Goal: Task Accomplishment & Management: Complete application form

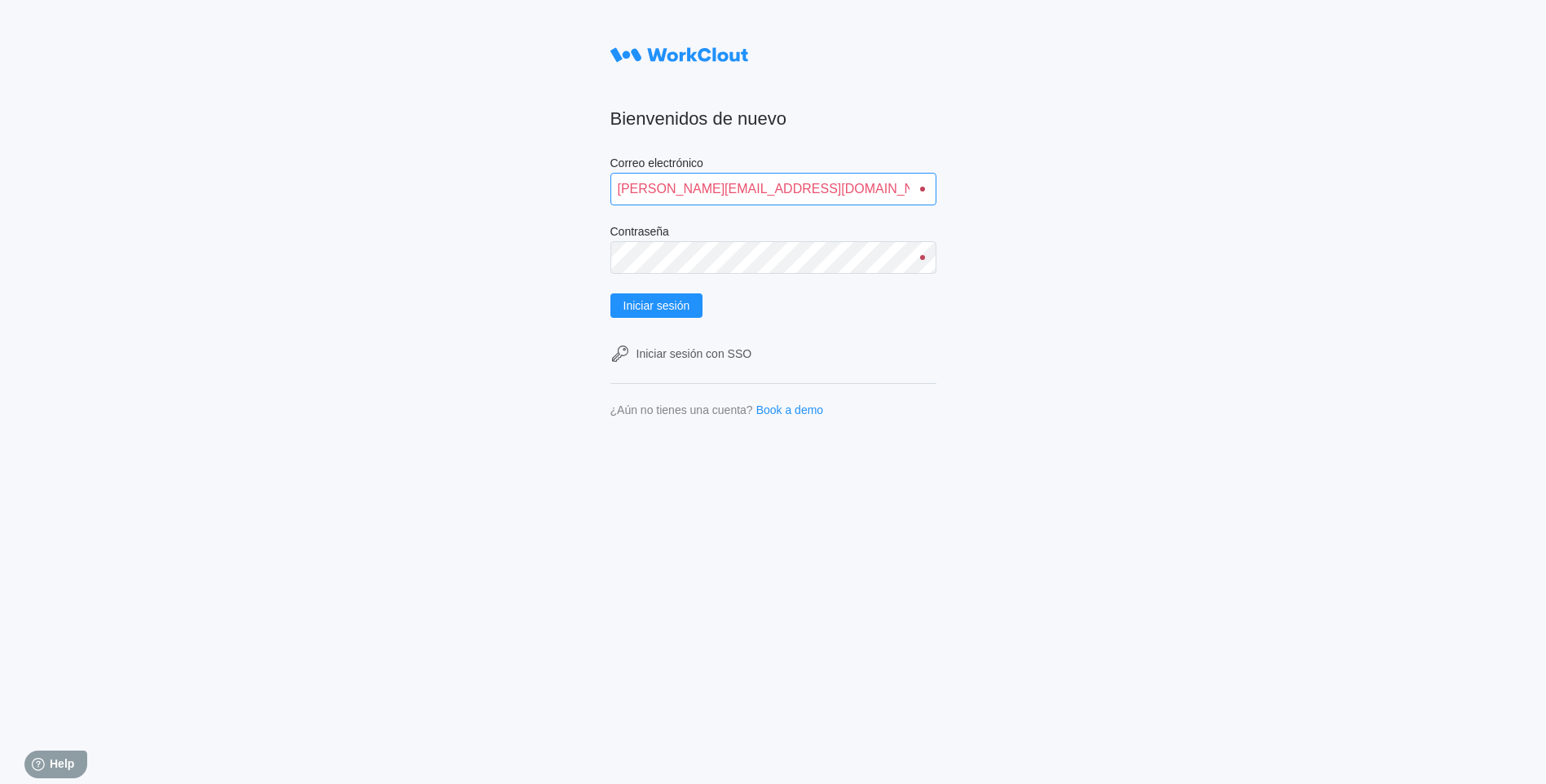
click at [778, 190] on input "alfonso.moruno@mailinator.com" at bounding box center [773, 189] width 326 height 32
click at [711, 186] on input "alfonso.moruno@mailinator.com" at bounding box center [773, 189] width 326 height 32
click at [683, 310] on span "Iniciar sesión" at bounding box center [657, 305] width 67 height 11
click at [970, 395] on div "Bienvenidos de nuevo Correo electrónico ivandavila@mailinator.com Contraseña In…" at bounding box center [773, 392] width 1546 height 784
click at [683, 299] on span "Iniciar sesión" at bounding box center [657, 305] width 67 height 11
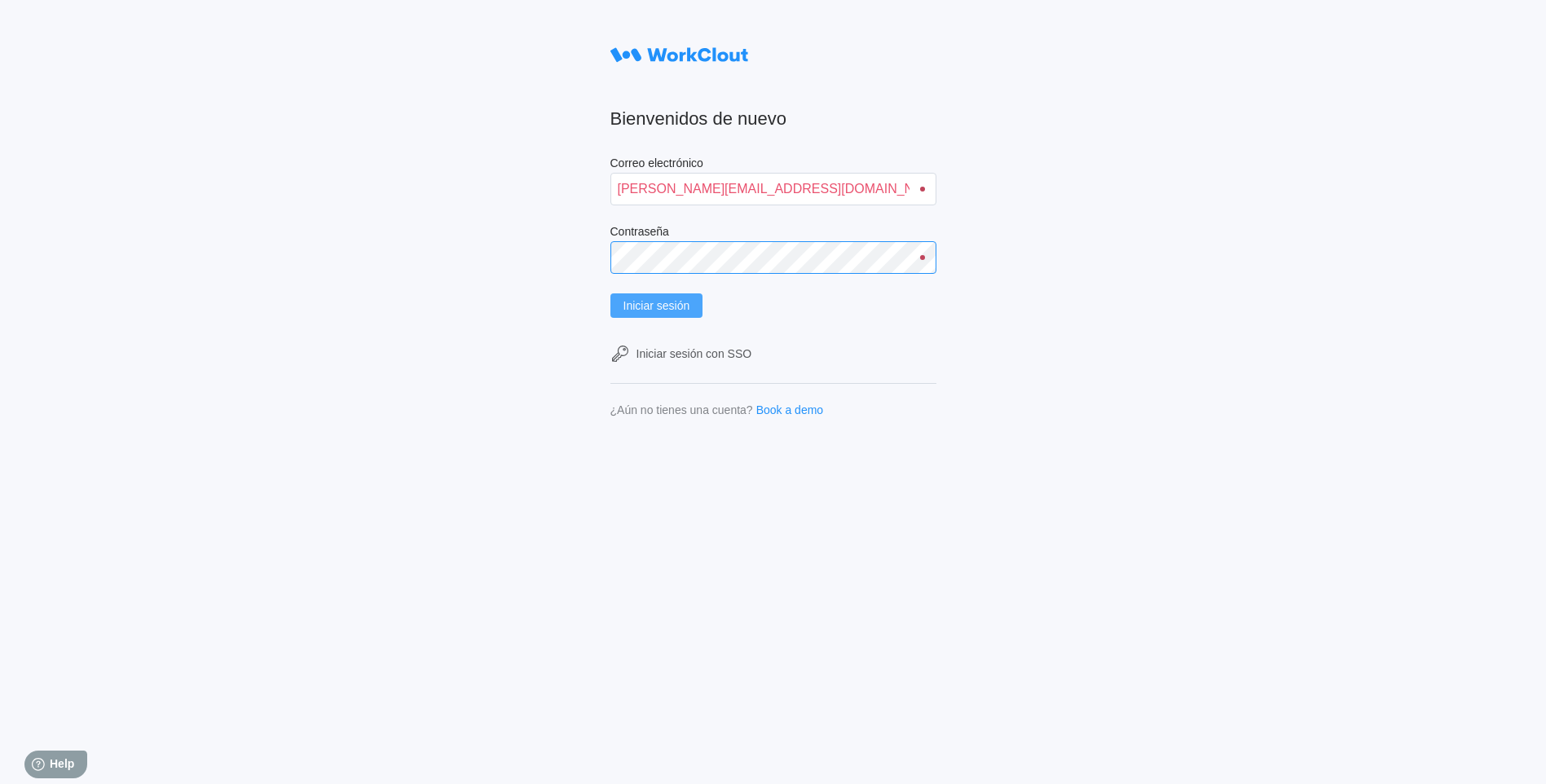
click at [610, 293] on button "Iniciar sesión" at bounding box center [657, 305] width 93 height 25
click at [645, 186] on input "ivandavila@mailinator.com" at bounding box center [773, 189] width 326 height 32
type input "ivan.davila@mailinator.com"
click at [610, 293] on button "Iniciar sesión" at bounding box center [657, 305] width 93 height 25
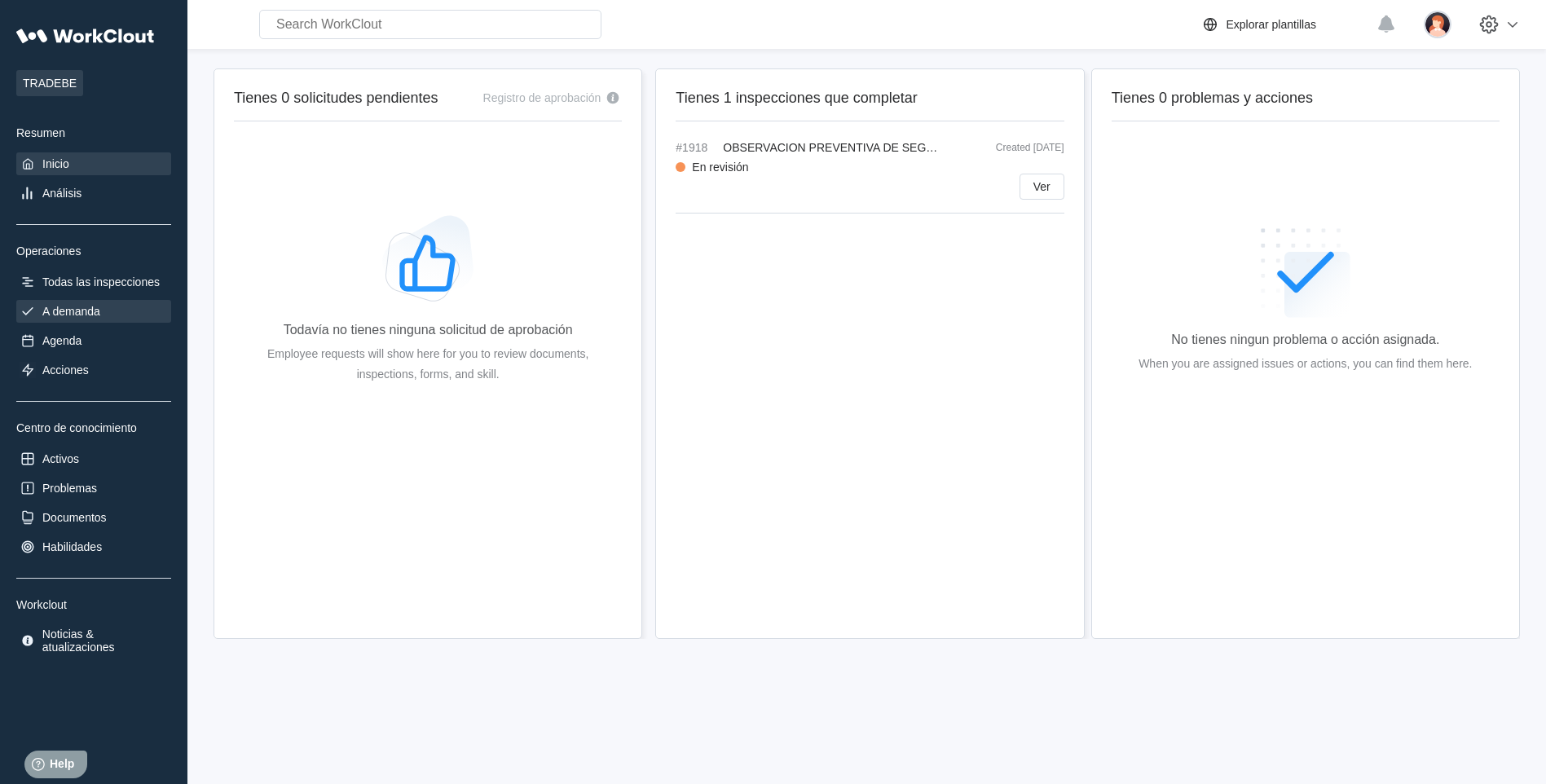
click at [65, 315] on div "A demanda" at bounding box center [71, 311] width 58 height 13
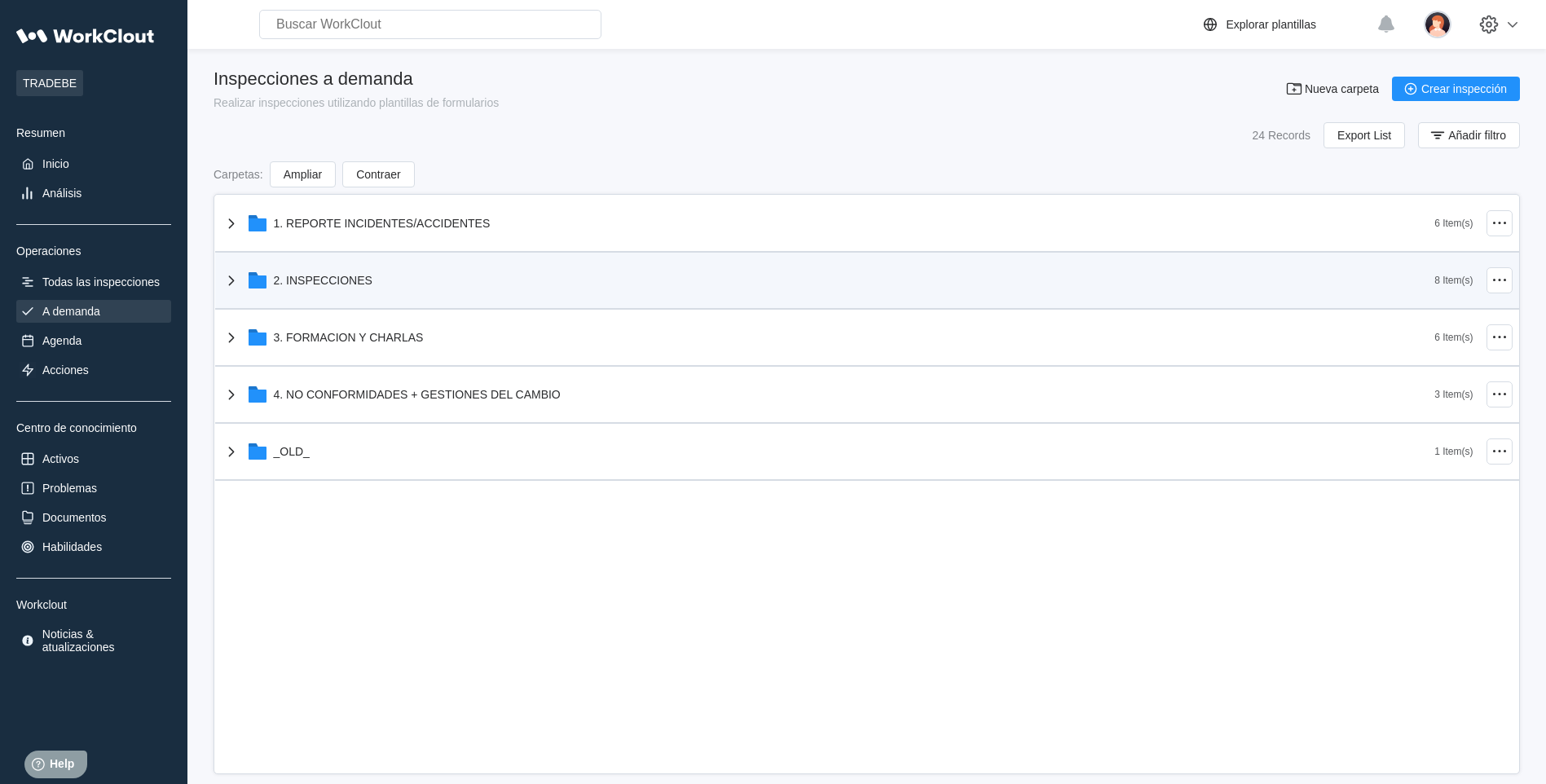
click at [304, 281] on div "2. INSPECCIONES" at bounding box center [323, 281] width 98 height 13
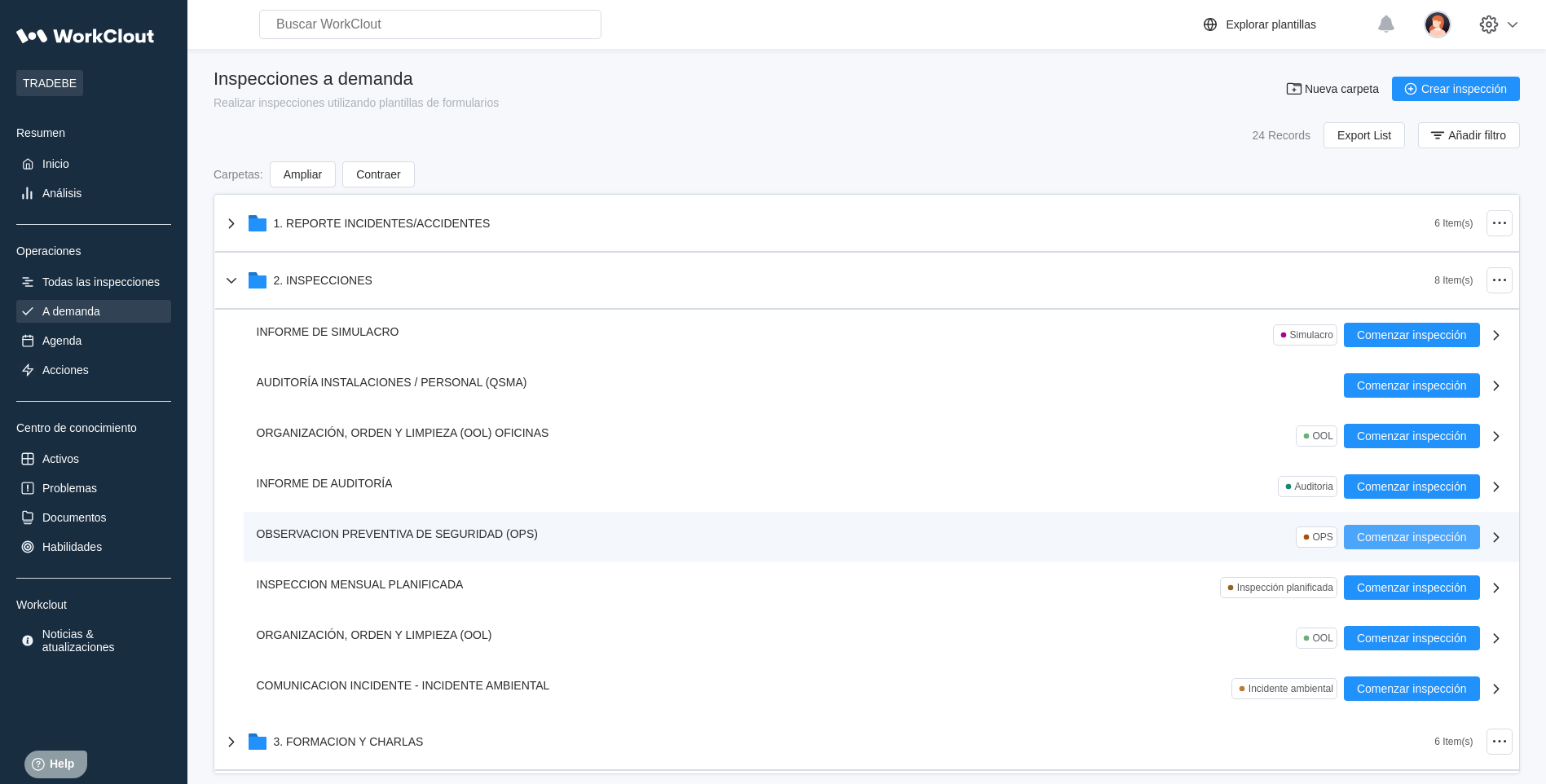
click at [1375, 536] on span "Comenzar inspección" at bounding box center [1412, 537] width 110 height 11
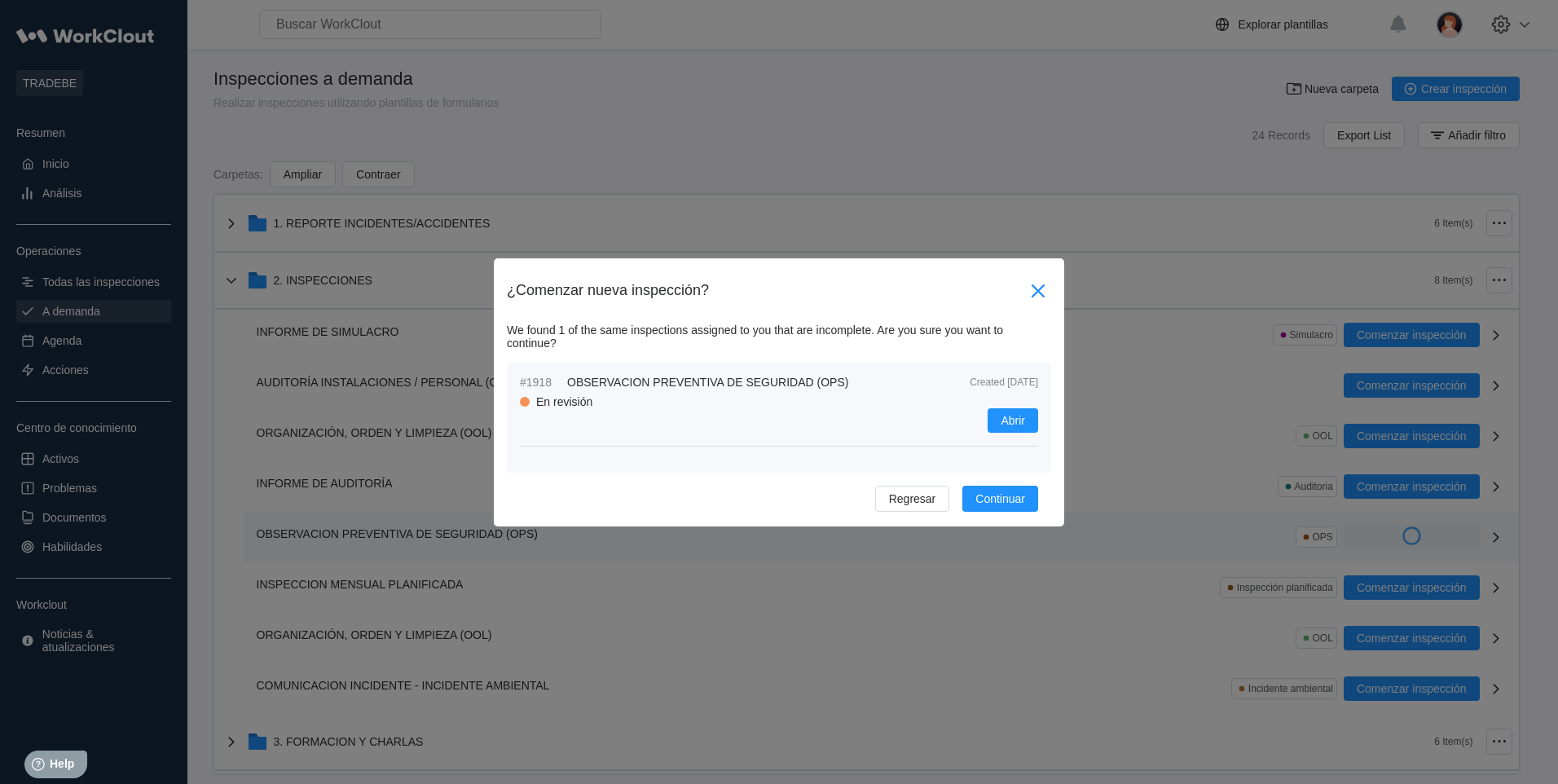
click at [1036, 294] on icon at bounding box center [1038, 291] width 26 height 26
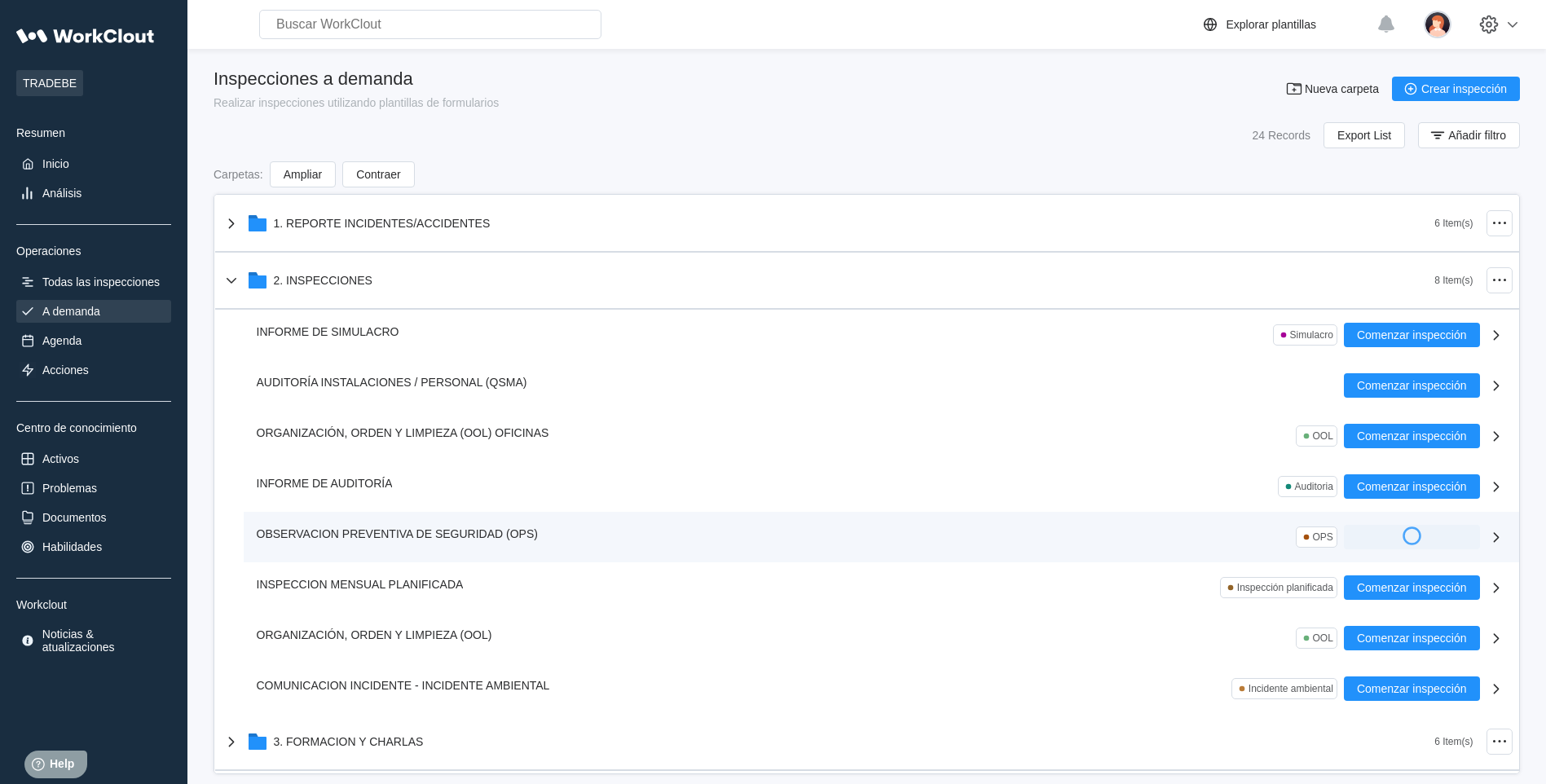
click at [1486, 539] on icon at bounding box center [1496, 537] width 20 height 20
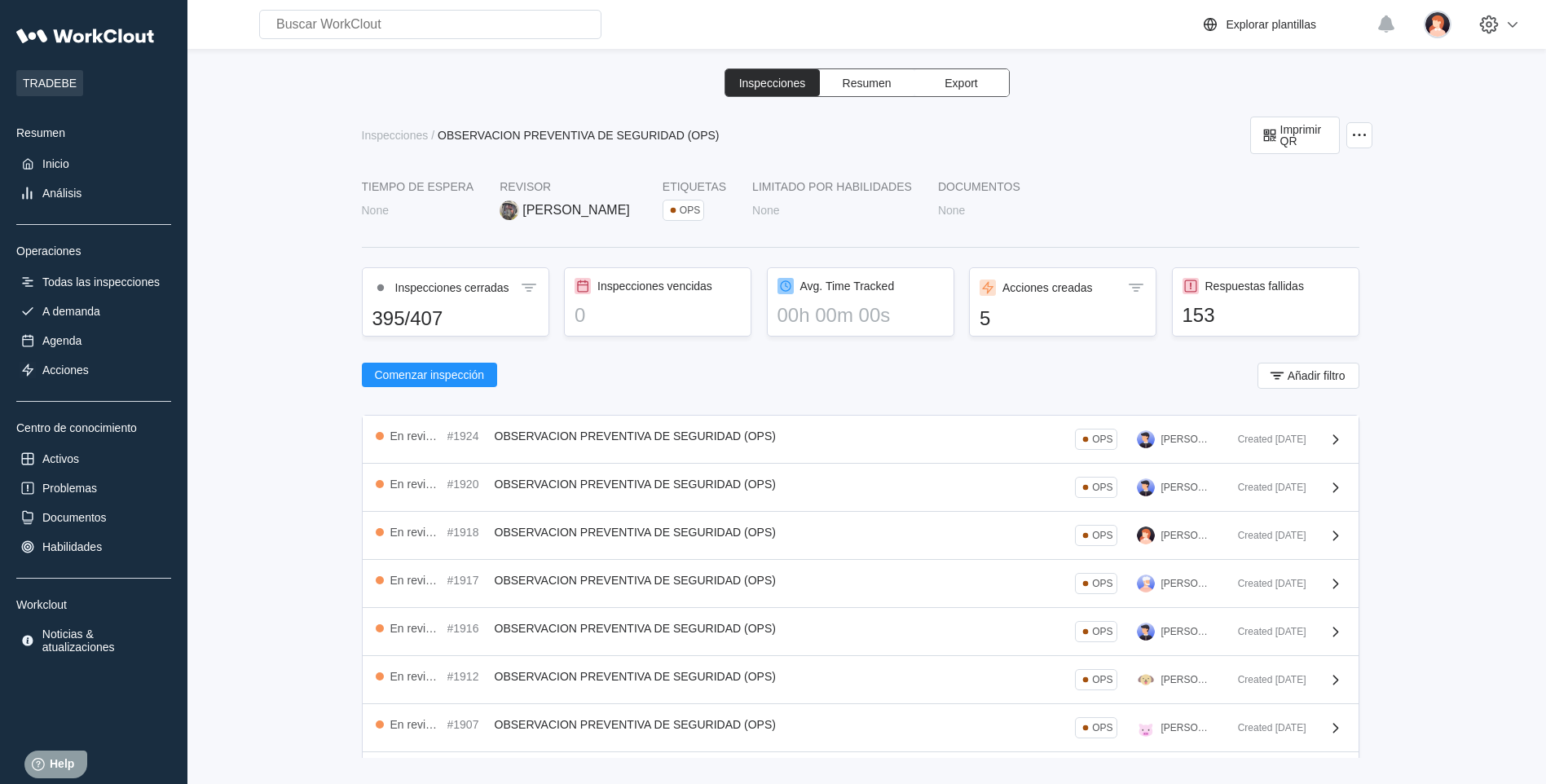
scroll to position [81, 0]
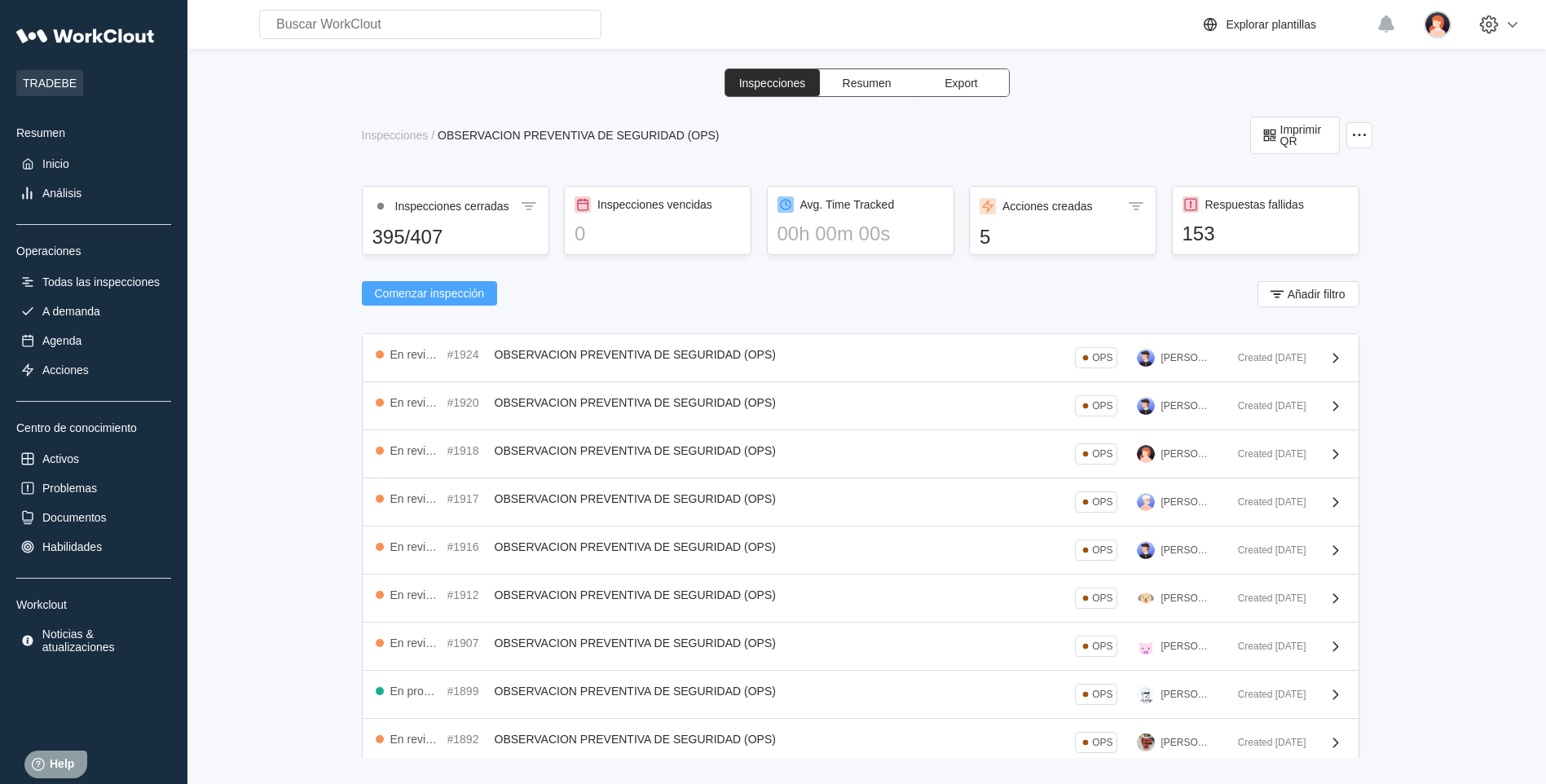
click at [443, 291] on span "Comenzar inspección" at bounding box center [430, 293] width 110 height 11
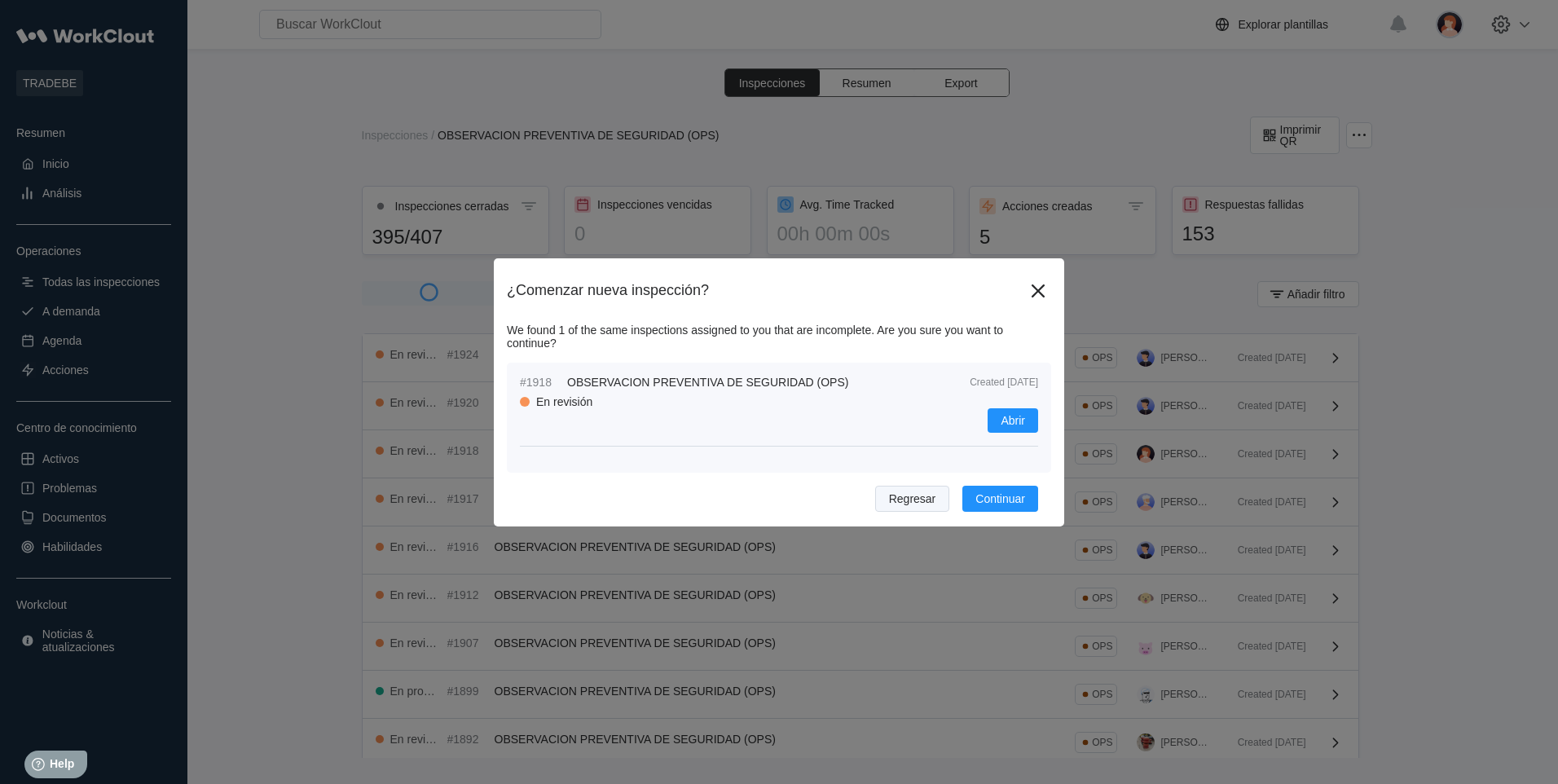
click at [929, 498] on span "Regresar" at bounding box center [913, 499] width 47 height 11
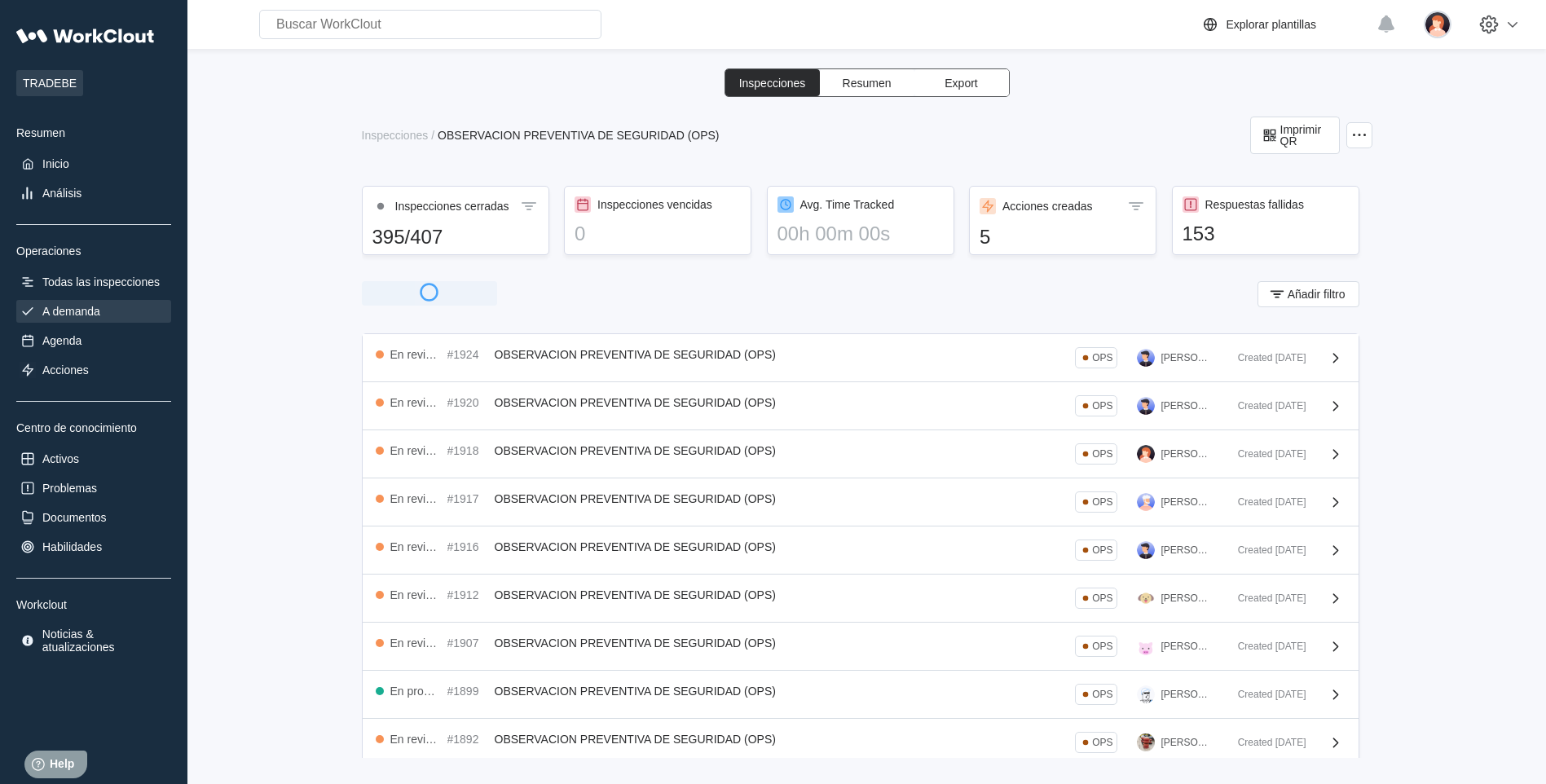
click at [104, 308] on div "A demanda" at bounding box center [94, 311] width 155 height 23
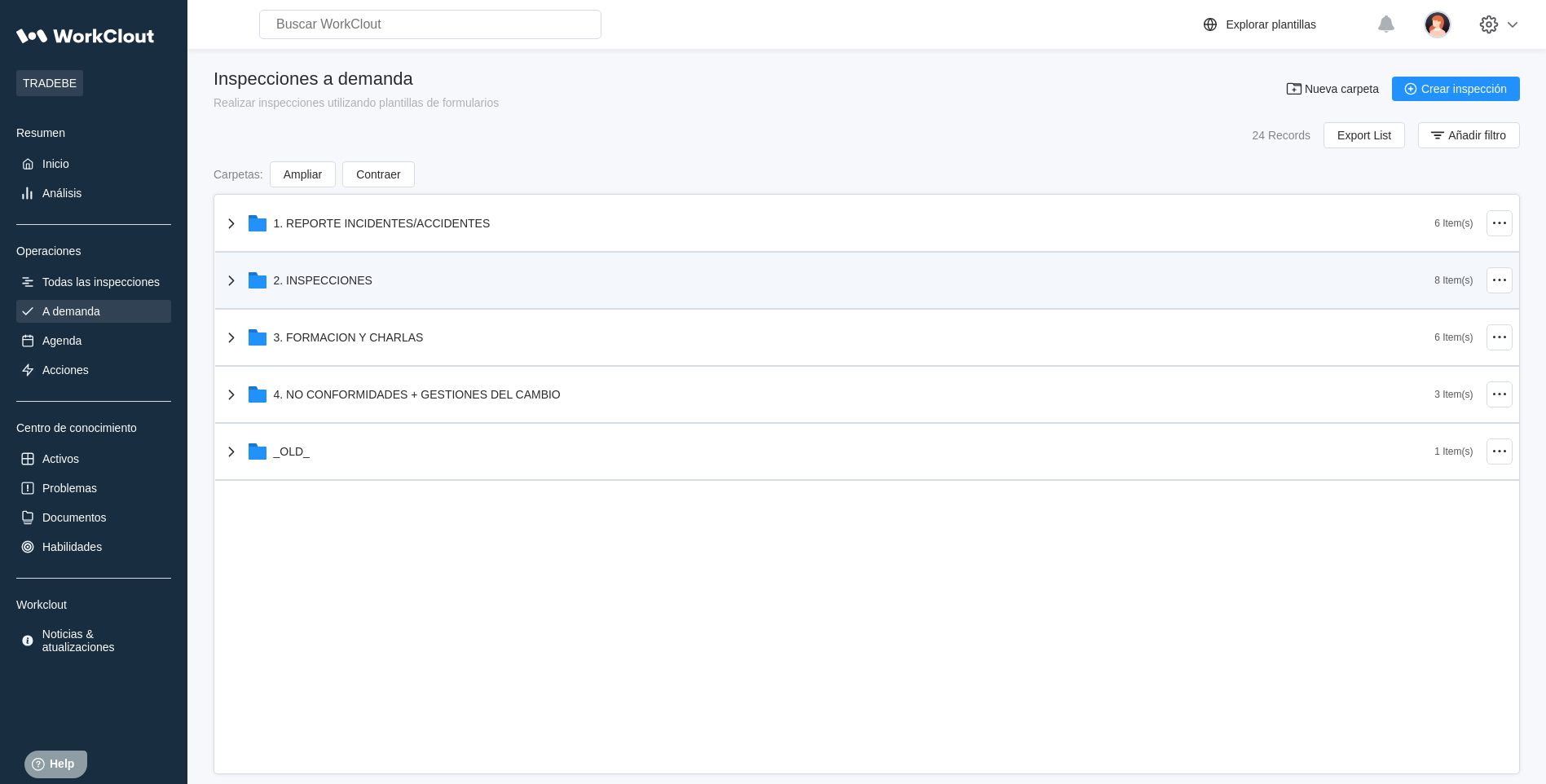
click at [234, 275] on icon at bounding box center [232, 280] width 20 height 20
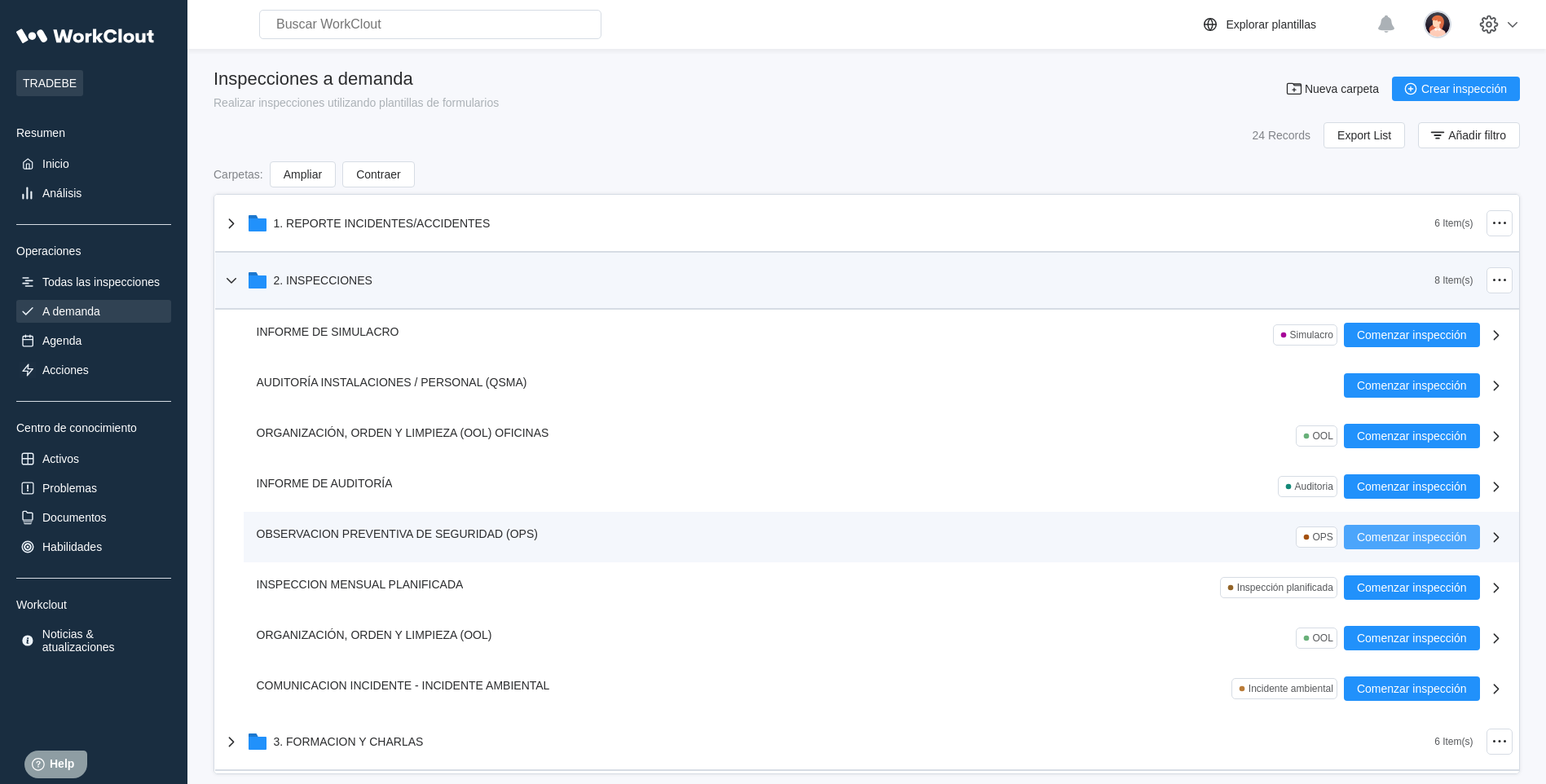
click at [1383, 536] on span "Comenzar inspección" at bounding box center [1412, 537] width 110 height 11
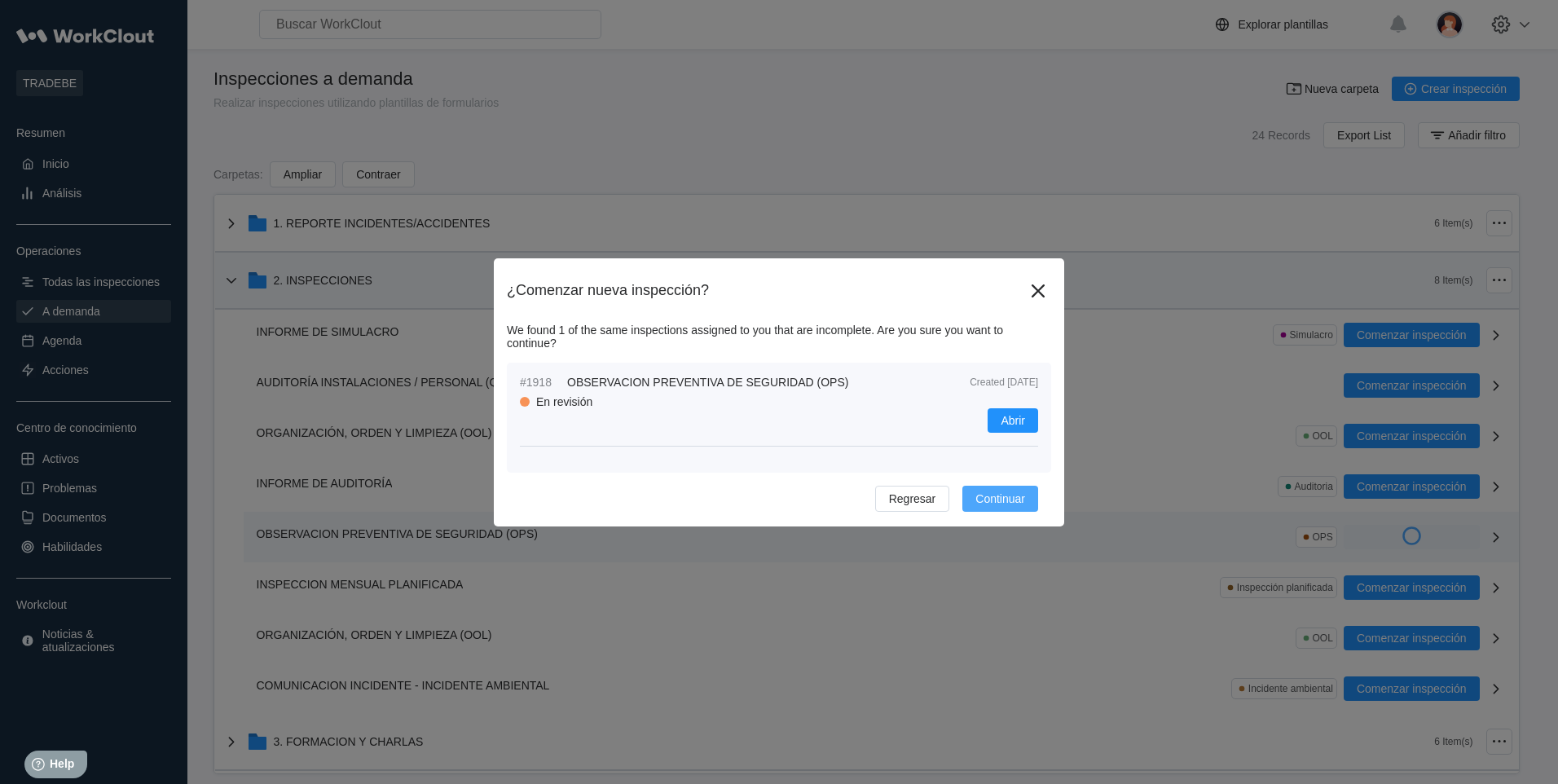
click at [1008, 494] on span "Continuar" at bounding box center [1000, 499] width 50 height 11
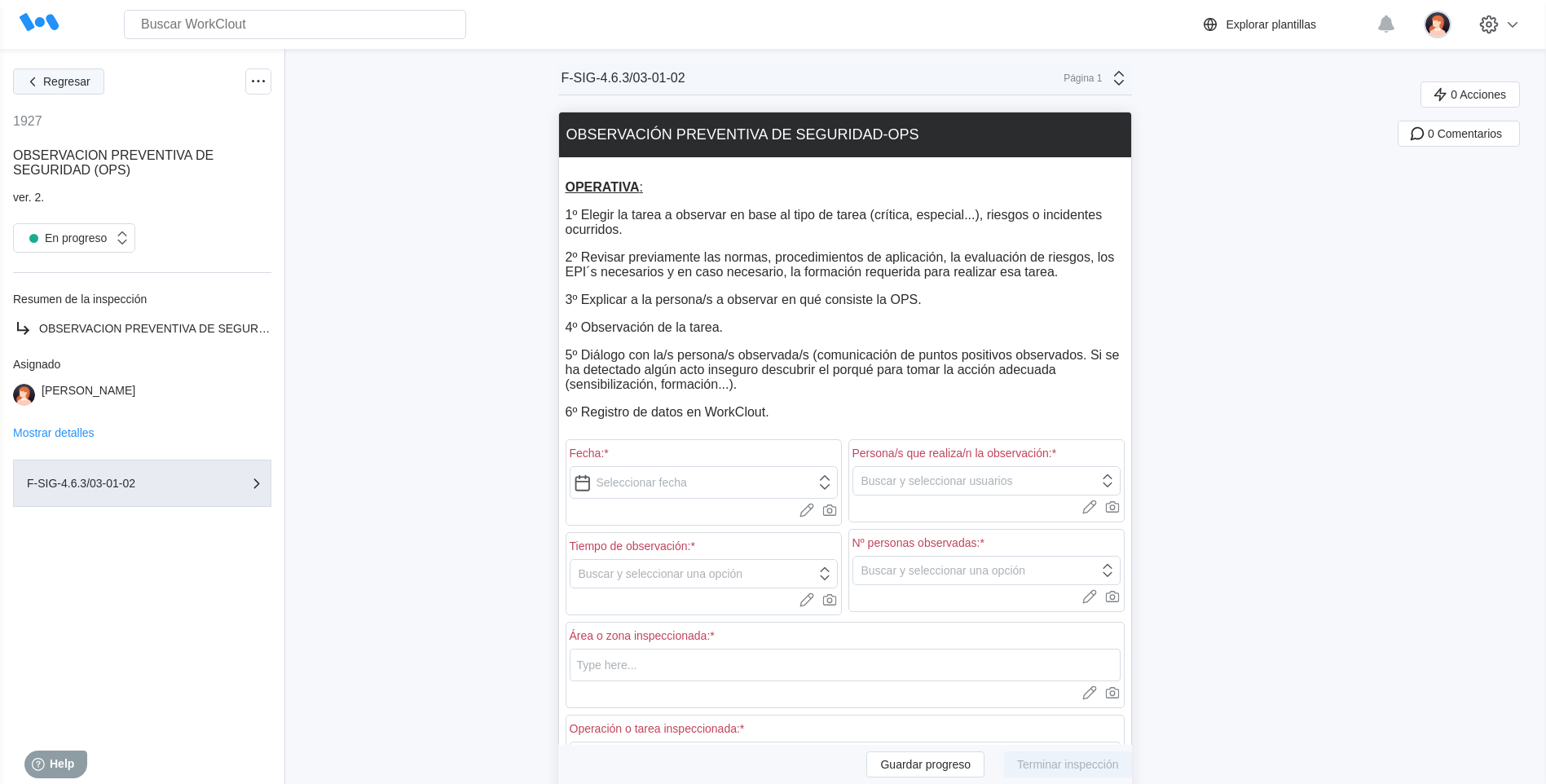
click at [79, 85] on span "Regresar" at bounding box center [67, 81] width 47 height 11
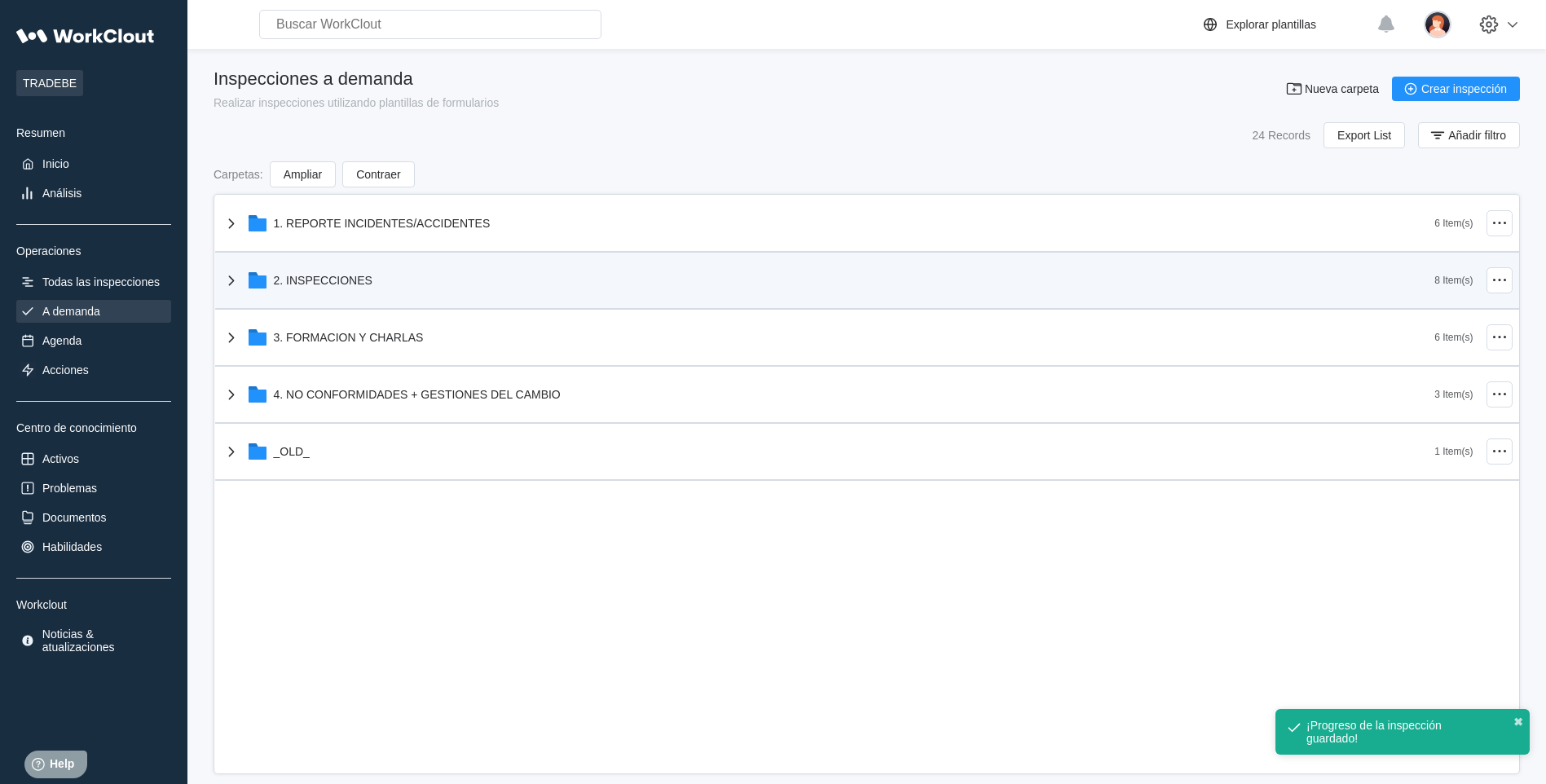
click at [600, 273] on div "2. INSPECCIONES" at bounding box center [829, 280] width 1213 height 43
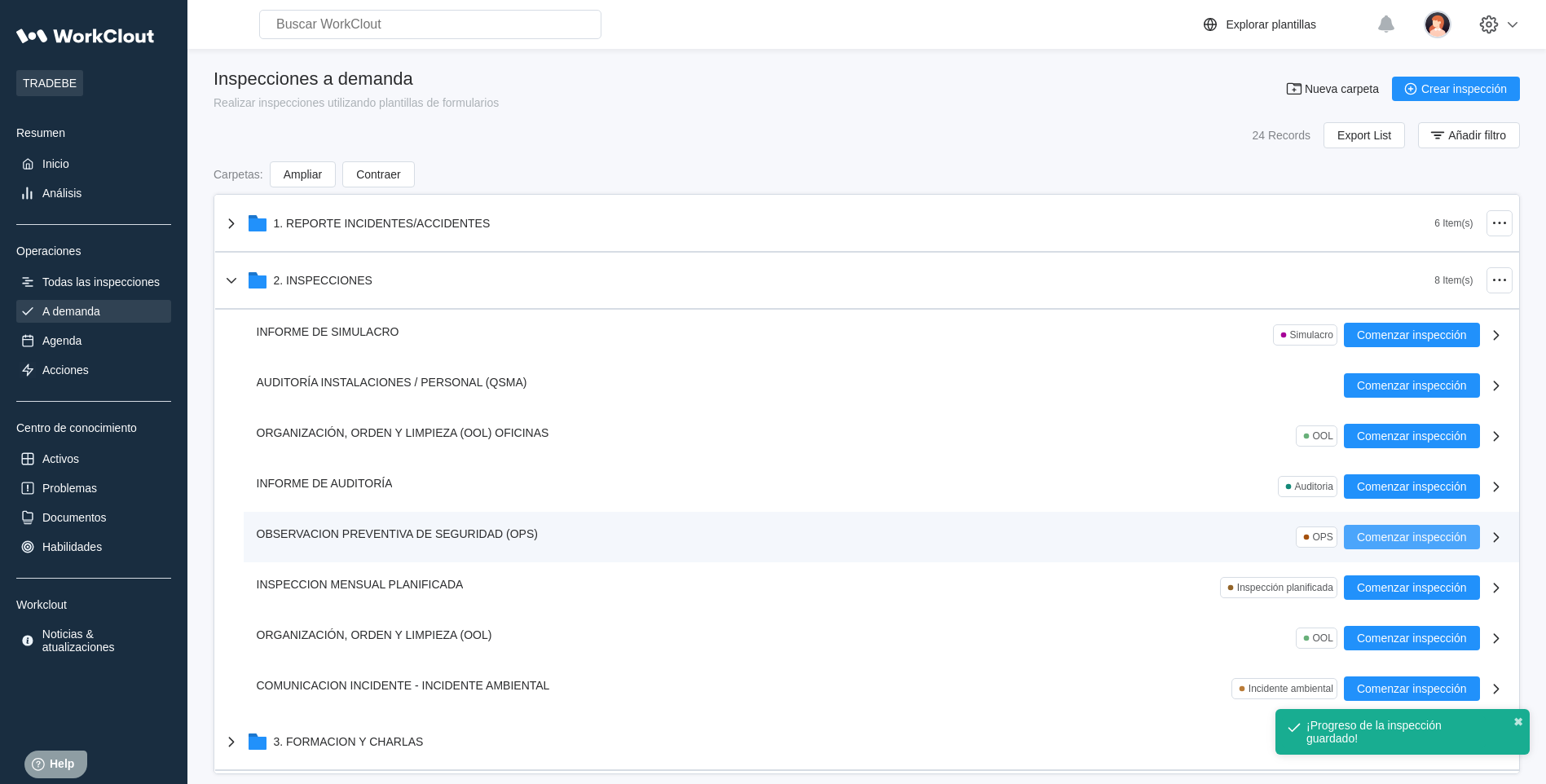
click at [1369, 540] on span "Comenzar inspección" at bounding box center [1412, 537] width 110 height 11
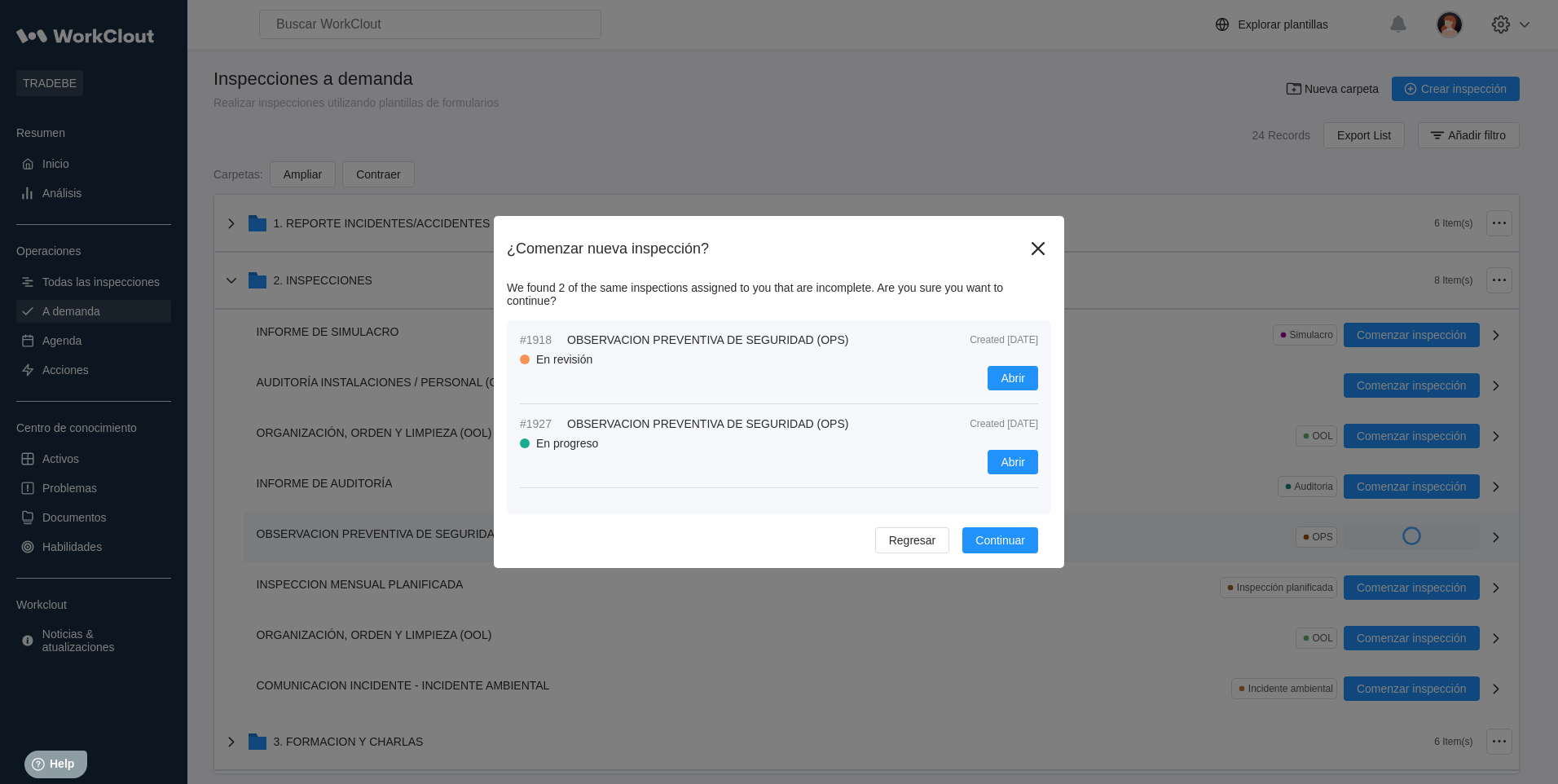
click at [543, 364] on div "En revisión" at bounding box center [563, 359] width 56 height 13
click at [544, 364] on div "En revisión" at bounding box center [563, 359] width 56 height 13
click at [1003, 460] on span "Abrir" at bounding box center [1013, 462] width 25 height 11
click at [1009, 464] on span "Abrir" at bounding box center [1013, 462] width 25 height 11
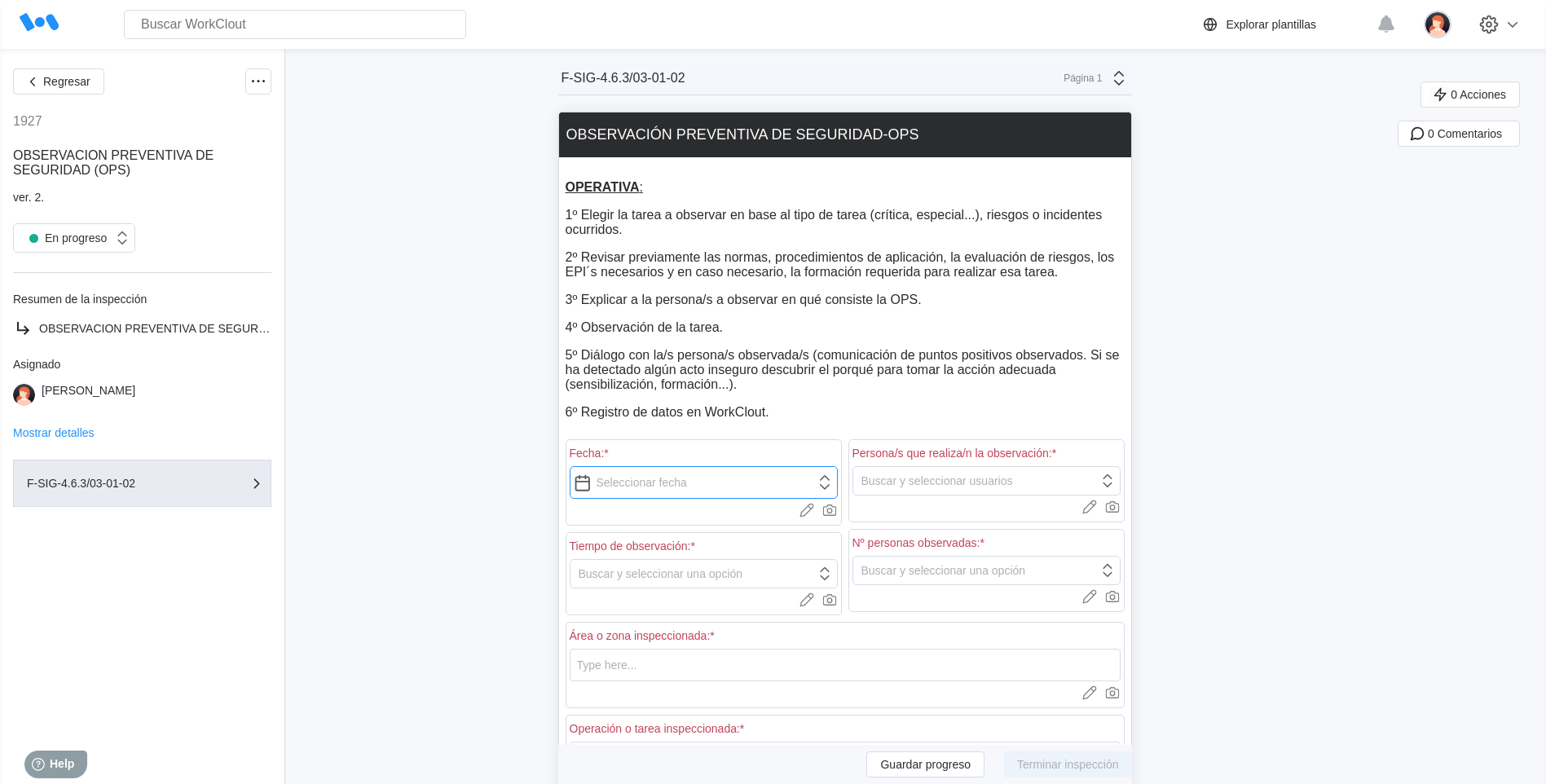
click at [605, 481] on input "text" at bounding box center [704, 482] width 268 height 32
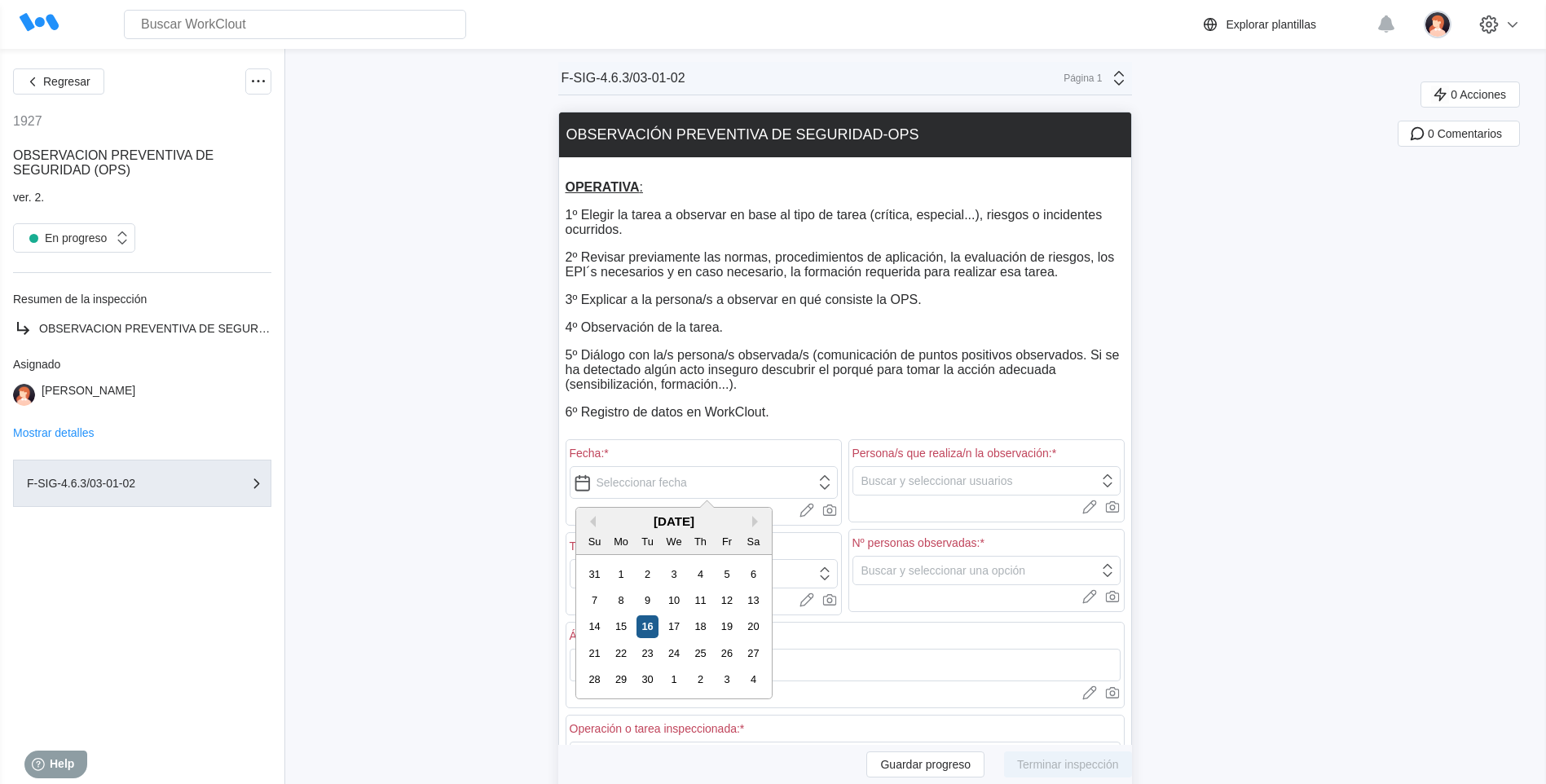
click at [648, 626] on div "16" at bounding box center [646, 625] width 22 height 22
type input "09/16/2025"
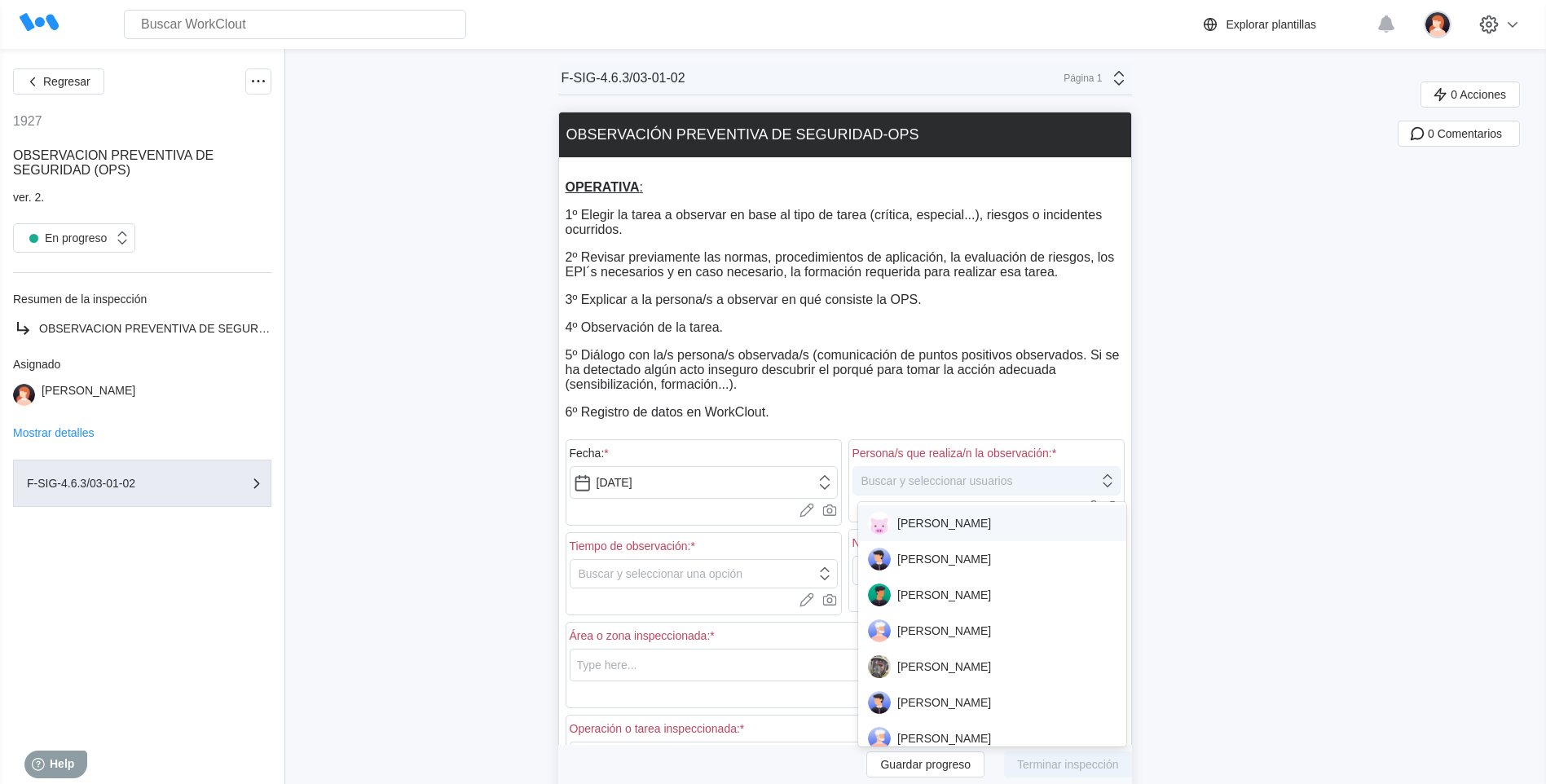
click at [1115, 484] on icon at bounding box center [1107, 480] width 18 height 18
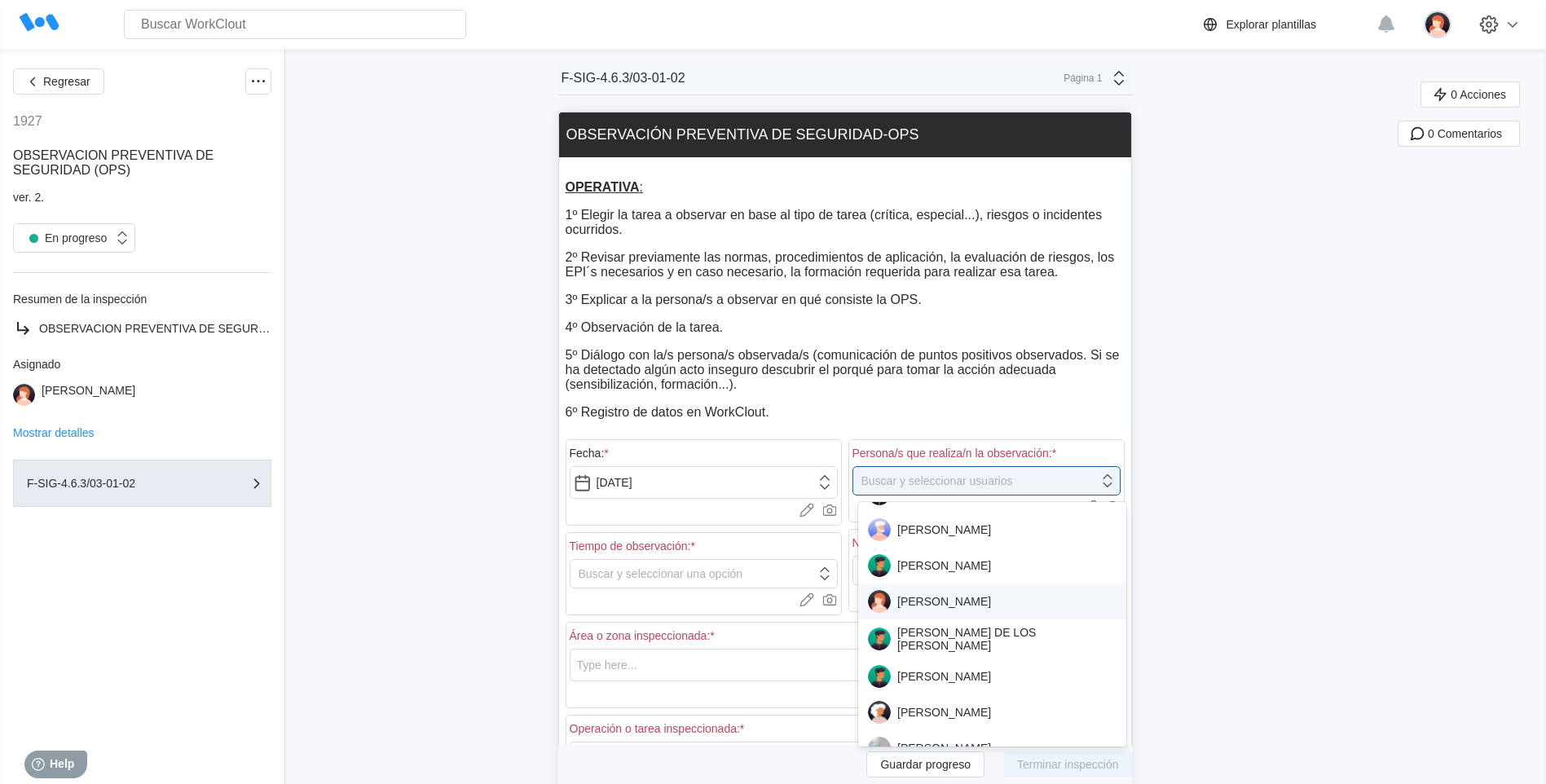
click at [932, 595] on div "IVAN DAVILA" at bounding box center [991, 601] width 249 height 23
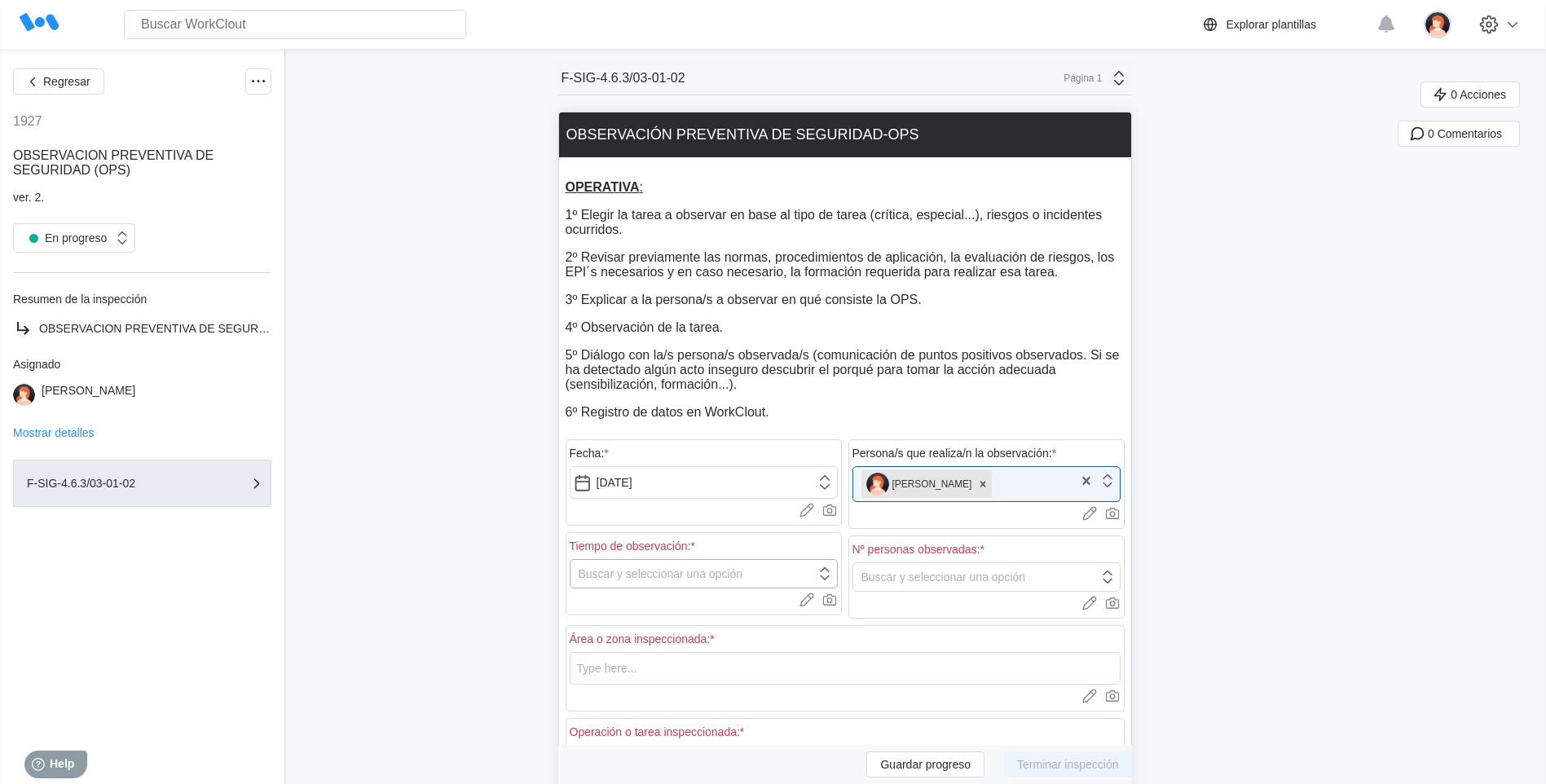
click at [801, 571] on div "Buscar y seleccionar una opción" at bounding box center [694, 573] width 246 height 23
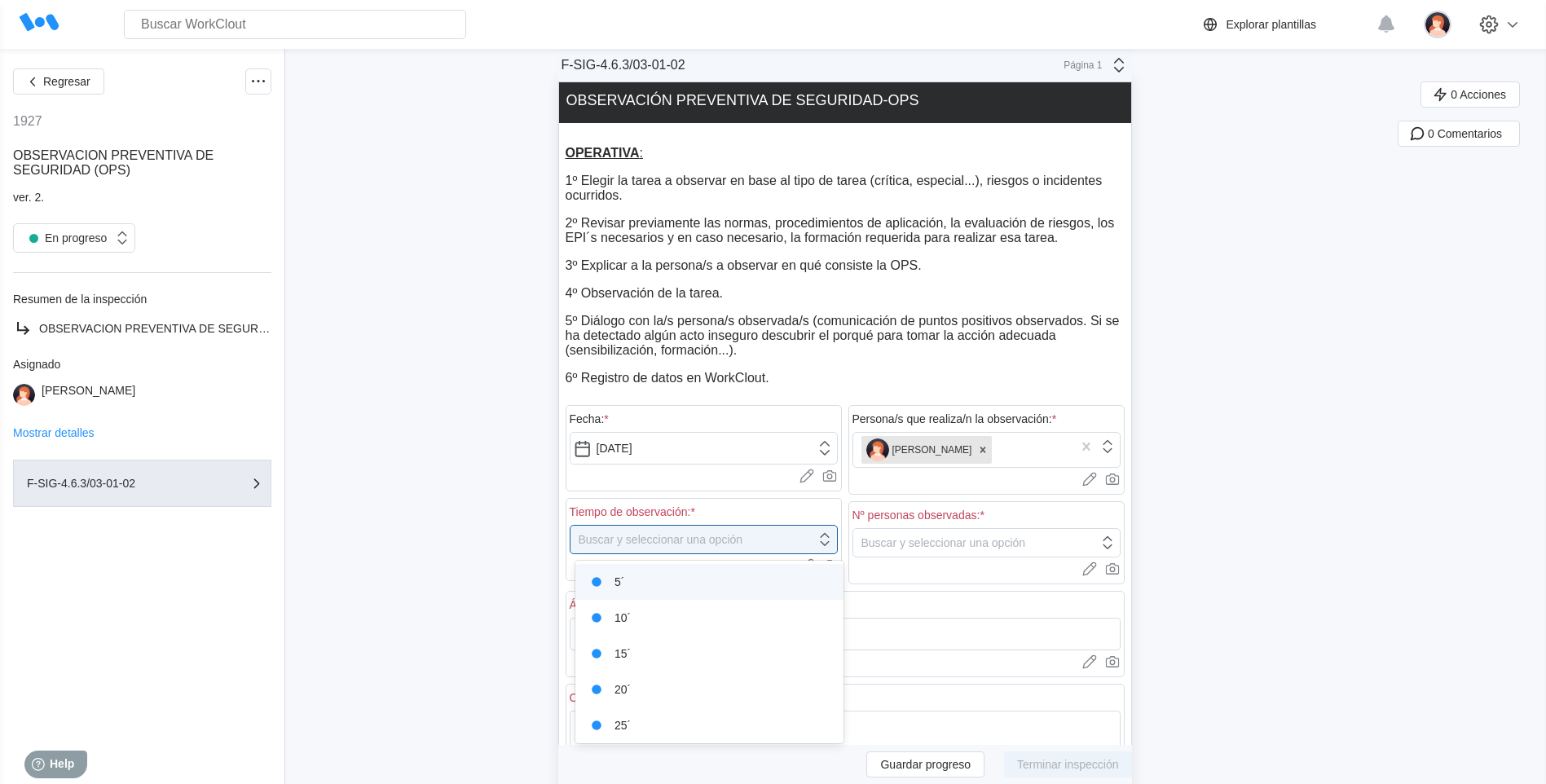
scroll to position [39, 0]
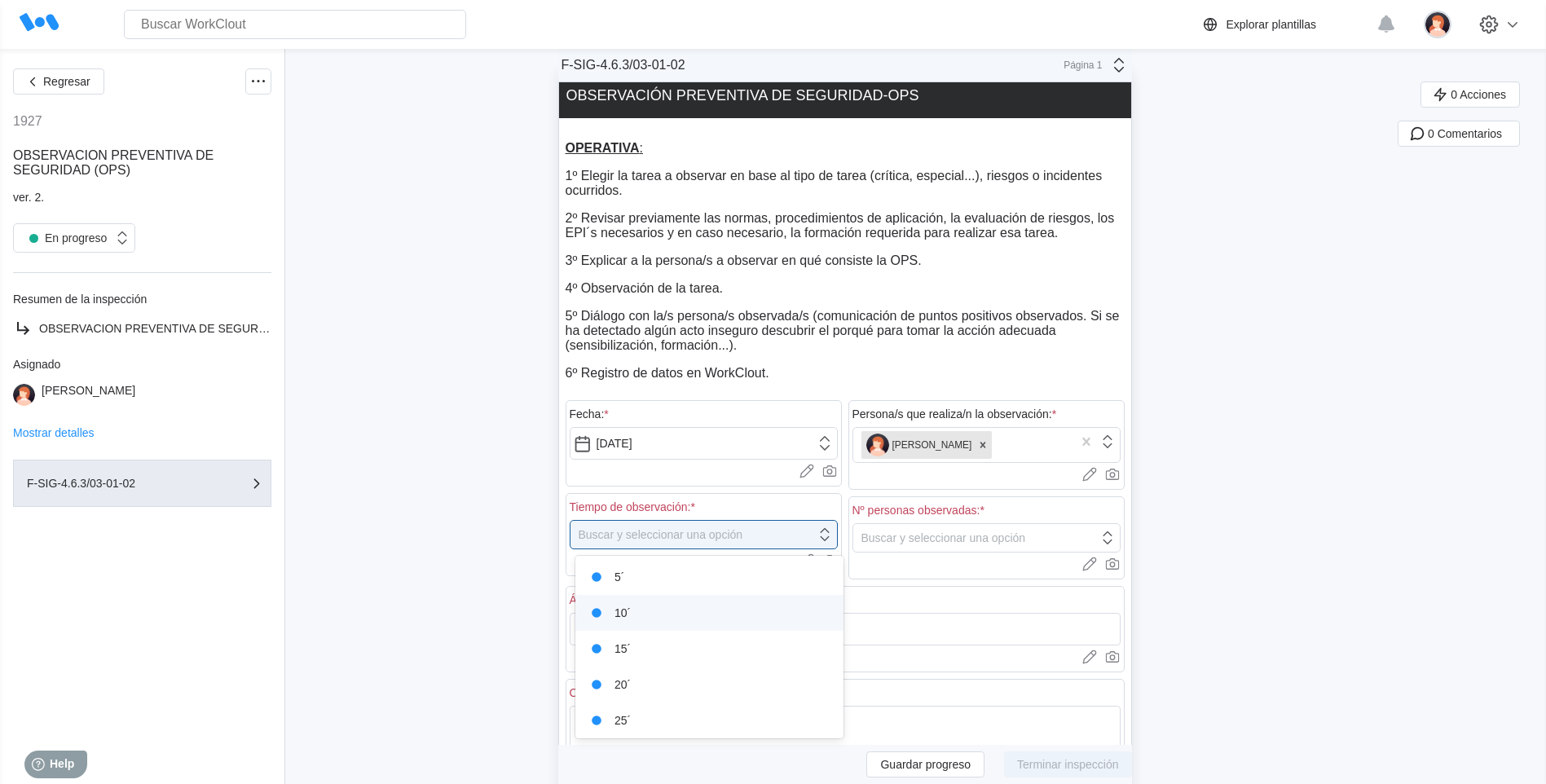
click at [687, 612] on div "10´" at bounding box center [709, 612] width 249 height 23
click at [1082, 541] on div "Buscar y seleccionar una opción" at bounding box center [976, 537] width 246 height 23
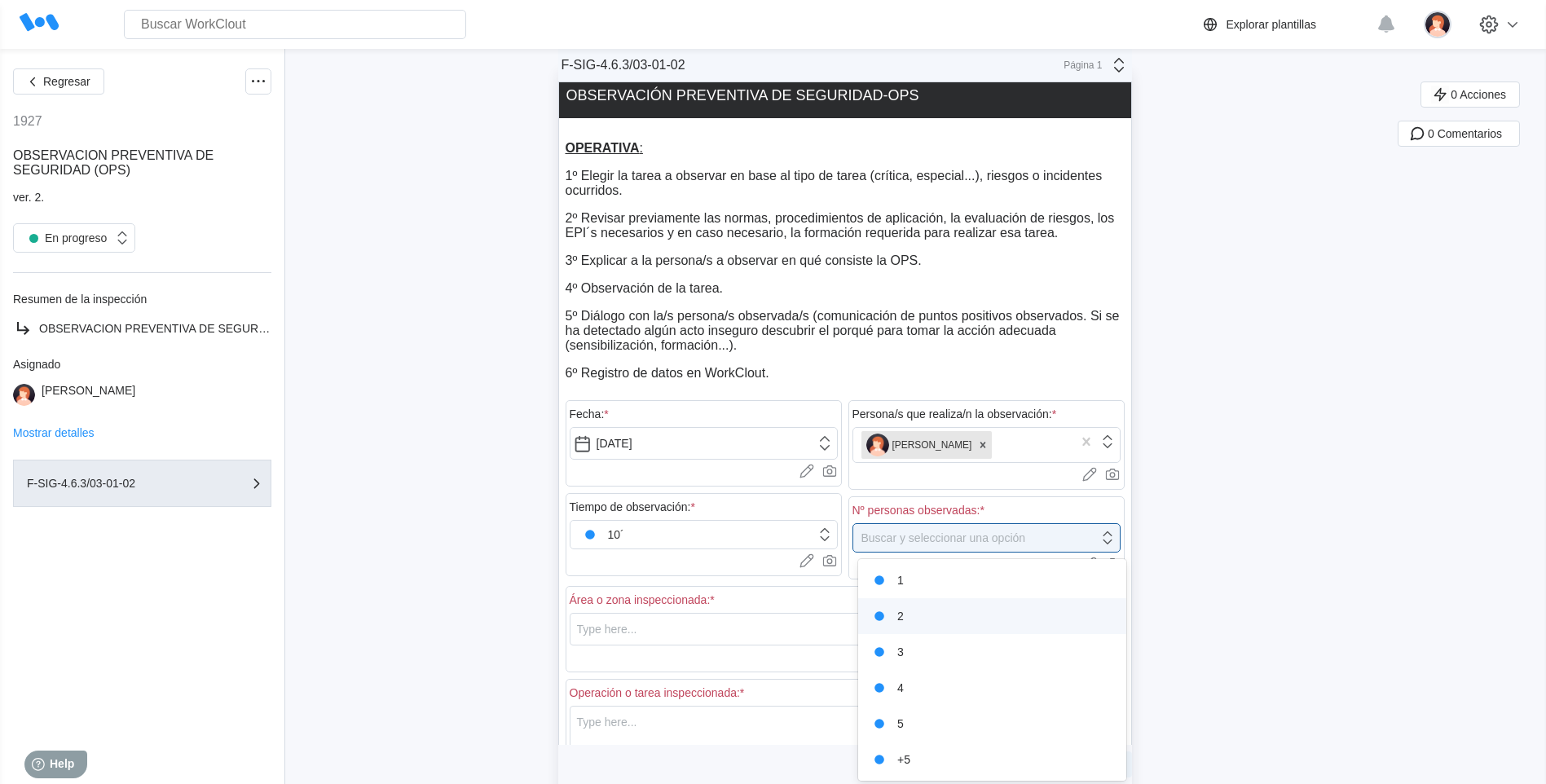
click at [940, 613] on div "2" at bounding box center [991, 616] width 249 height 23
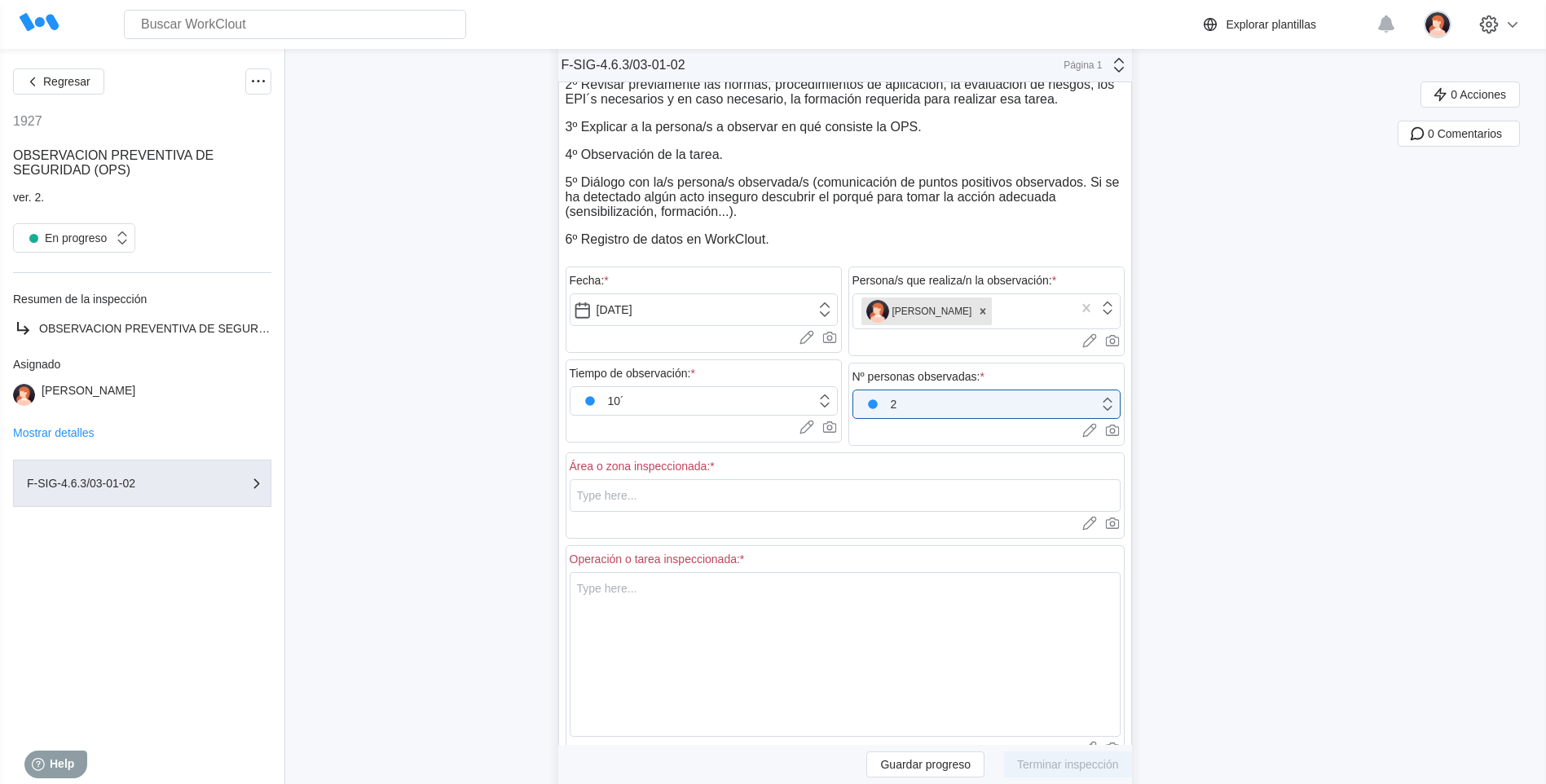
scroll to position [202, 0]
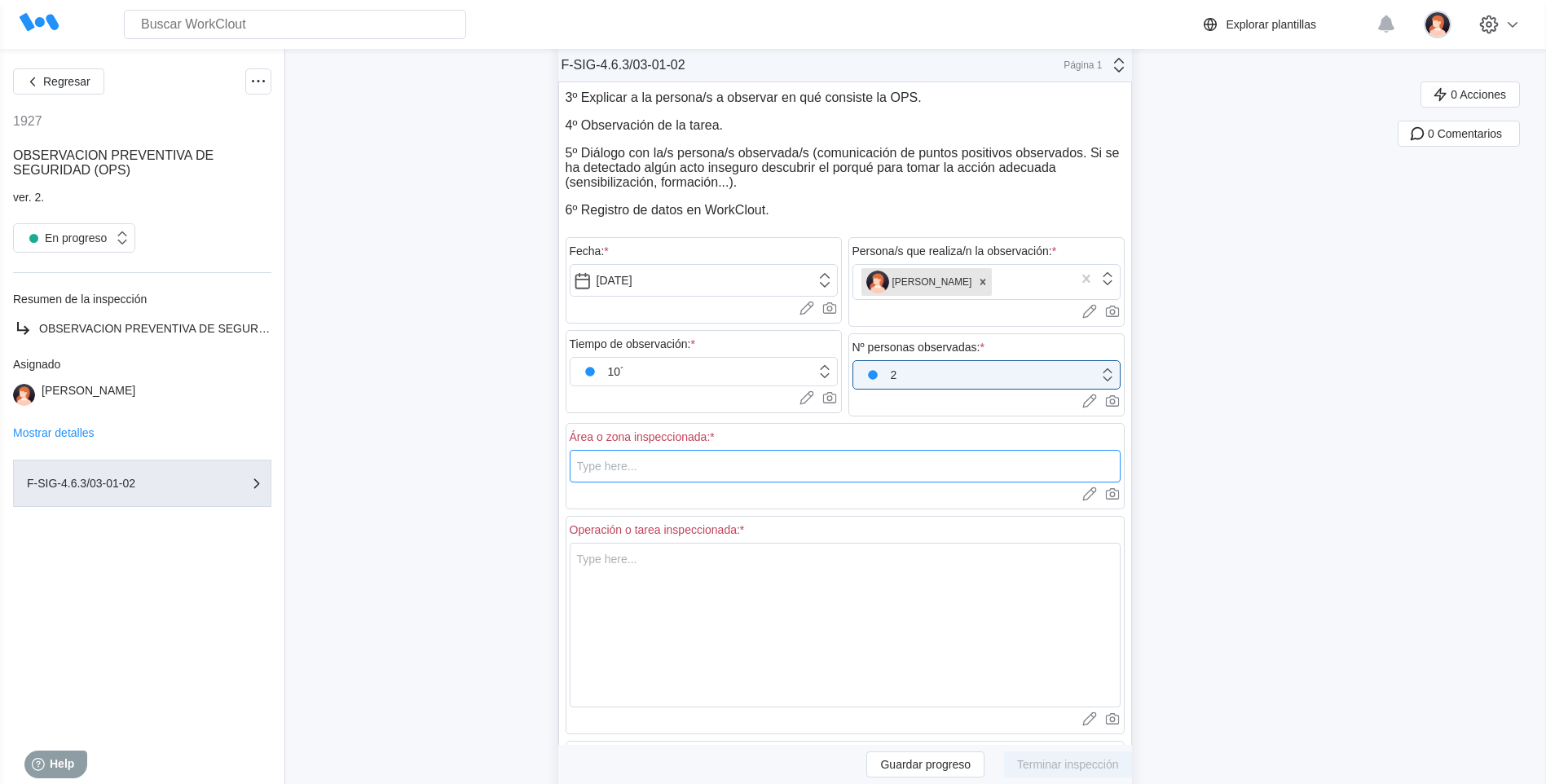
click at [605, 464] on input "text" at bounding box center [845, 466] width 551 height 32
click at [629, 470] on input "T-105" at bounding box center [845, 466] width 551 height 32
click at [623, 463] on input "T-105" at bounding box center [845, 466] width 551 height 32
type input "T"
type input "C21"
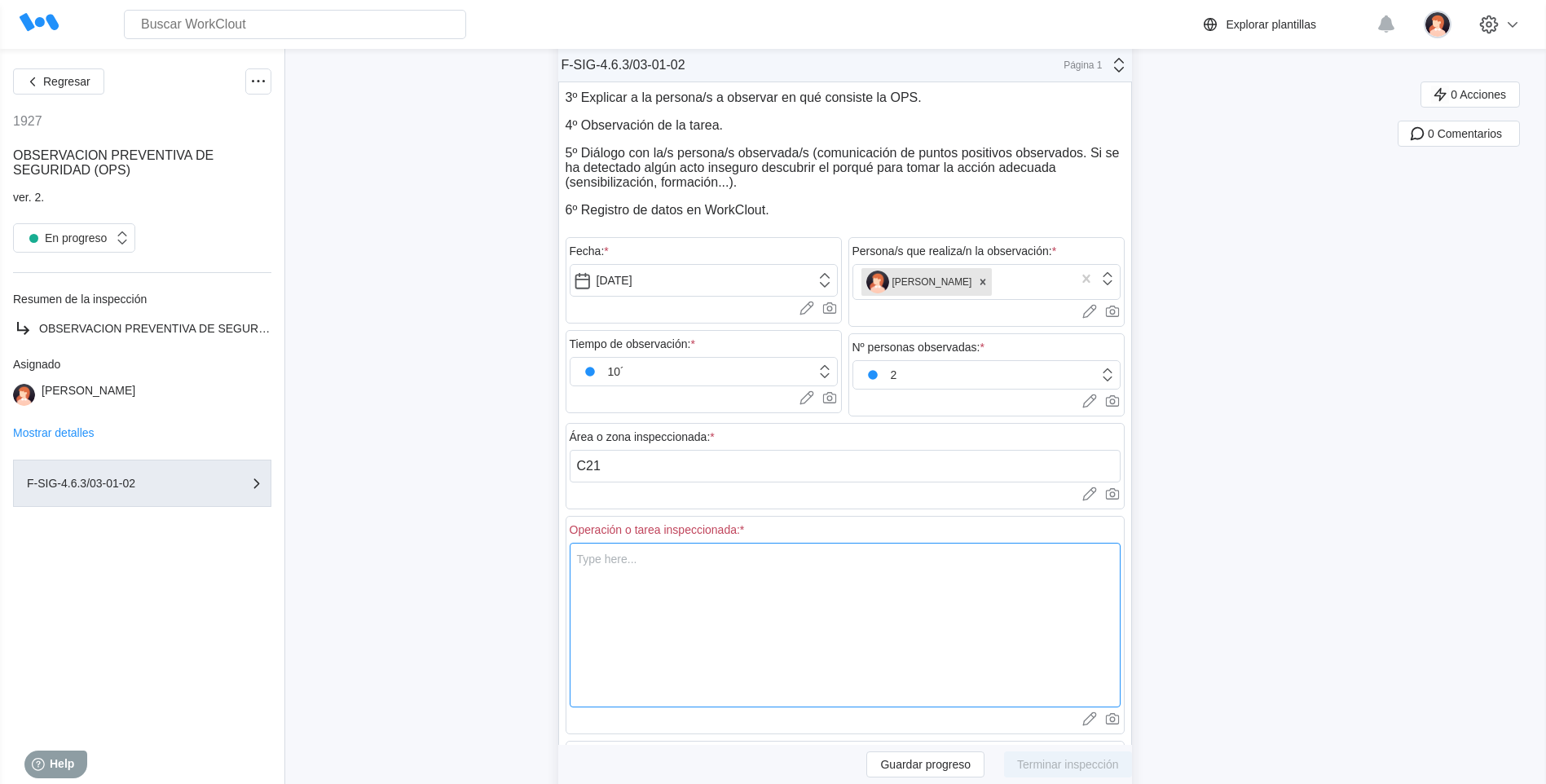
click at [594, 555] on textarea at bounding box center [845, 624] width 551 height 164
type textarea "C"
type textarea "x"
type textarea "CA"
type textarea "x"
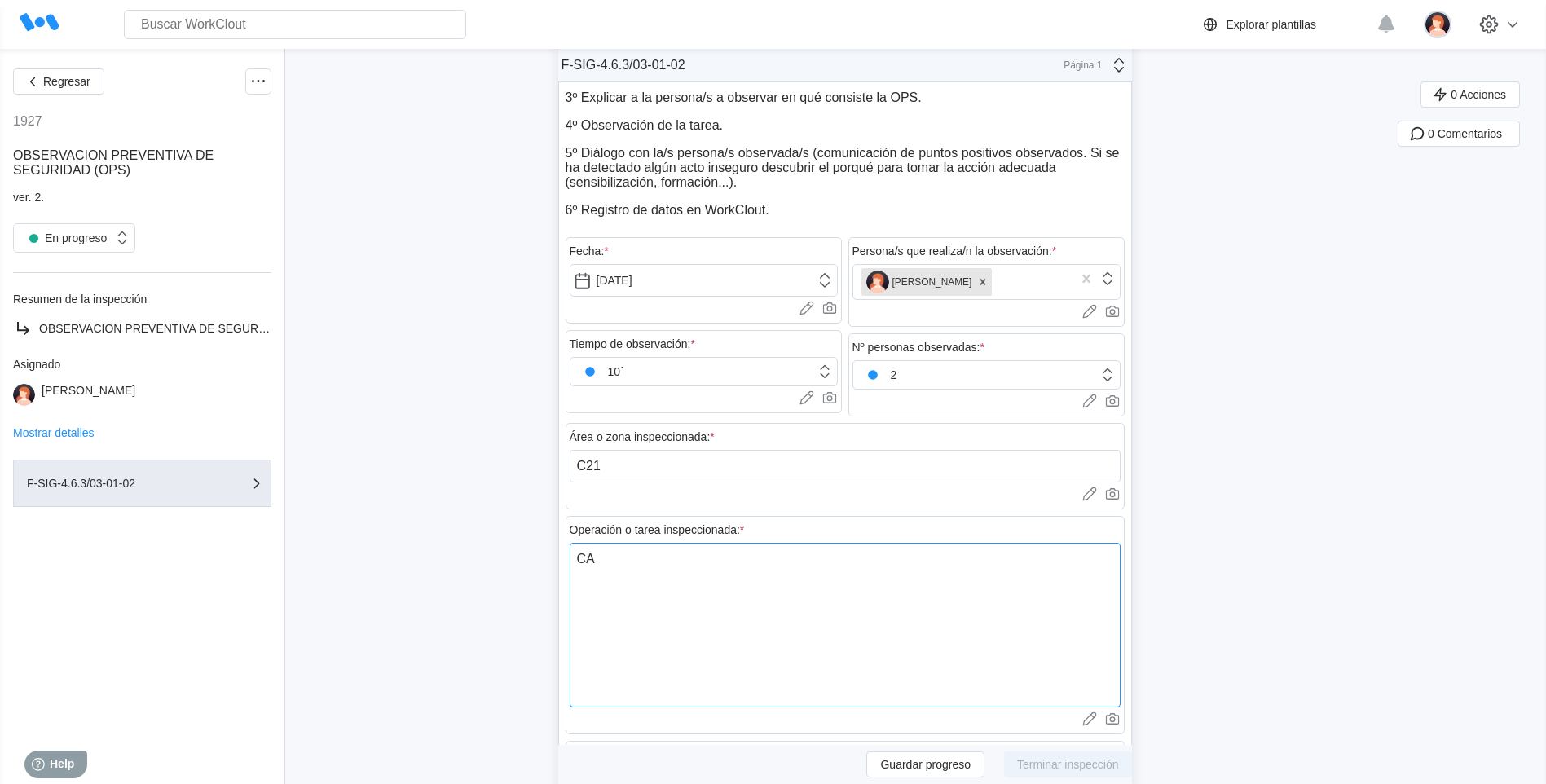
type textarea "C"
type textarea "x"
type textarea "Ca"
type textarea "x"
type textarea "Cam"
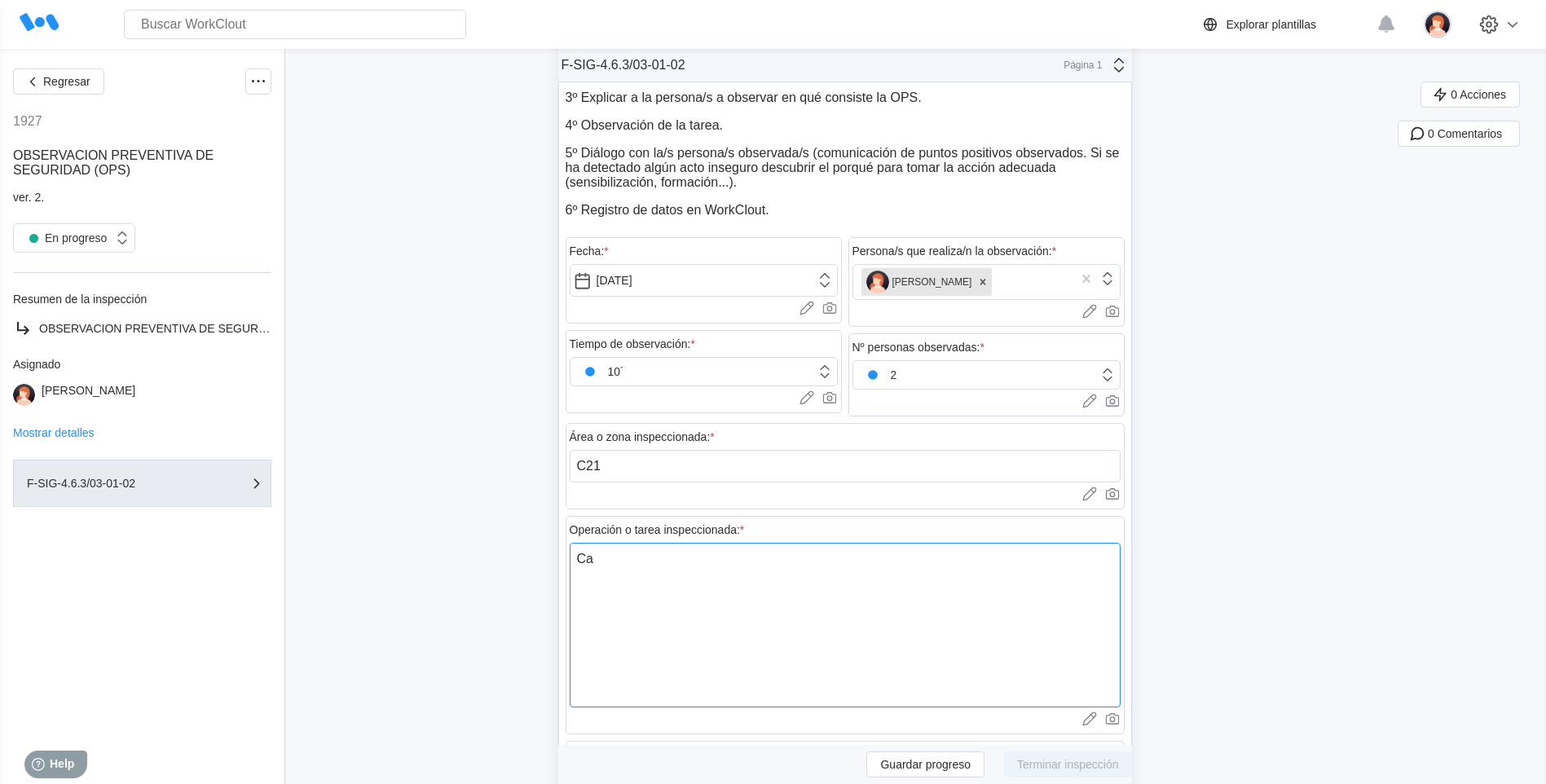
type textarea "x"
type textarea "Camb"
type textarea "x"
type textarea "Cambo"
type textarea "x"
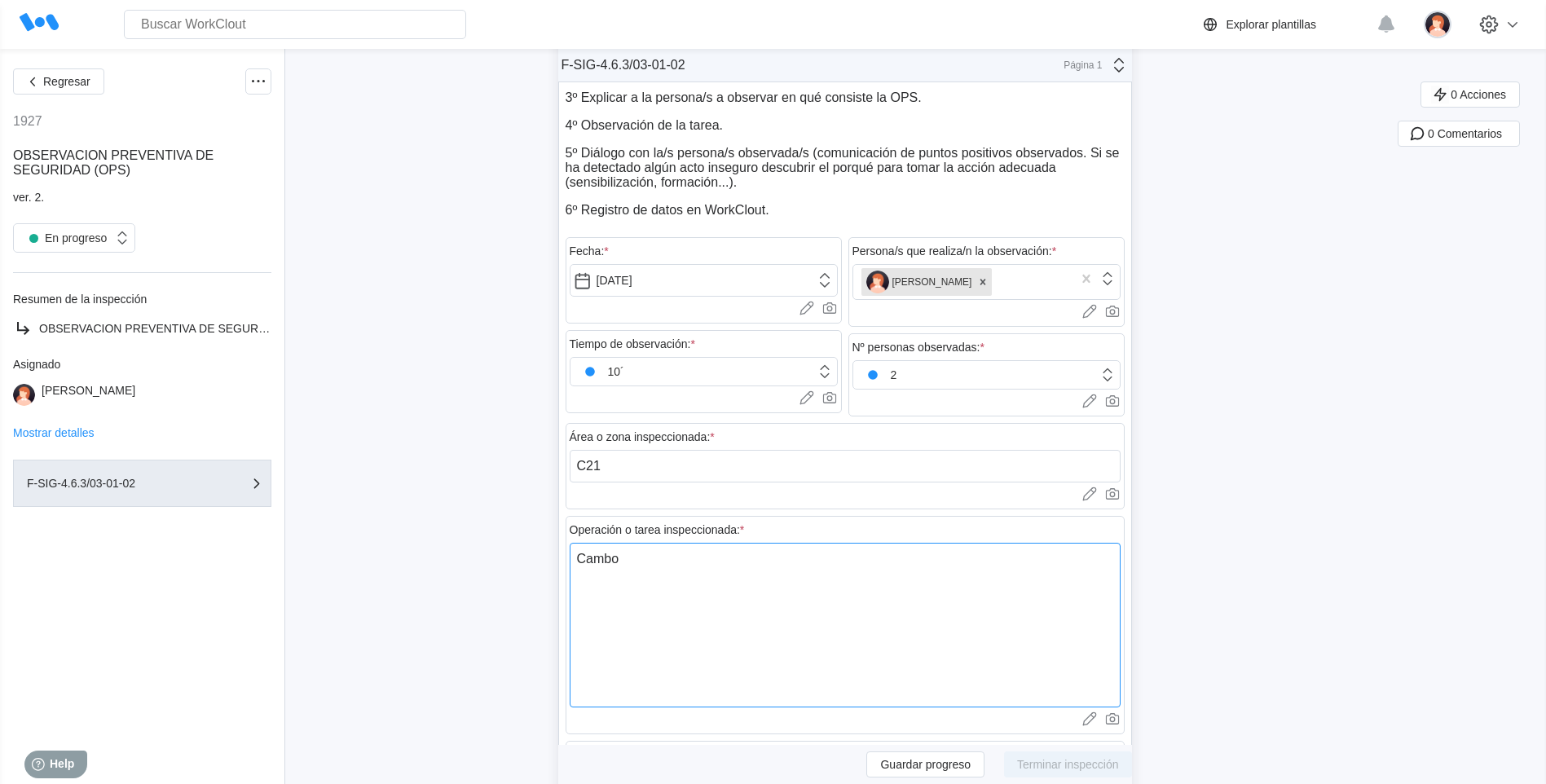
type textarea "Camb"
type textarea "x"
type textarea "Cambi"
type textarea "x"
type textarea "Cambio"
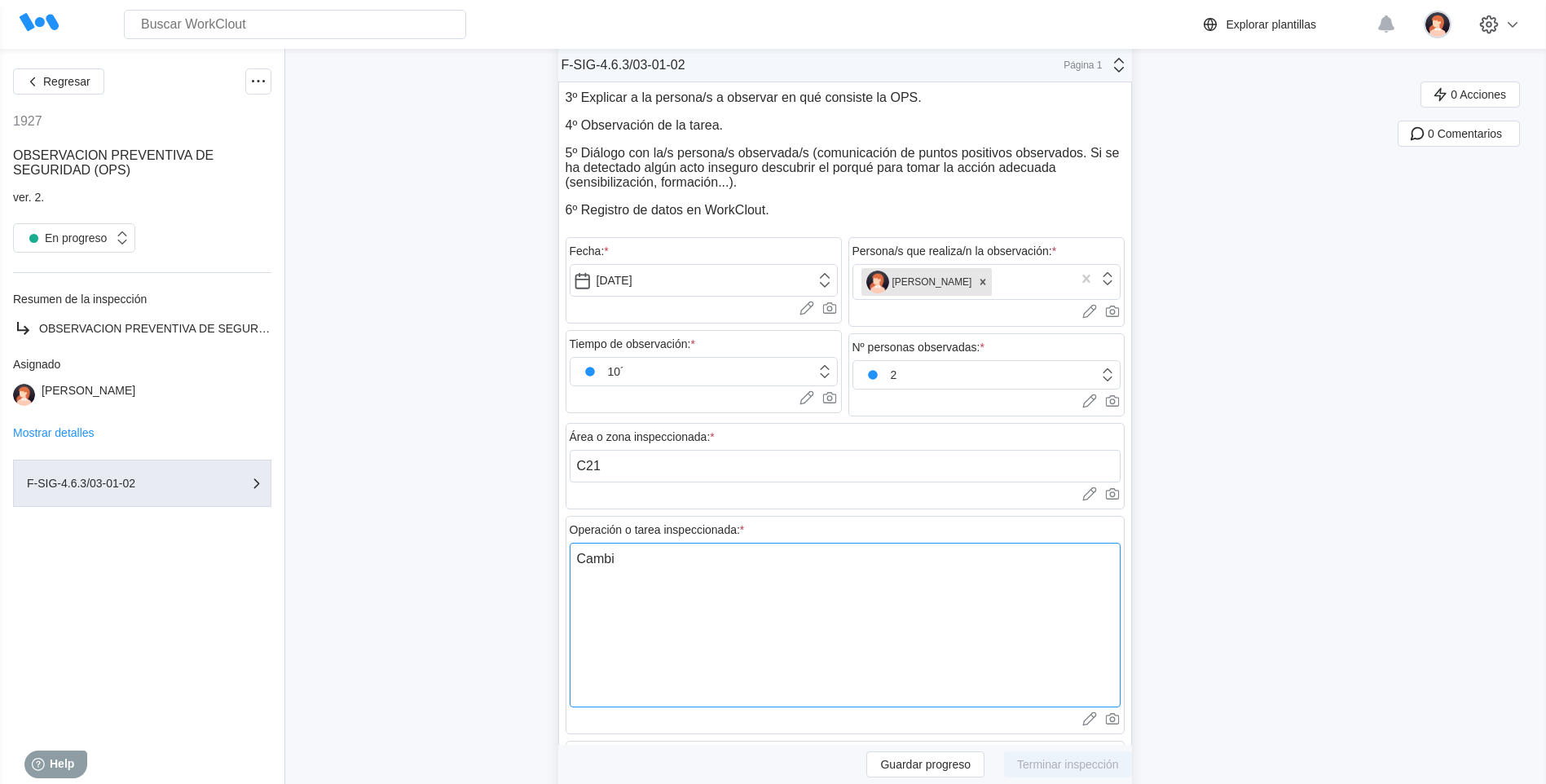
type textarea "x"
type textarea "Cambio"
type textarea "x"
type textarea "Cambio d"
type textarea "x"
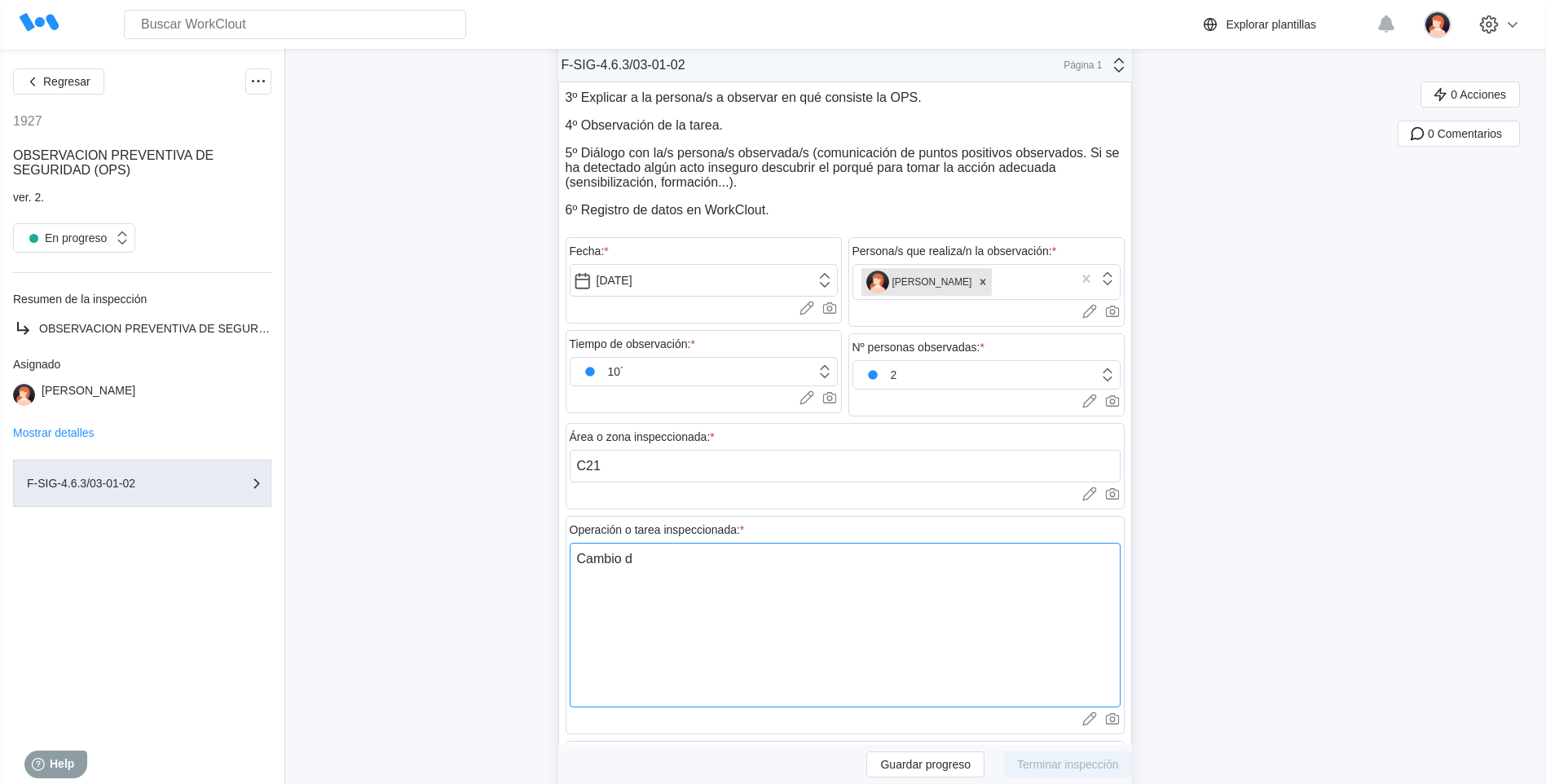
type textarea "Cambio de"
type textarea "x"
type textarea "Cambio de"
type textarea "x"
type textarea "Cambio de r"
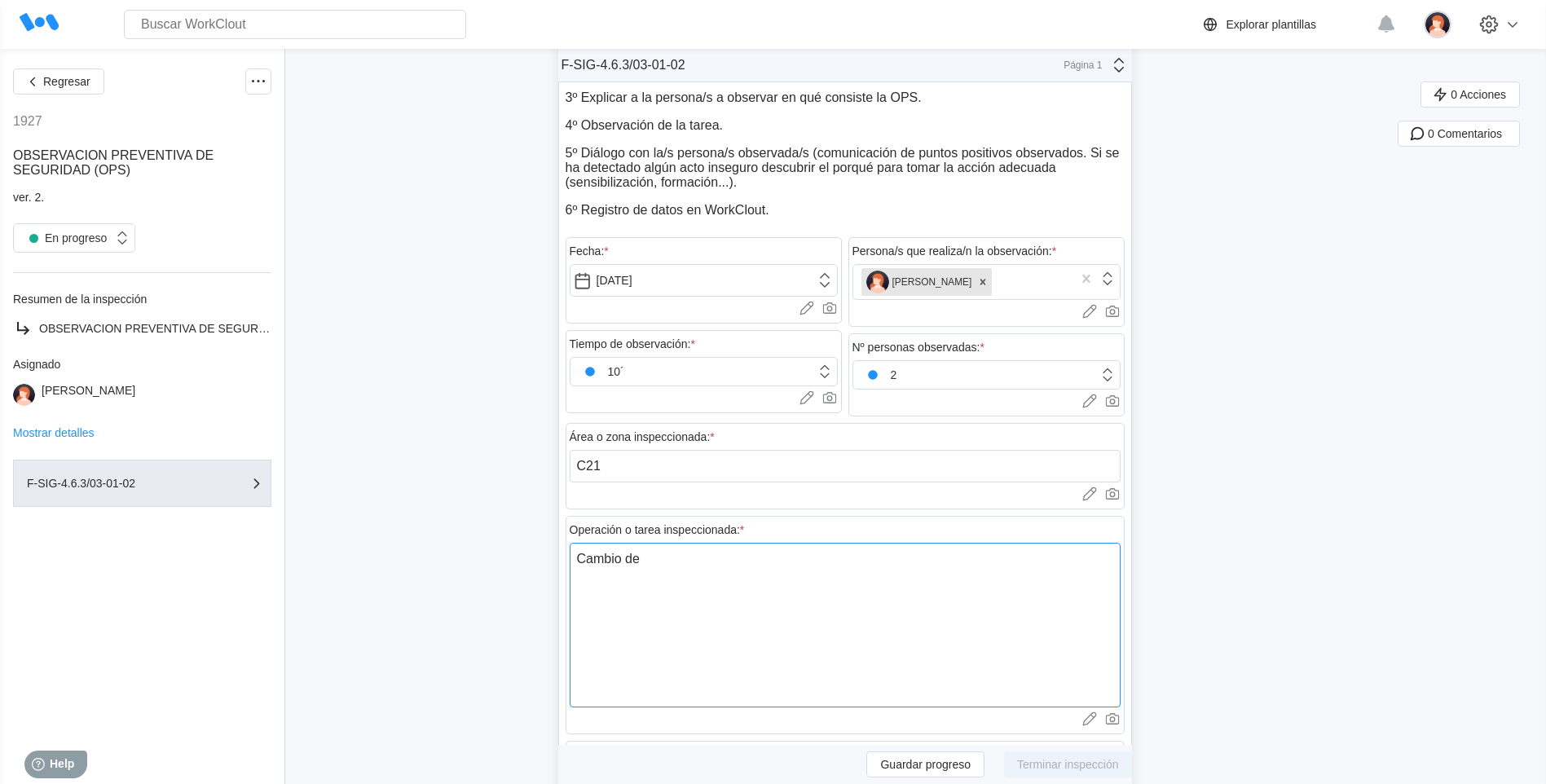
type textarea "x"
type textarea "Cambio de re"
type textarea "x"
type textarea "Cambio de rej"
type textarea "x"
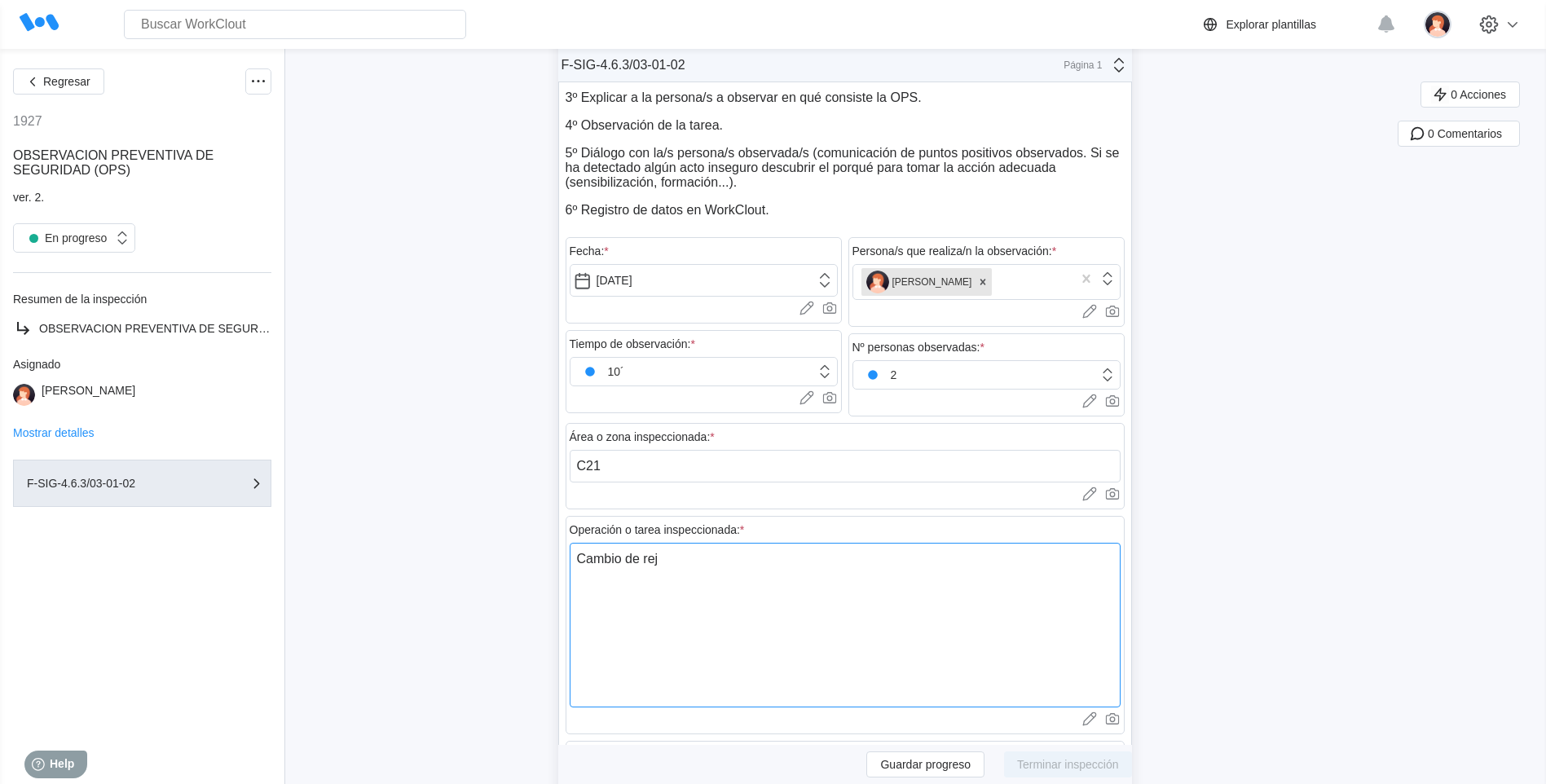
type textarea "Cambio de reji"
type textarea "x"
type textarea "Cambio de rejib"
type textarea "x"
type textarea "Cambio de rejiba"
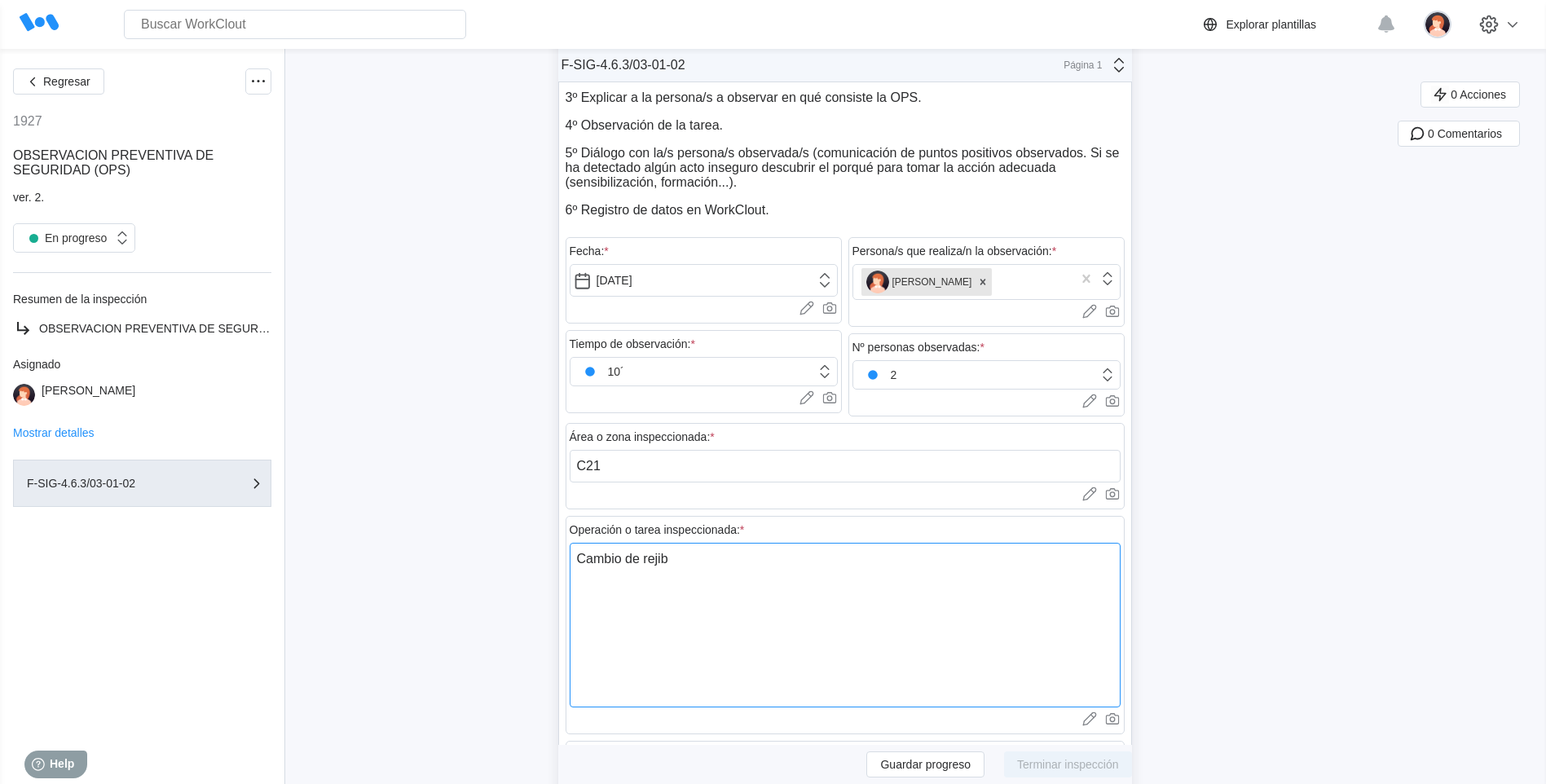
type textarea "x"
type textarea "Cambio de rejibam"
type textarea "x"
type textarea "Cambio de rejiba"
type textarea "x"
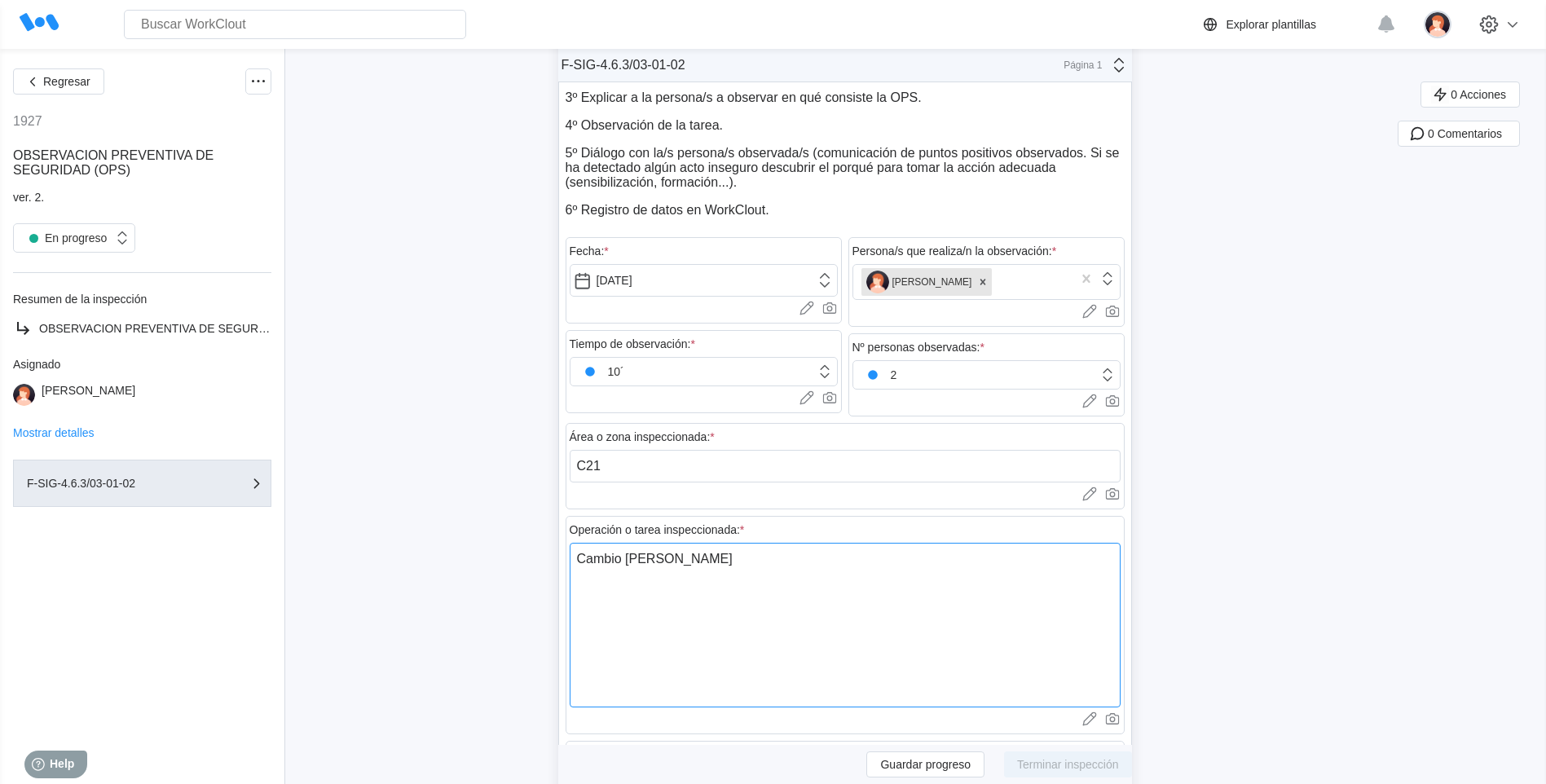
type textarea "Cambio de rejib"
type textarea "x"
type textarea "Cambio de reji"
type textarea "x"
type textarea "Cambio de rejiv"
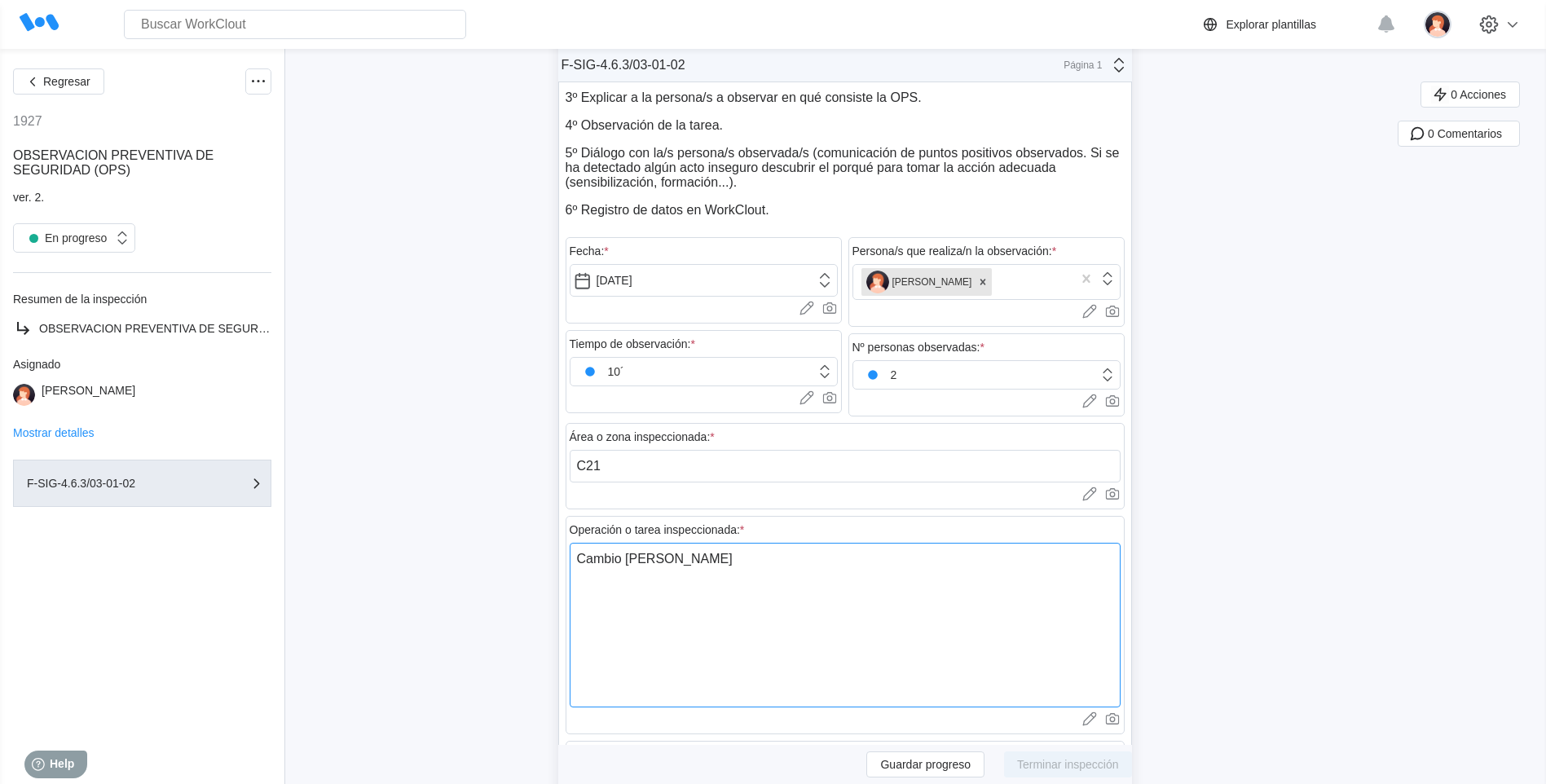
type textarea "x"
type textarea "Cambio de rejiva"
type textarea "x"
type textarea "Cambio de rejivan"
type textarea "x"
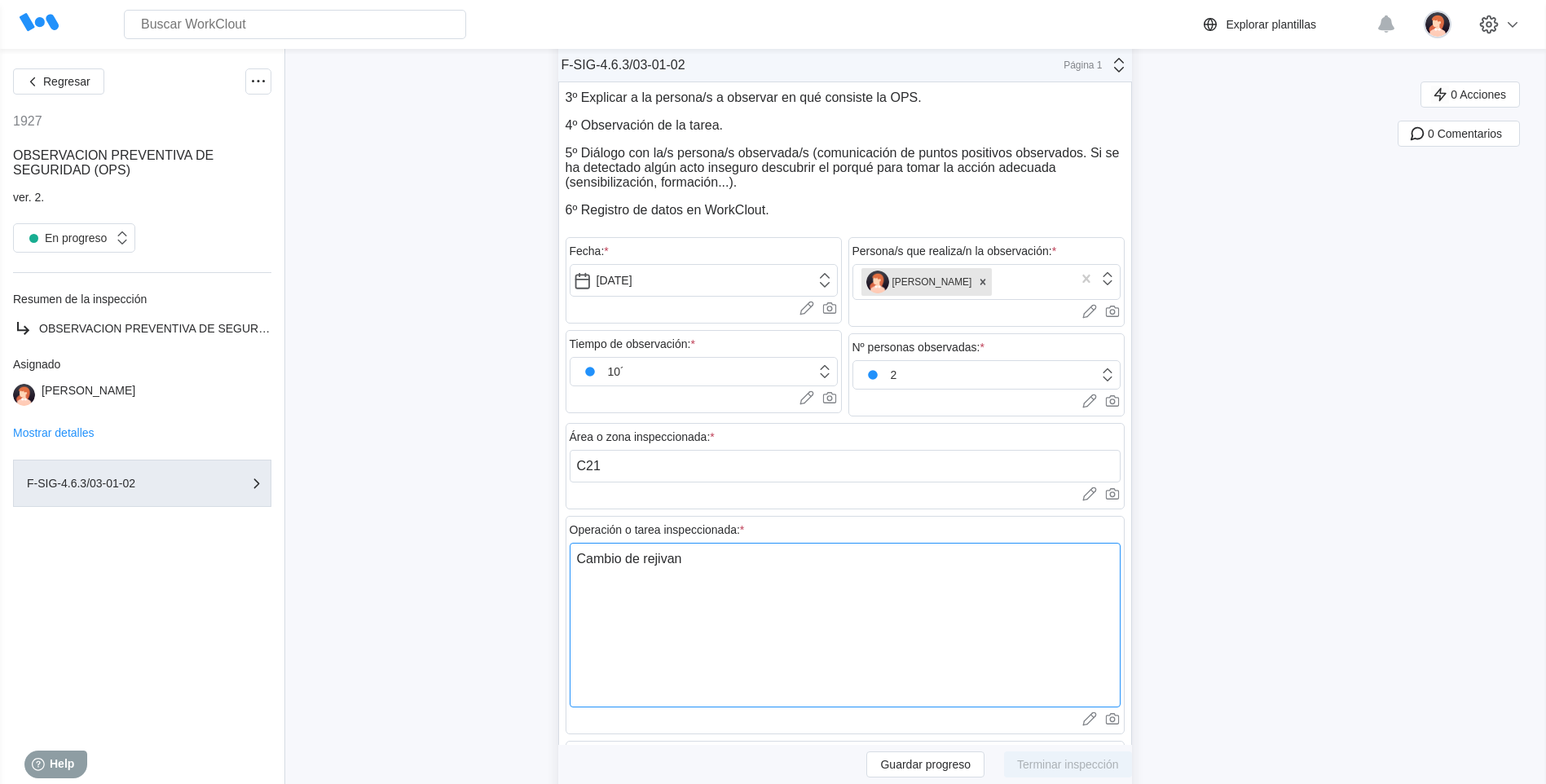
click at [691, 563] on textarea "Cambio de rejivan" at bounding box center [845, 624] width 551 height 164
type textarea "Cambio de rejiva"
type textarea "x"
type textarea "Cambio de rejiv"
type textarea "x"
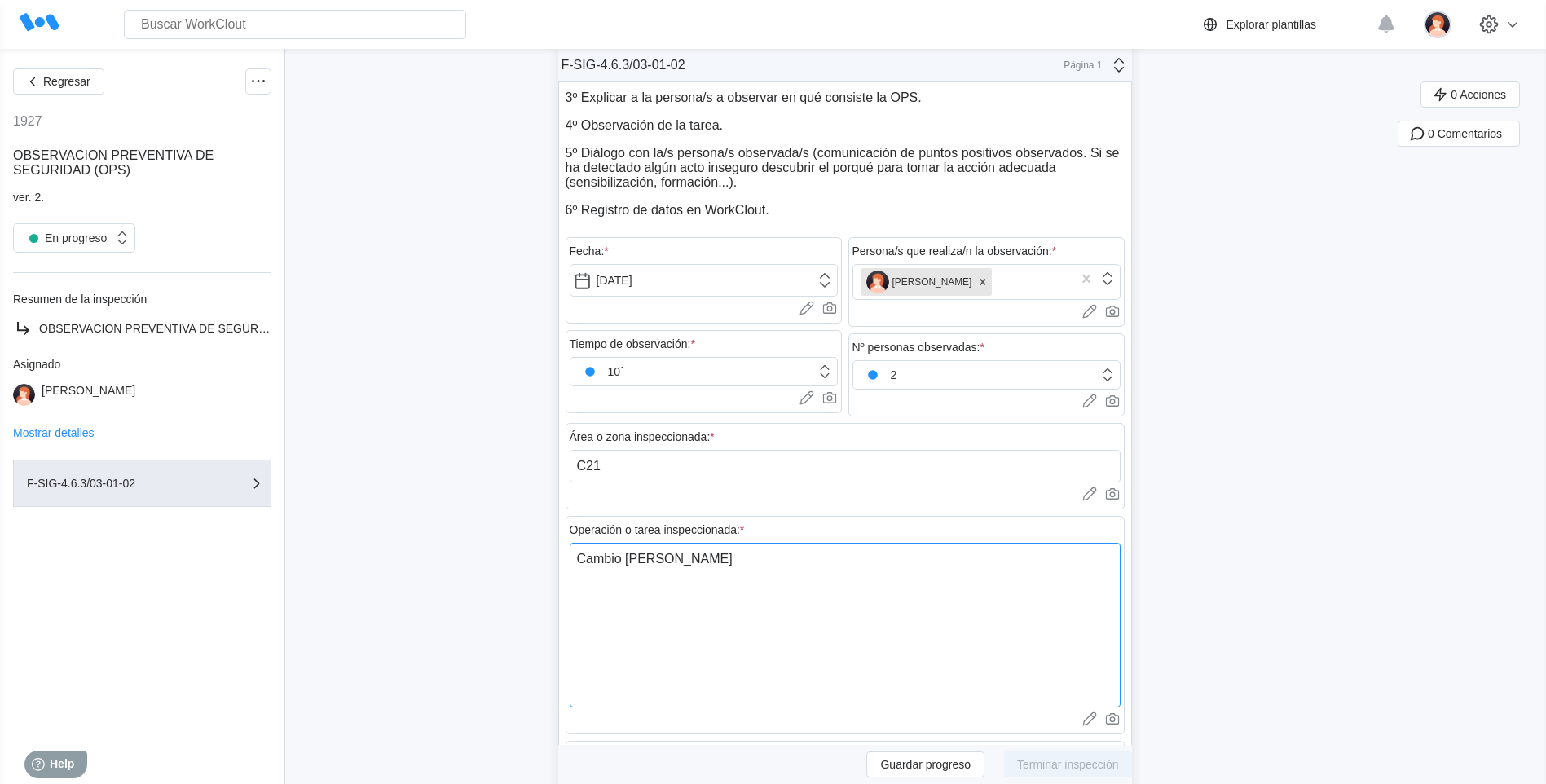
type textarea "Cambio de reji"
type textarea "x"
type textarea "Cambio de rej"
type textarea "x"
type textarea "Cambio de re"
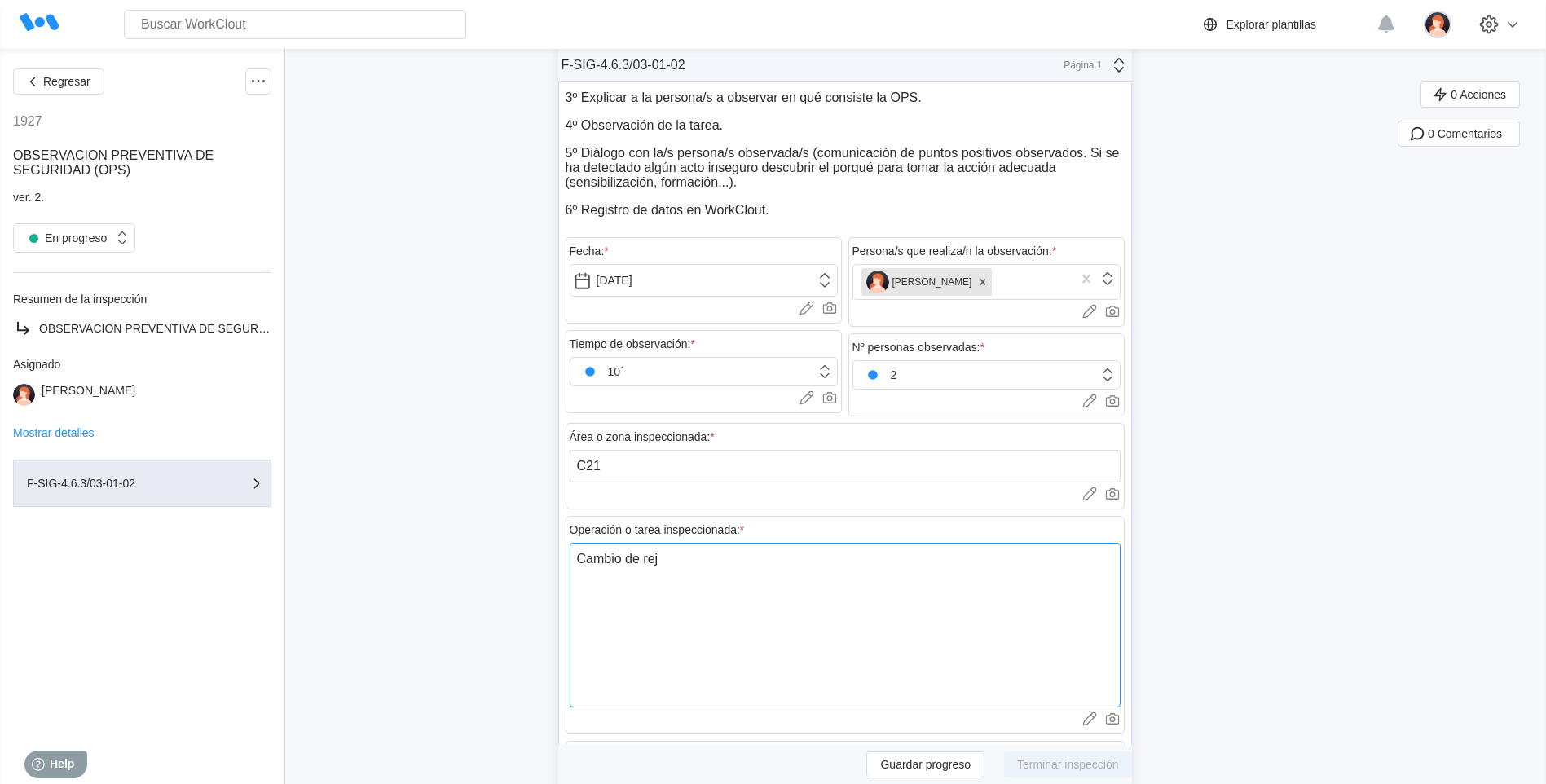
type textarea "x"
type textarea "Cambio de r"
type textarea "x"
type textarea "Cambio de"
type textarea "x"
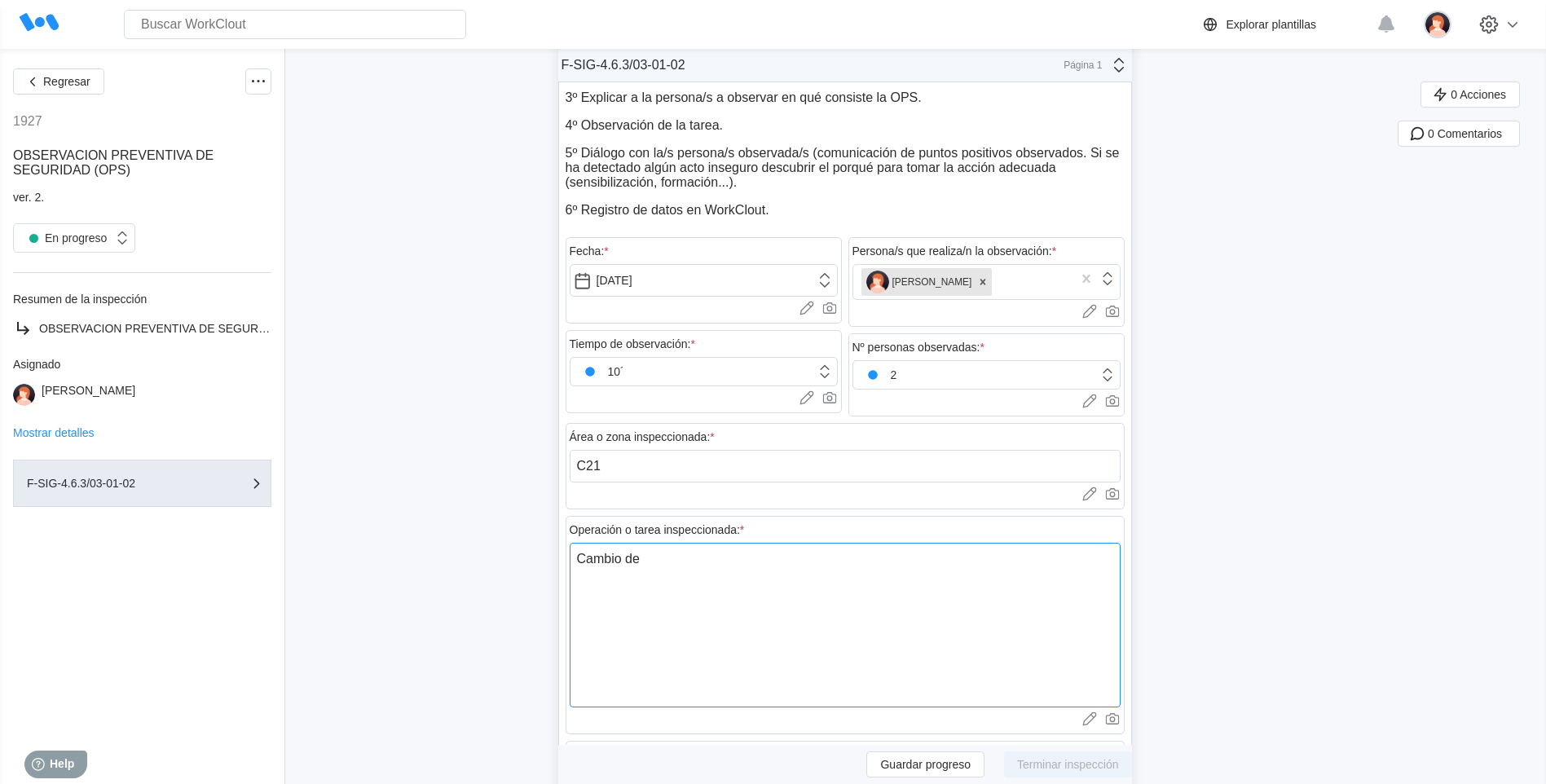
type textarea "Cambio de b"
type textarea "x"
type textarea "Cambio de ba"
type textarea "x"
type textarea "Cambio de ban"
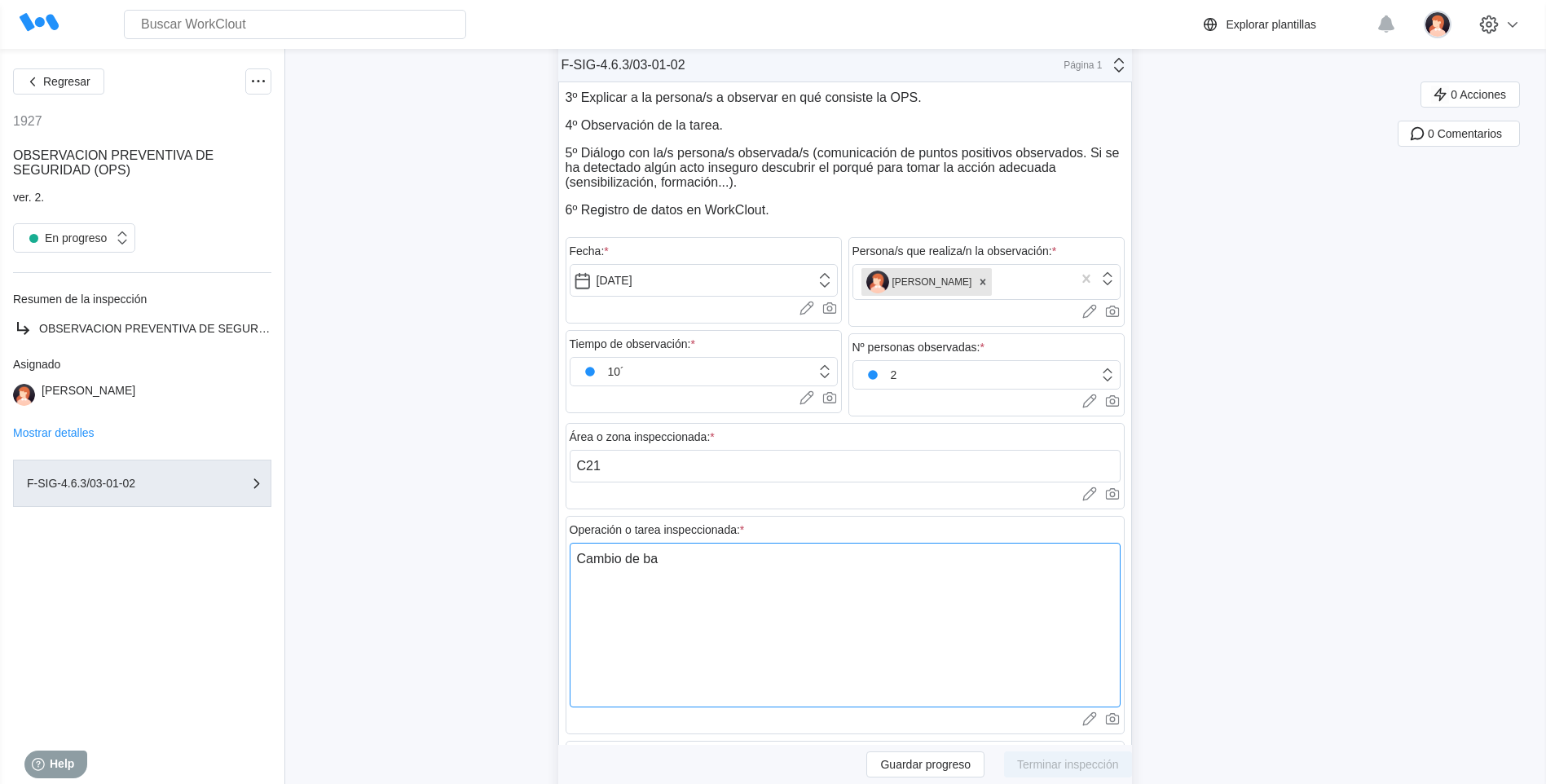
type textarea "x"
type textarea "Cambio de band"
type textarea "x"
type textarea "Cambio de bande"
type textarea "x"
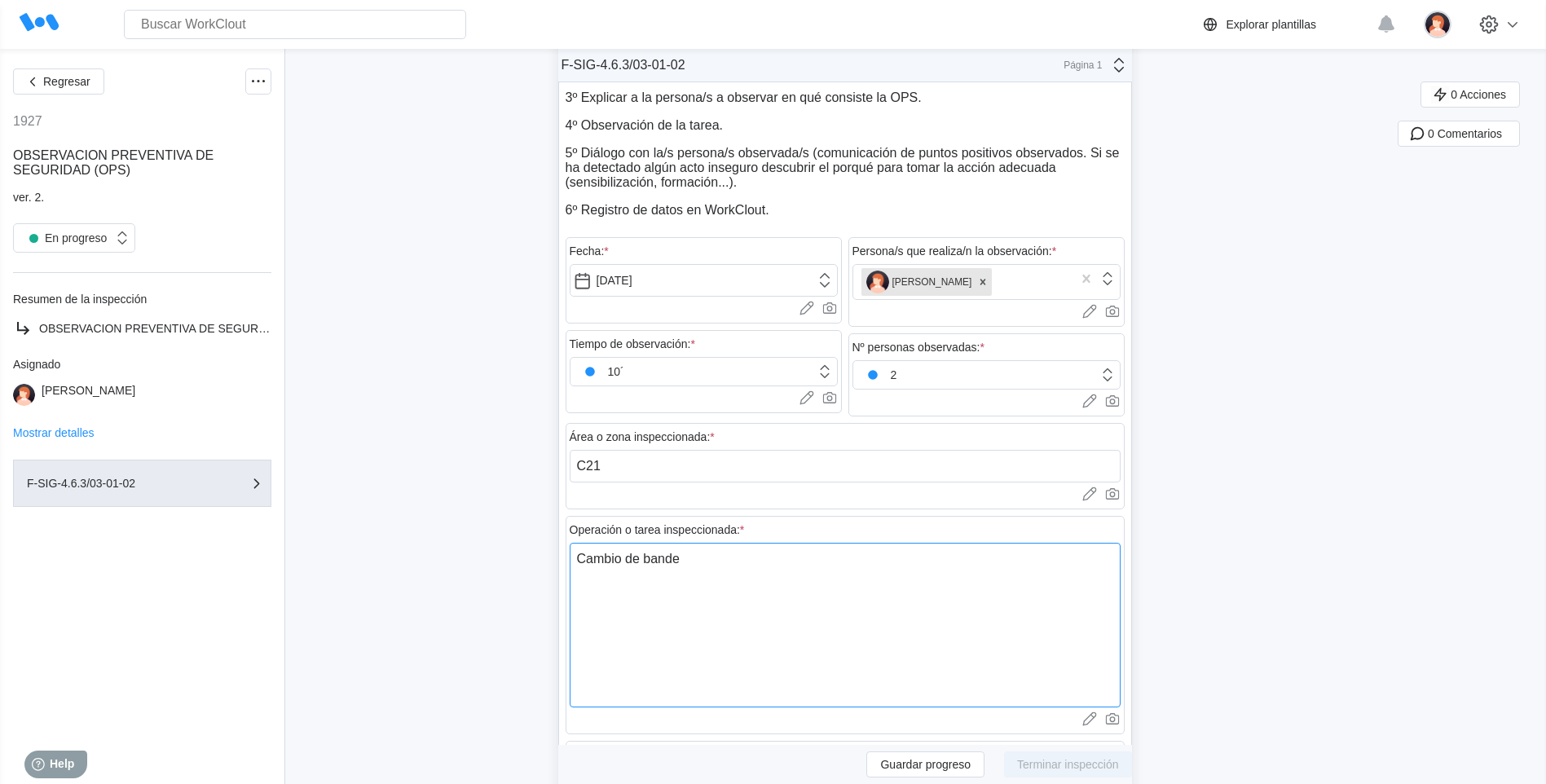
type textarea "Cambio de bandej"
type textarea "x"
type textarea "Cambio de bandeja"
type textarea "x"
type textarea "Cambio de bandejas"
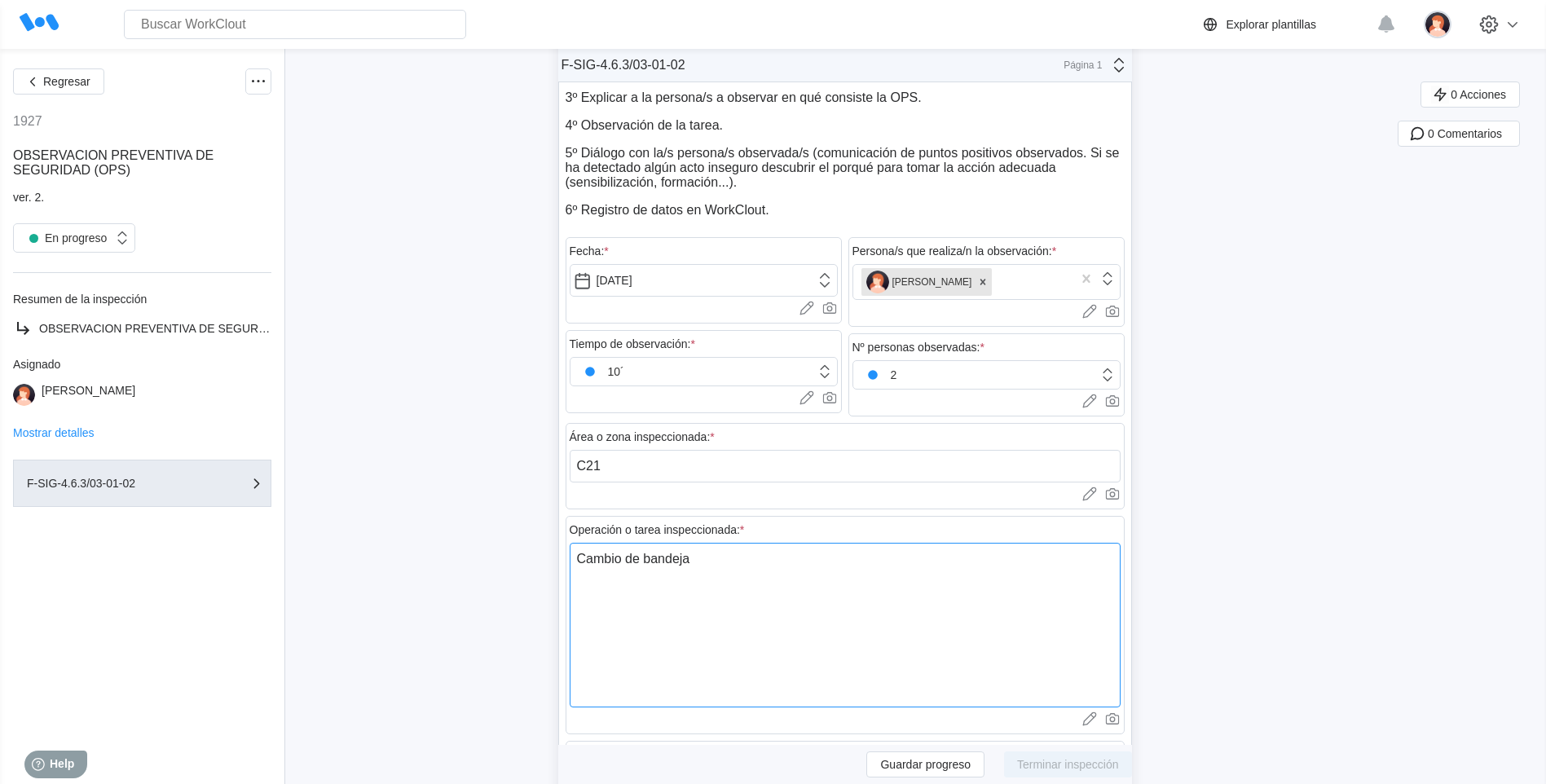
type textarea "x"
type textarea "Cambio de bandejas"
type textarea "x"
type textarea "Cambio de bandejas f"
type textarea "x"
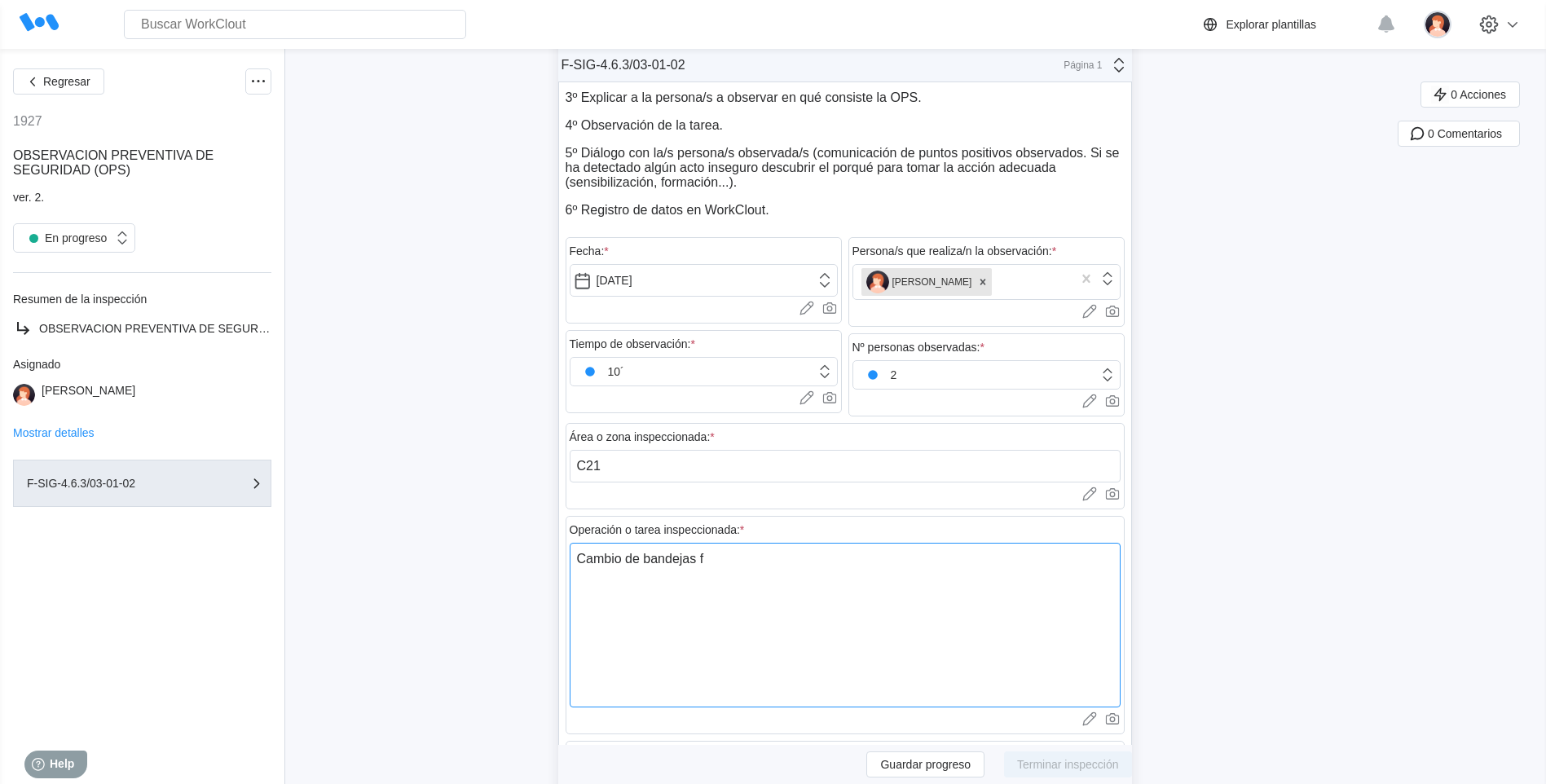
type textarea "Cambio de bandejas fi"
type textarea "x"
type textarea "Cambio de bandejas fij"
type textarea "x"
type textarea "Cambio de bandejas fija"
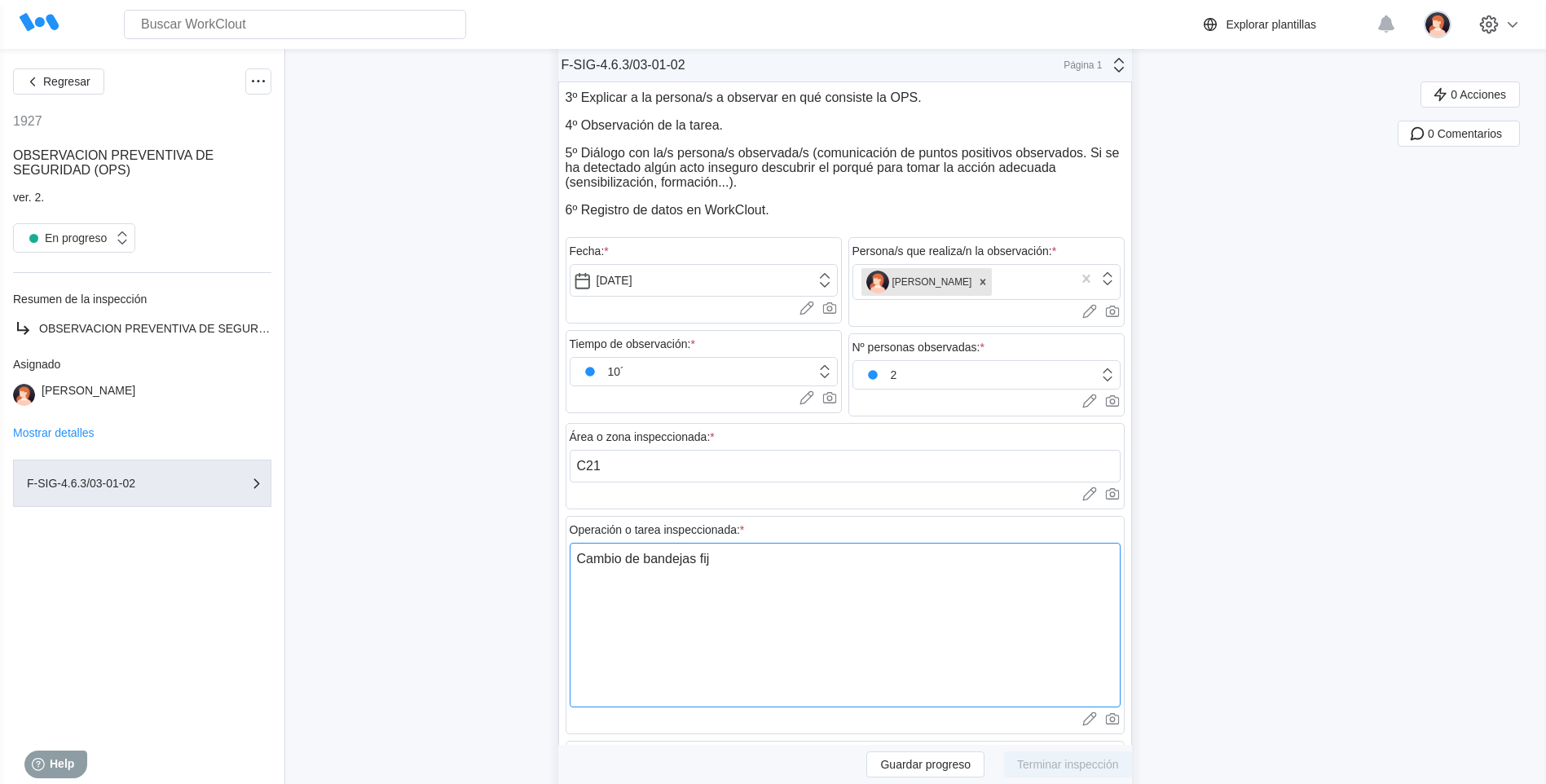
type textarea "x"
type textarea "Cambio de bandejas fijas"
type textarea "x"
type textarea "Cambio de bandejas fijas"
type textarea "x"
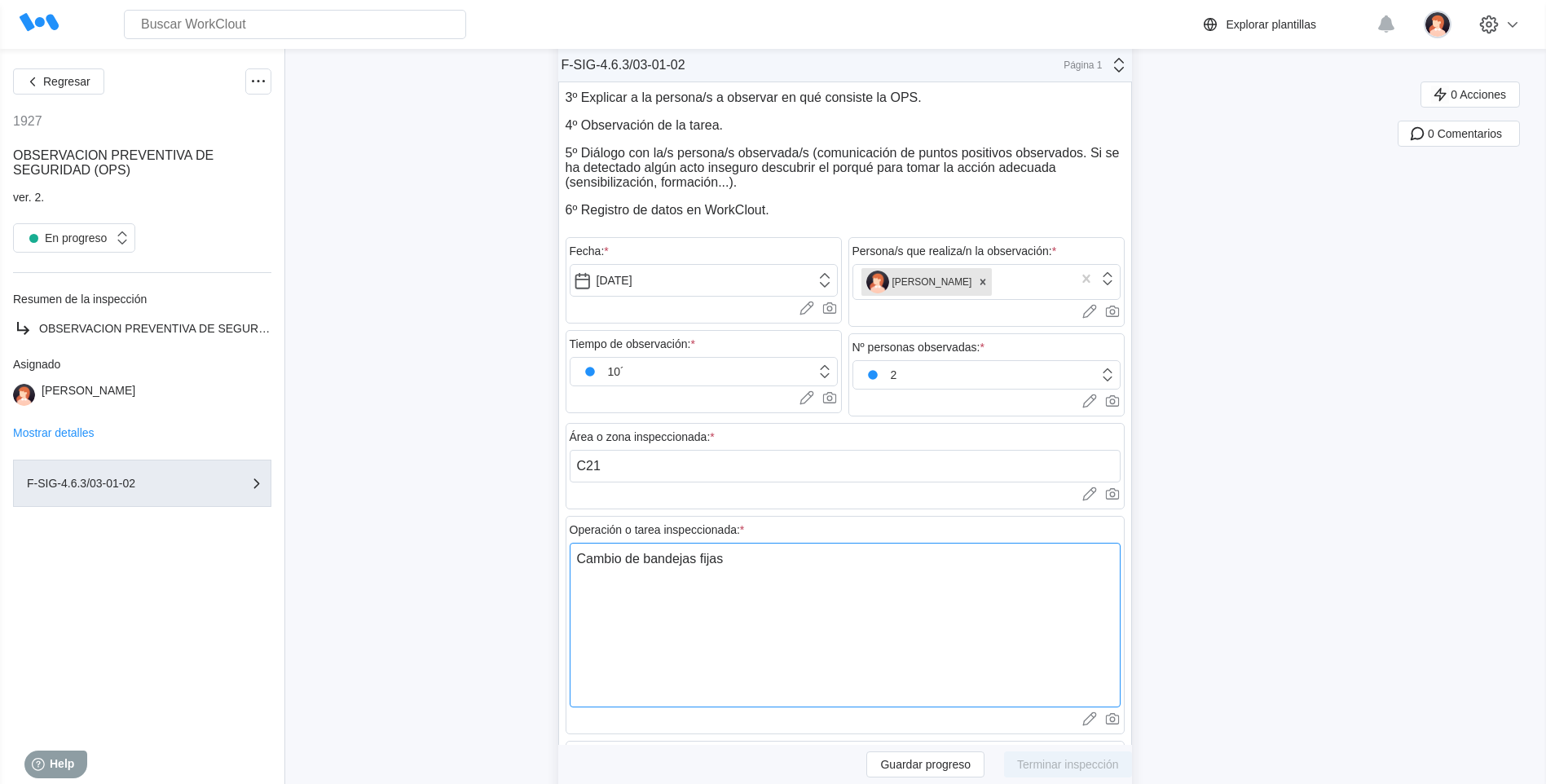
type textarea "Cambio de bandejas fijas r"
type textarea "x"
type textarea "Cambio de bandejas fijas re"
type textarea "x"
type textarea "Cambio de bandejas fijas rej"
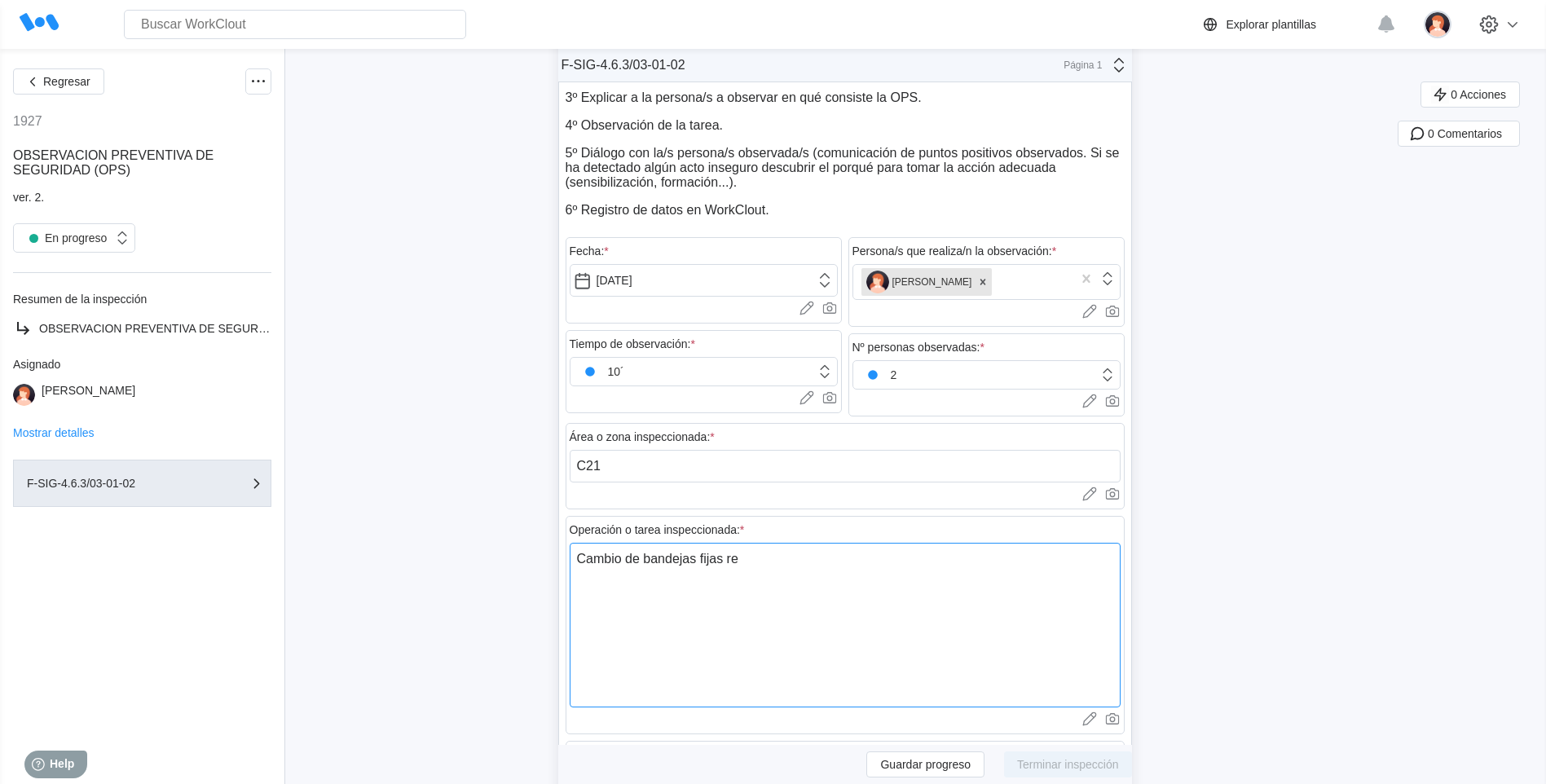
type textarea "x"
type textarea "Cambio de bandejas fijas reji"
type textarea "x"
type textarea "Cambio de bandejas fijas rejib"
type textarea "x"
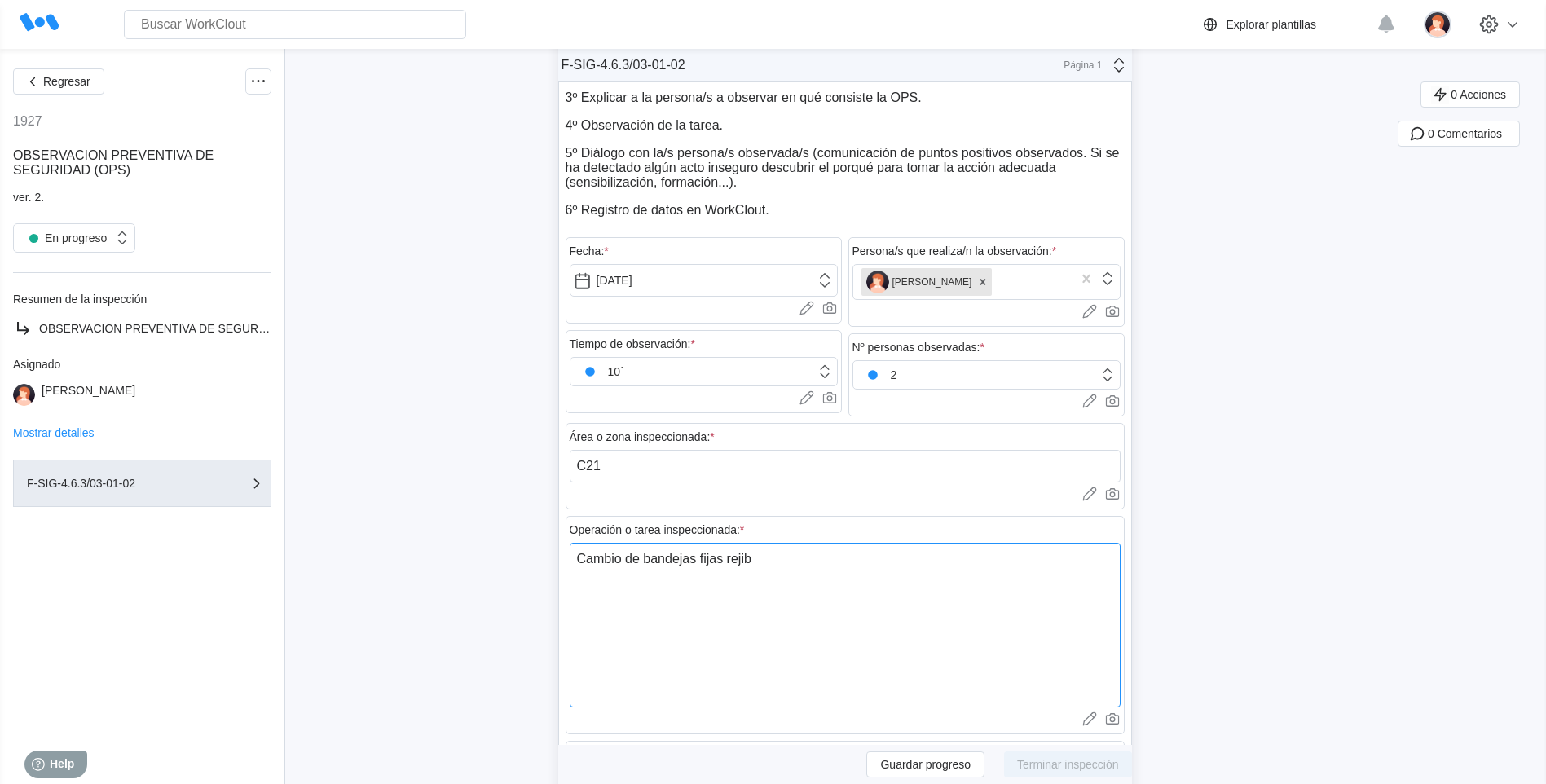
type textarea "Cambio de bandejas fijas rejiba"
type textarea "x"
type textarea "Cambio de bandejas fijas rejiban"
type textarea "x"
click at [779, 561] on textarea "Cambio de bandejas fijas rejiban" at bounding box center [845, 624] width 551 height 164
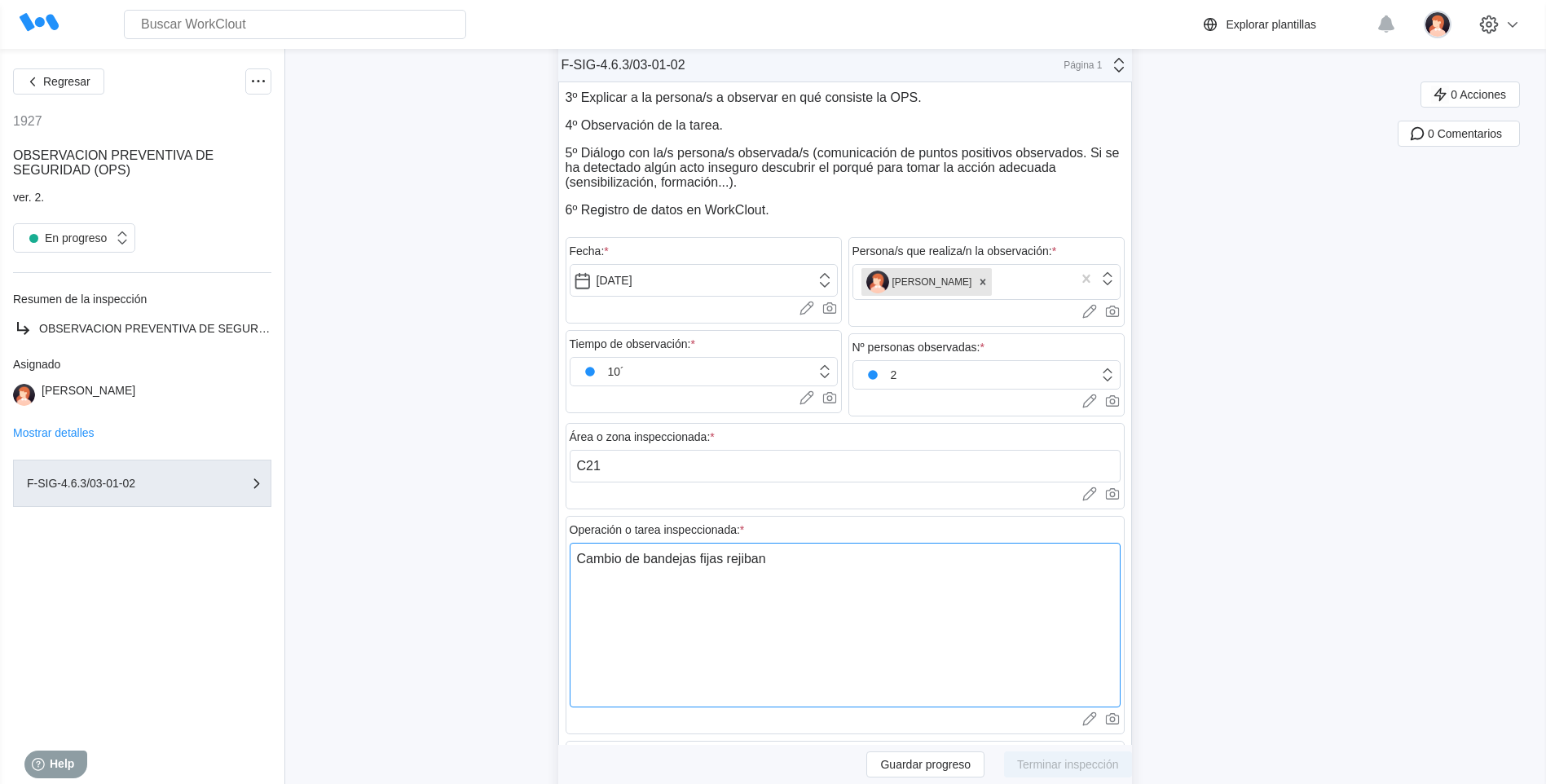
type textarea "Cambio de bandejas fijas rejiban"
type textarea "x"
type textarea "Cambio de bandejas fijas rejiban s"
type textarea "x"
type textarea "Cambio de bandejas fijas rejiban su"
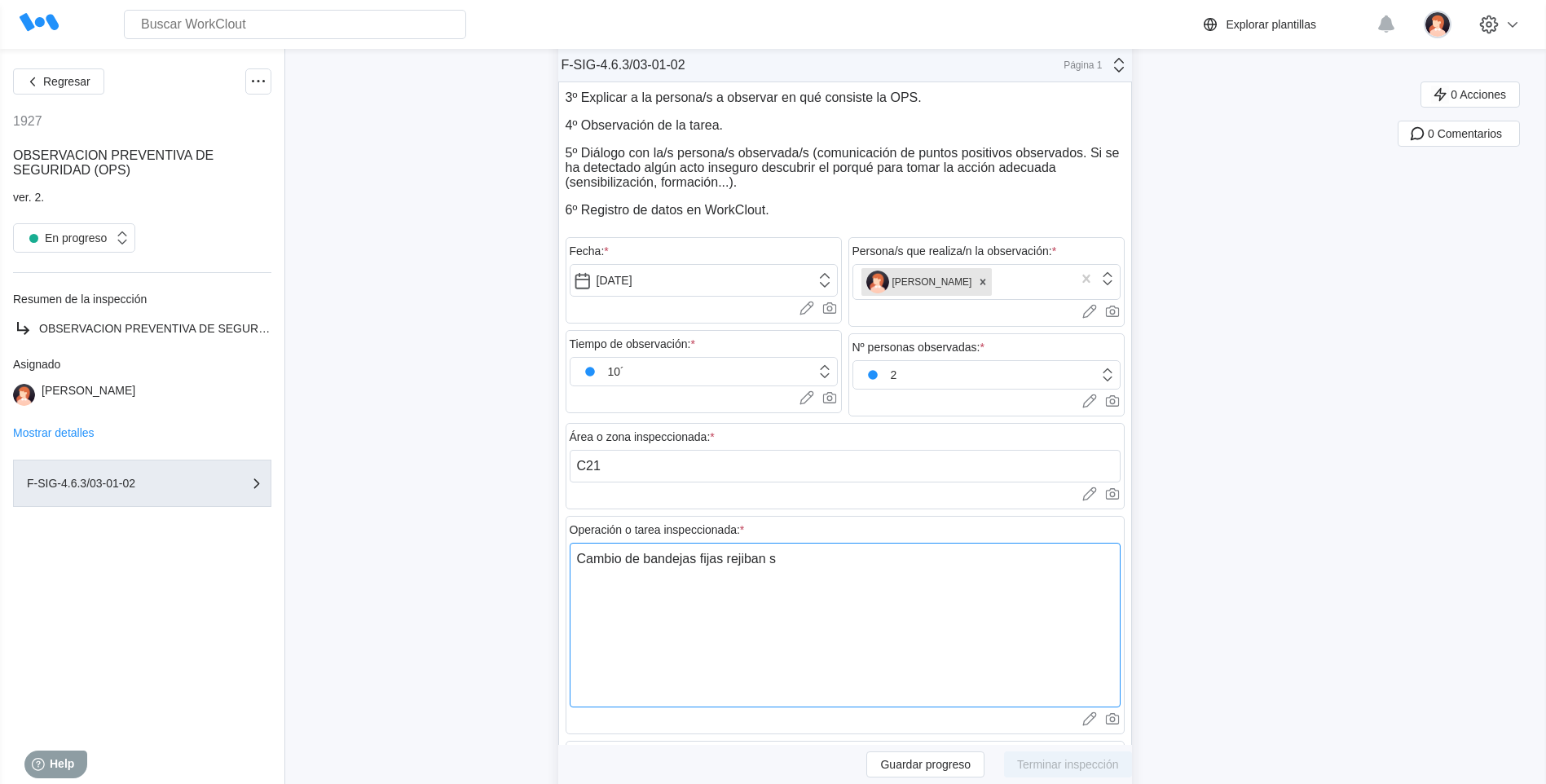
type textarea "x"
type textarea "Cambio de bandejas fijas rejiban sub"
type textarea "x"
type textarea "Cambio de bandejas fijas rejiban subc"
type textarea "x"
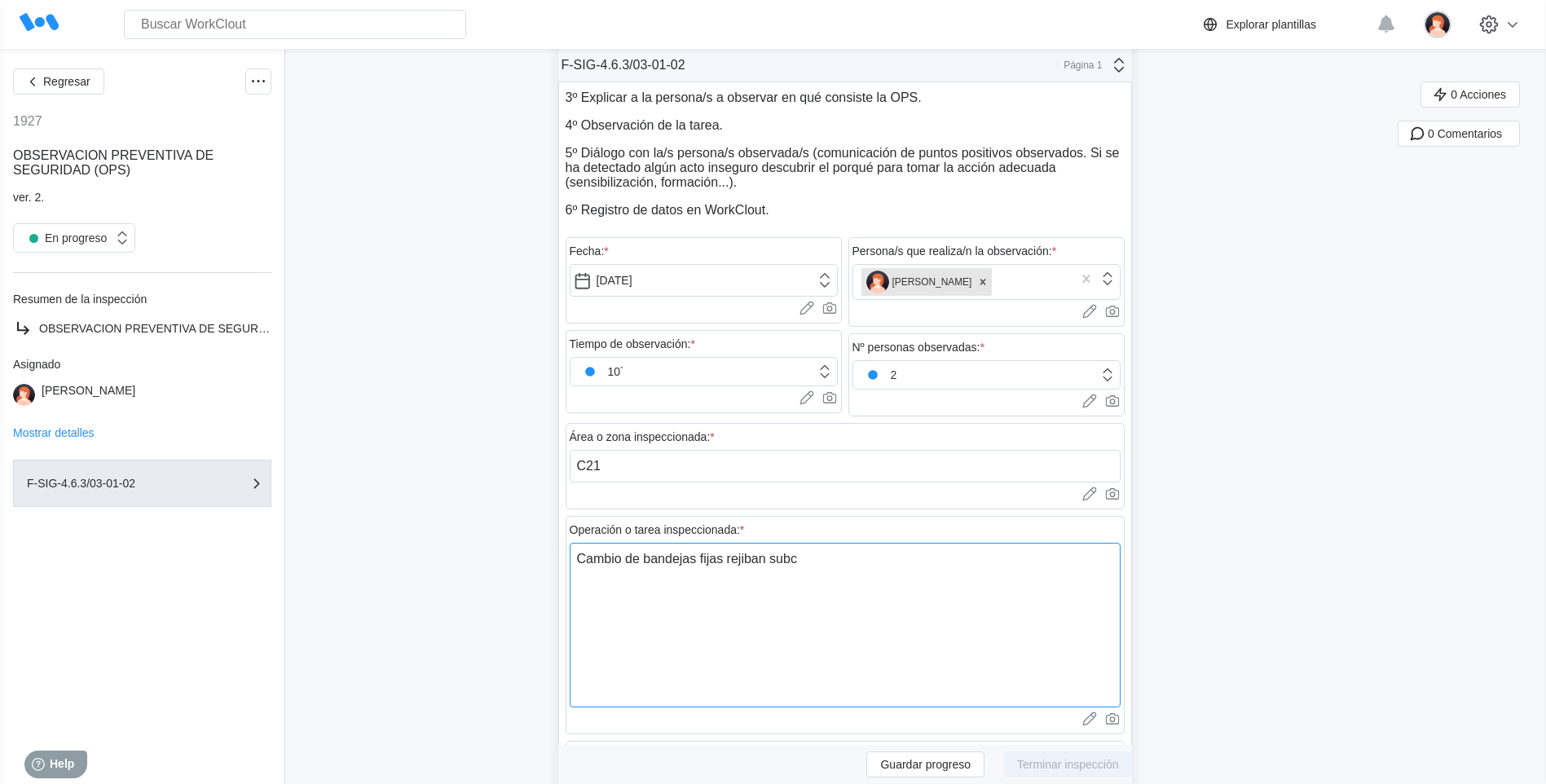
type textarea "Cambio de bandejas fijas rejiban subcu"
type textarea "x"
type textarea "Cambio de bandejas fijas rejiban subcub"
type textarea "x"
type textarea "Cambio de bandejas fijas rejiban subcube"
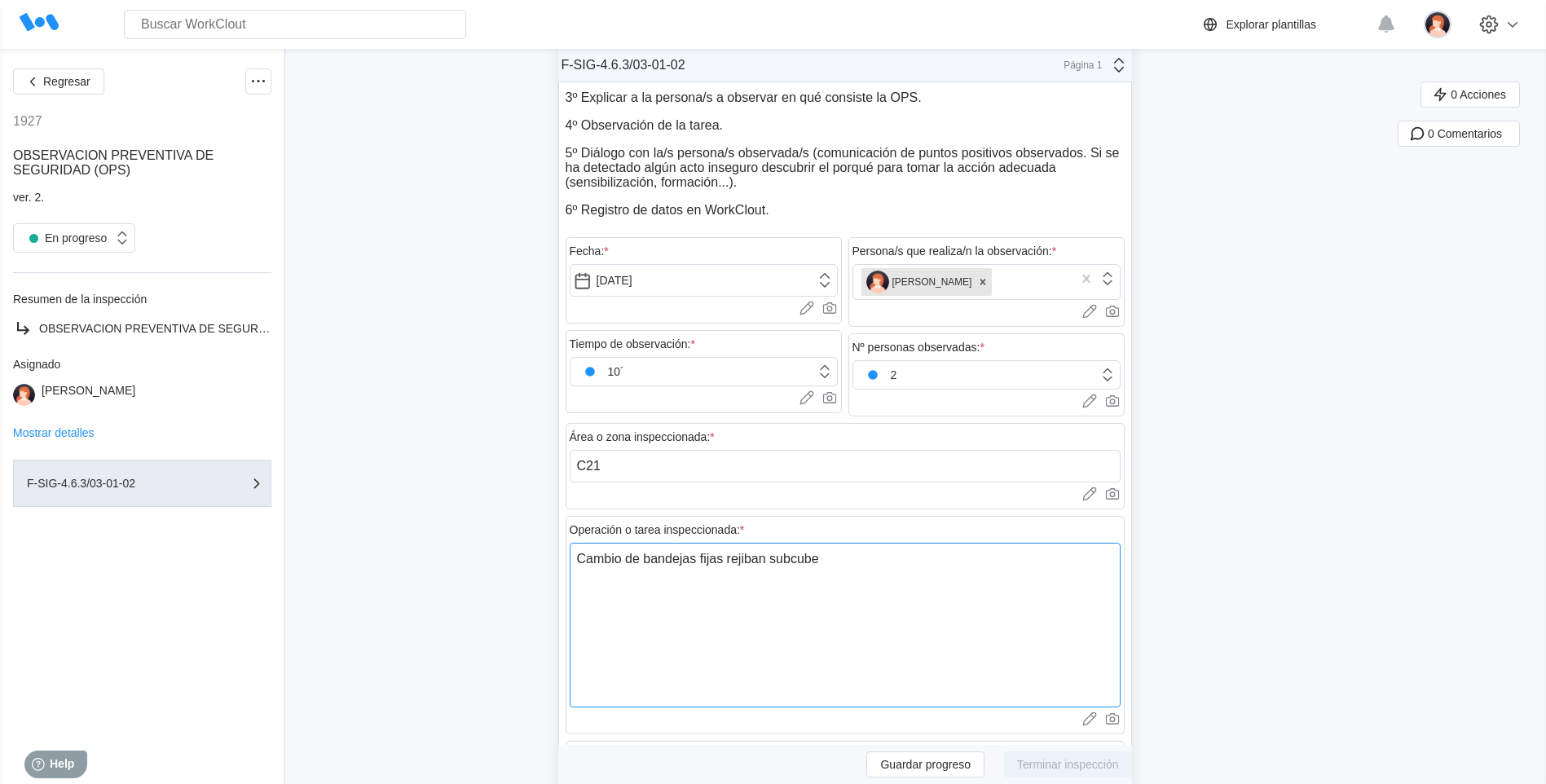
type textarea "x"
type textarea "Cambio de bandejas fijas rejiban subcubet"
type textarea "x"
type textarea "Cambio de bandejas fijas rejiban subcubeto"
type textarea "x"
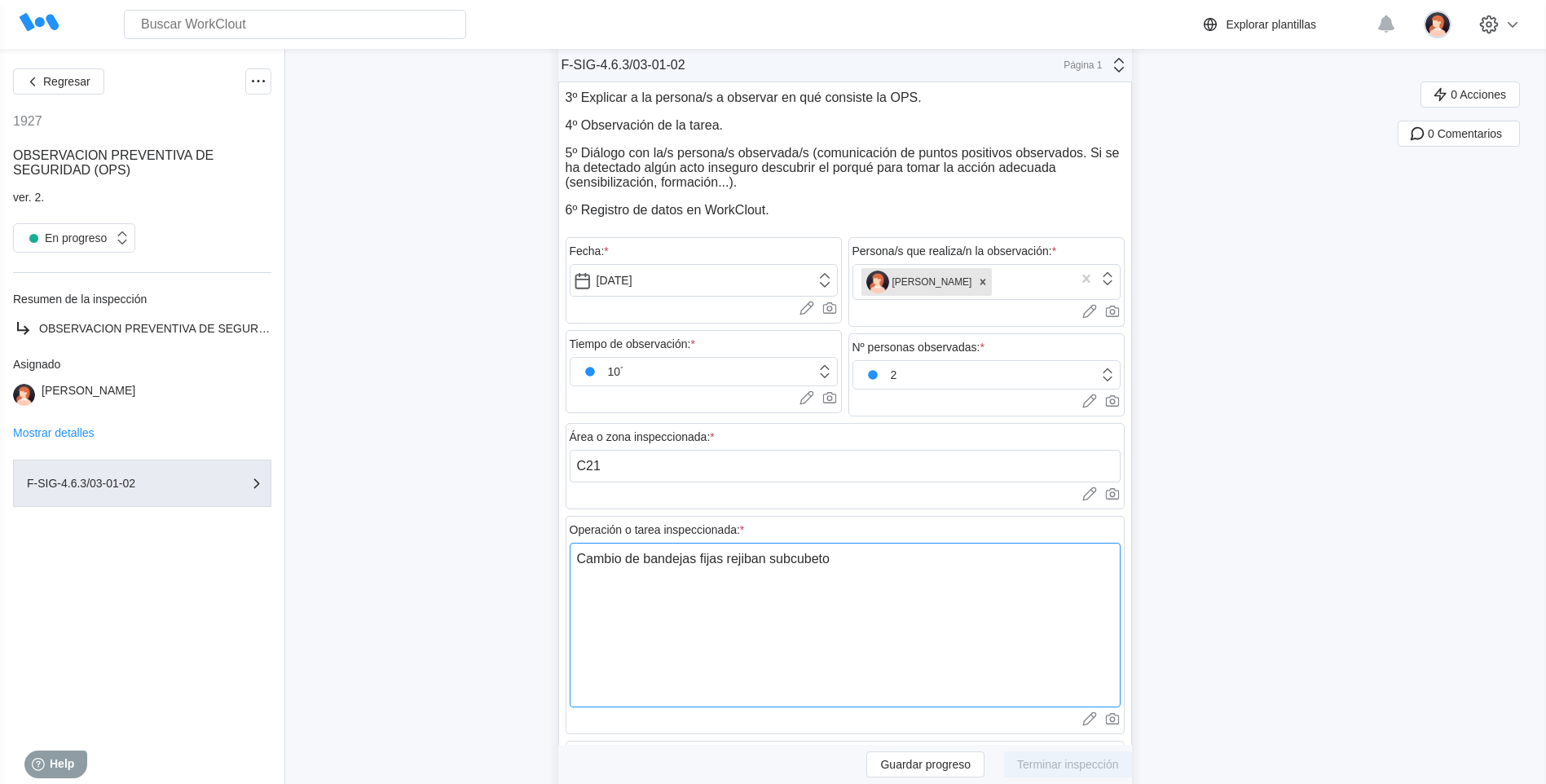
type textarea "Cambio de bandejas fijas rejiban subcubeto"
type textarea "x"
type textarea "Cambio de bandejas fijas rejiban subcubeto t"
type textarea "x"
type textarea "Cambio de bandejas fijas rejiban subcubeto tk"
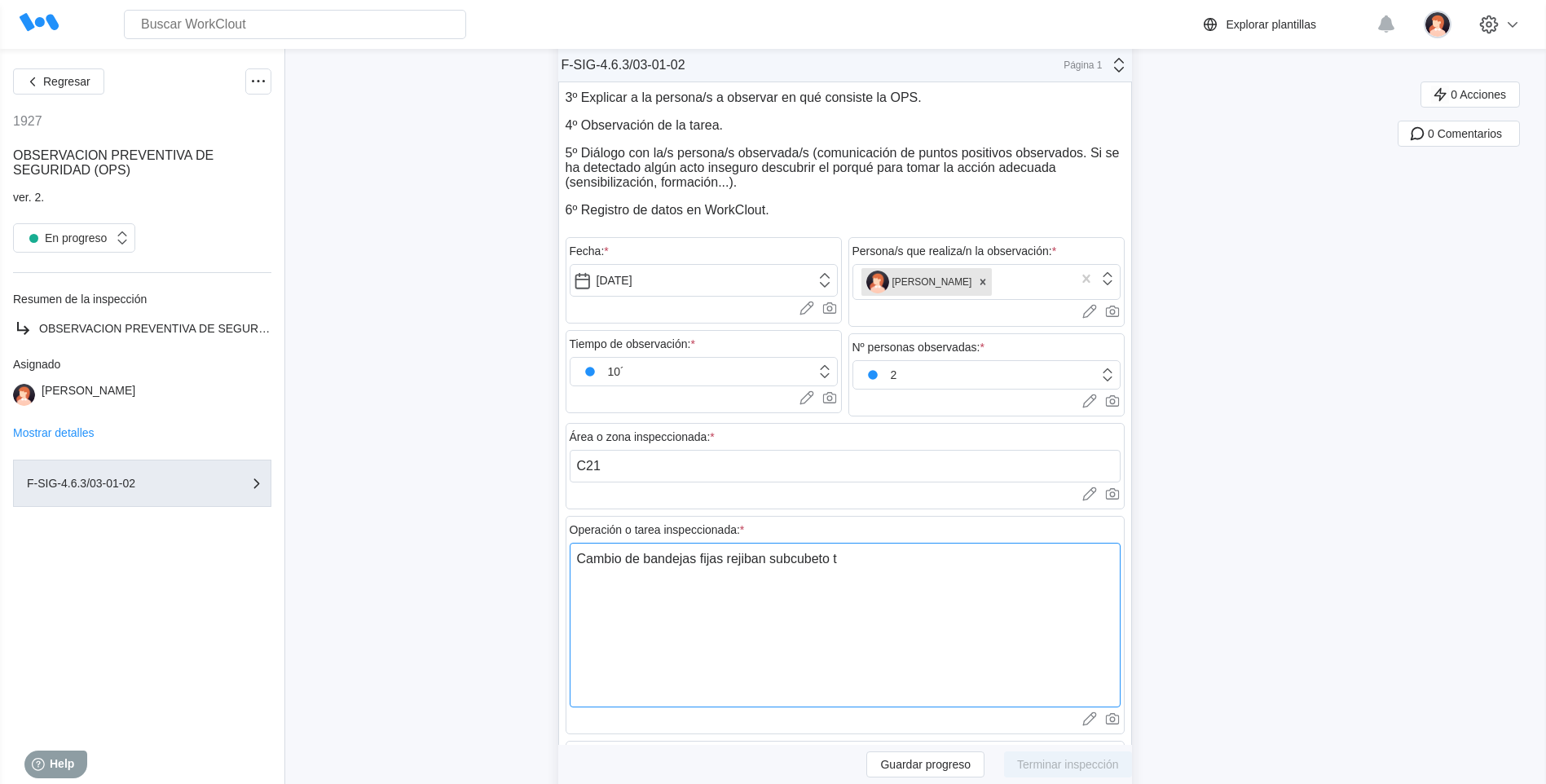
type textarea "x"
type textarea "Cambio de bandejas fijas rejiban subcubeto tk"
type textarea "x"
type textarea "Cambio de bandejas fijas rejiban subcubeto tk 1"
type textarea "x"
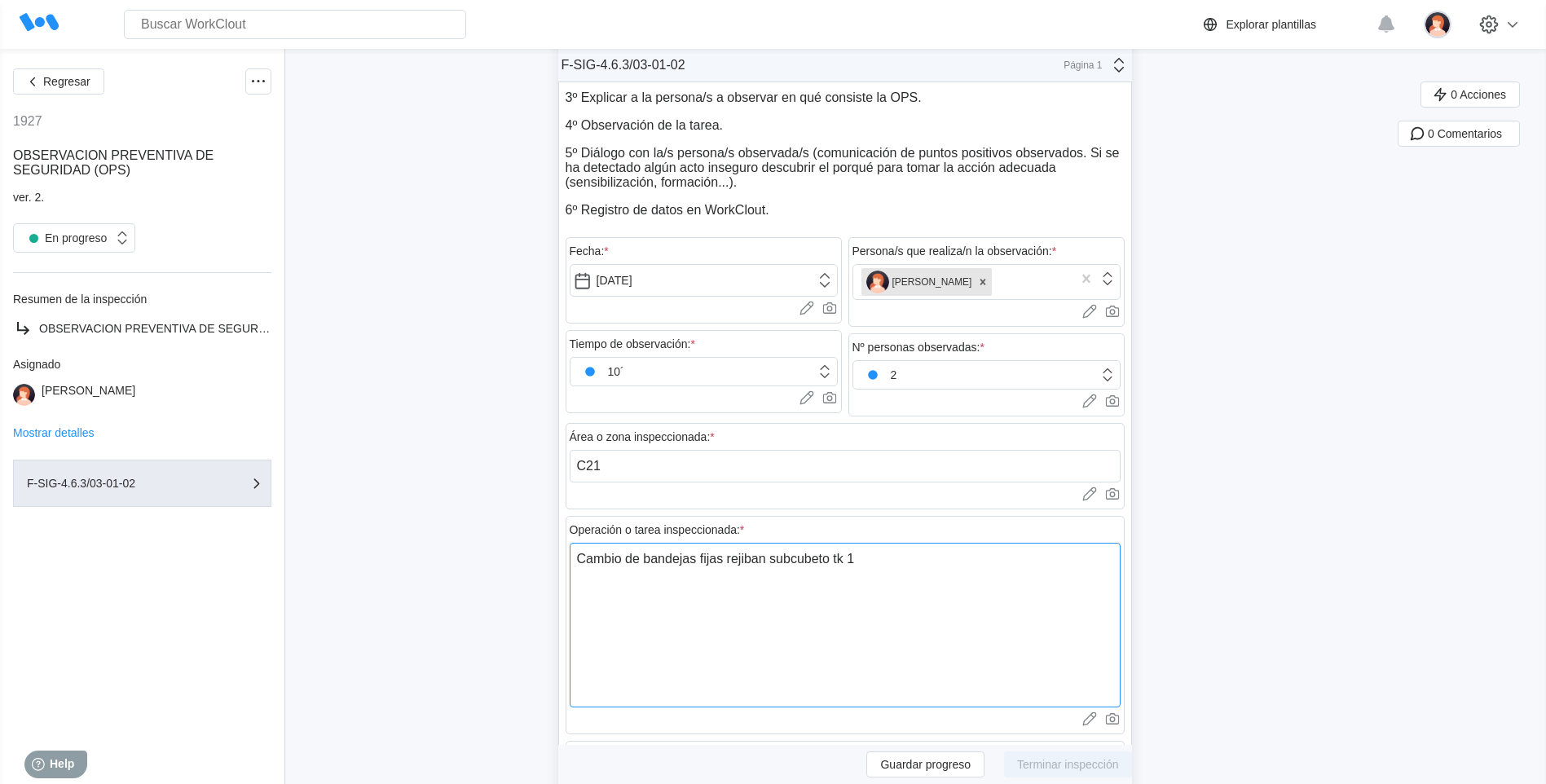
type textarea "Cambio de bandejas fijas rejiban subcubeto tk 10"
type textarea "x"
type textarea "Cambio de bandejas fijas rejiban subcubeto tk 106"
type textarea "x"
type textarea "Cambio de bandejas fijas rejiban subcubeto tk 106"
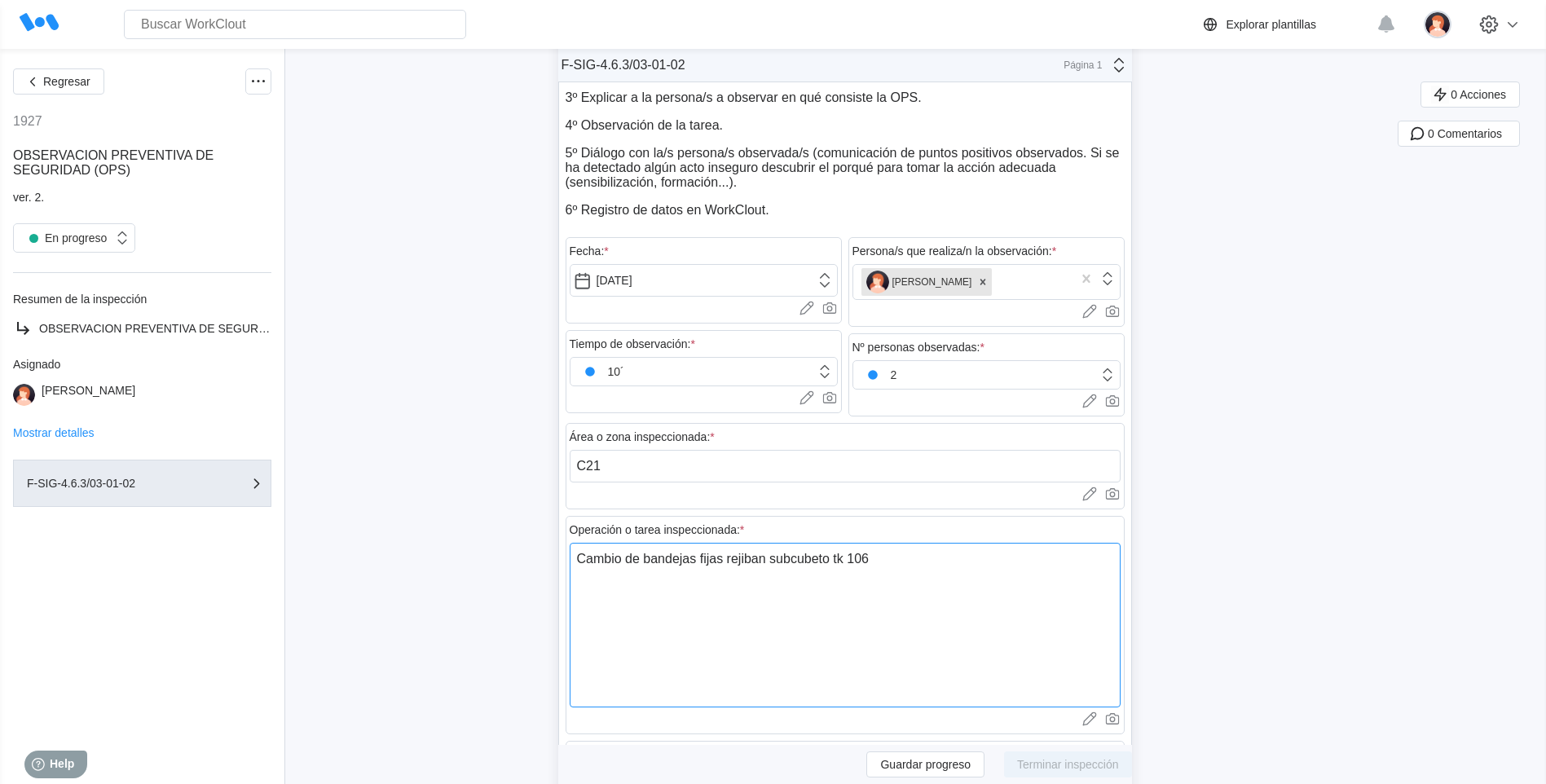
type textarea "x"
type textarea "Cambio de bandejas fijas rejiban subcubeto tk 106 y"
type textarea "x"
type textarea "Cambio de bandejas fijas rejiban subcubeto tk 106 y"
type textarea "x"
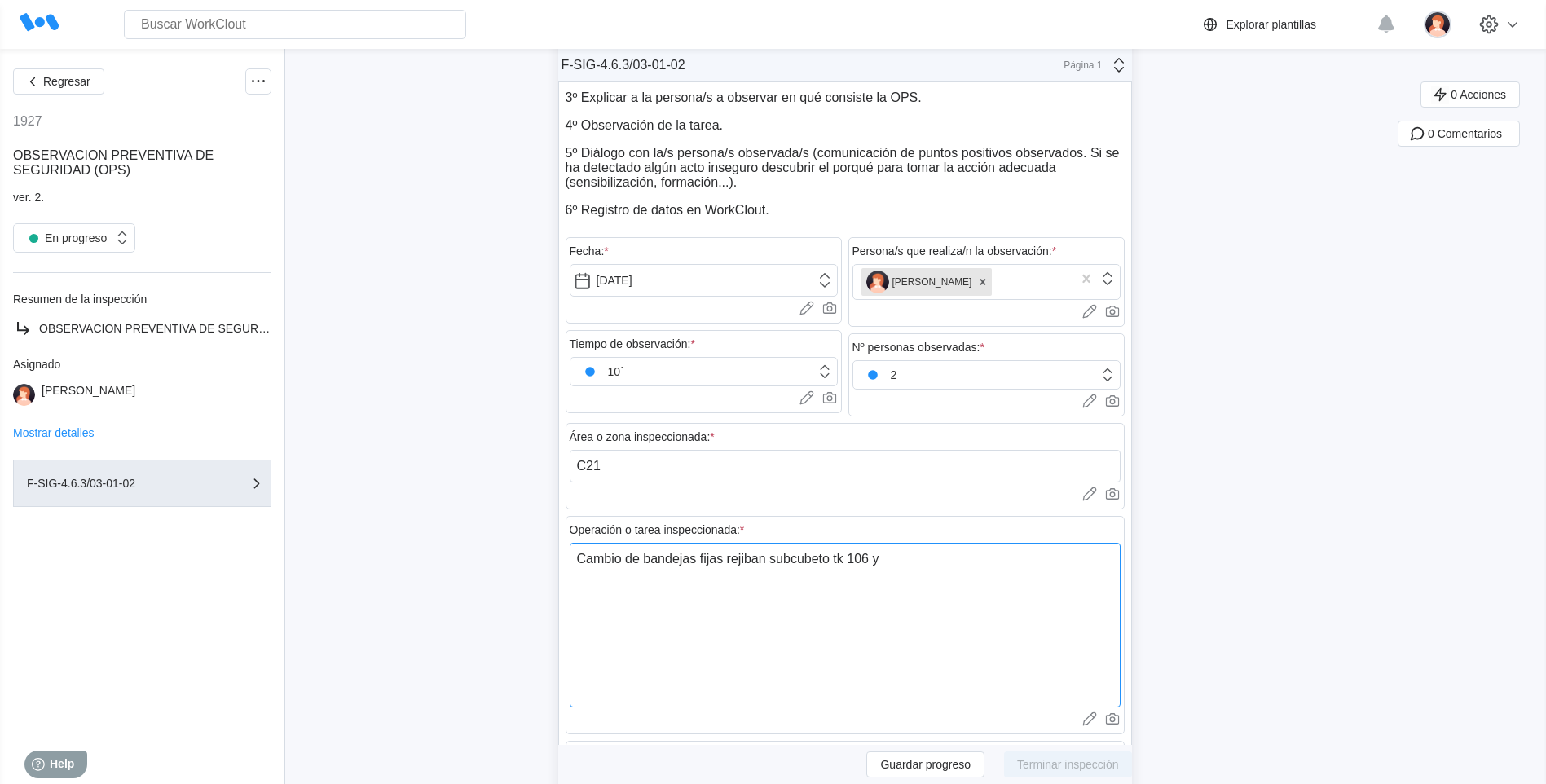
type textarea "Cambio de bandejas fijas rejiban subcubeto tk 106 y s"
type textarea "x"
type textarea "Cambio de bandejas fijas rejiban subcubeto tk 106 y su"
type textarea "x"
type textarea "Cambio de bandejas fijas rejiban subcubeto tk 106 y sub"
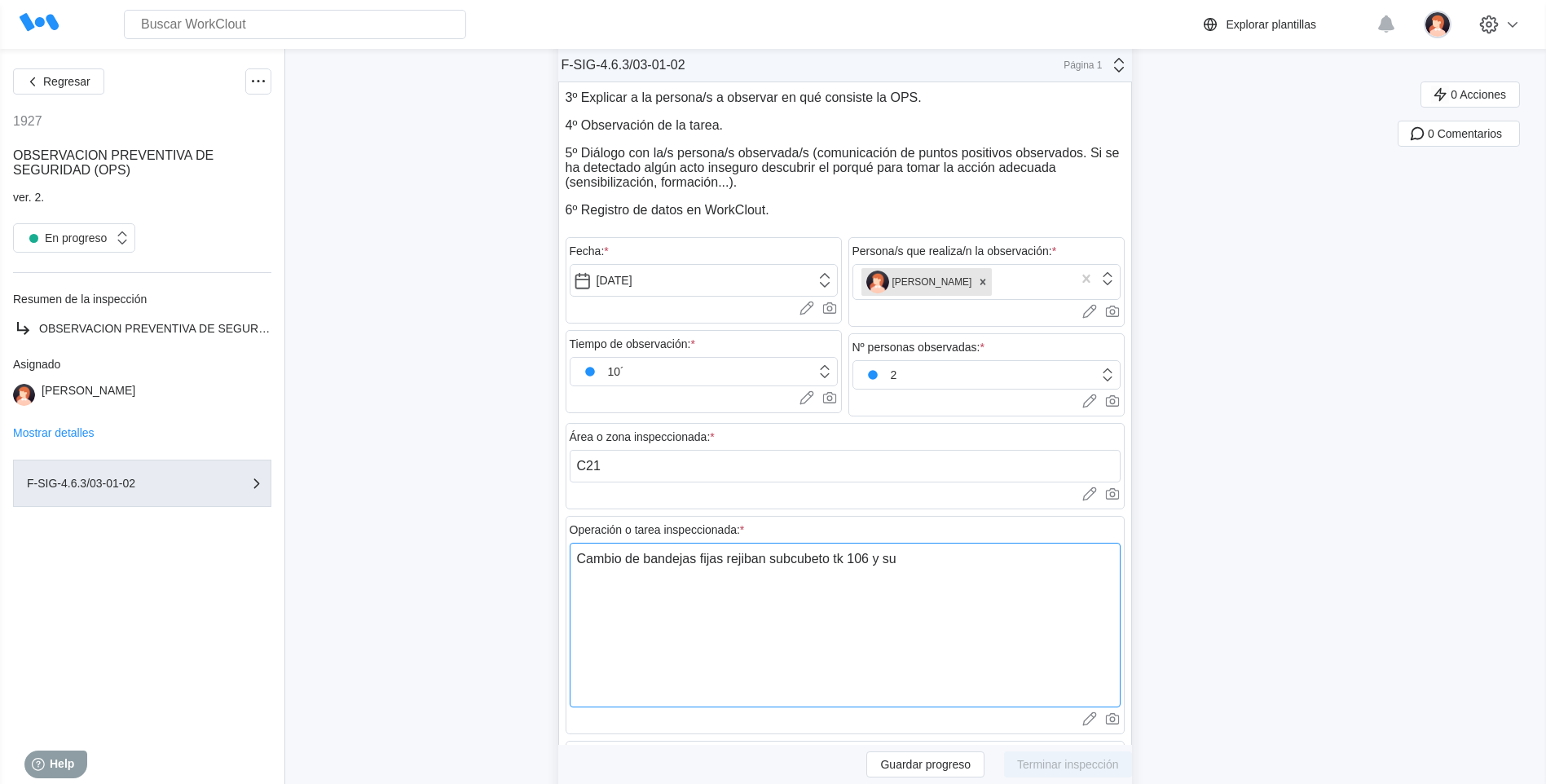
type textarea "x"
type textarea "Cambio de bandejas fijas rejiban subcubeto tk 106 y subv"
type textarea "x"
type textarea "Cambio de bandejas fijas rejiban subcubeto tk 106 y sub"
type textarea "x"
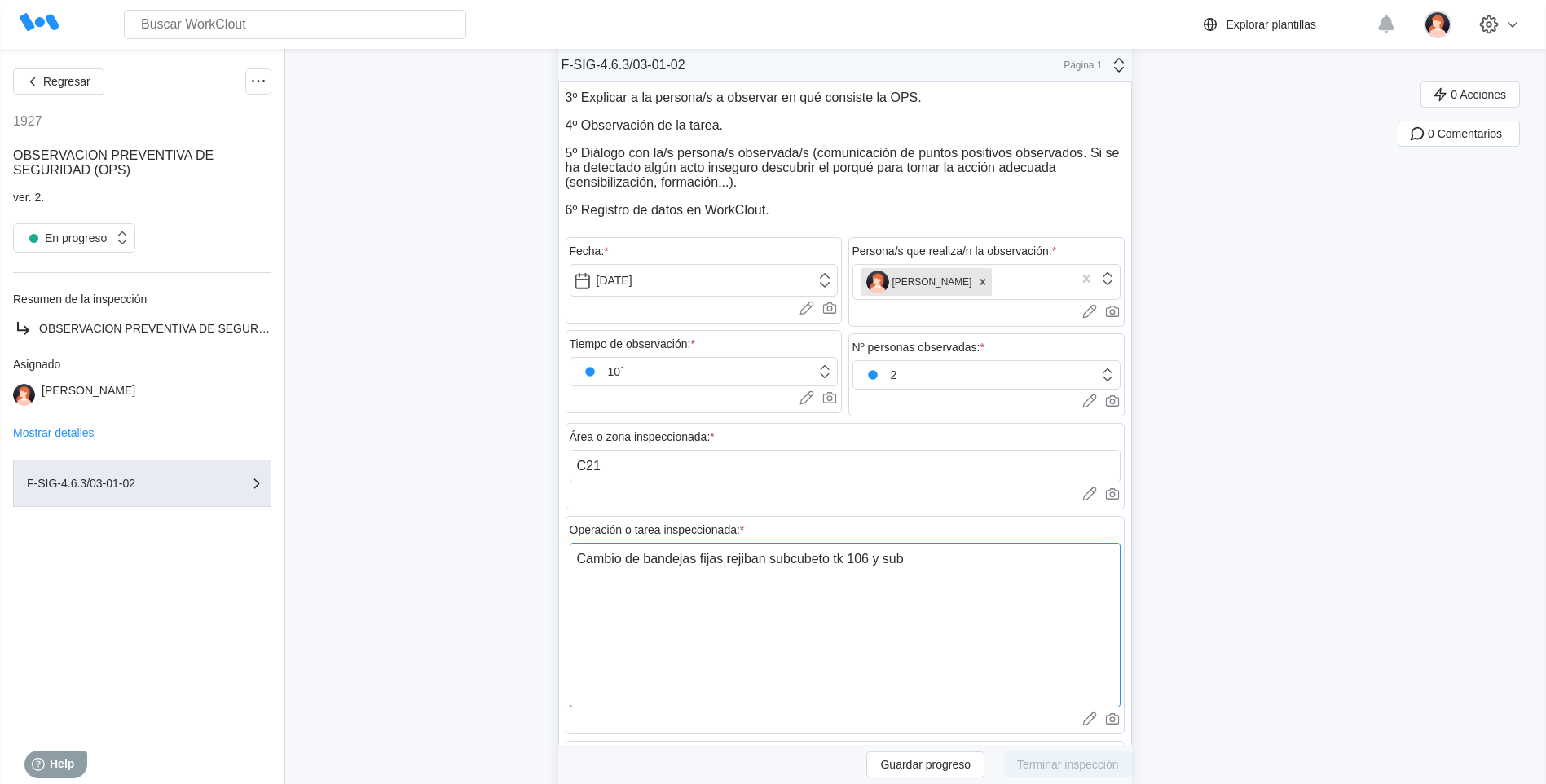
type textarea "Cambio de bandejas fijas rejiban subcubeto tk 106 y subc"
type textarea "x"
type textarea "Cambio de bandejas fijas rejiban subcubeto tk 106 y subcu"
type textarea "x"
type textarea "Cambio de bandejas fijas rejiban subcubeto tk 106 y subcub"
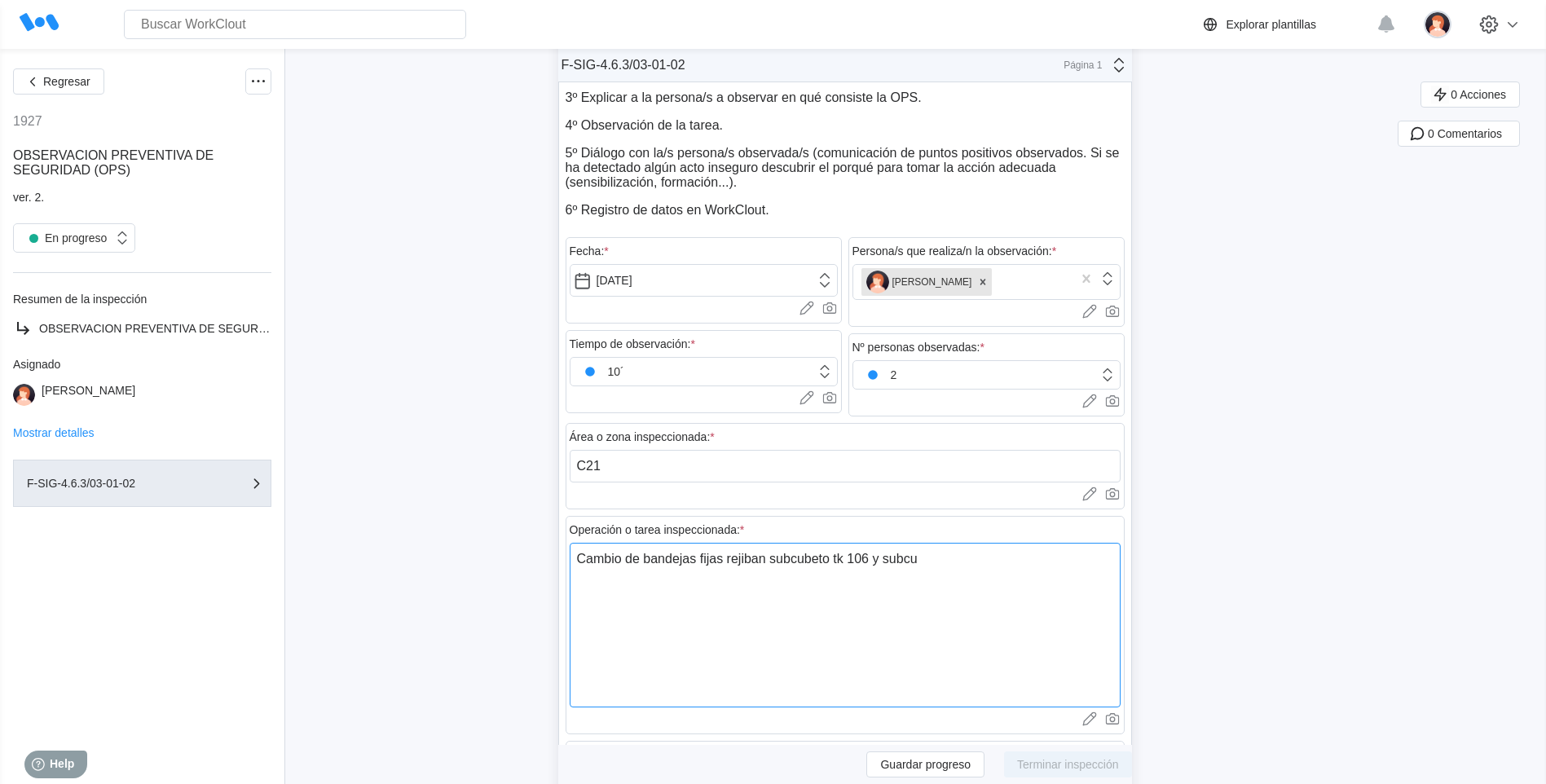
type textarea "x"
type textarea "Cambio de bandejas fijas rejiban subcubeto tk 106 y subcube"
type textarea "x"
type textarea "Cambio de bandejas fijas rejiban subcubeto tk 106 y subcubet"
type textarea "x"
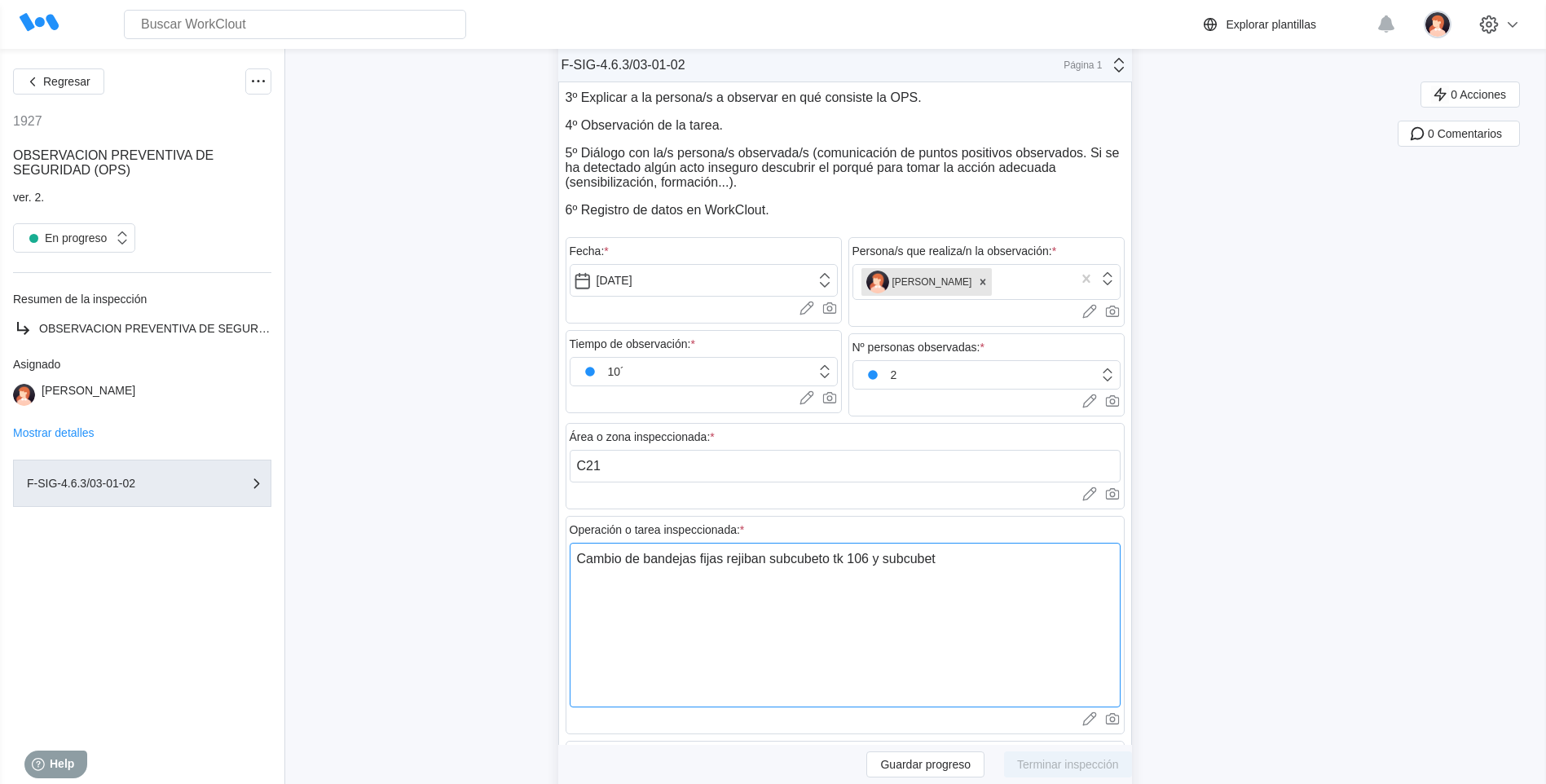
type textarea "Cambio de bandejas fijas rejiban subcubeto tk 106 y subcubetr"
type textarea "x"
type textarea "Cambio de bandejas fijas rejiban subcubeto tk 106 y subcubet"
type textarea "x"
type textarea "Cambio de bandejas fijas rejiban subcubeto tk 106 y subcubeto"
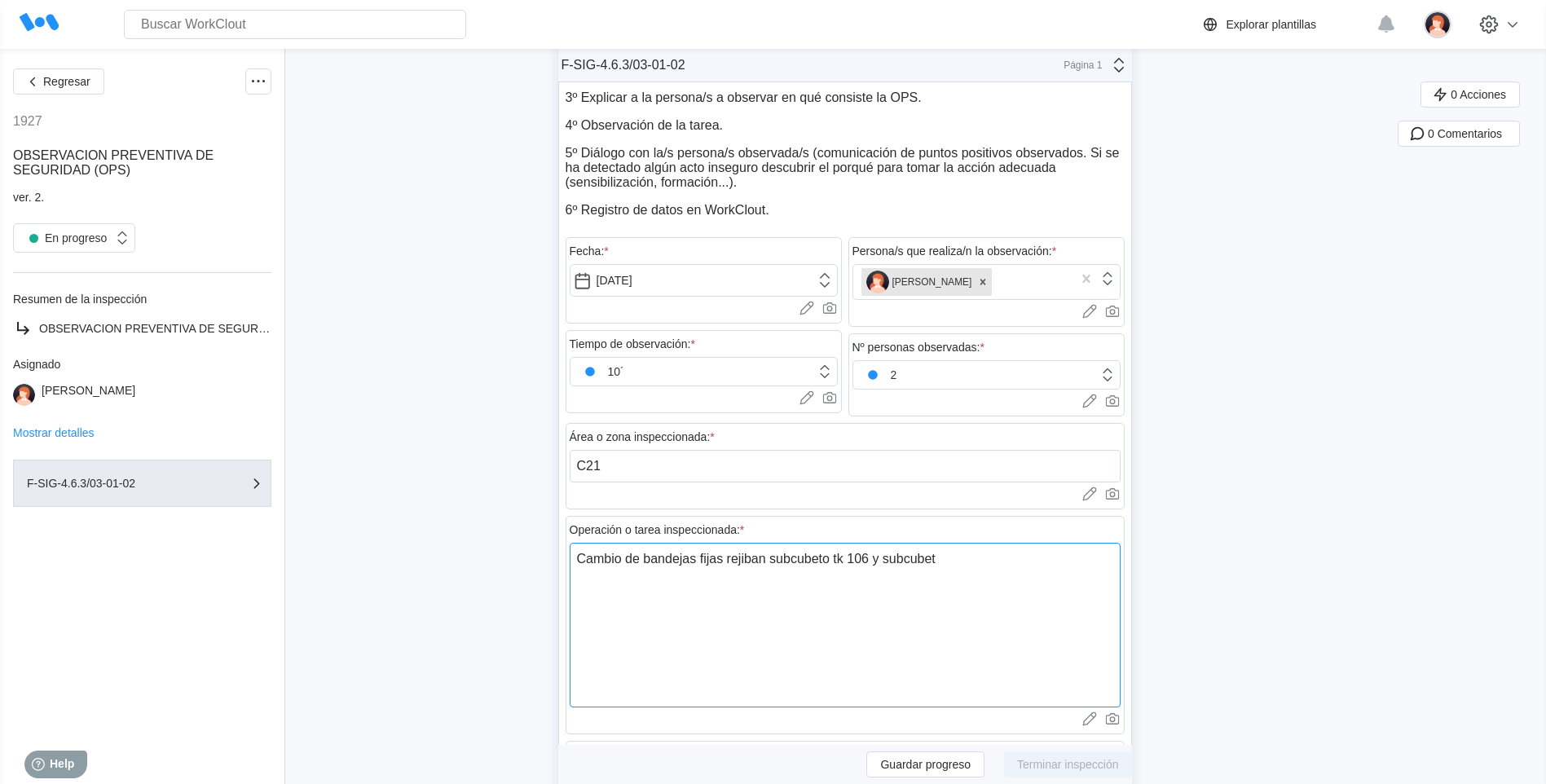
type textarea "x"
type textarea "Cambio de bandejas fijas rejiban subcubeto tk 106 y subcubeto"
type textarea "x"
type textarea "Cambio de bandejas fijas rejiban subcubeto tk 106 y subcubeto t"
type textarea "x"
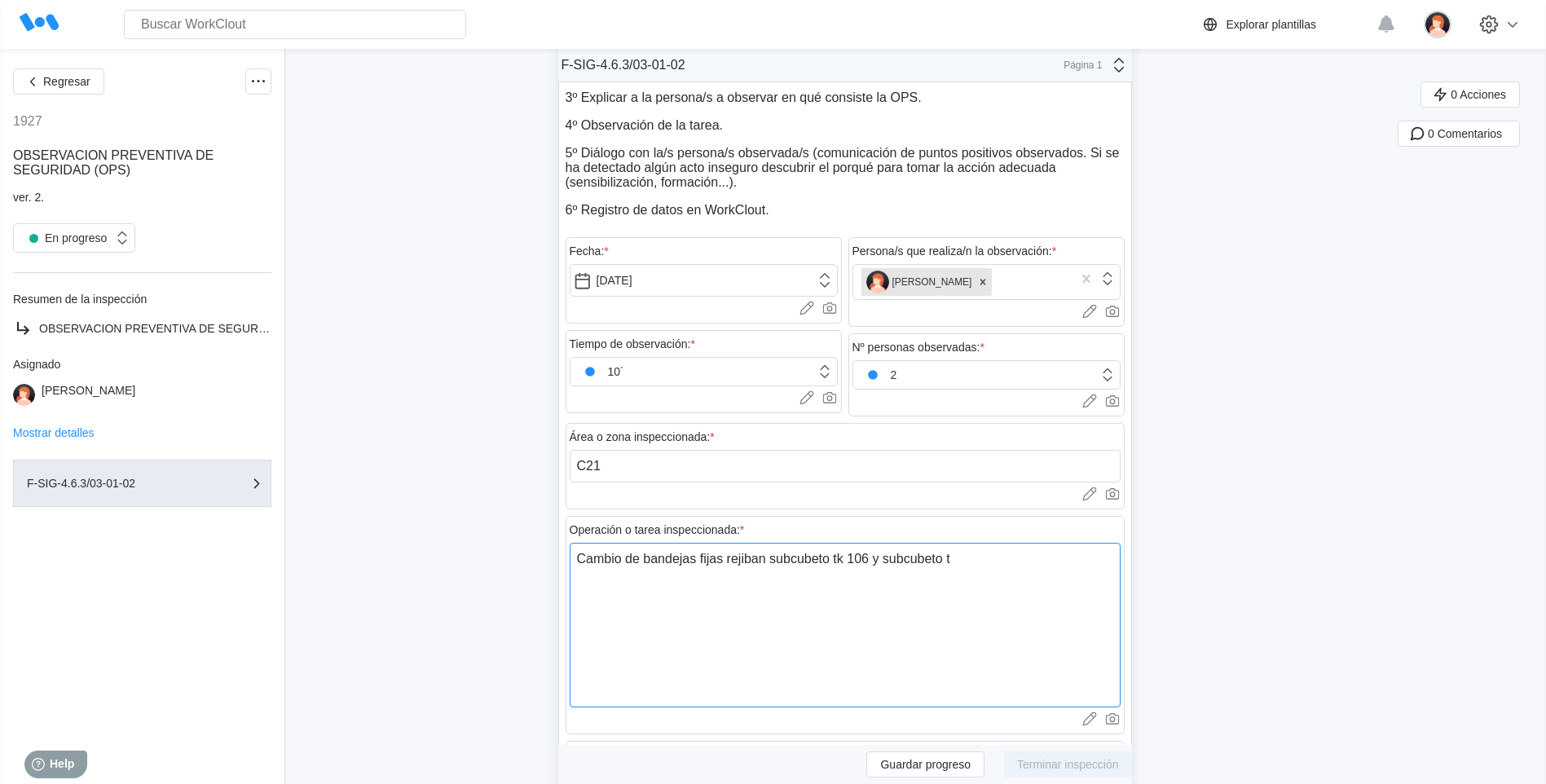
type textarea "Cambio de bandejas fijas rejiban subcubeto tk 106 y subcubeto tk"
type textarea "x"
type textarea "Cambio de bandejas fijas rejiban subcubeto tk 106 y subcubeto tk1"
type textarea "x"
type textarea "Cambio de bandejas fijas rejiban subcubeto tk 106 y subcubeto tk10"
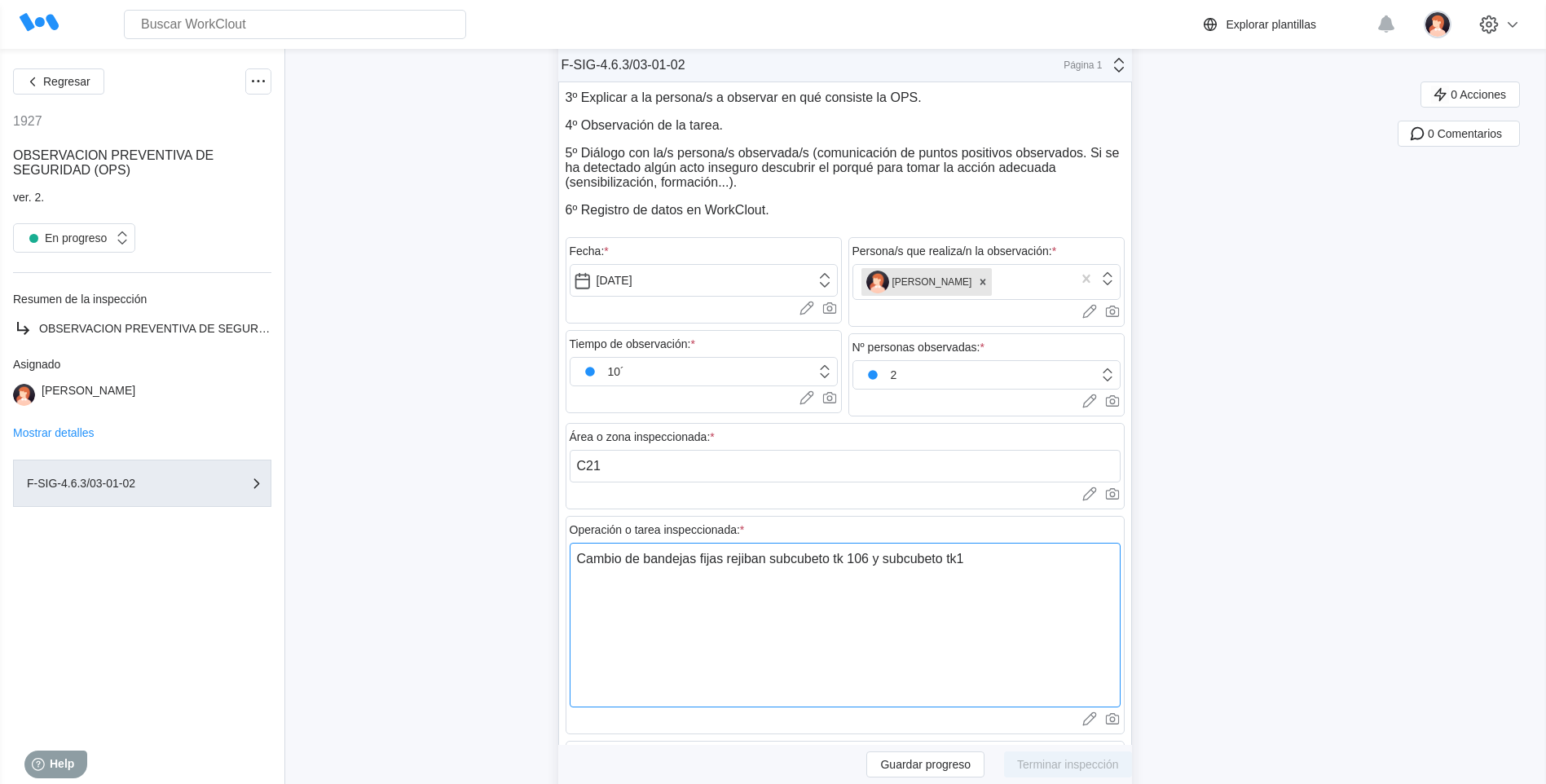
type textarea "x"
type textarea "Cambio de bandejas fijas rejiban subcubeto tk 106 y subcubeto tk107"
type textarea "x"
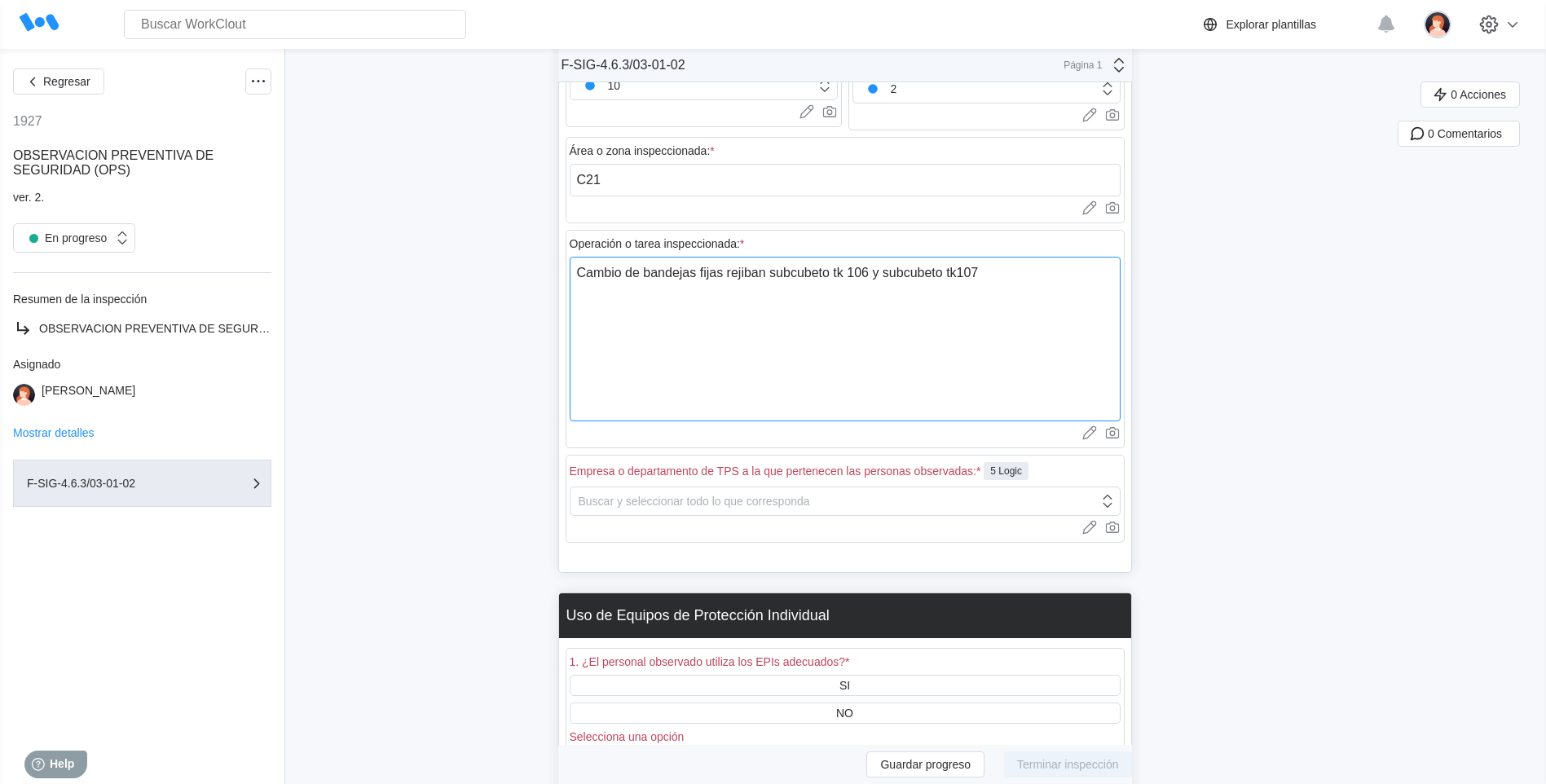
scroll to position [528, 0]
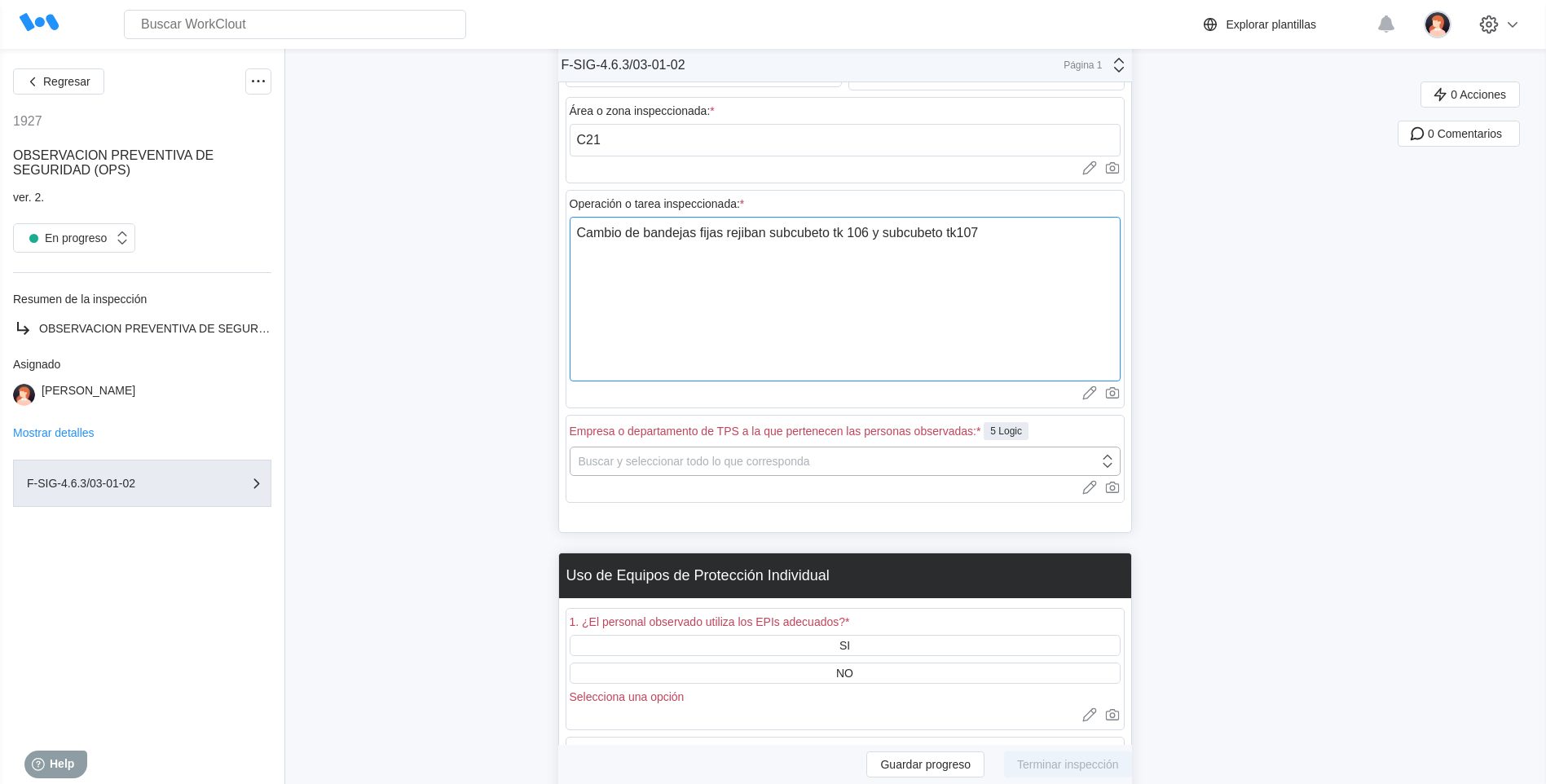
type textarea "Cambio de bandejas fijas rejiban subcubeto tk 106 y subcubeto tk107"
click at [965, 458] on div "Buscar y seleccionar todo lo que corresponda" at bounding box center [834, 461] width 528 height 23
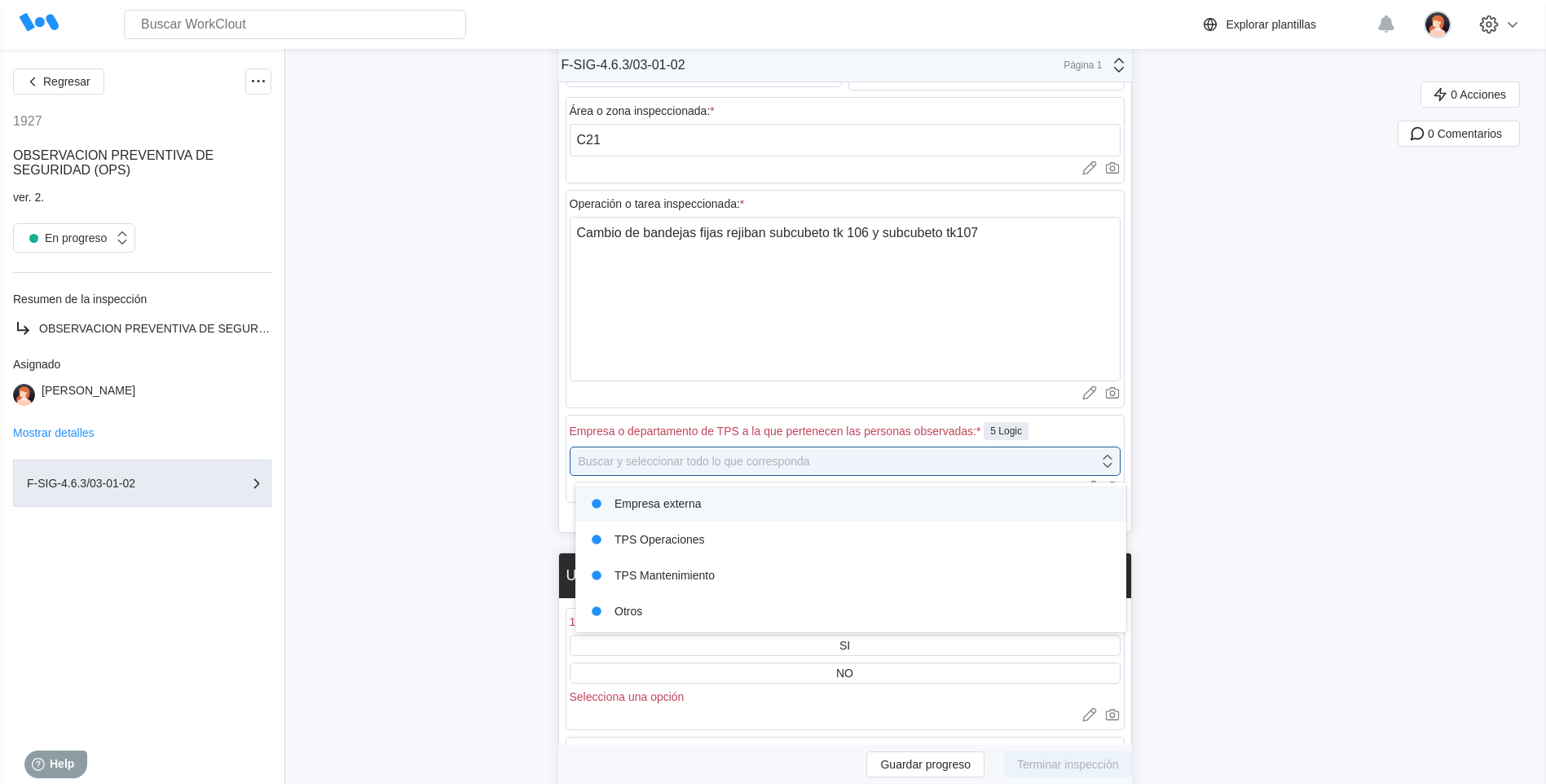
click at [750, 507] on div "Empresa externa" at bounding box center [850, 503] width 531 height 23
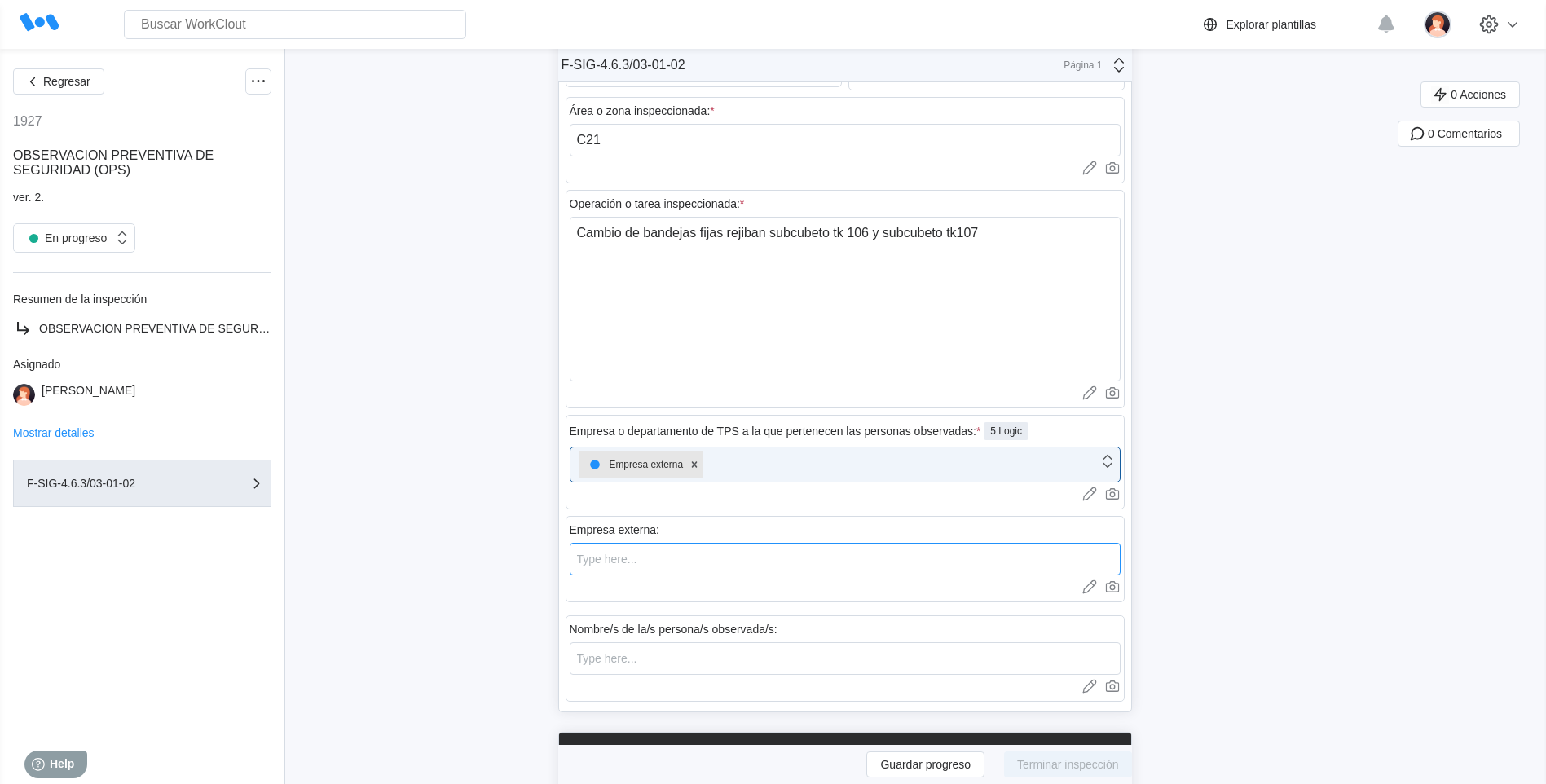
click at [600, 560] on input "text" at bounding box center [845, 558] width 551 height 32
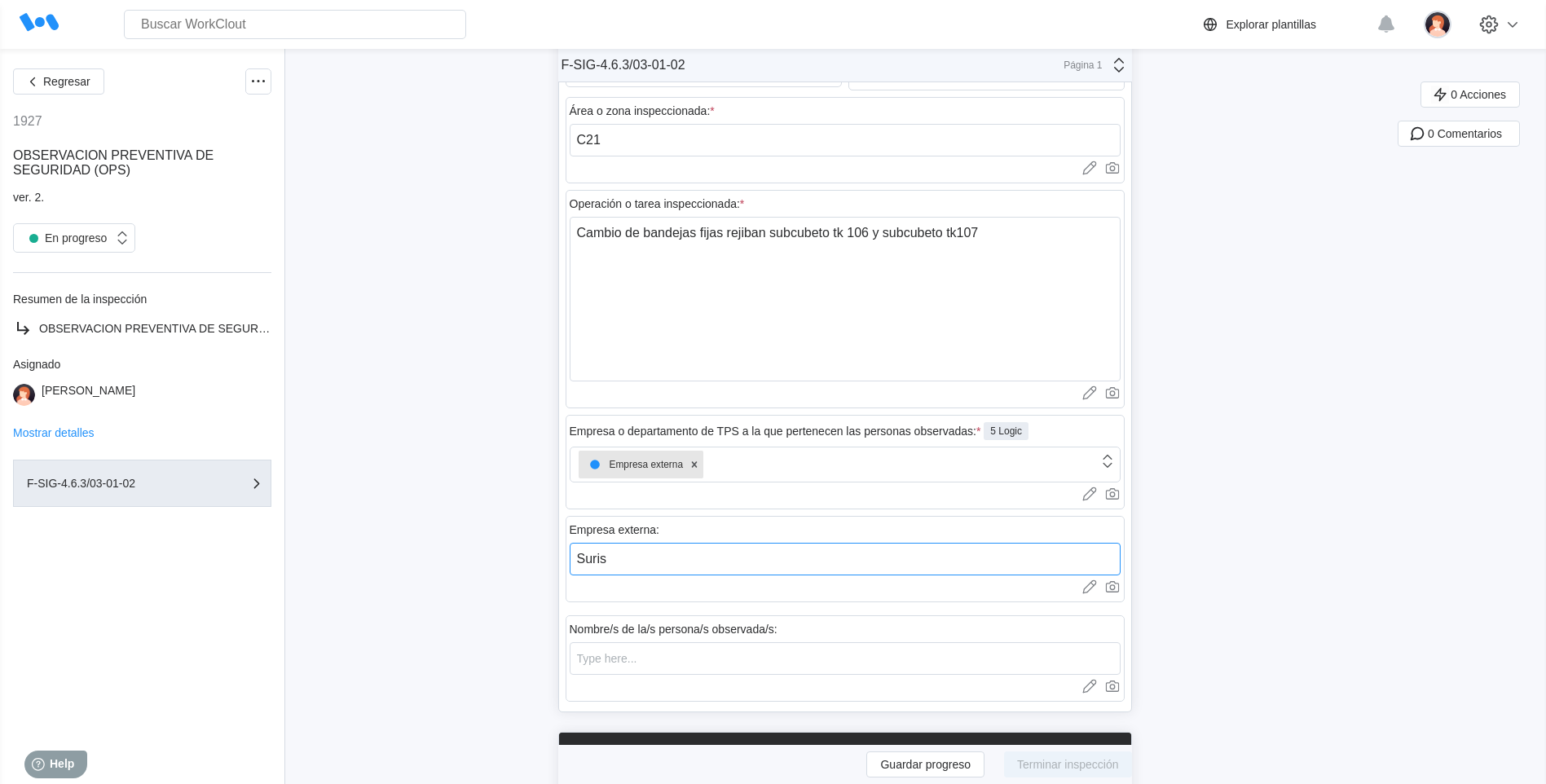
type input "Suris"
click at [606, 664] on input "text" at bounding box center [845, 657] width 551 height 32
click at [629, 658] on input "Miguel adamuz" at bounding box center [845, 657] width 551 height 32
click at [679, 658] on input "Miguel Adamuz" at bounding box center [845, 657] width 551 height 32
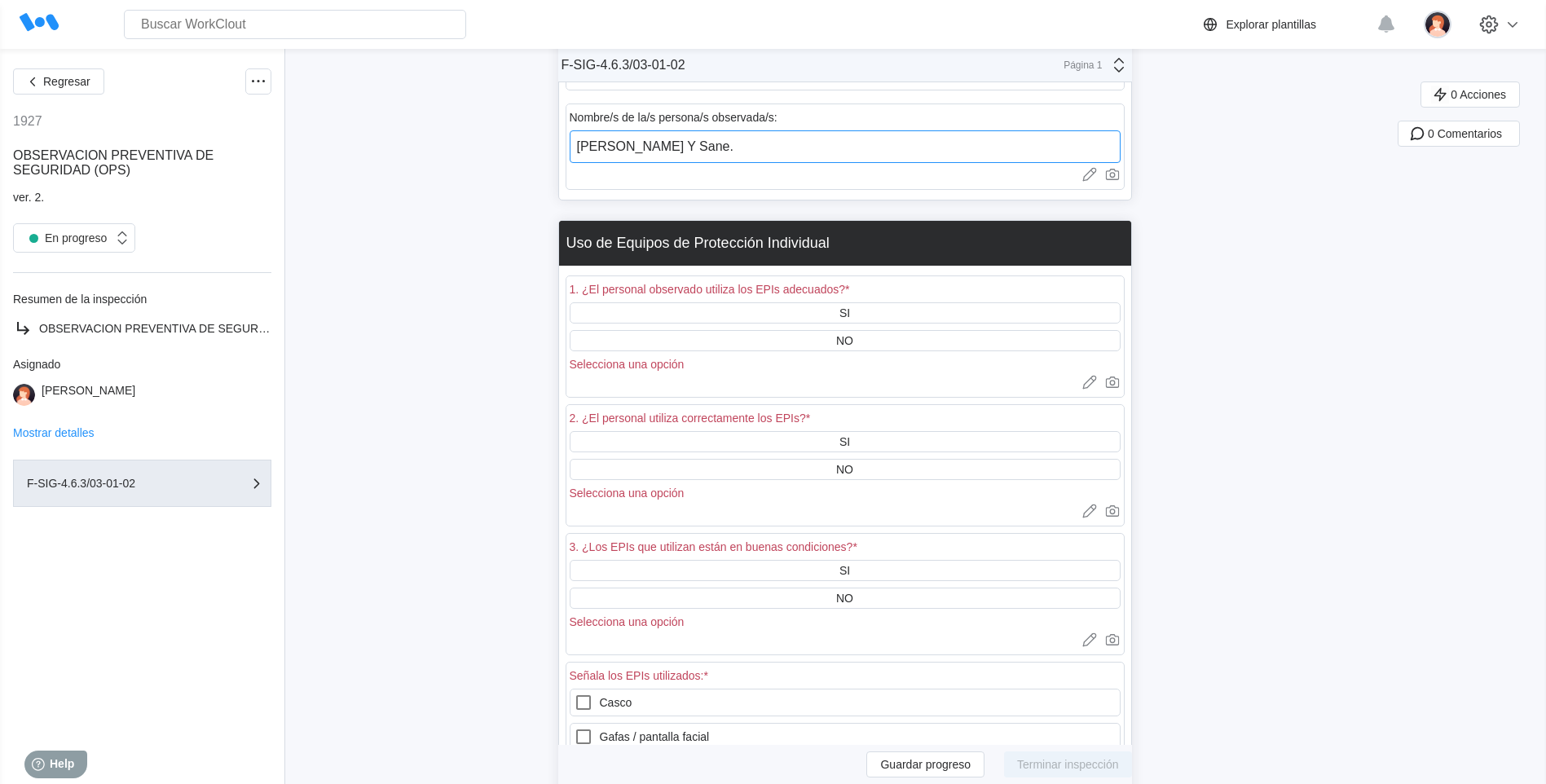
scroll to position [1098, 0]
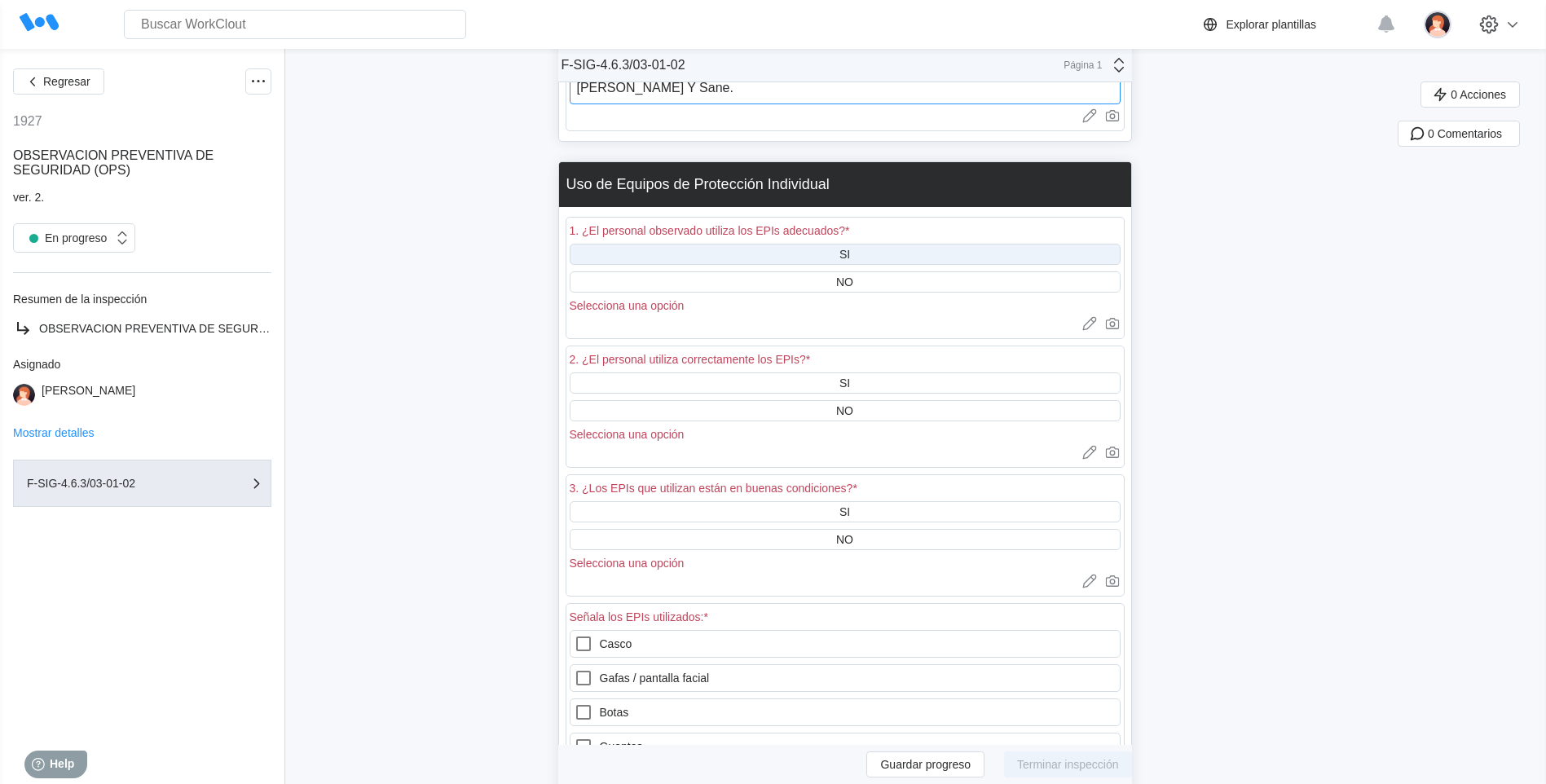
type input "Miguel Adamuz Y Sane."
click at [831, 264] on div "SI" at bounding box center [845, 254] width 551 height 21
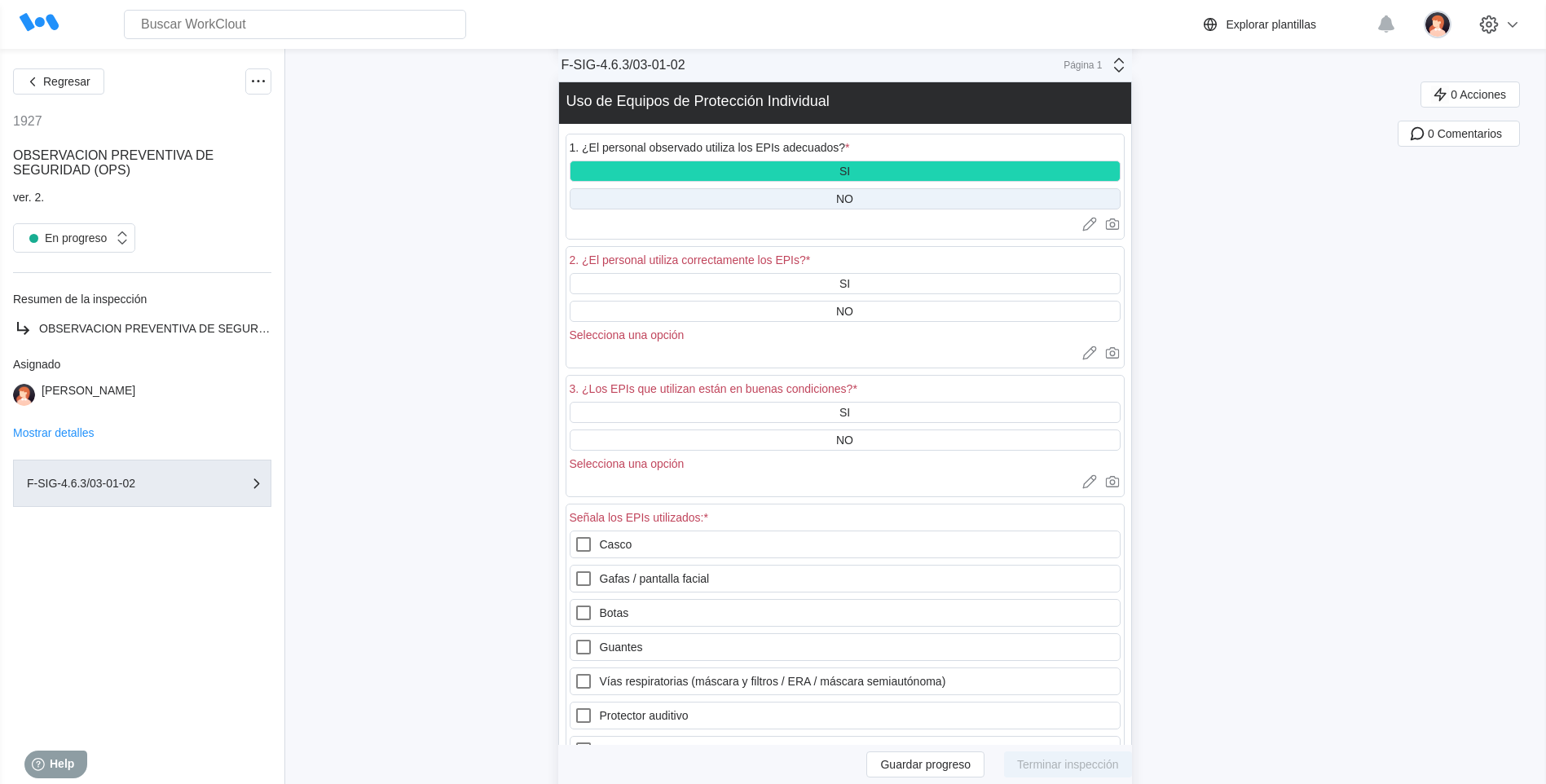
scroll to position [1180, 0]
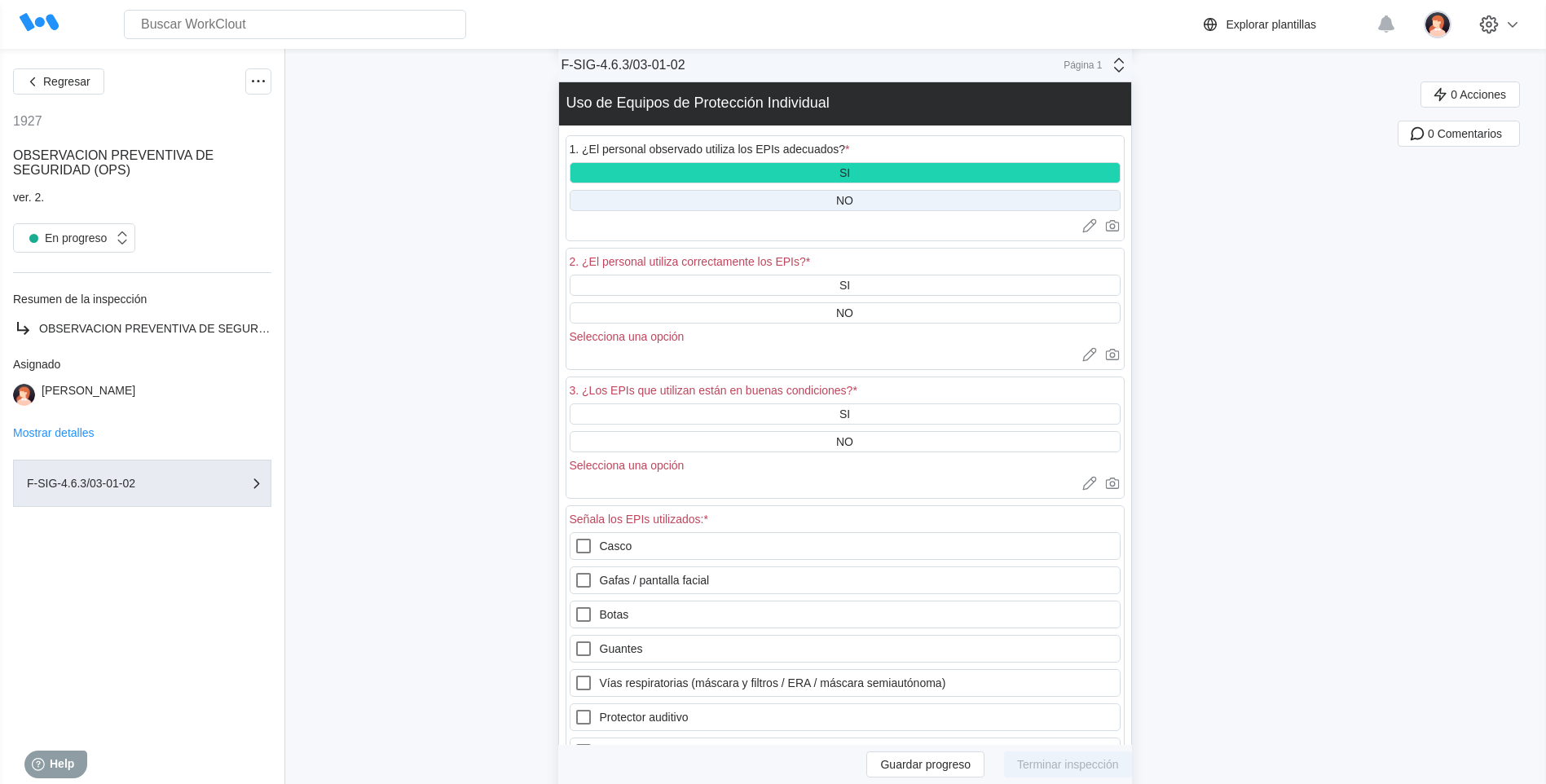
click at [826, 279] on div "SI" at bounding box center [845, 285] width 551 height 21
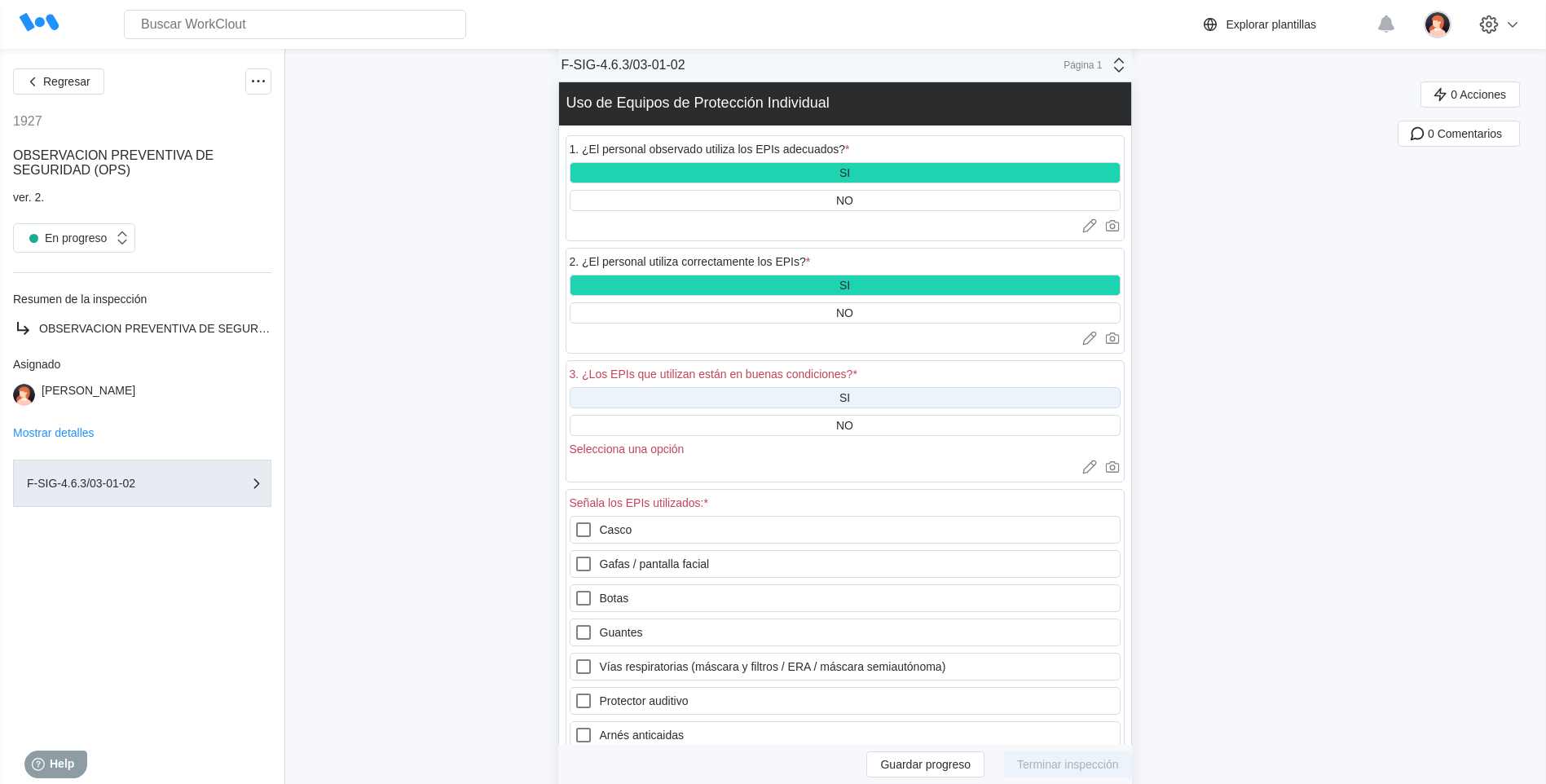
click at [864, 394] on div "SI" at bounding box center [845, 398] width 551 height 21
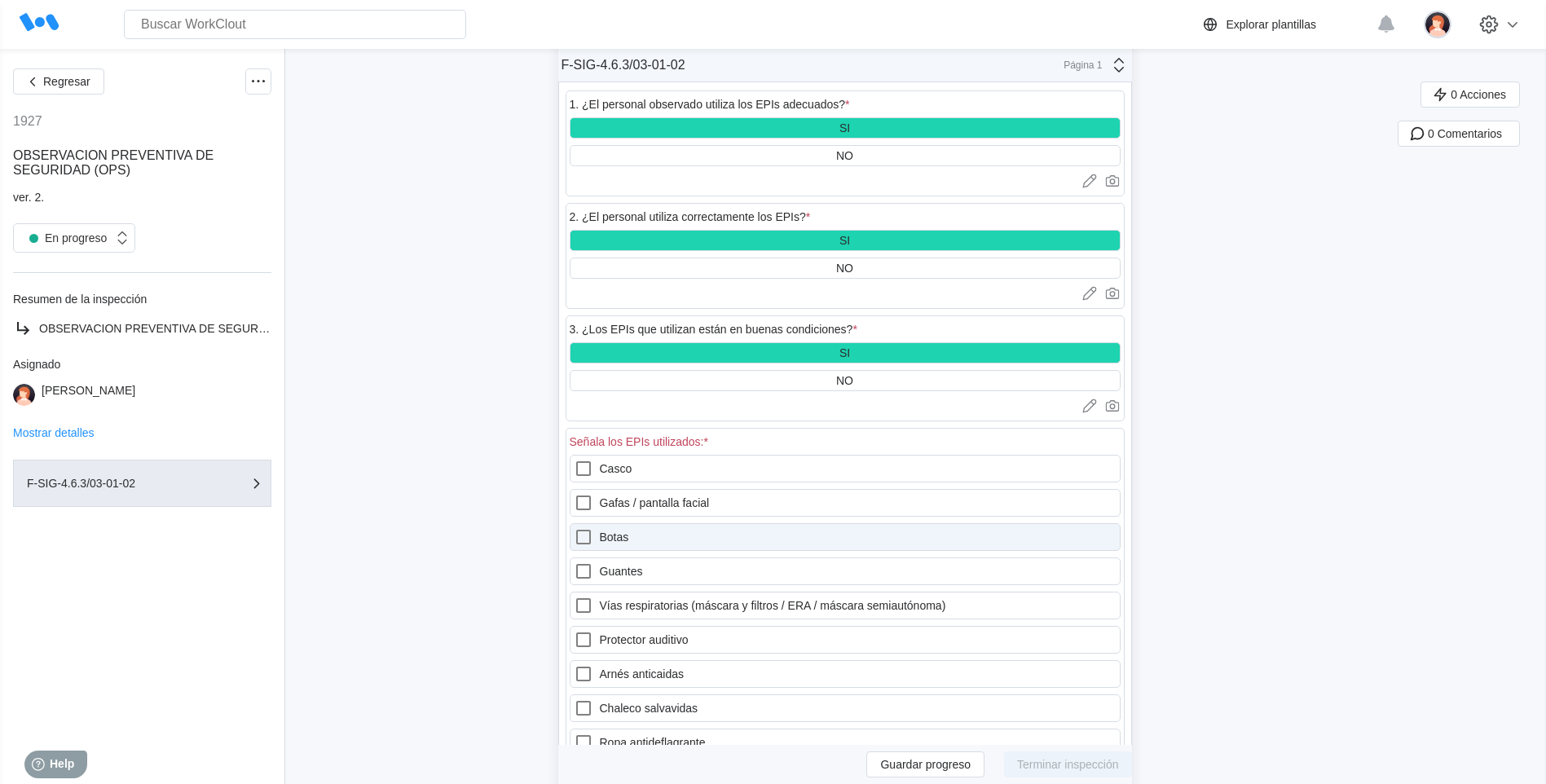
scroll to position [1261, 0]
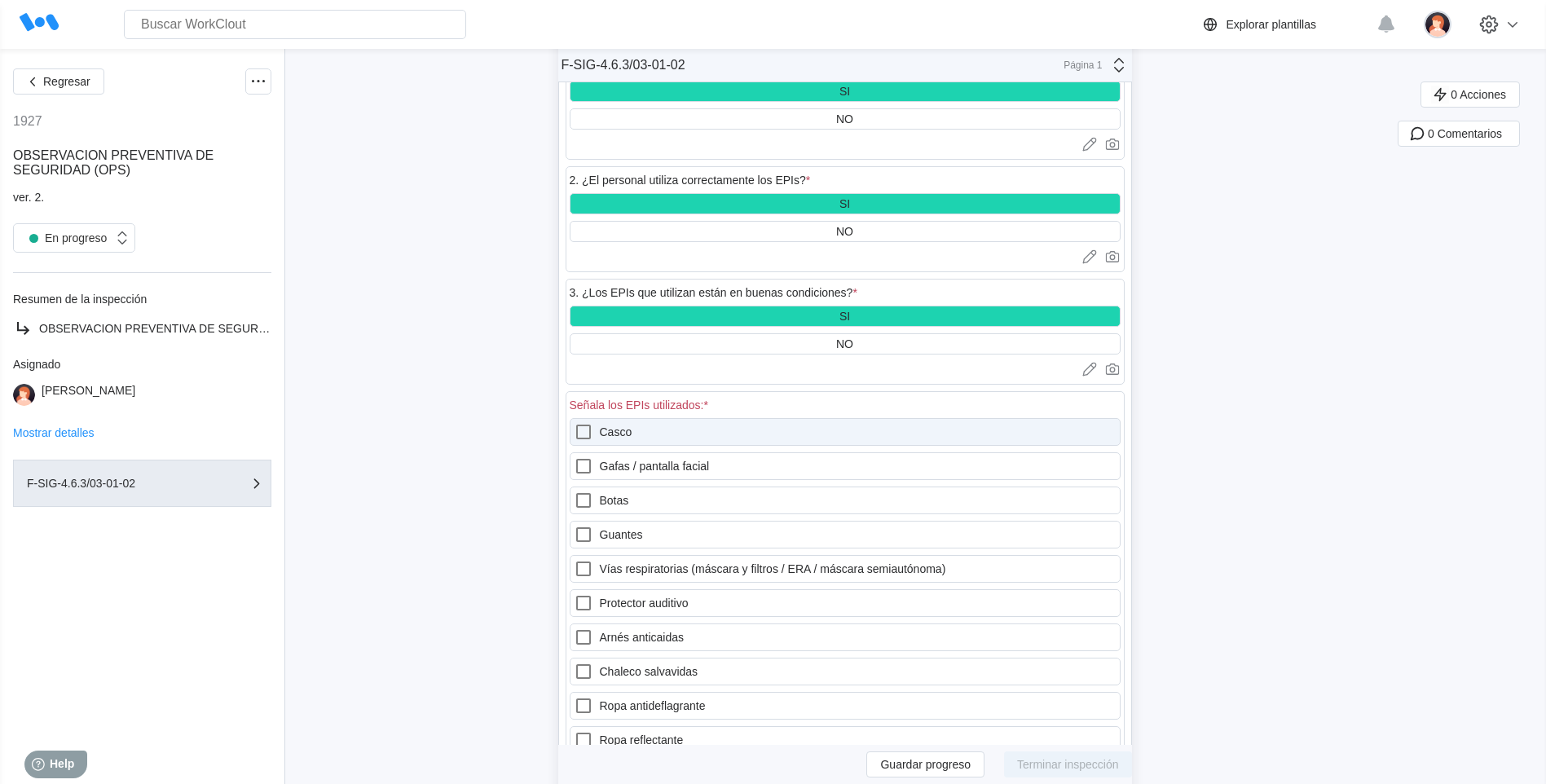
click at [590, 425] on icon at bounding box center [584, 432] width 15 height 15
click at [575, 423] on input "Casco" at bounding box center [574, 422] width 1 height 1
checkbox input "true"
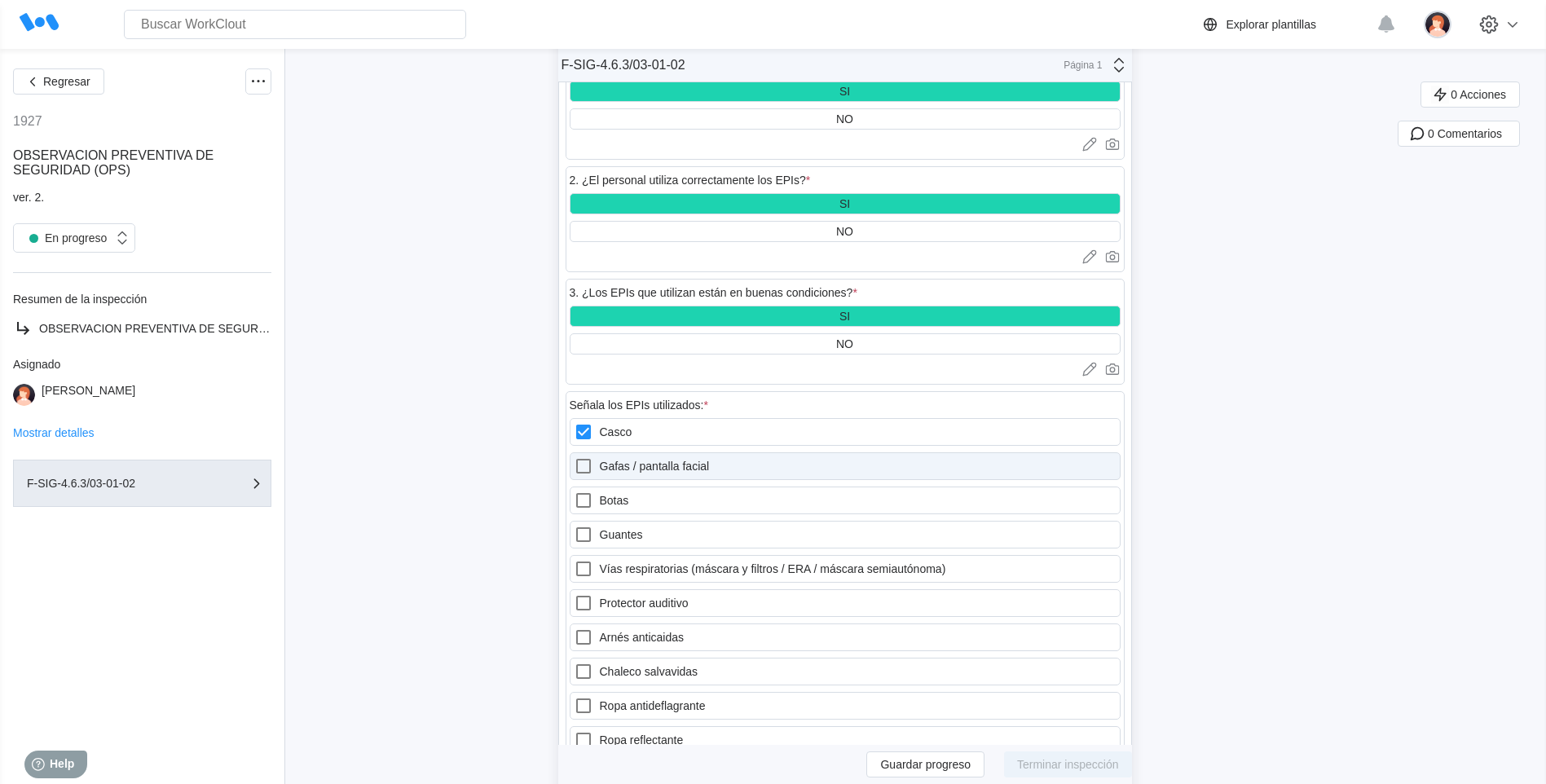
click at [588, 461] on icon at bounding box center [583, 466] width 20 height 20
click at [575, 457] on facial "Gafas / pantalla facial" at bounding box center [574, 456] width 1 height 1
checkbox facial "true"
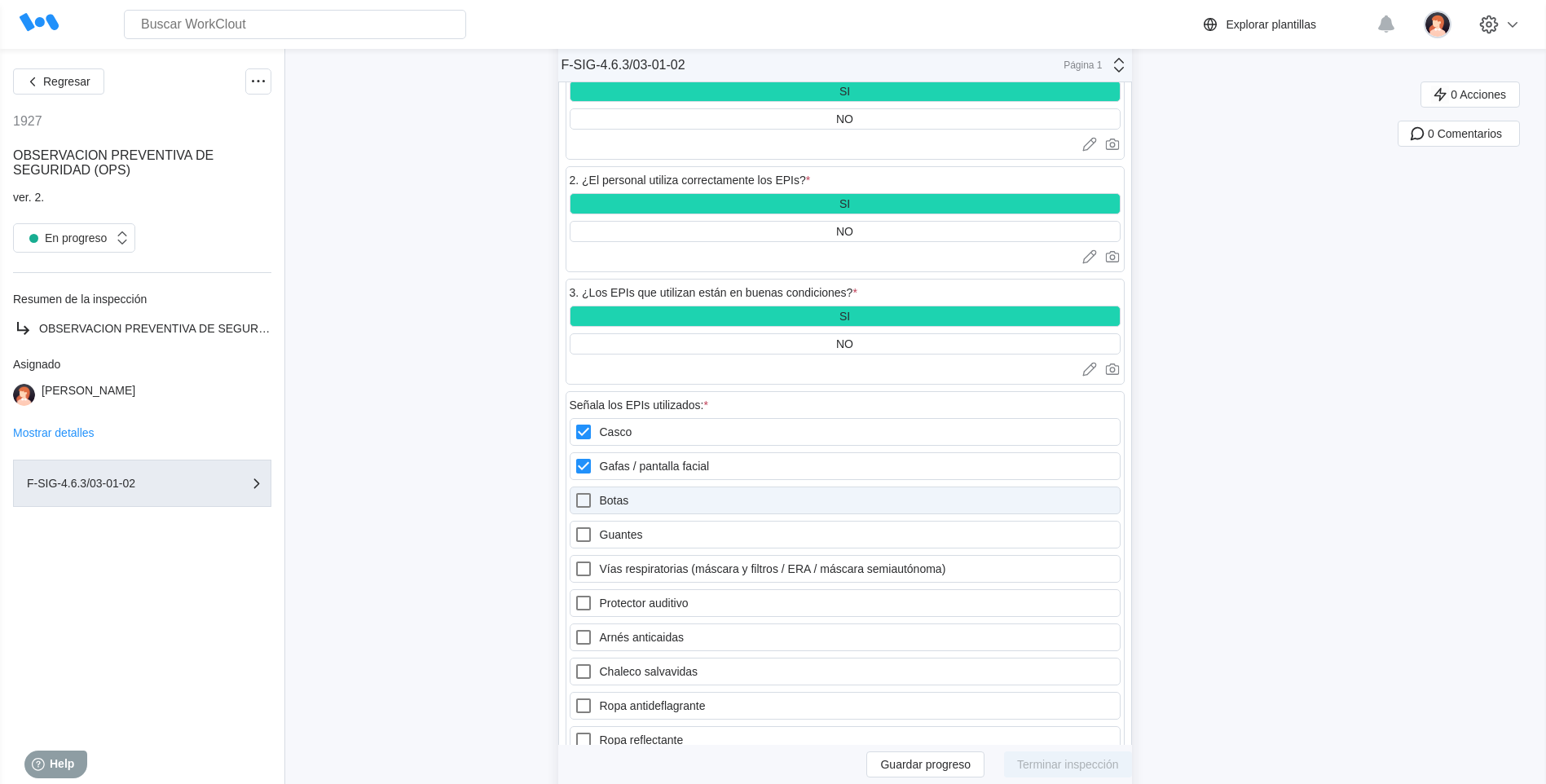
click at [585, 493] on icon at bounding box center [584, 501] width 15 height 15
click at [575, 491] on input "Botas" at bounding box center [574, 490] width 1 height 1
checkbox input "true"
click at [583, 533] on icon at bounding box center [584, 535] width 15 height 15
click at [575, 525] on input "Guantes" at bounding box center [574, 524] width 1 height 1
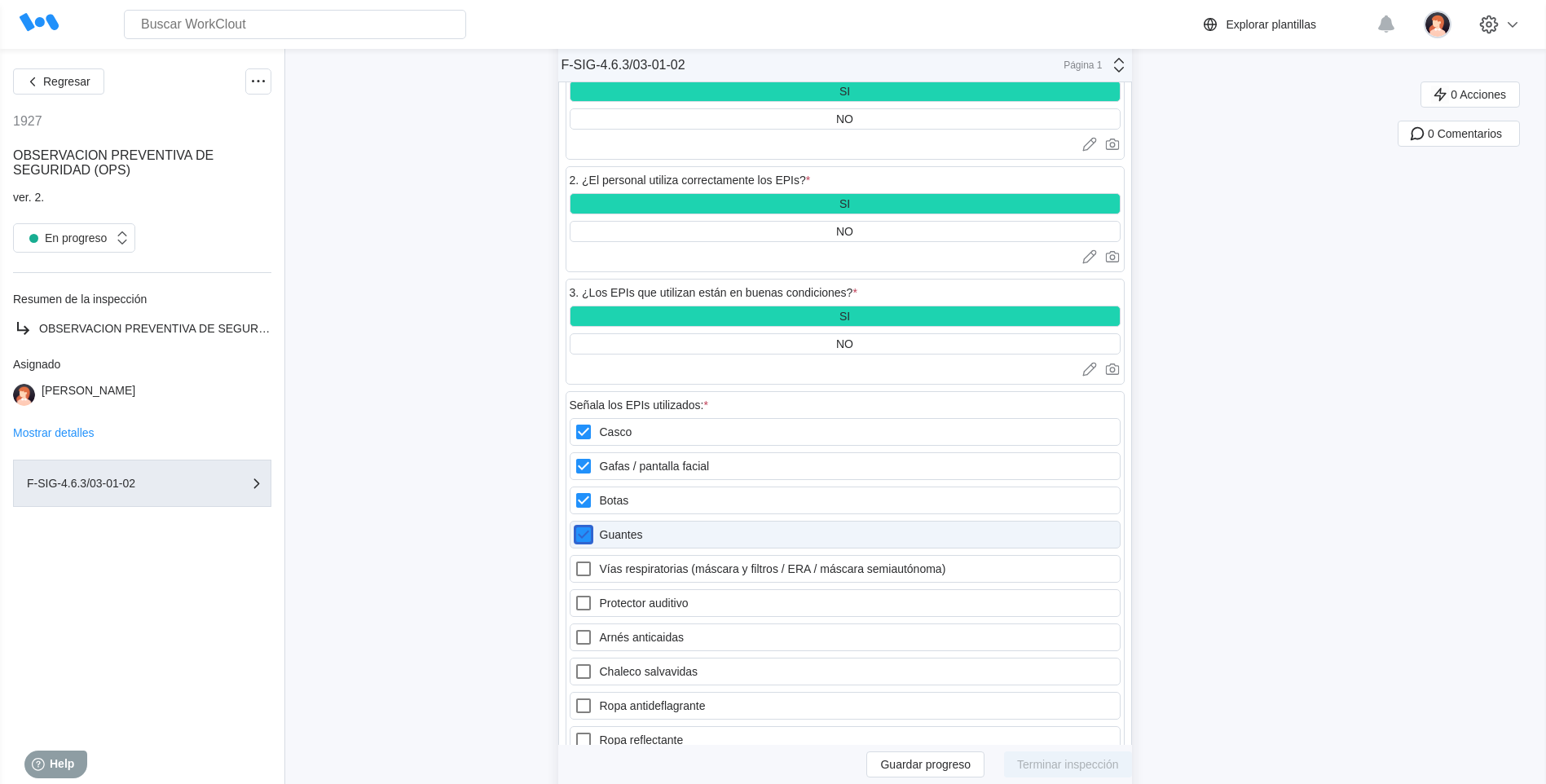
checkbox input "true"
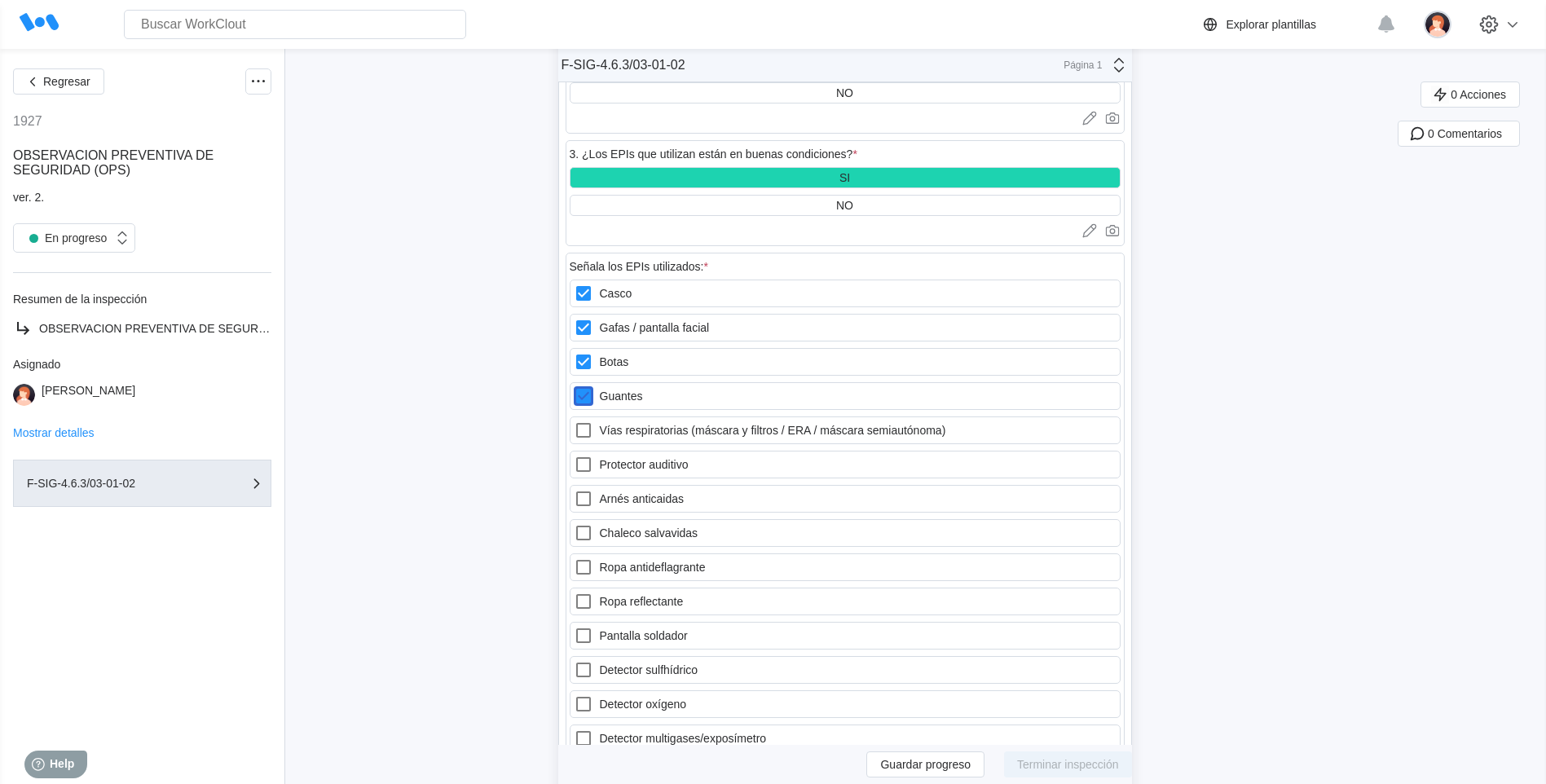
scroll to position [1423, 0]
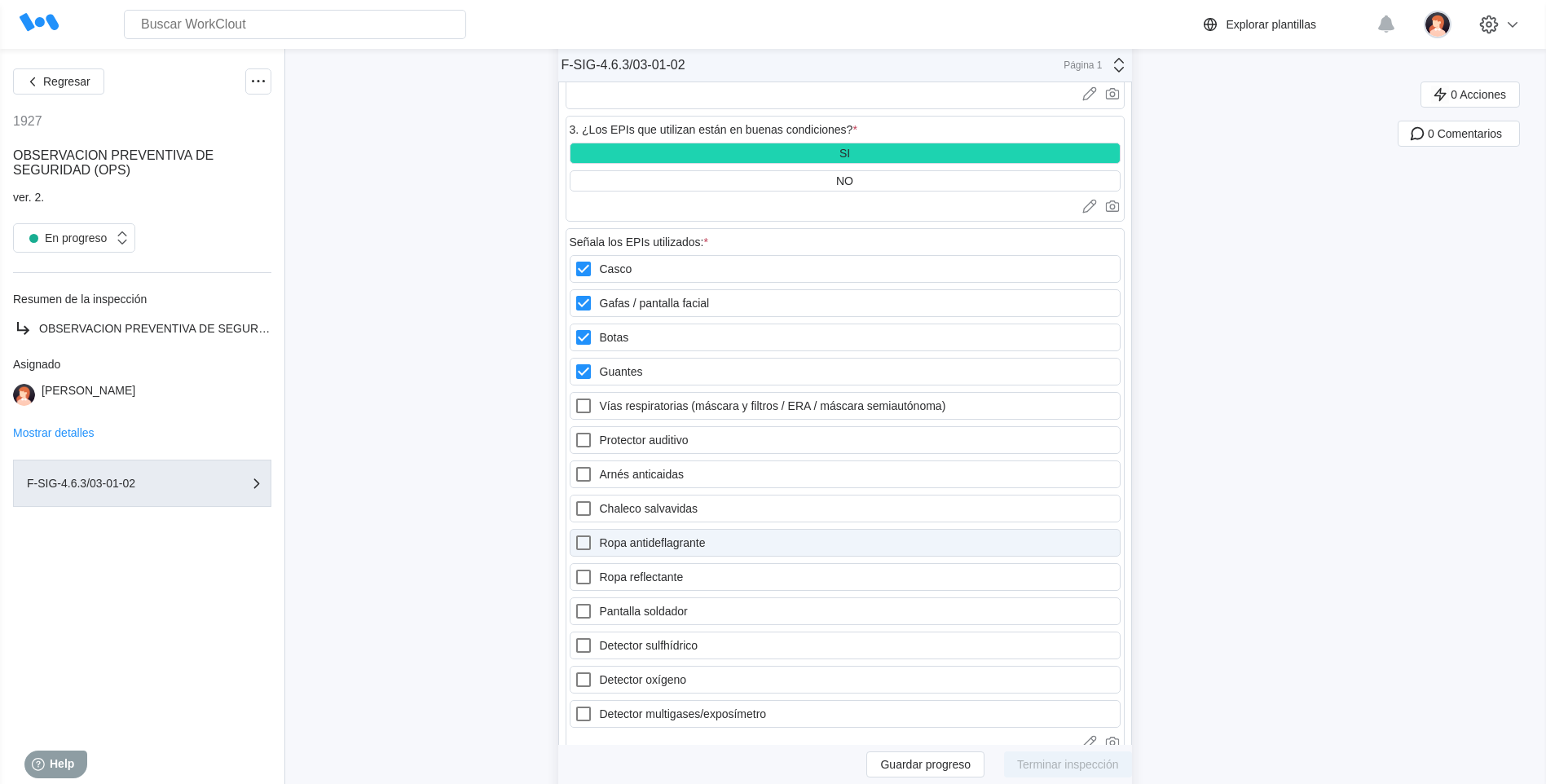
click at [591, 544] on icon at bounding box center [583, 542] width 20 height 20
click at [575, 534] on antideflagrante "Ropa antideflagrante" at bounding box center [574, 533] width 1 height 1
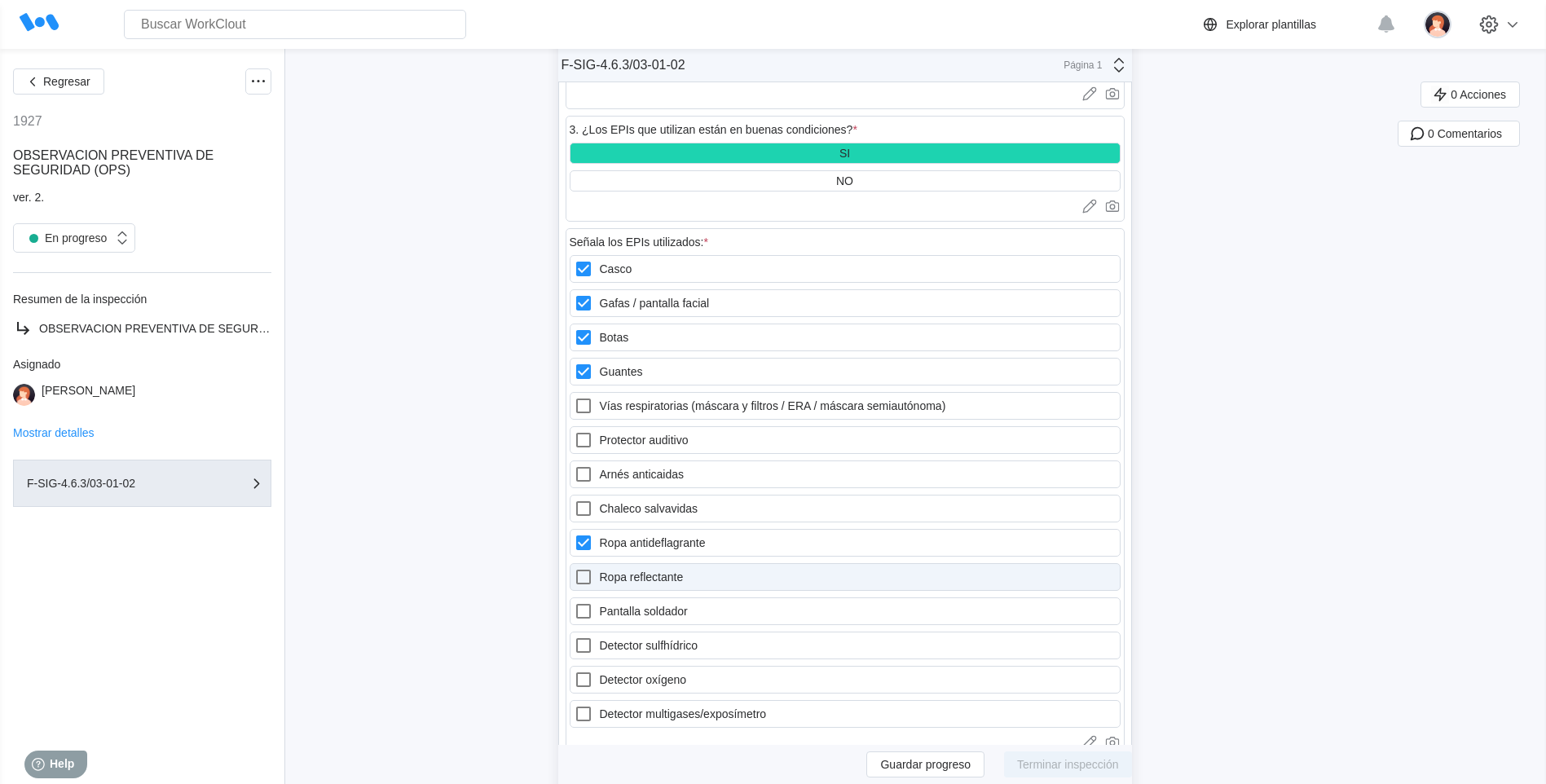
click at [593, 577] on icon at bounding box center [583, 576] width 20 height 20
click at [575, 568] on reflectante "Ropa reflectante" at bounding box center [574, 567] width 1 height 1
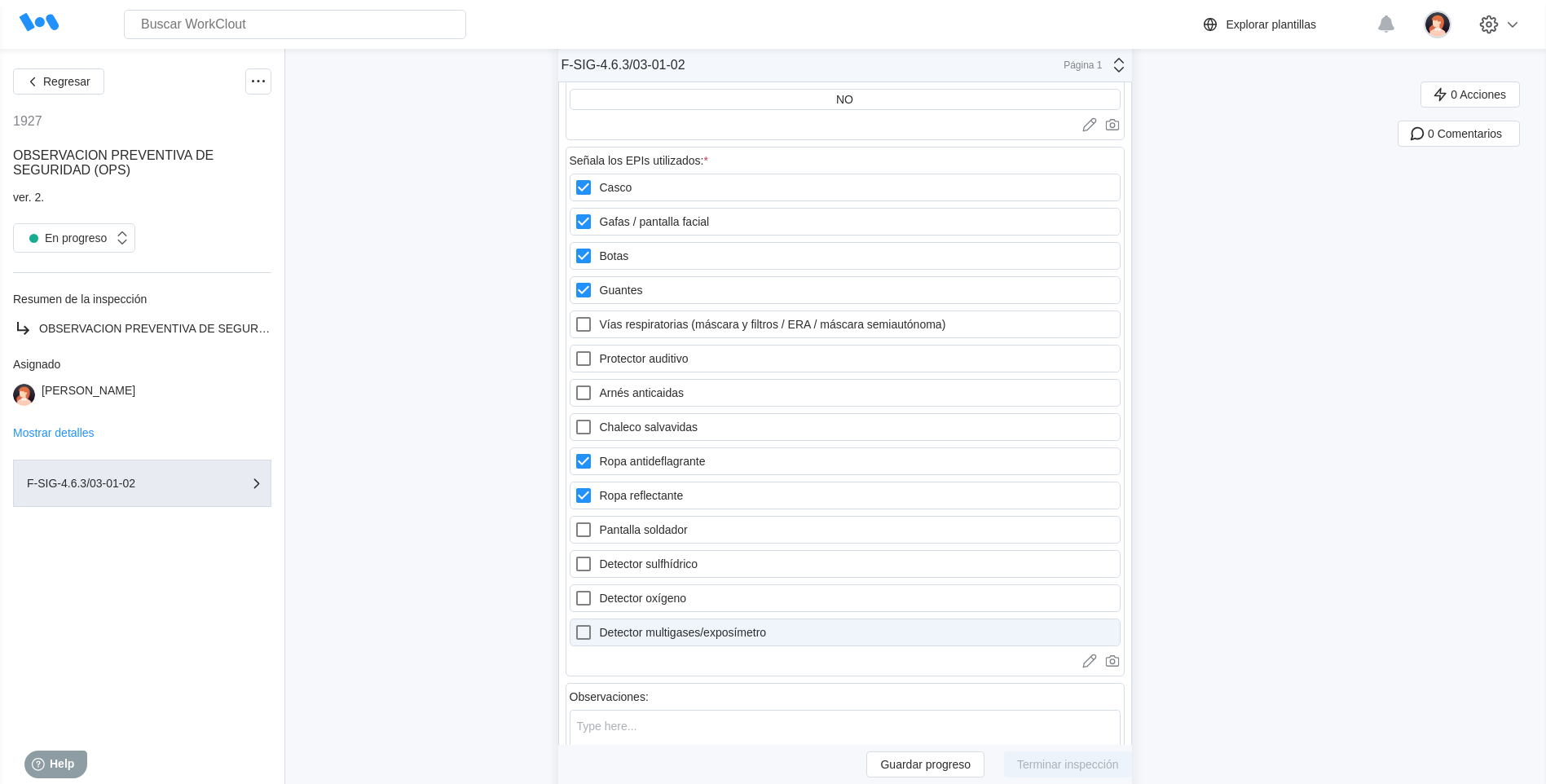
click at [593, 630] on icon at bounding box center [583, 632] width 20 height 20
click at [575, 623] on multigases\/exposímetro "Detector multigases/exposímetro" at bounding box center [574, 622] width 1 height 1
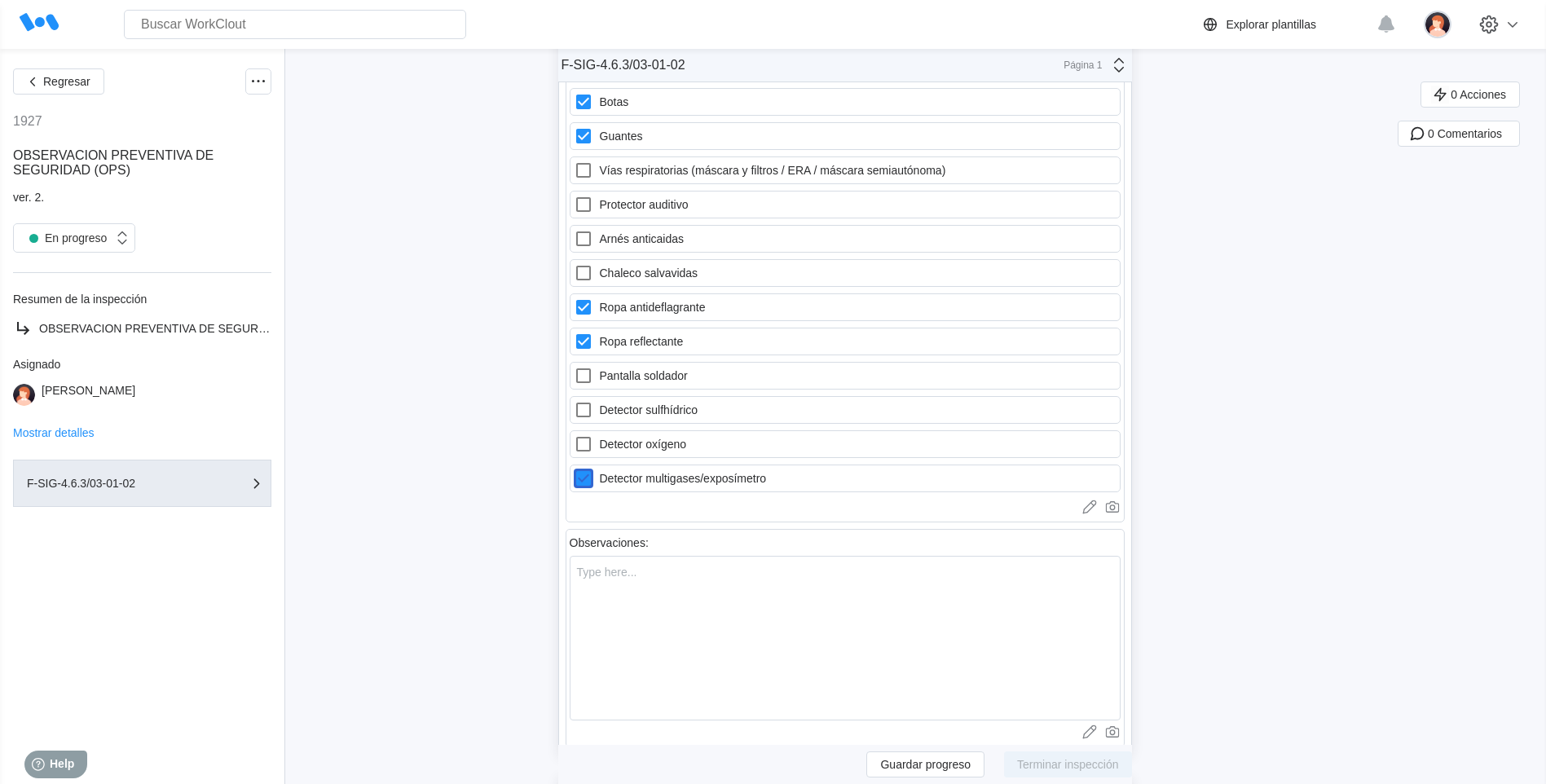
scroll to position [1668, 0]
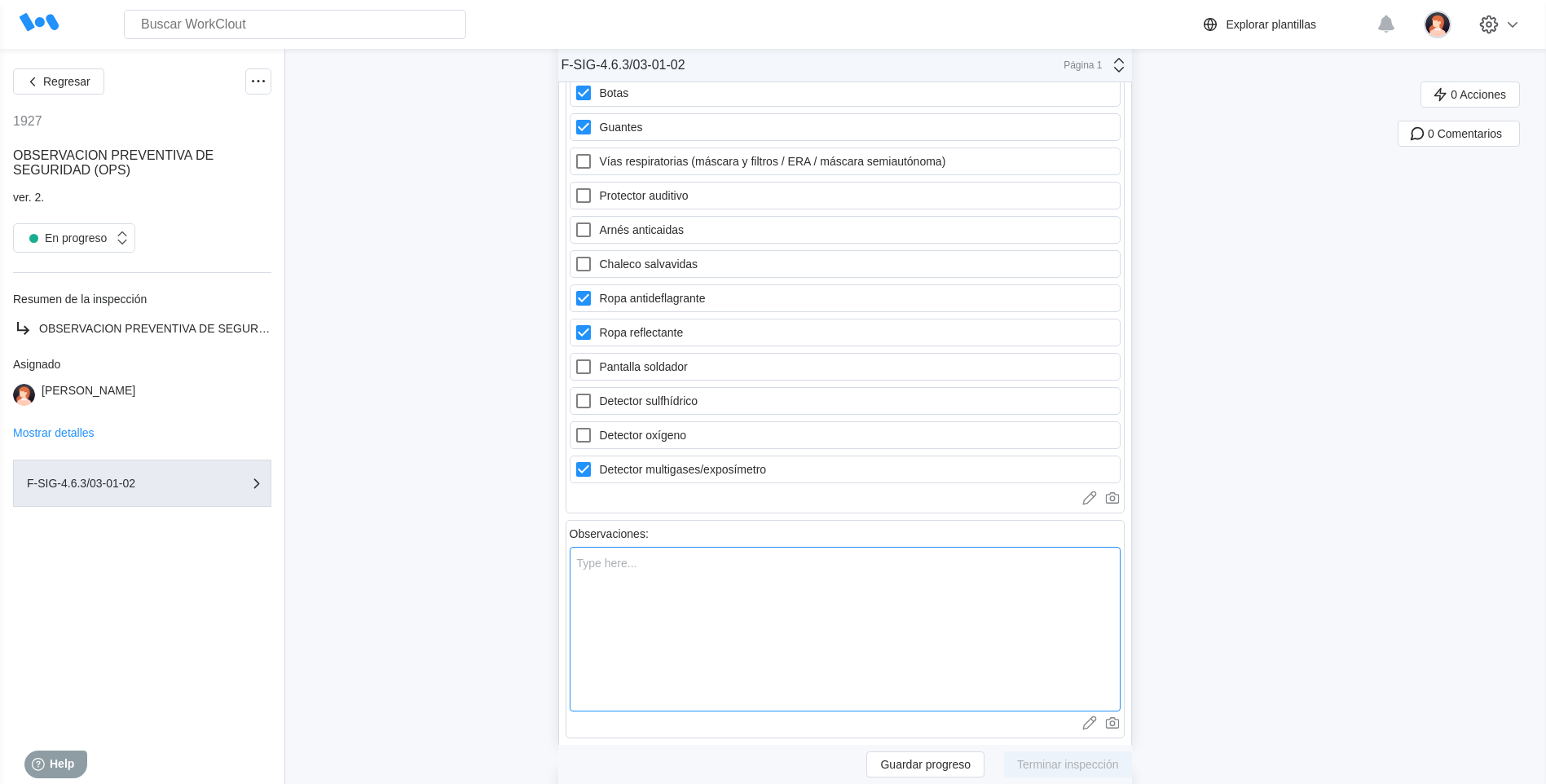
click at [595, 562] on textarea at bounding box center [845, 629] width 551 height 164
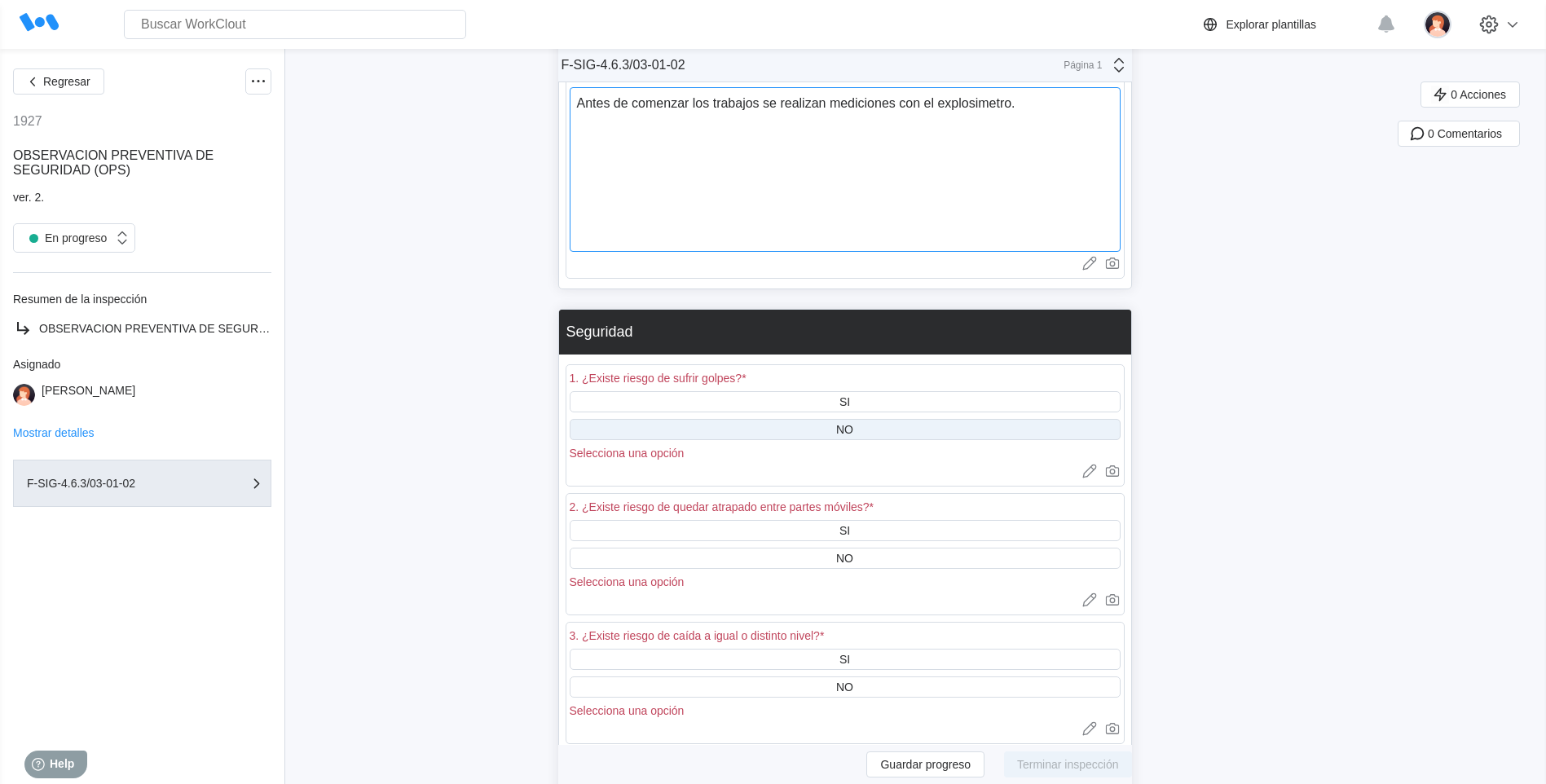
scroll to position [2156, 0]
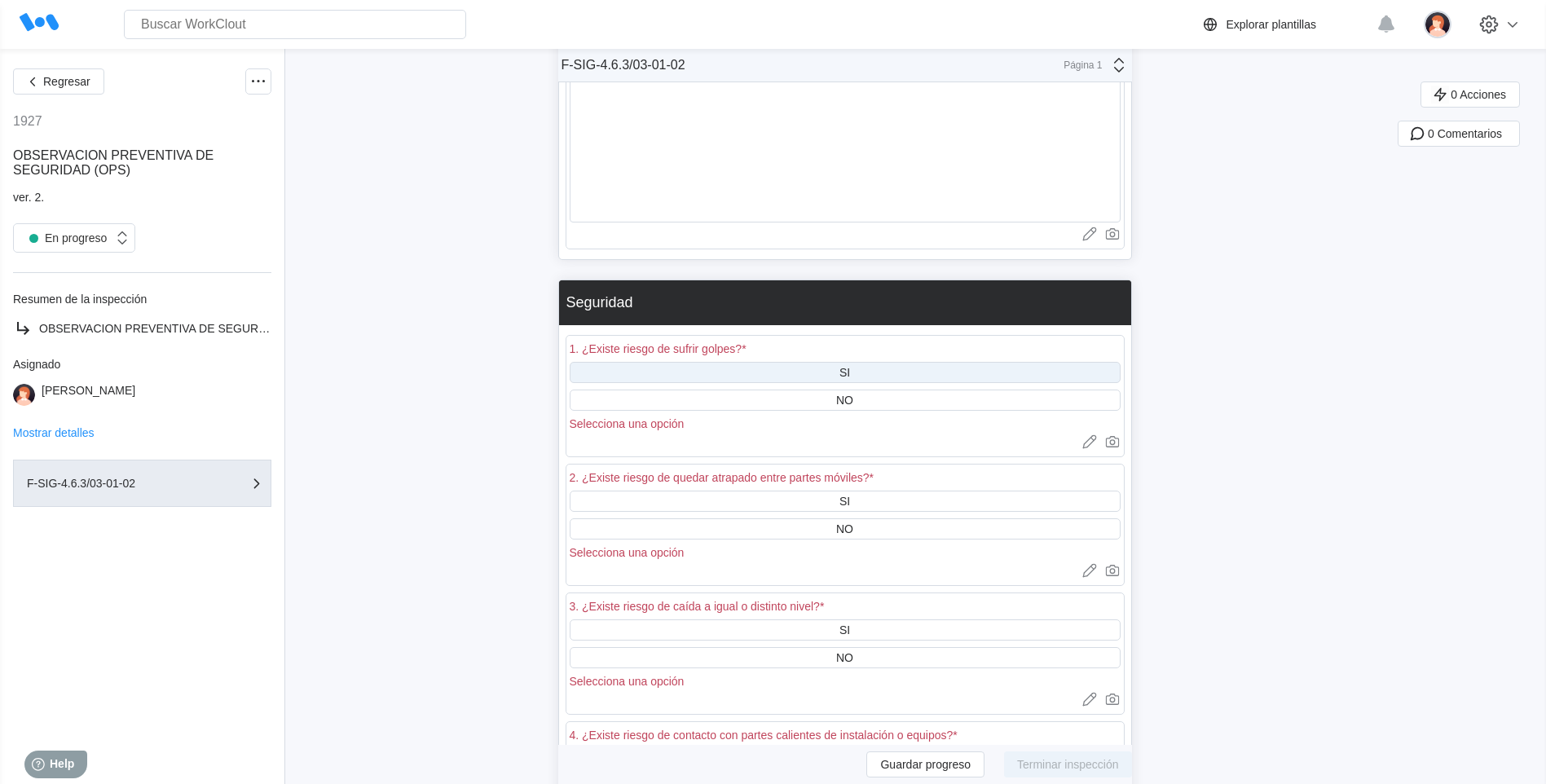
click at [827, 371] on div "SI" at bounding box center [845, 372] width 551 height 21
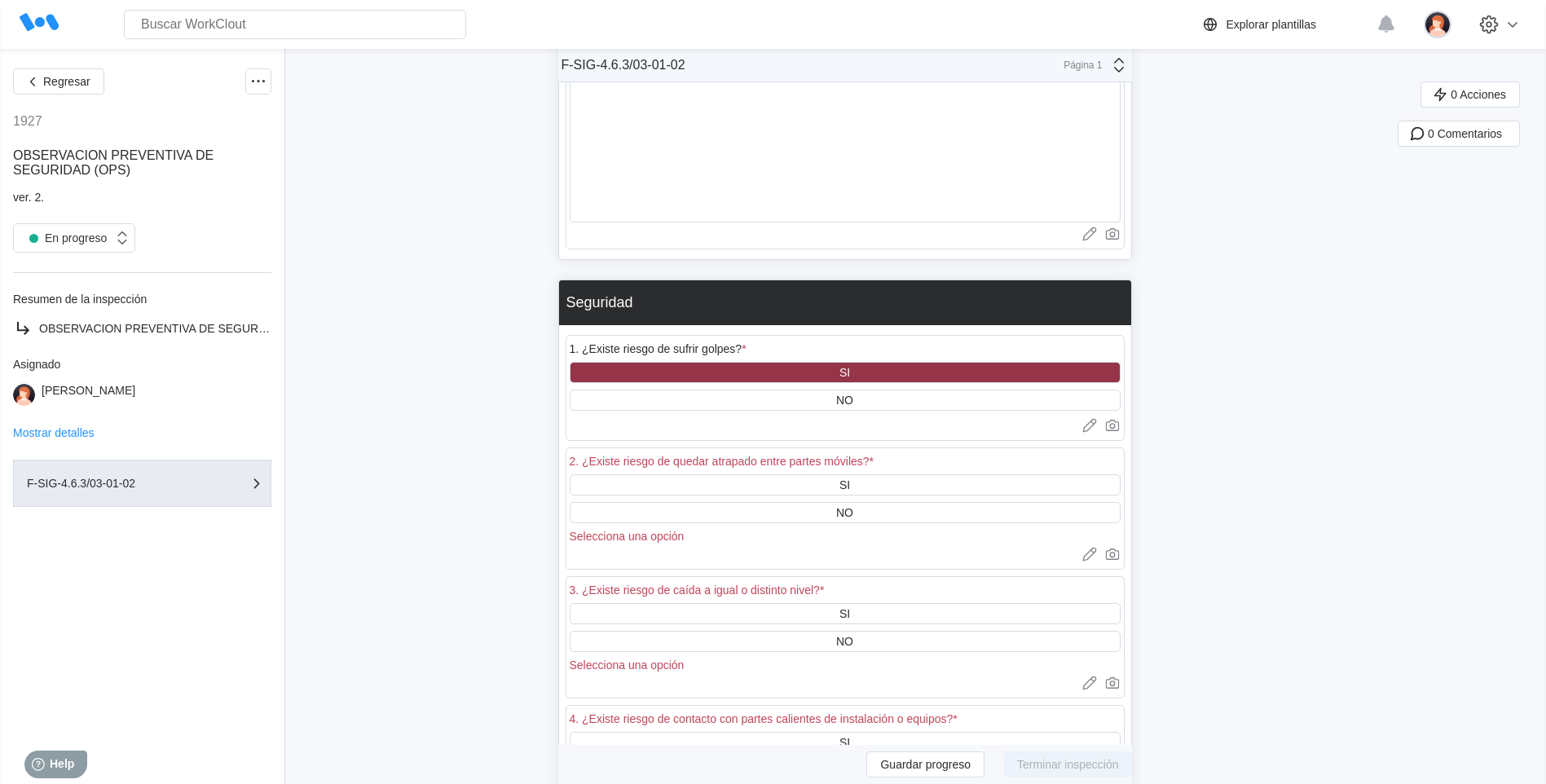
scroll to position [2239, 0]
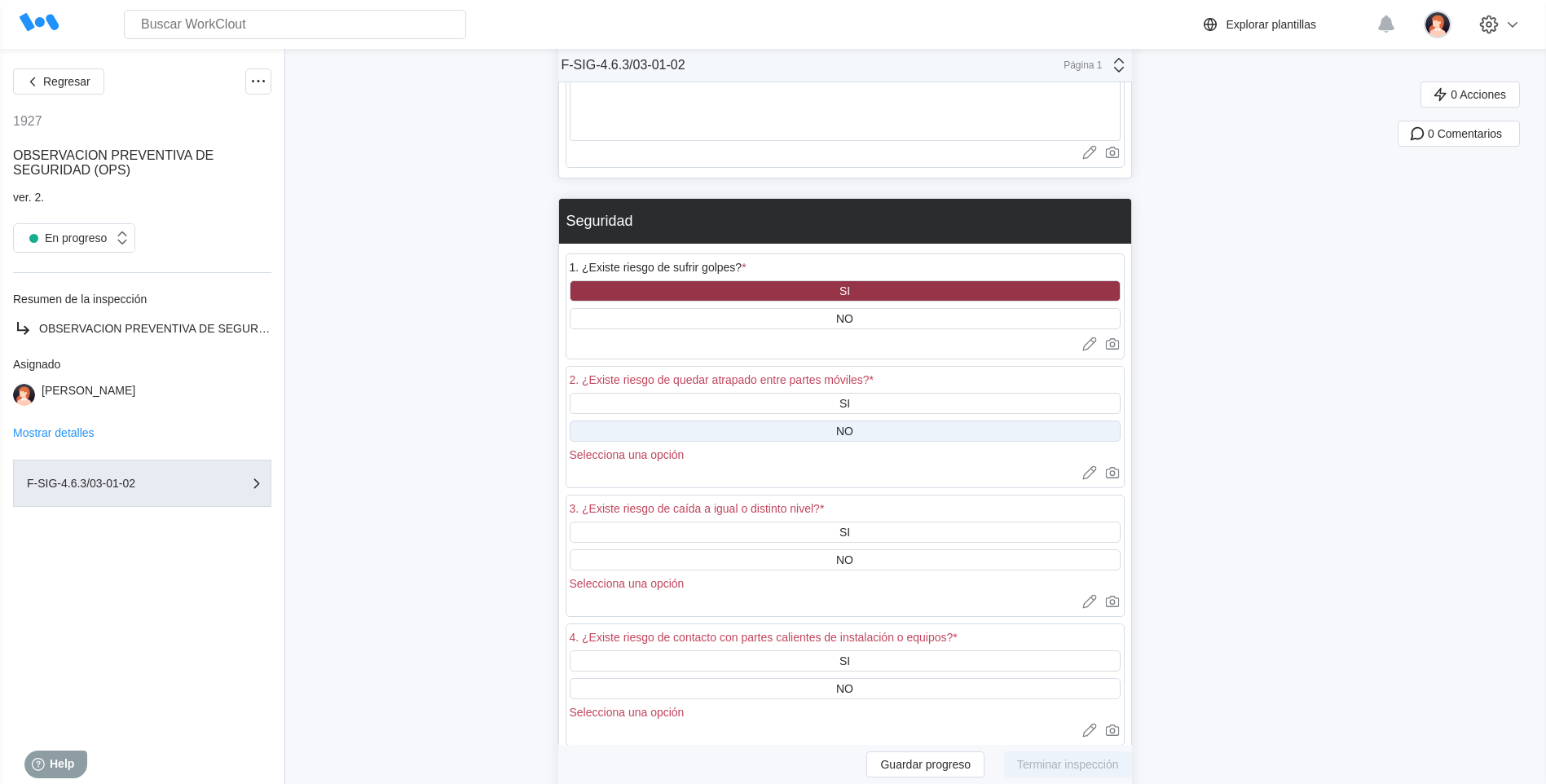
click at [830, 430] on div "NO" at bounding box center [845, 431] width 551 height 21
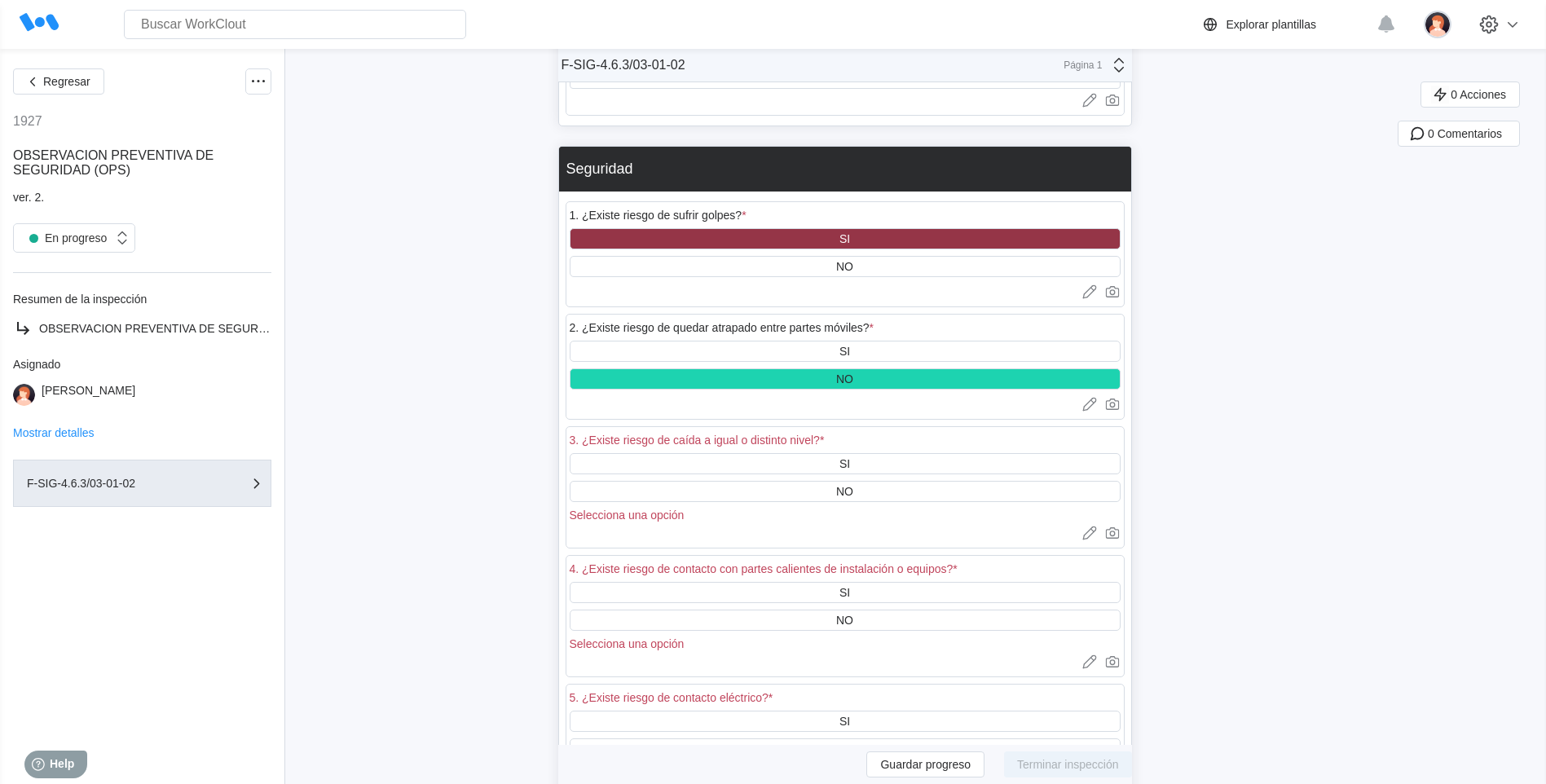
scroll to position [2320, 0]
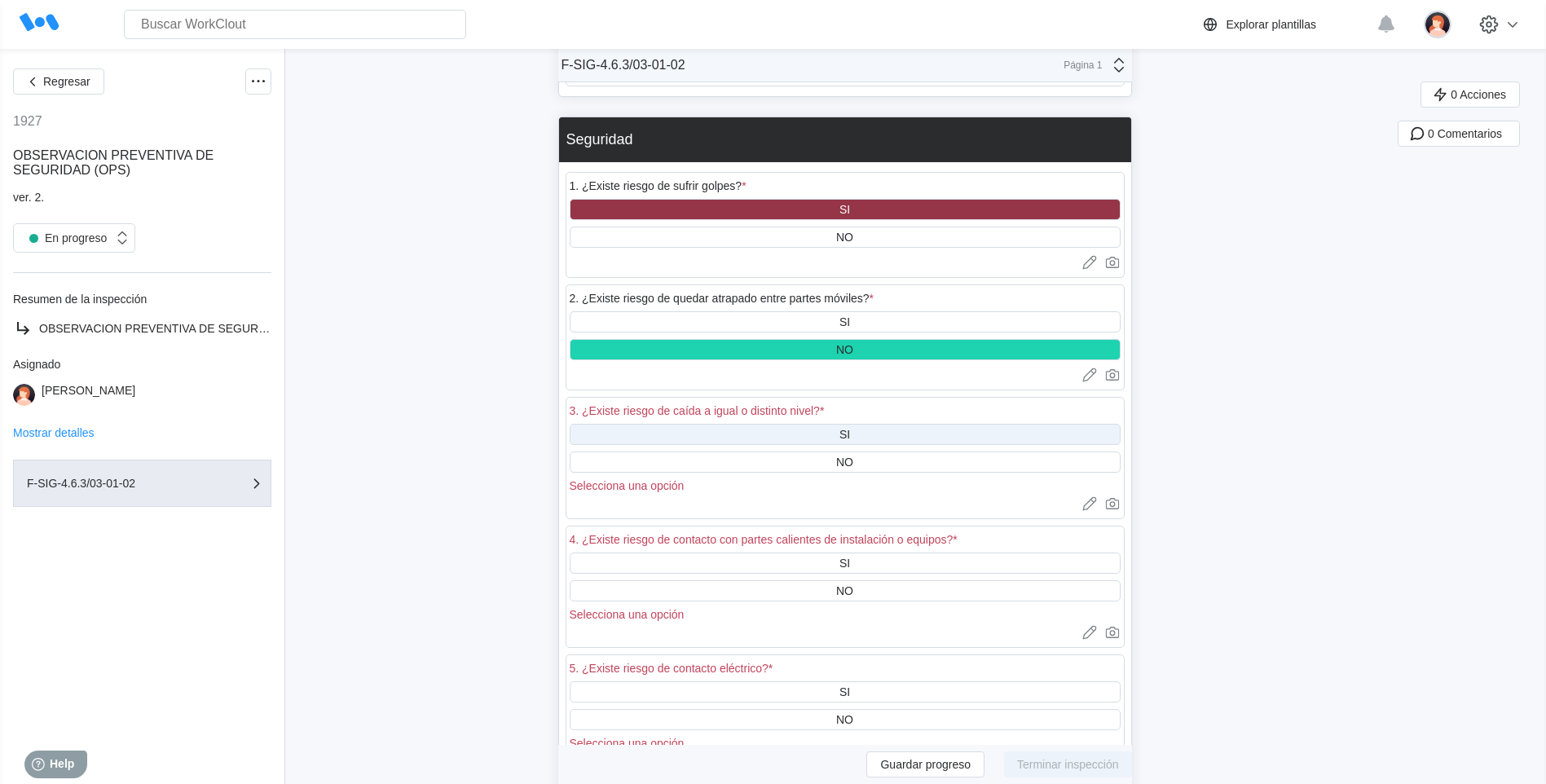
click at [837, 430] on div "SI" at bounding box center [845, 434] width 551 height 21
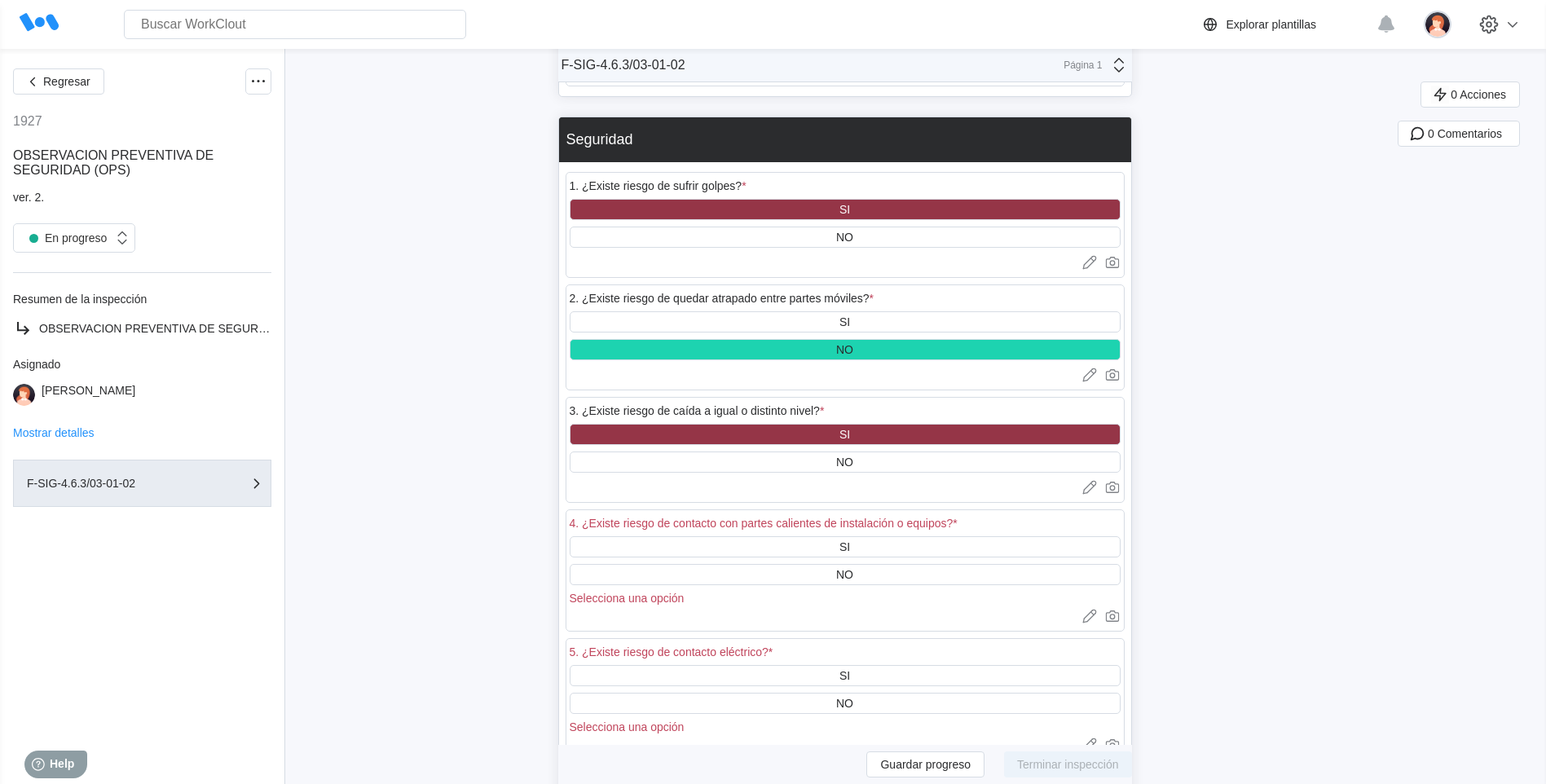
scroll to position [2401, 0]
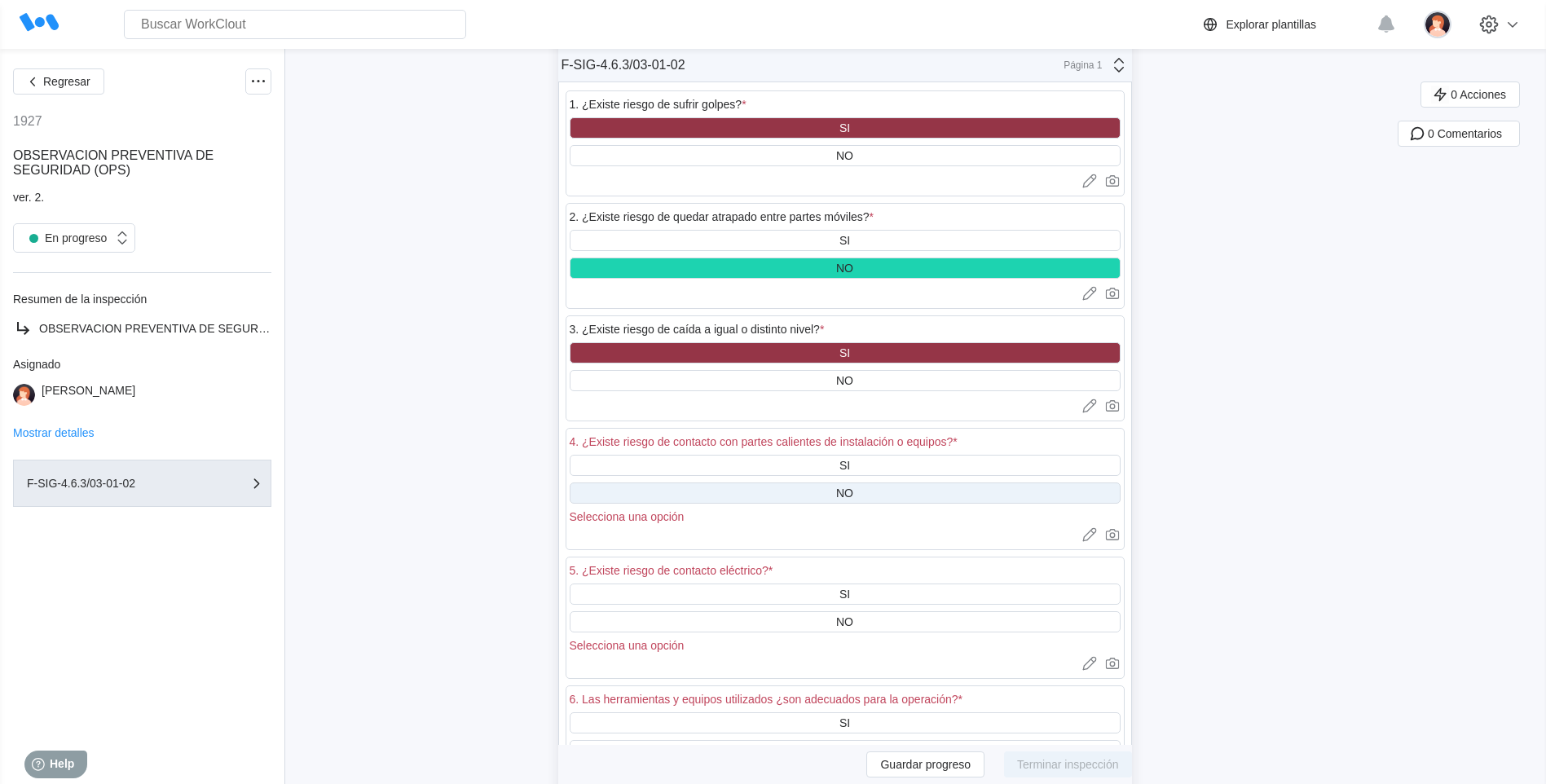
click at [830, 491] on div "NO" at bounding box center [845, 492] width 551 height 21
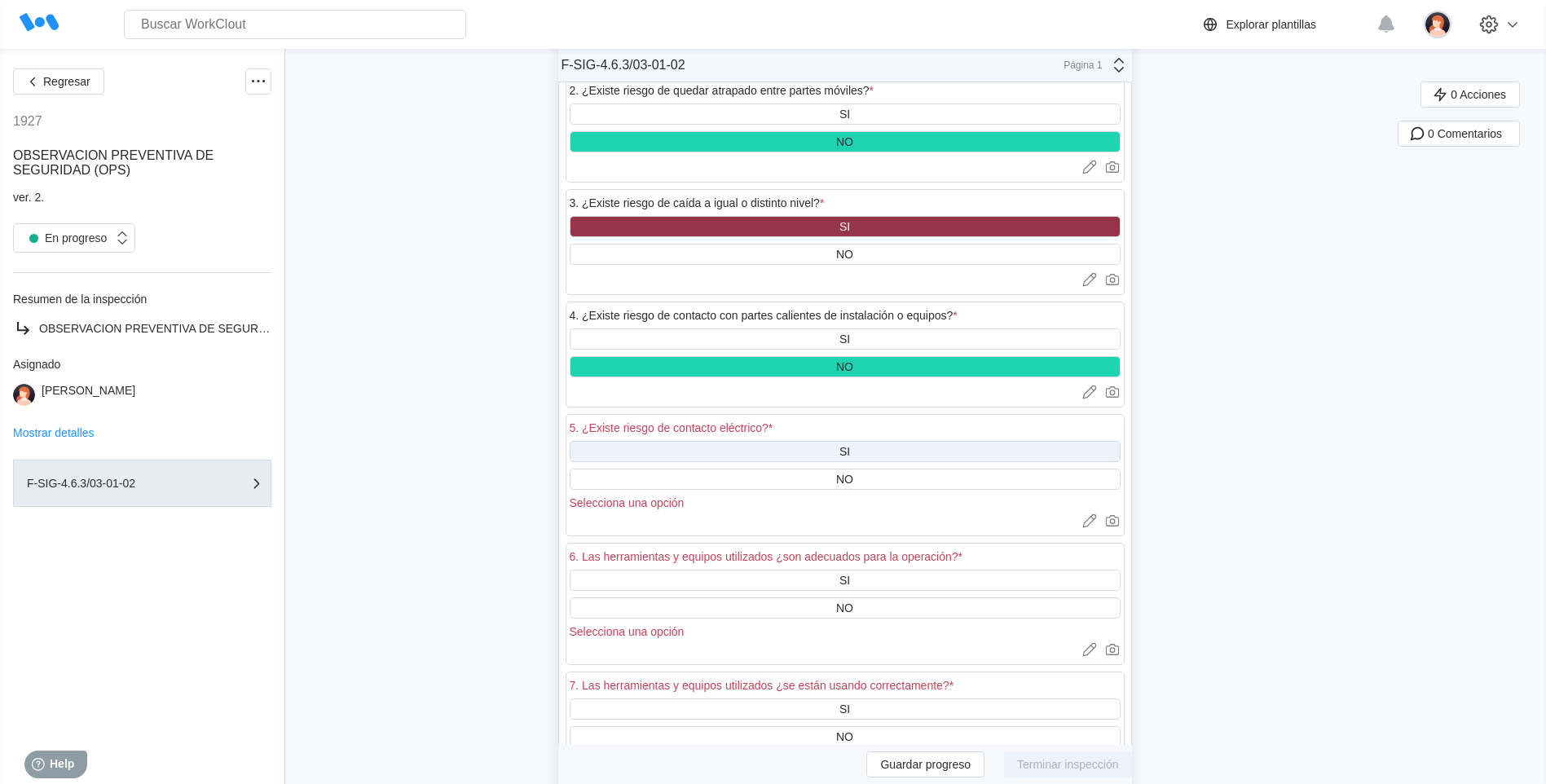
scroll to position [2564, 0]
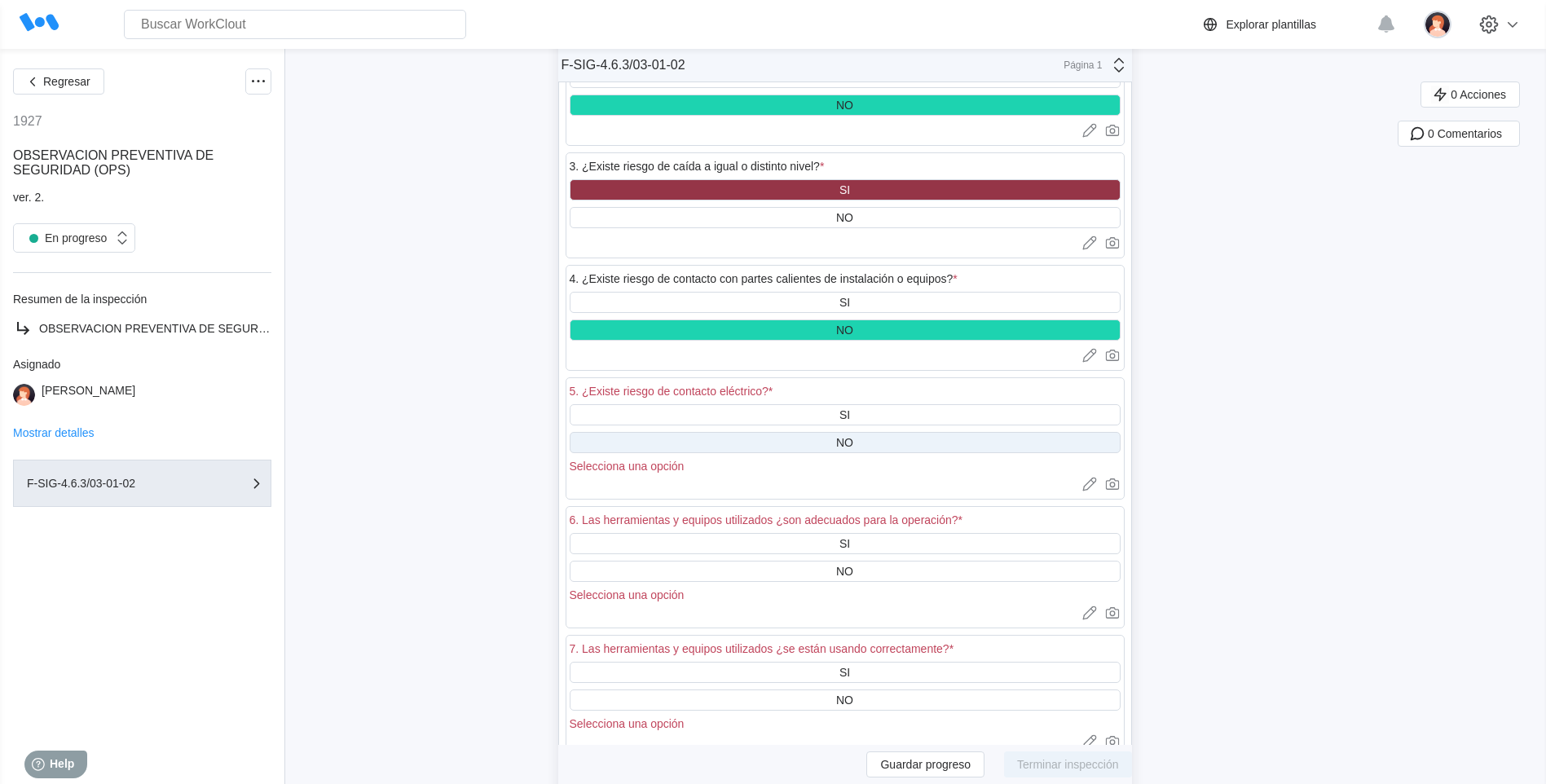
click at [830, 437] on div "NO" at bounding box center [845, 442] width 551 height 21
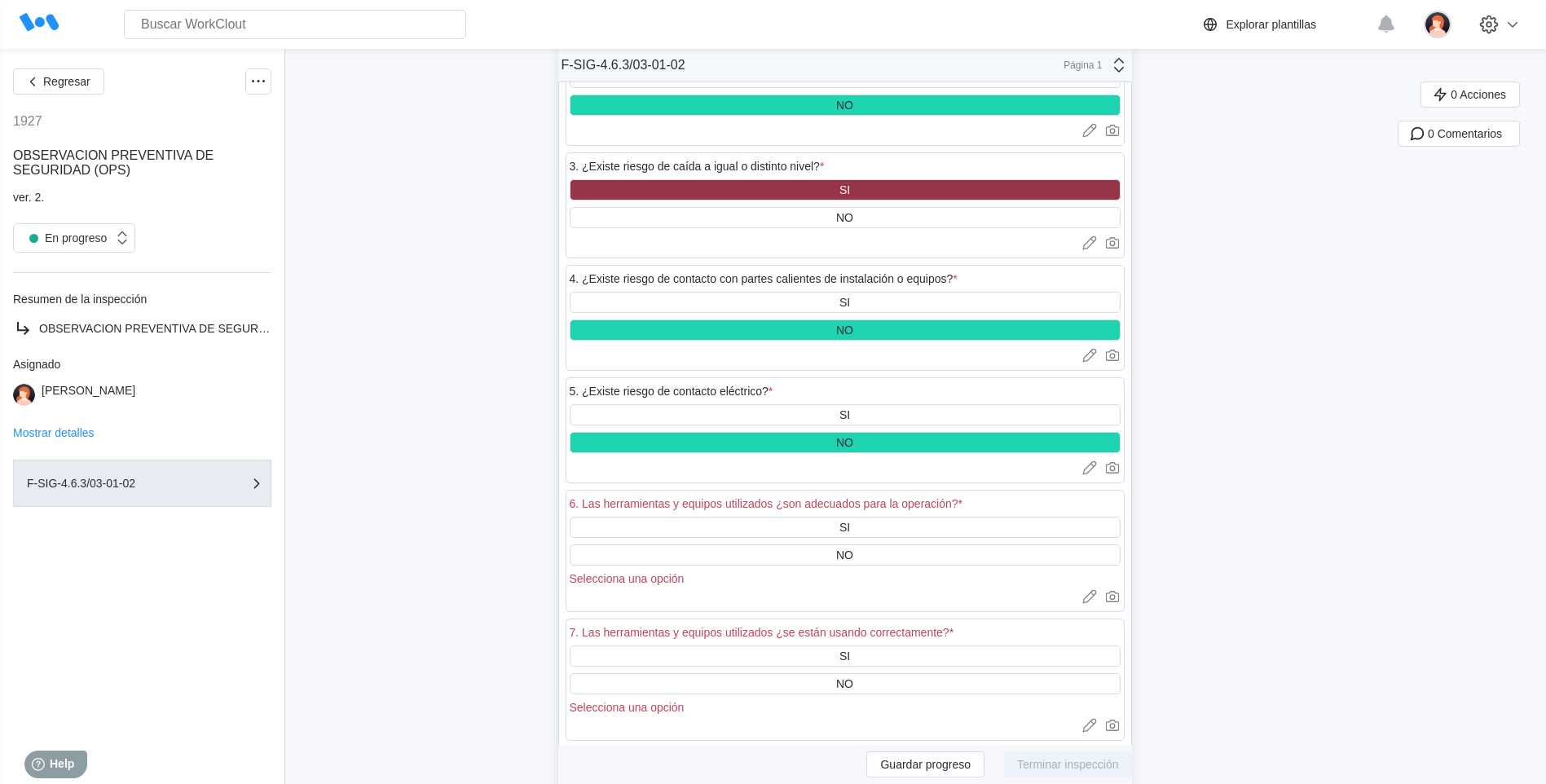
scroll to position [2646, 0]
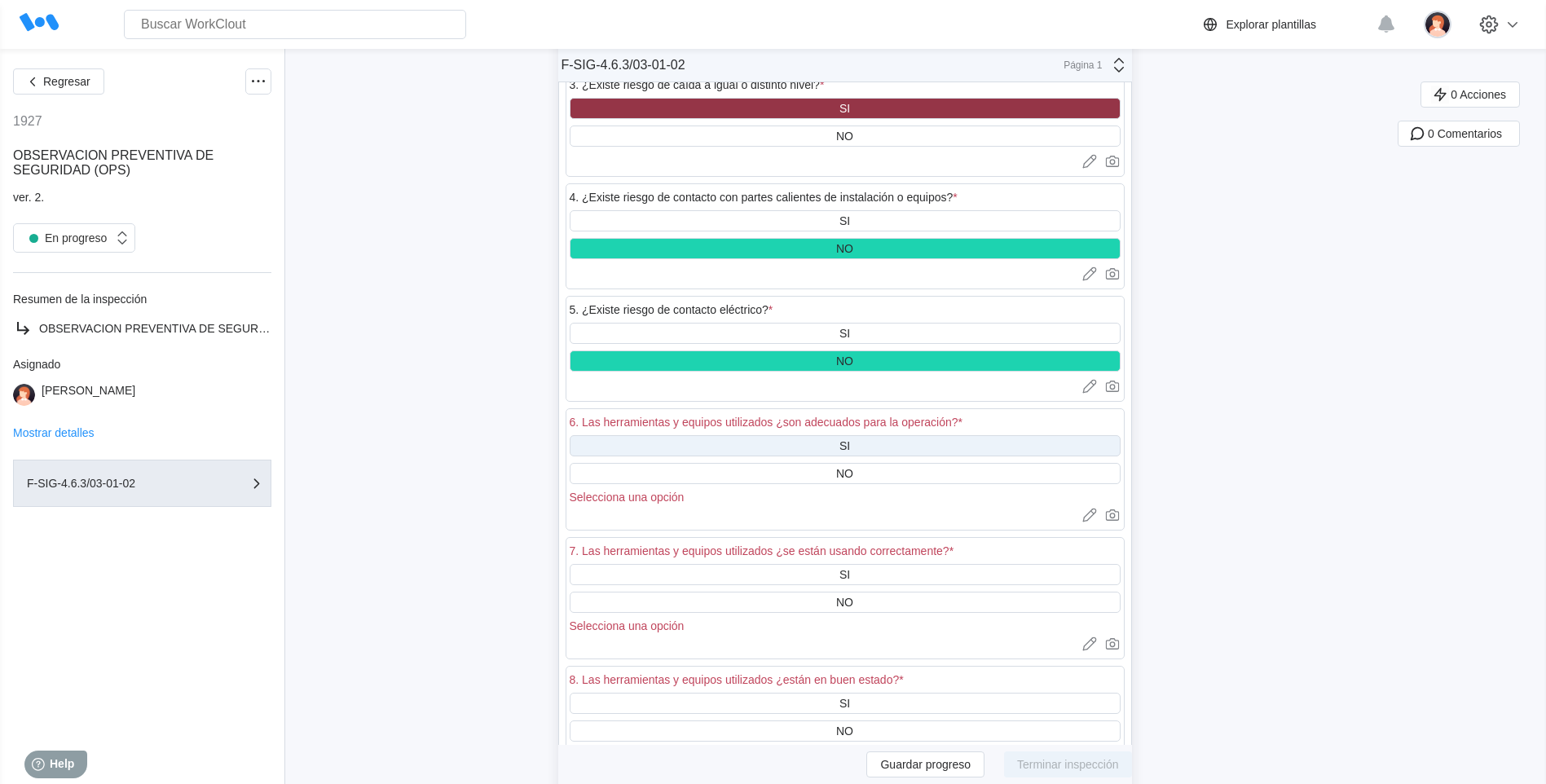
click at [832, 445] on div "SI" at bounding box center [845, 445] width 551 height 21
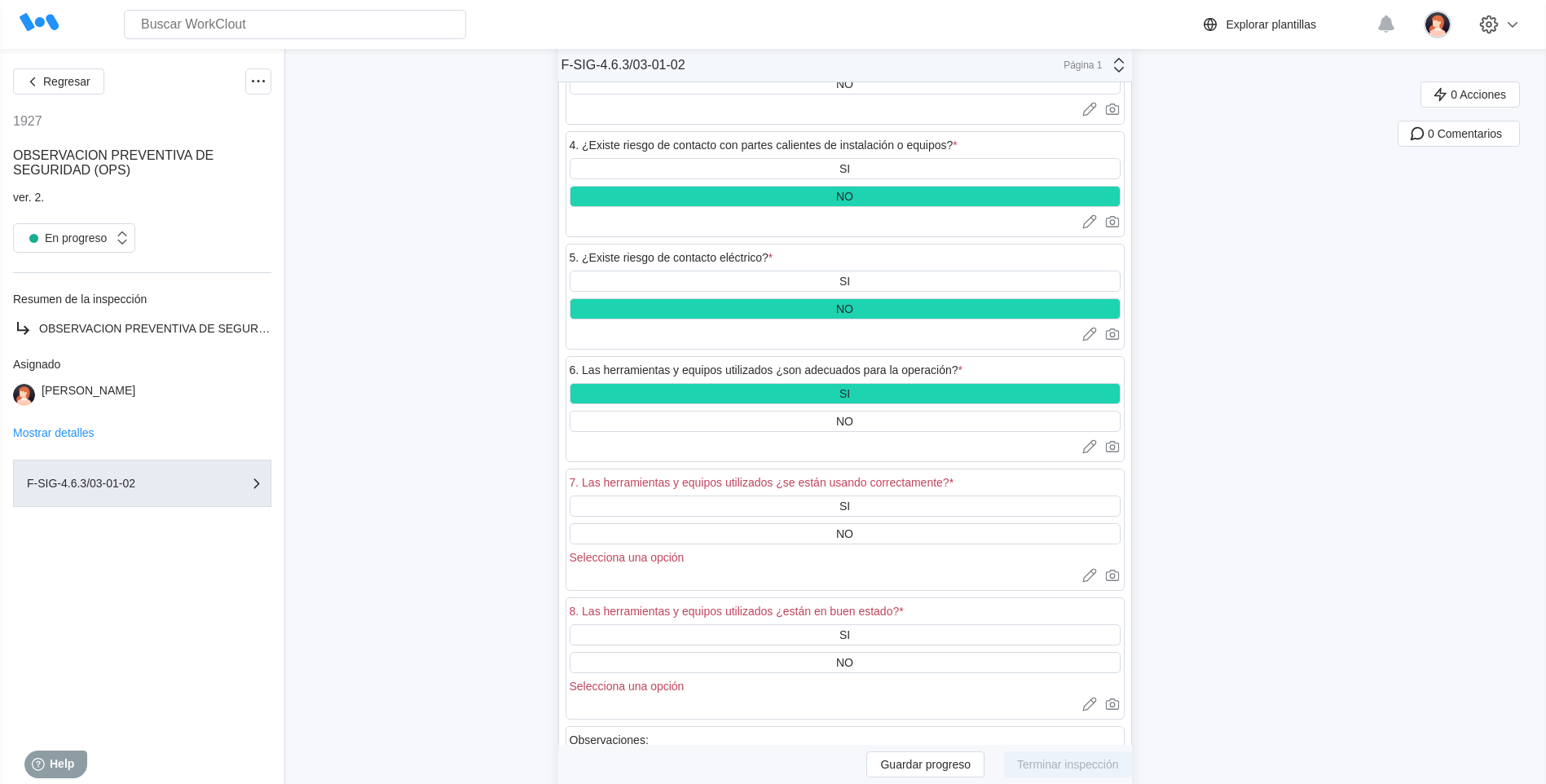
scroll to position [2727, 0]
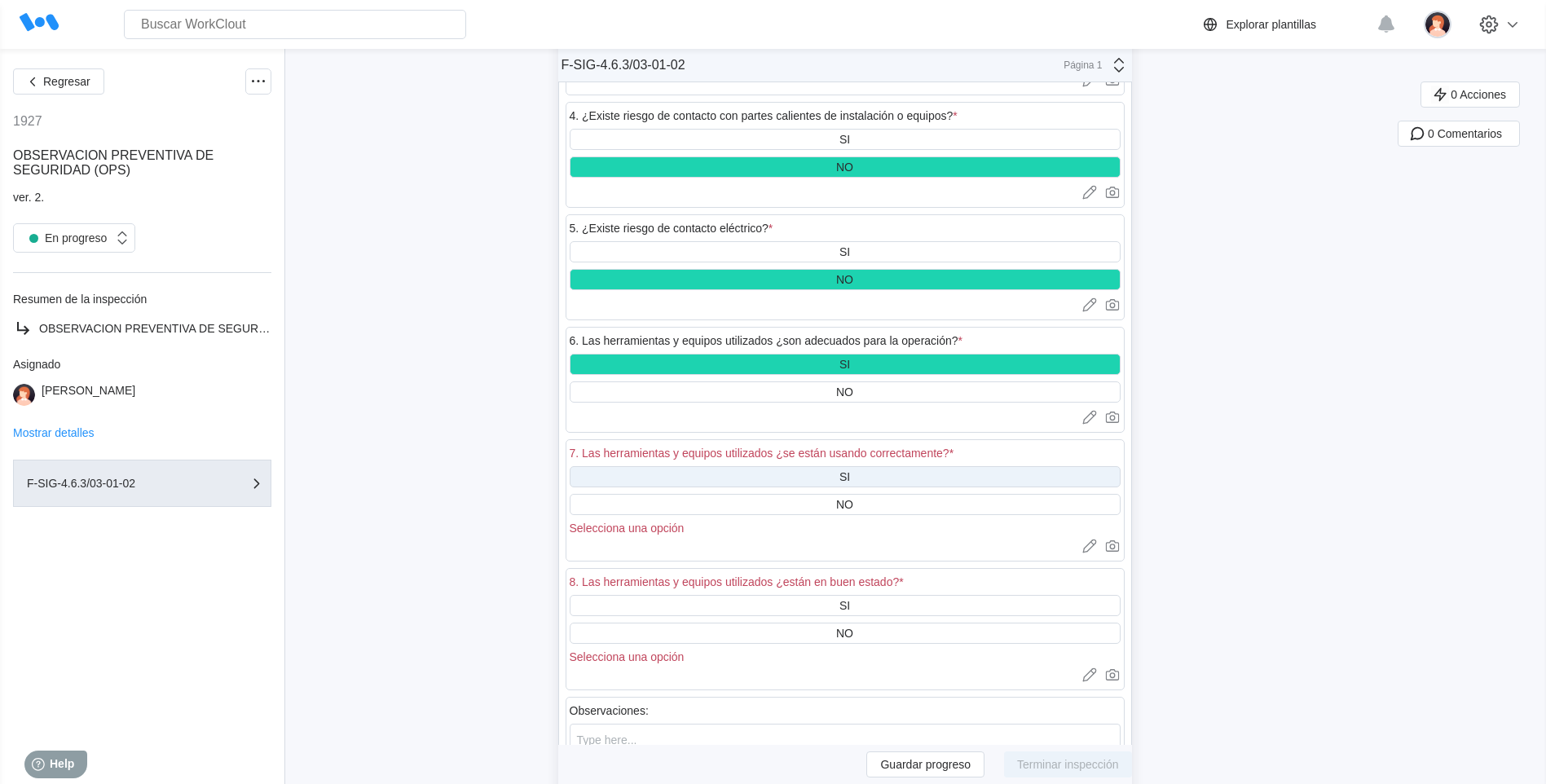
click at [836, 475] on div "SI" at bounding box center [845, 476] width 551 height 21
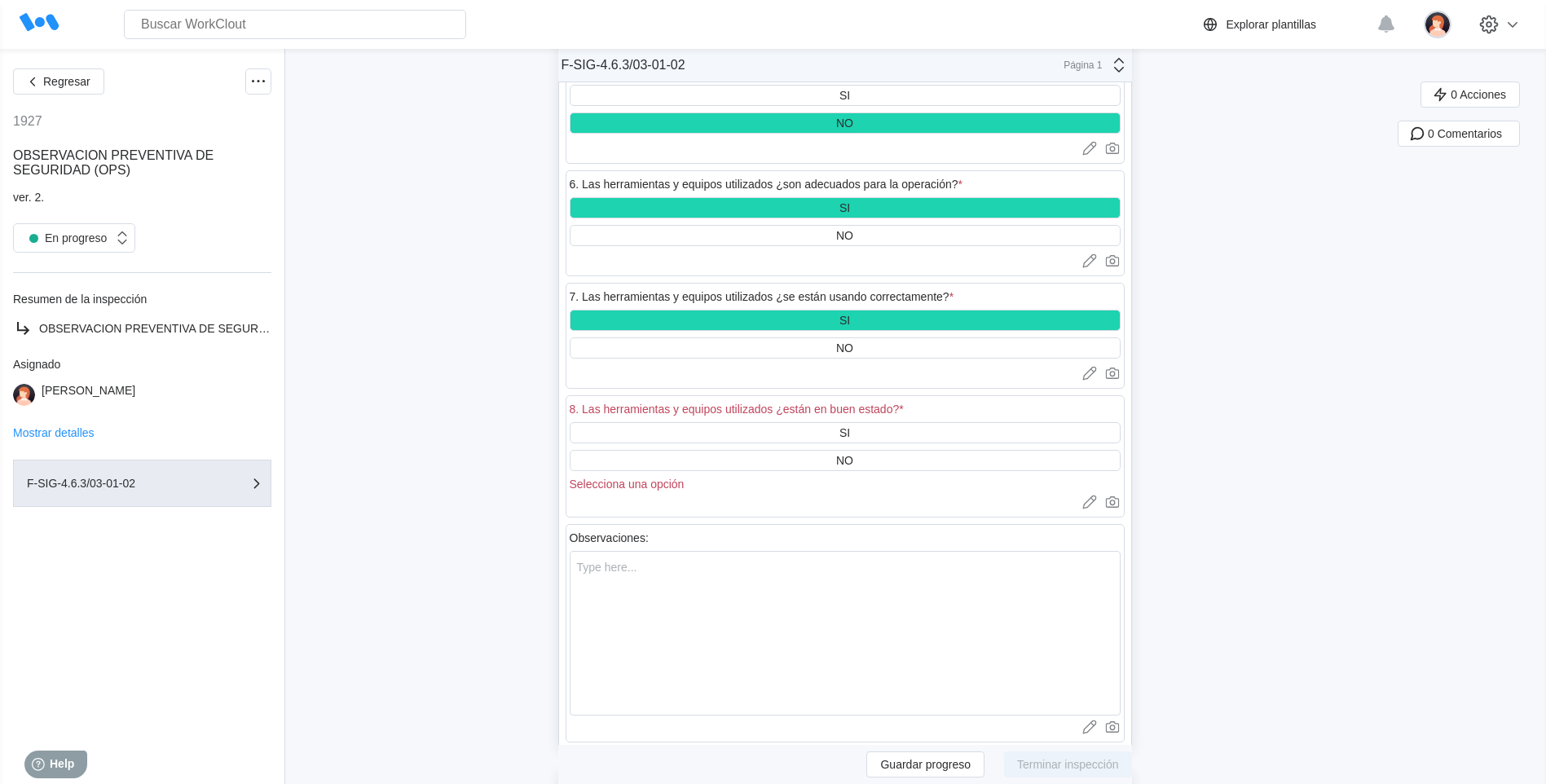
scroll to position [2889, 0]
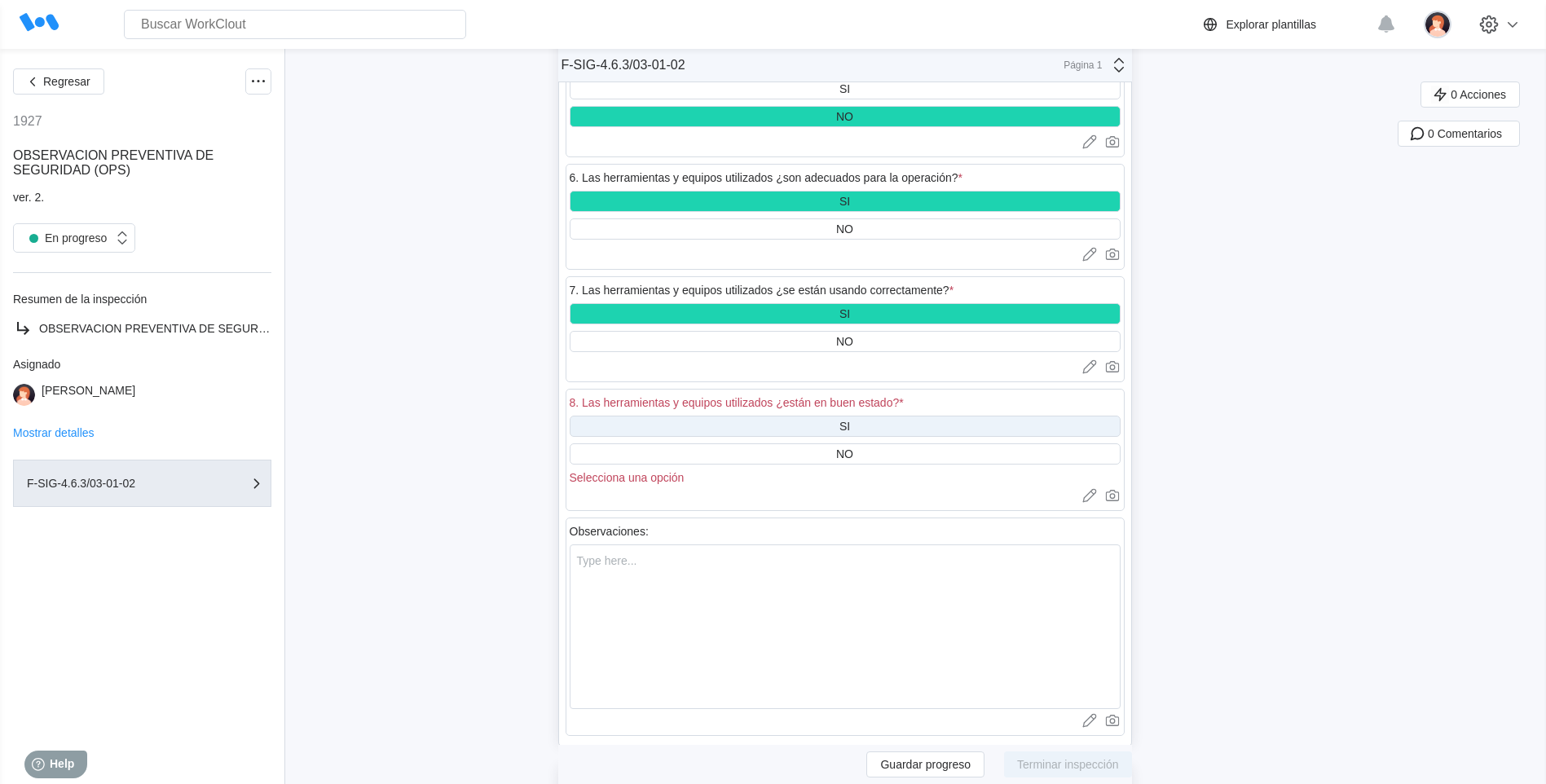
click at [841, 425] on div "SI" at bounding box center [845, 426] width 551 height 21
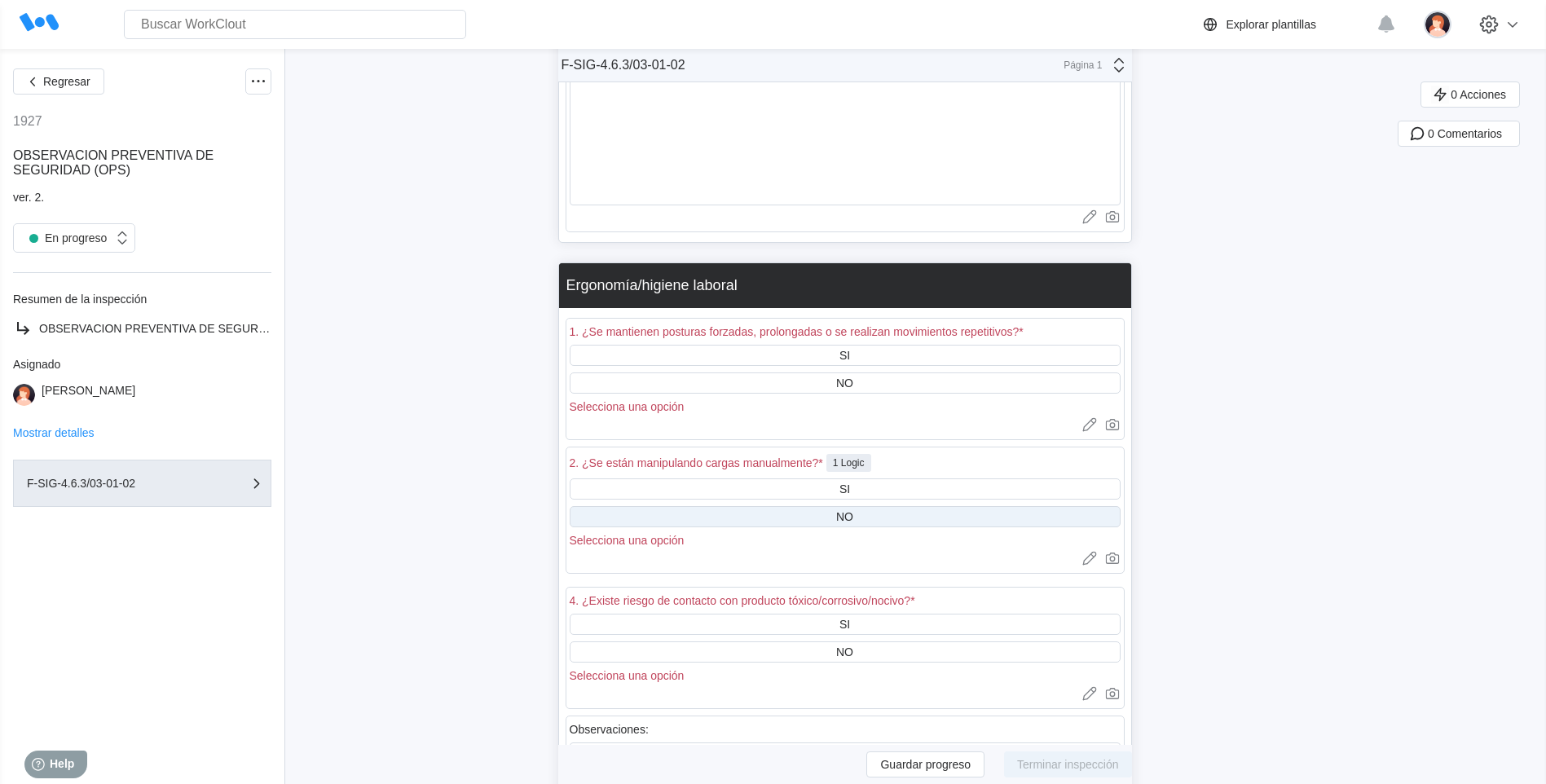
scroll to position [3379, 0]
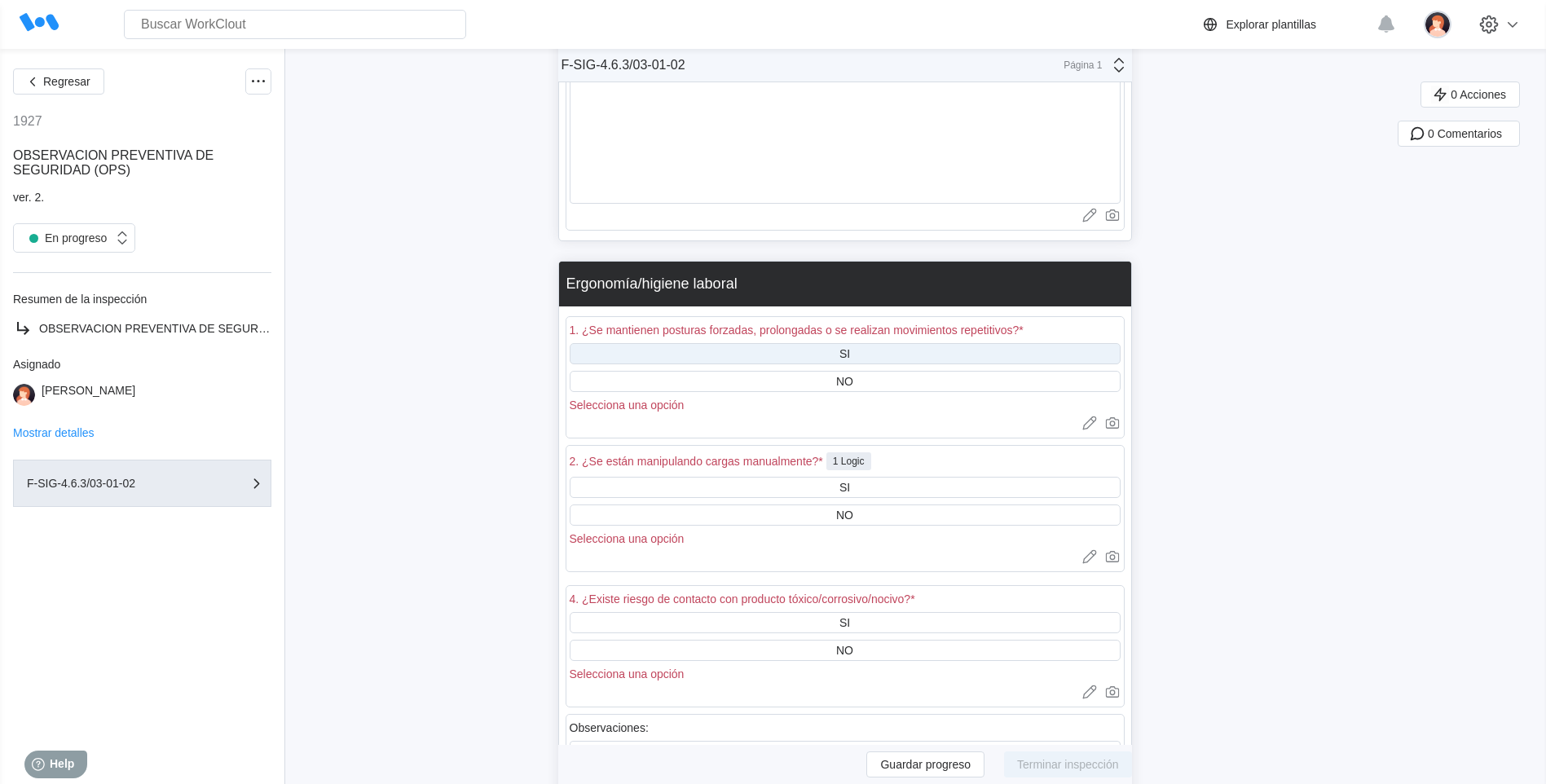
click at [850, 351] on div "SI" at bounding box center [844, 353] width 10 height 13
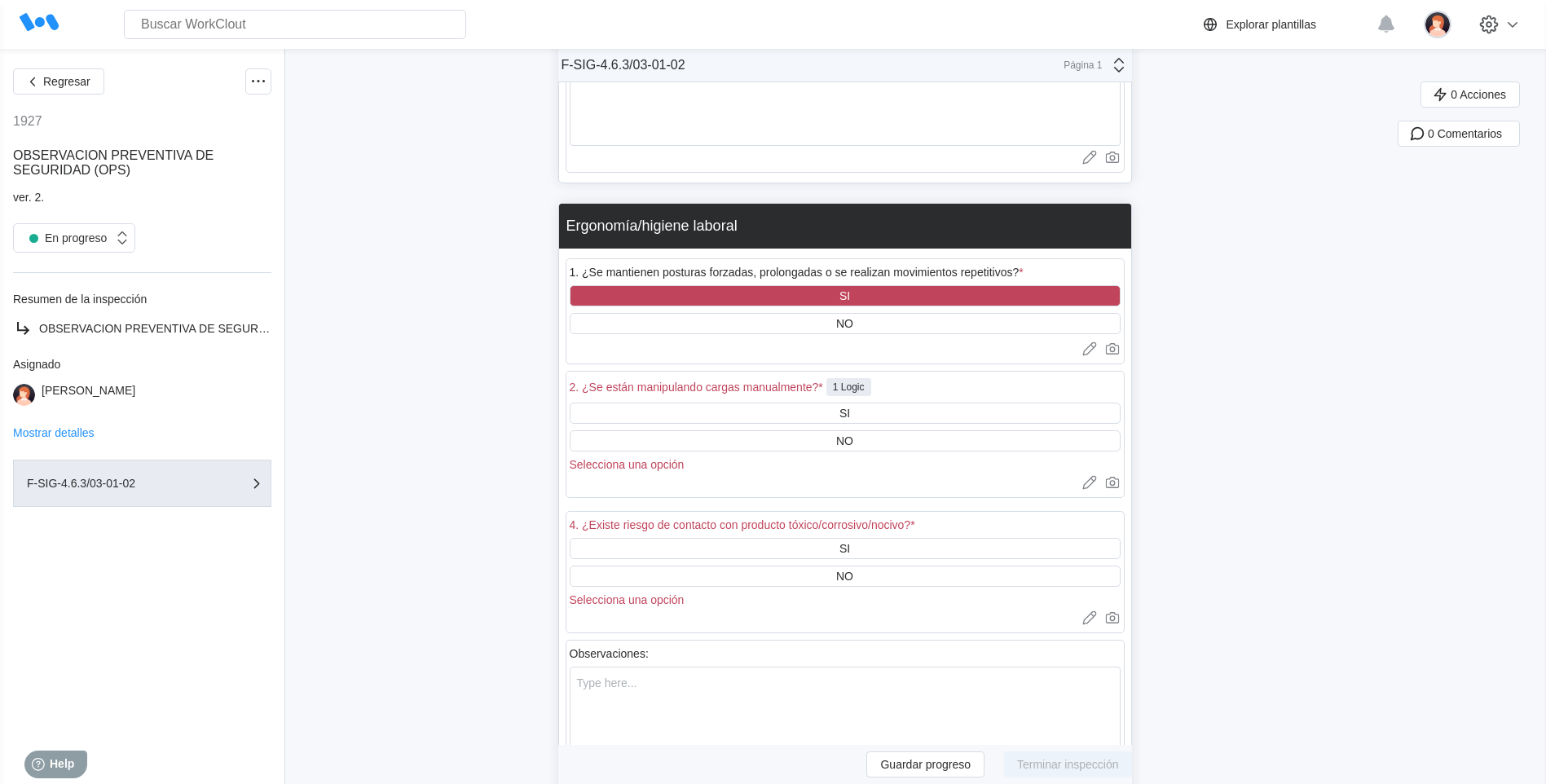
scroll to position [3541, 0]
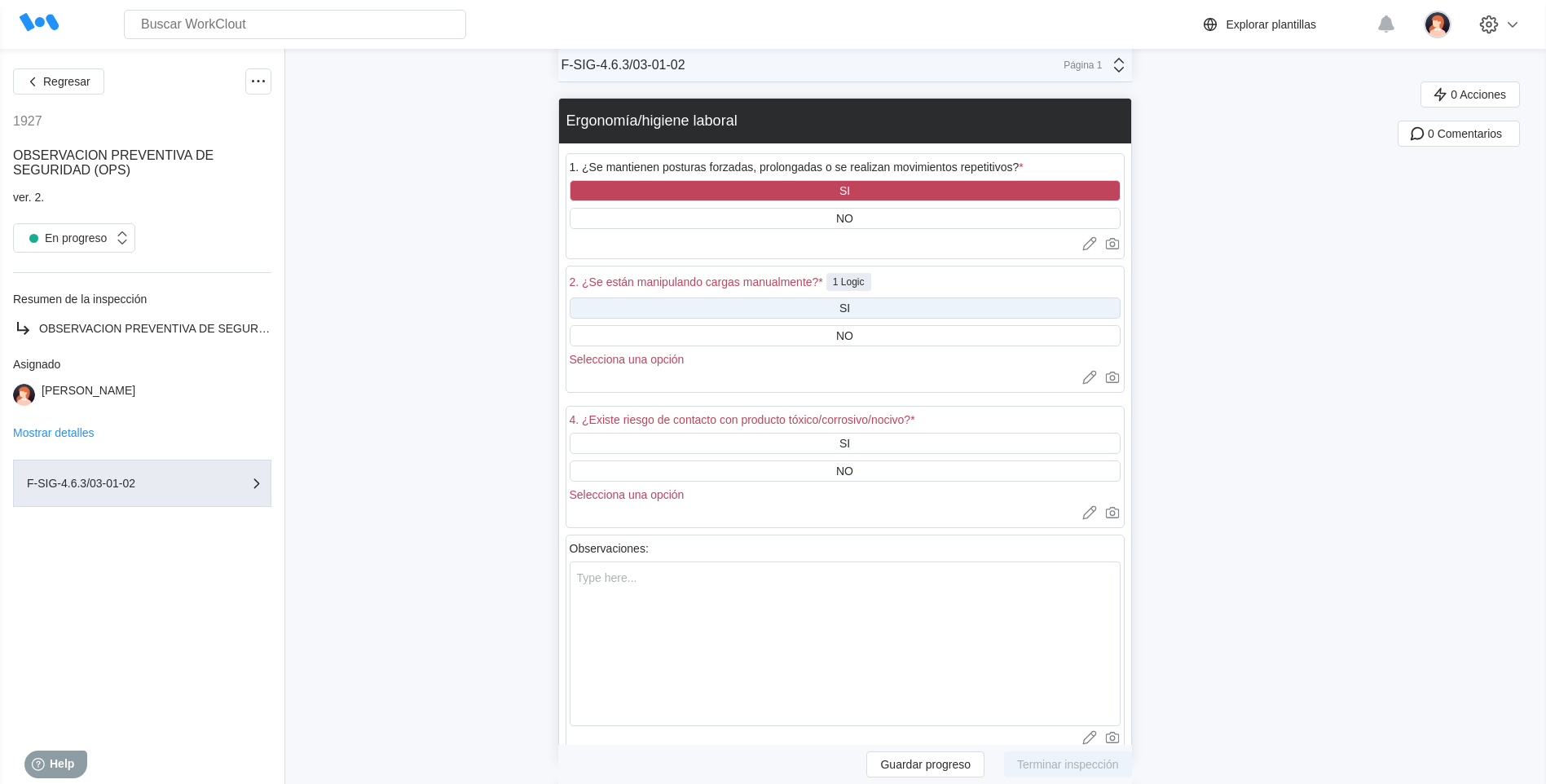
click at [888, 311] on div "SI" at bounding box center [845, 308] width 551 height 21
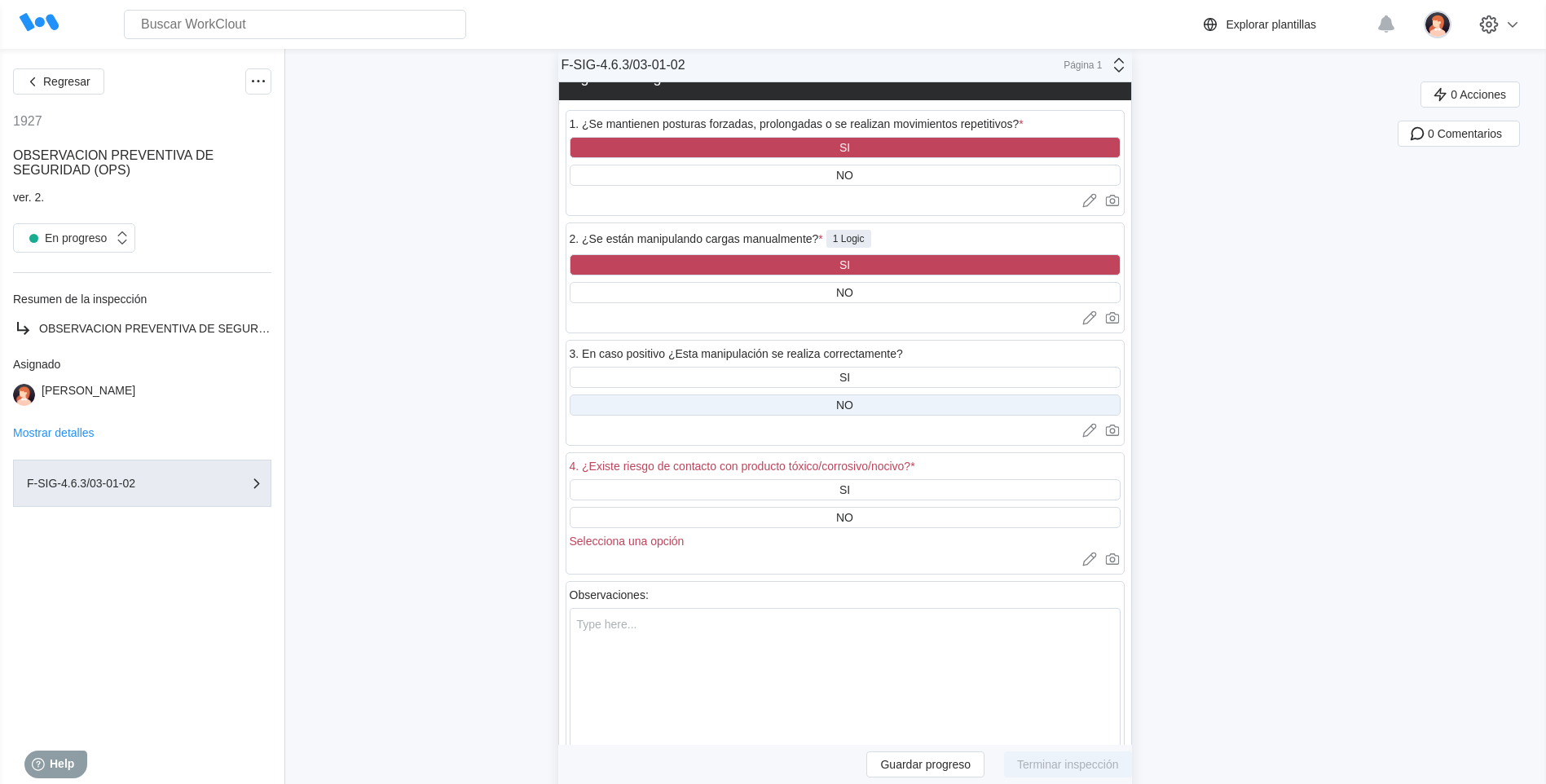
scroll to position [3622, 0]
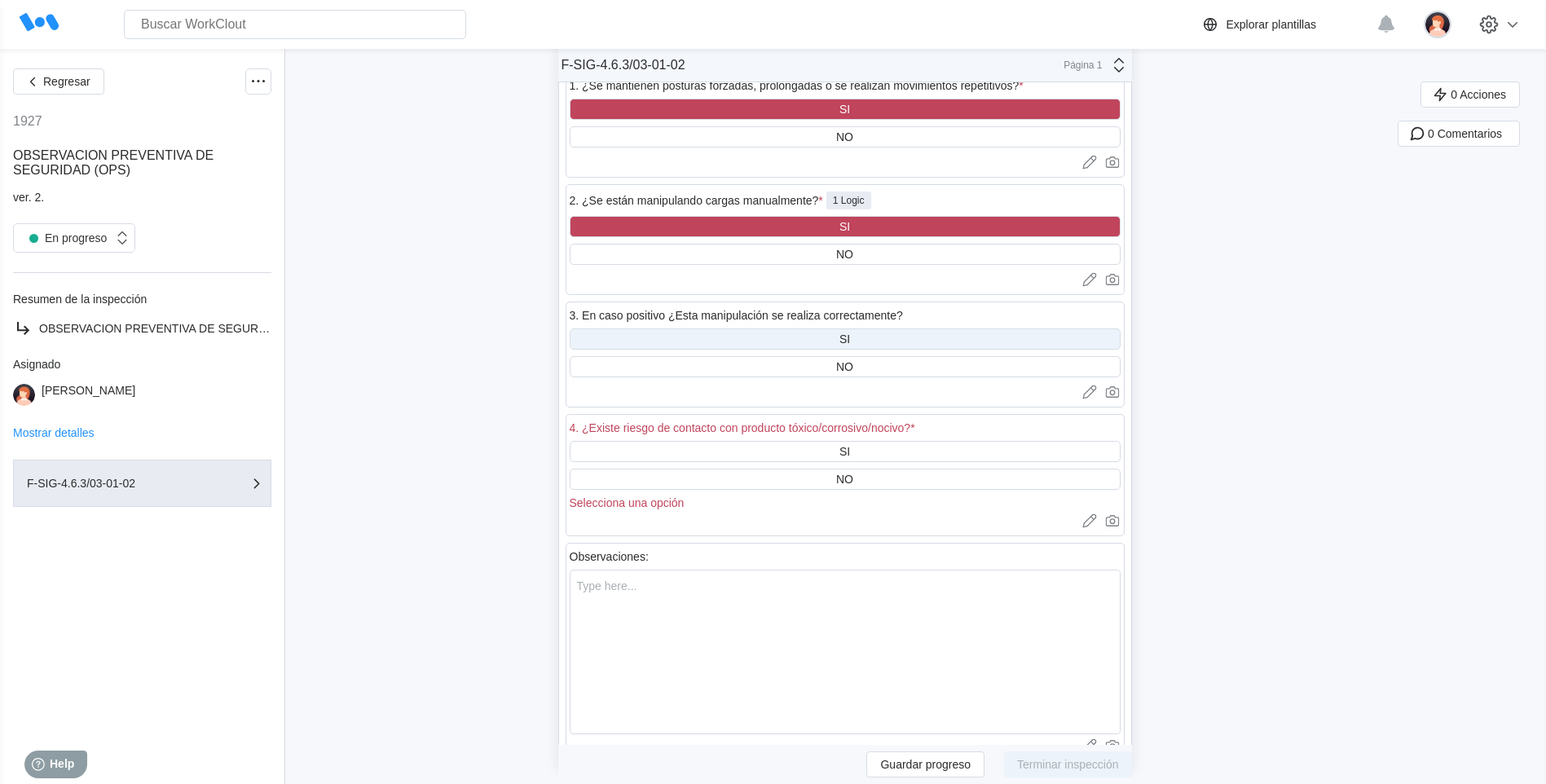
click at [861, 334] on div "SI" at bounding box center [845, 338] width 551 height 21
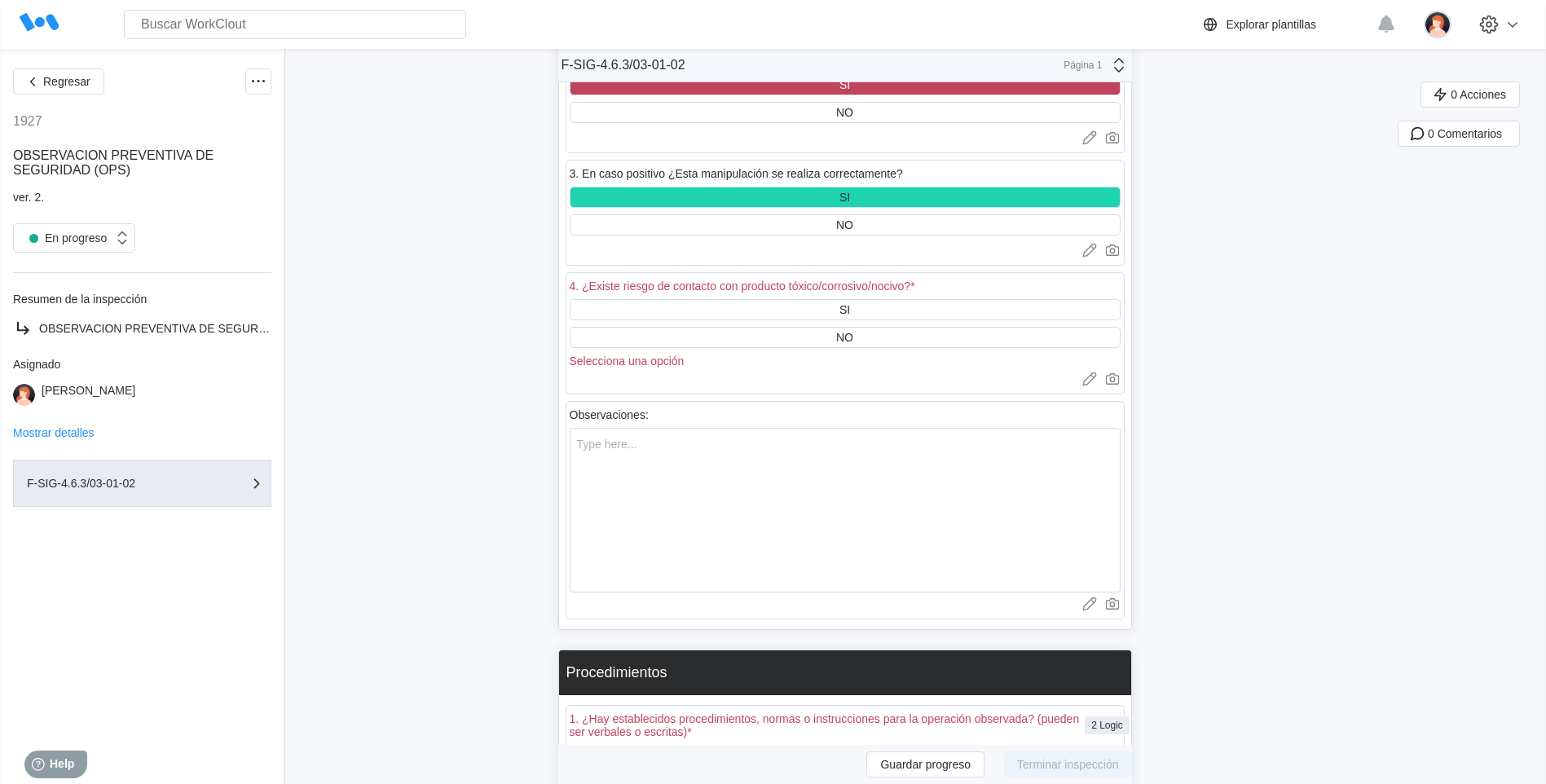
scroll to position [3786, 0]
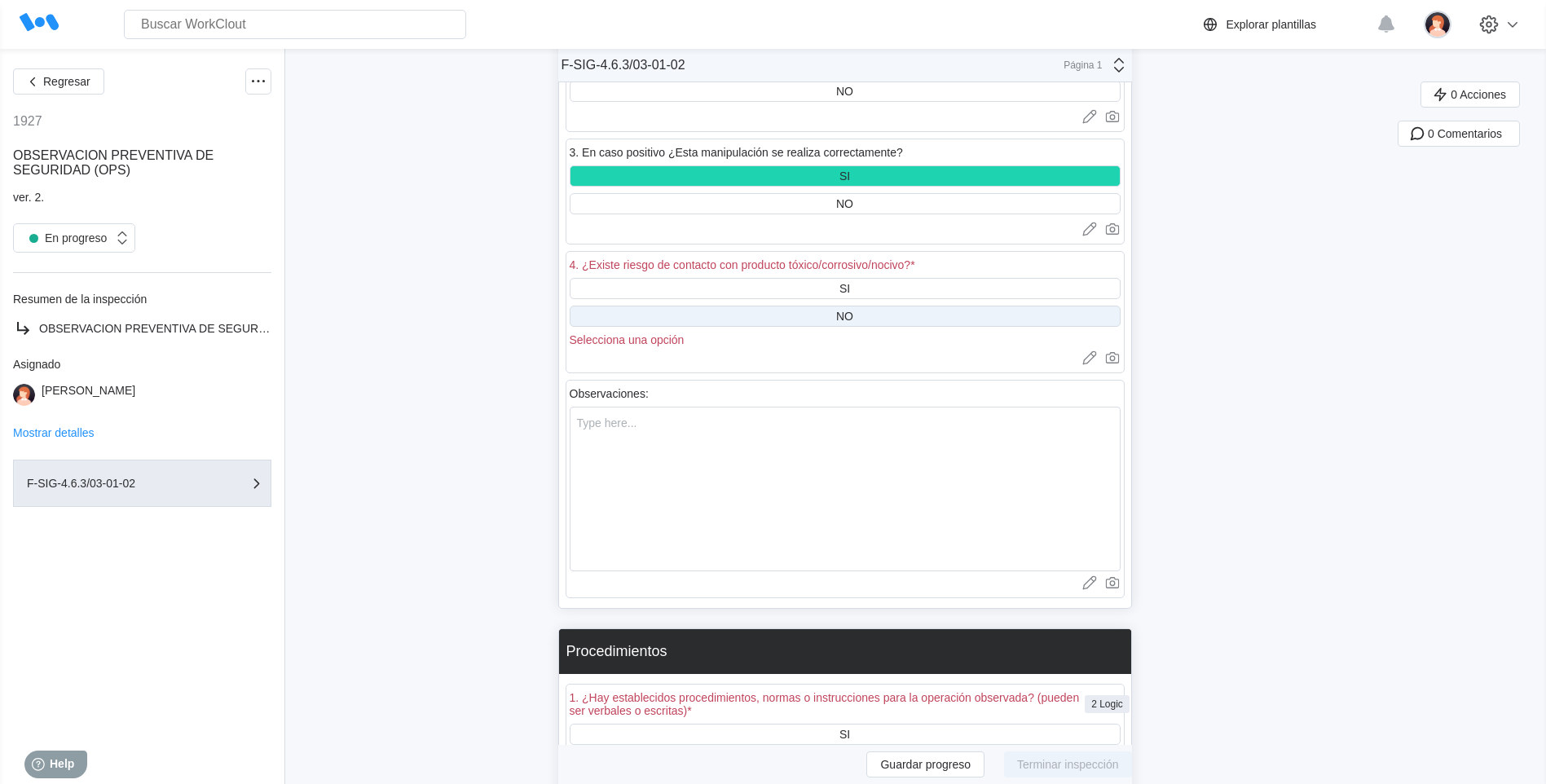
click at [870, 318] on div "NO" at bounding box center [845, 315] width 551 height 21
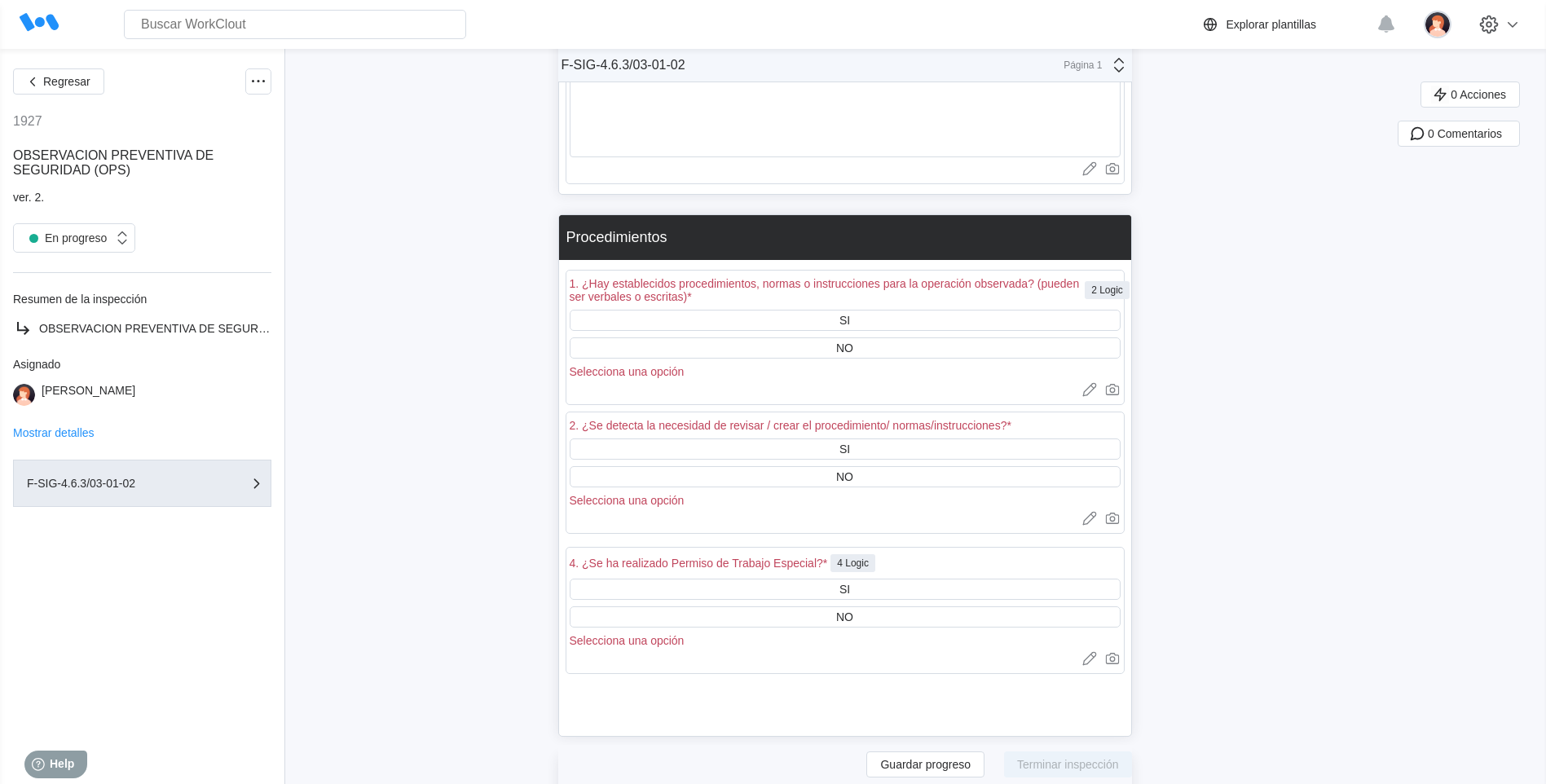
scroll to position [4193, 0]
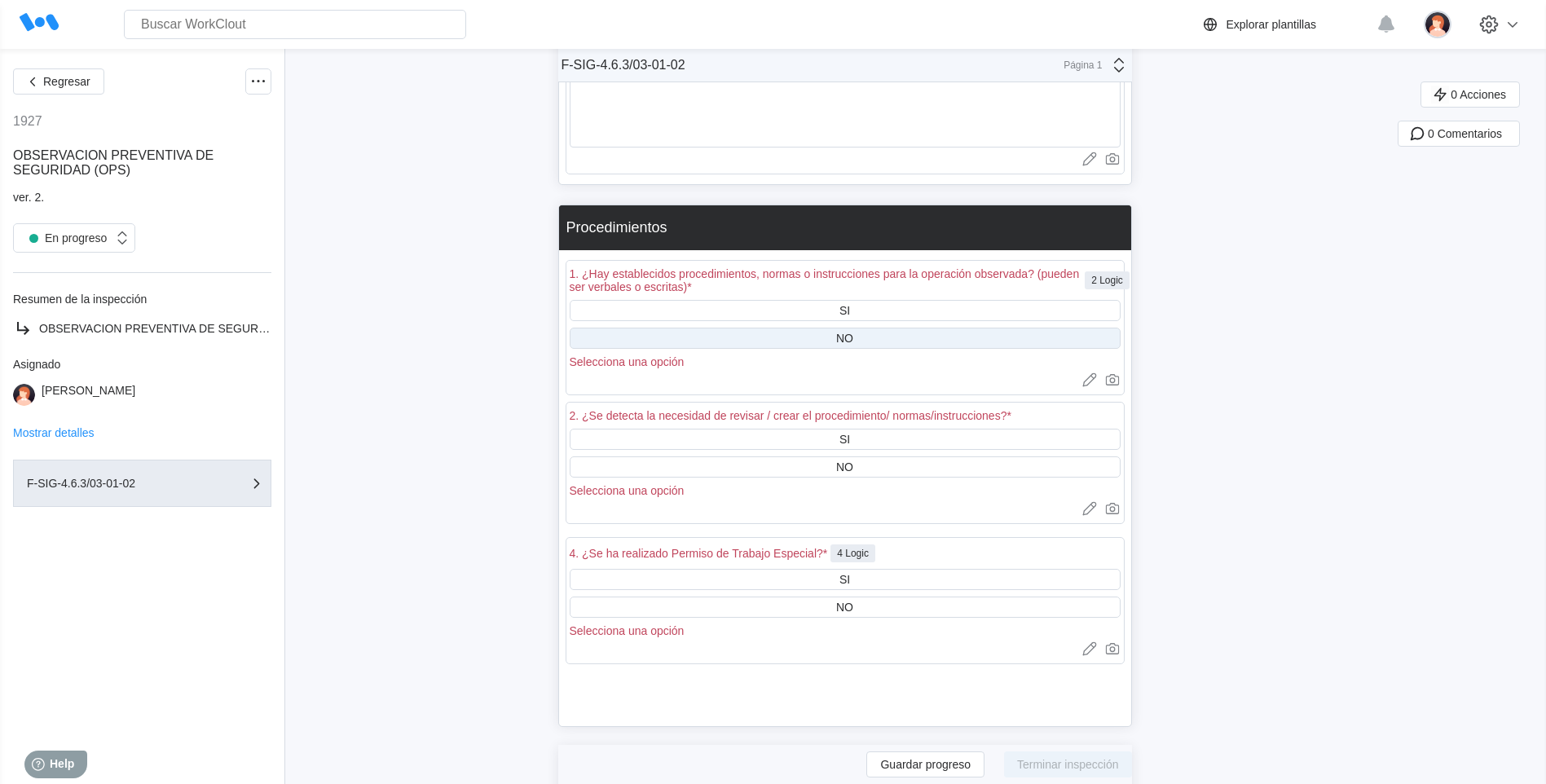
click at [853, 334] on div "NO" at bounding box center [845, 338] width 17 height 13
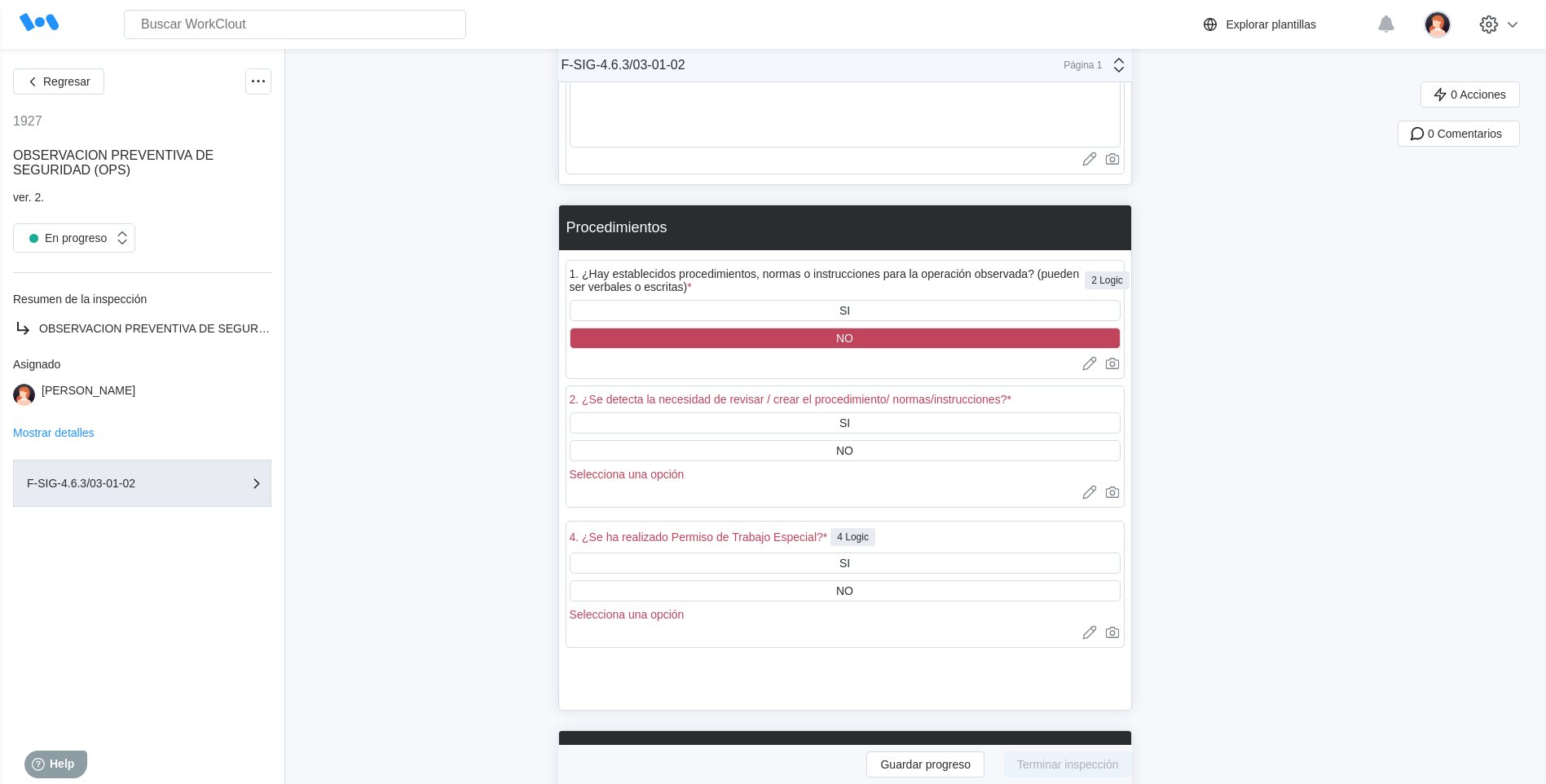
scroll to position [4274, 0]
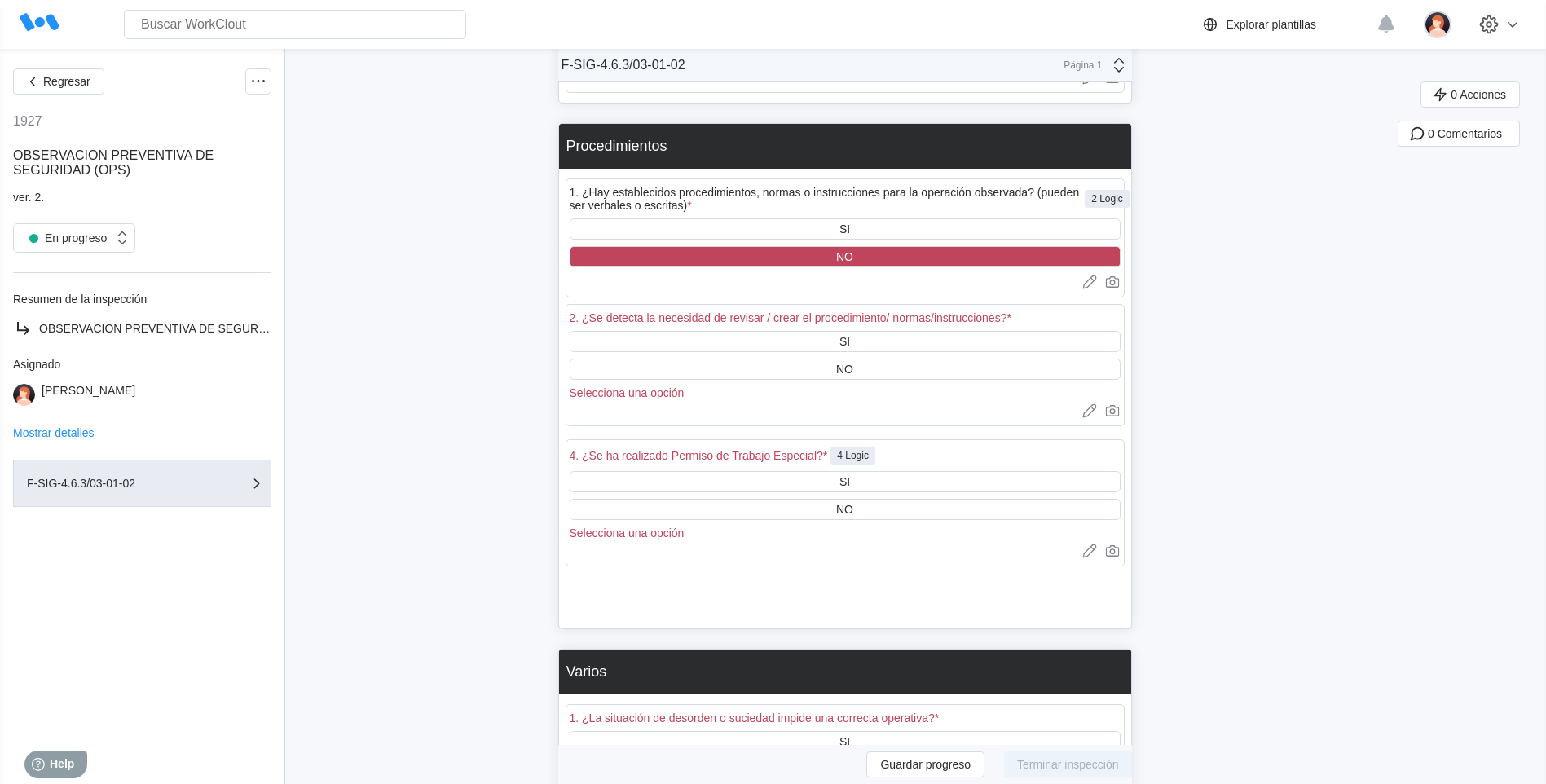
click at [857, 358] on div "SI NO Selecciona una opción" at bounding box center [845, 365] width 551 height 68
click at [852, 367] on div "NO" at bounding box center [845, 369] width 17 height 13
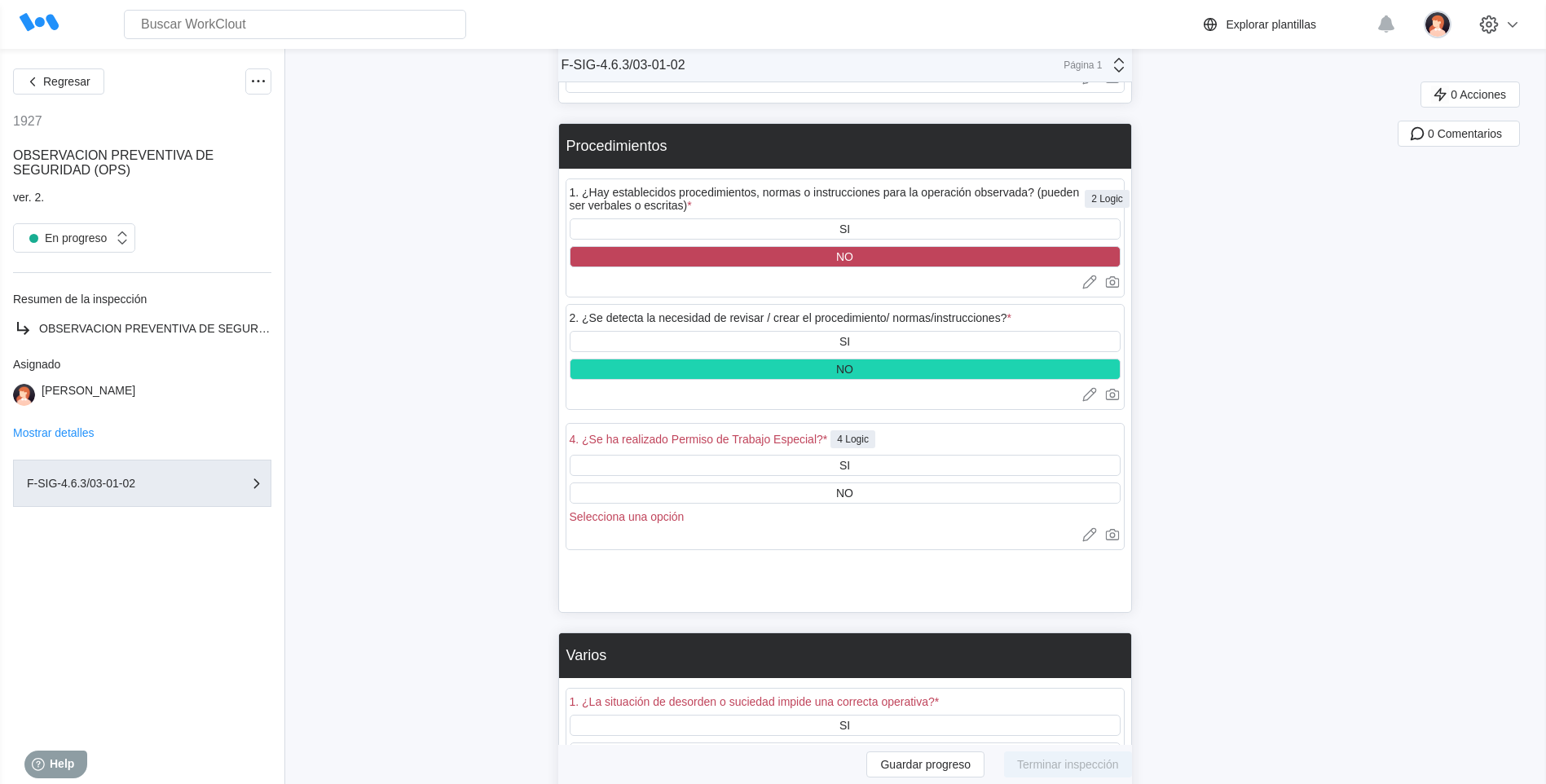
scroll to position [4355, 0]
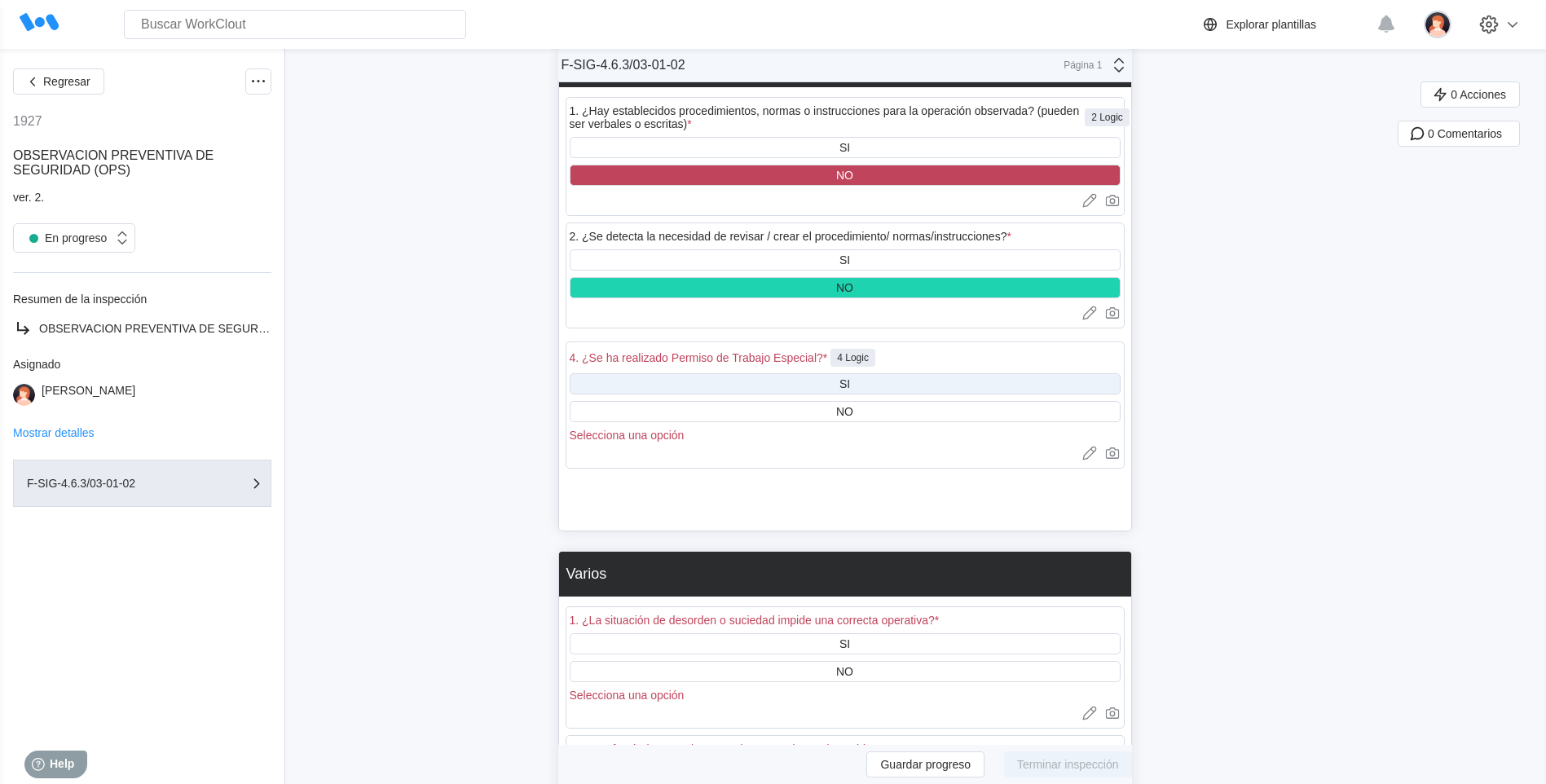
click at [832, 380] on div "SI" at bounding box center [845, 383] width 551 height 21
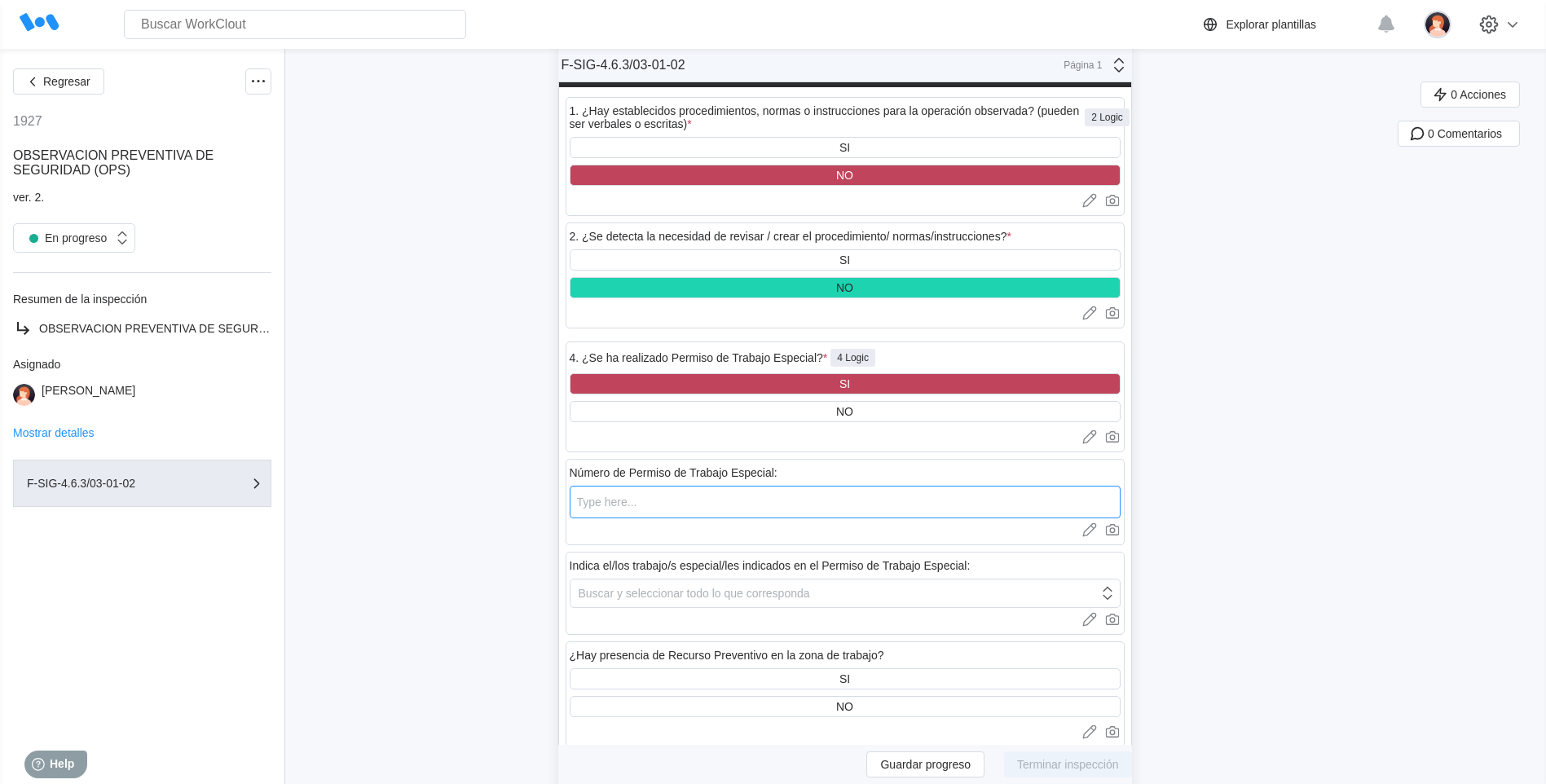
click at [605, 500] on input "text" at bounding box center [845, 502] width 551 height 32
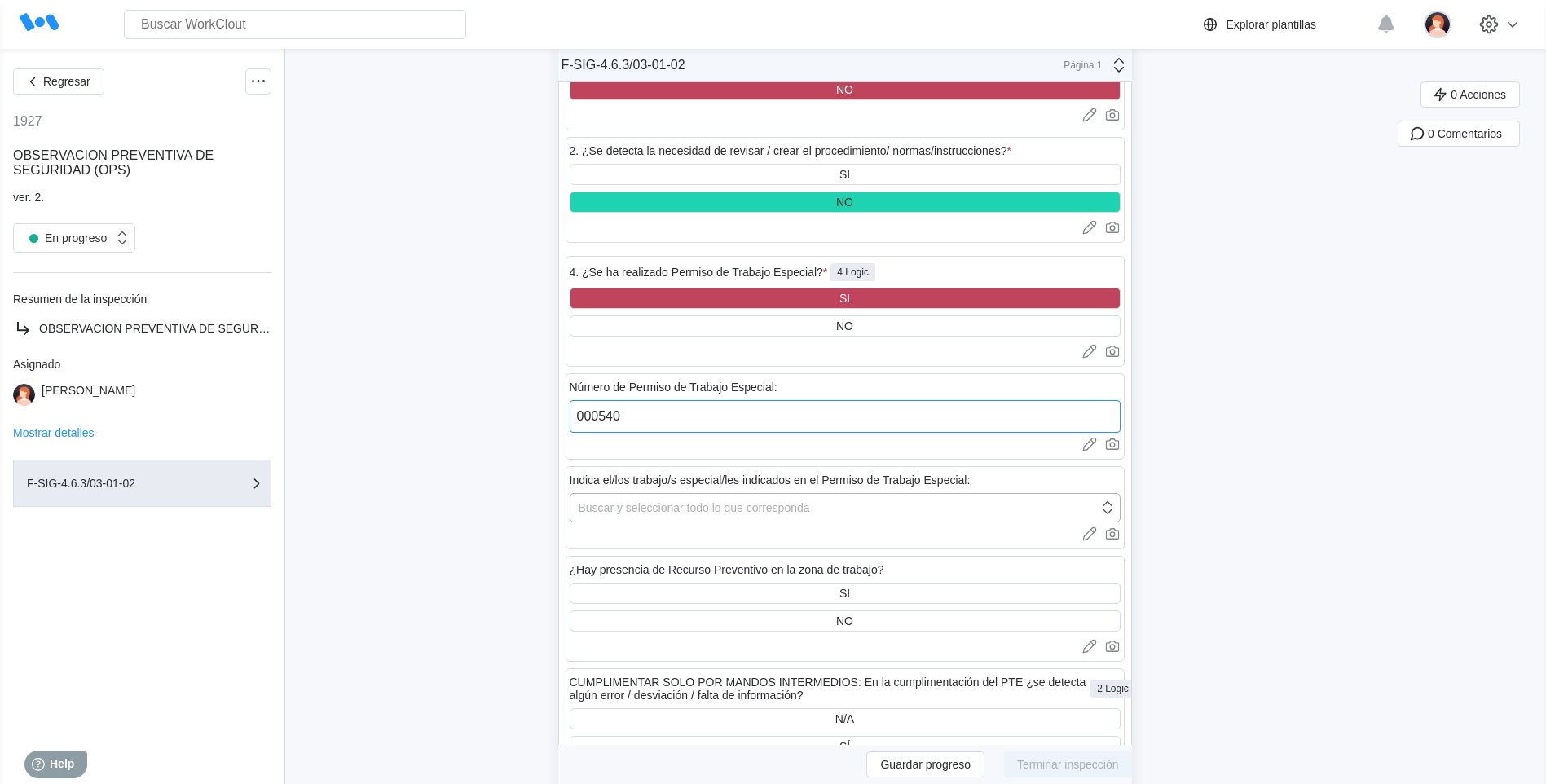
scroll to position [4519, 0]
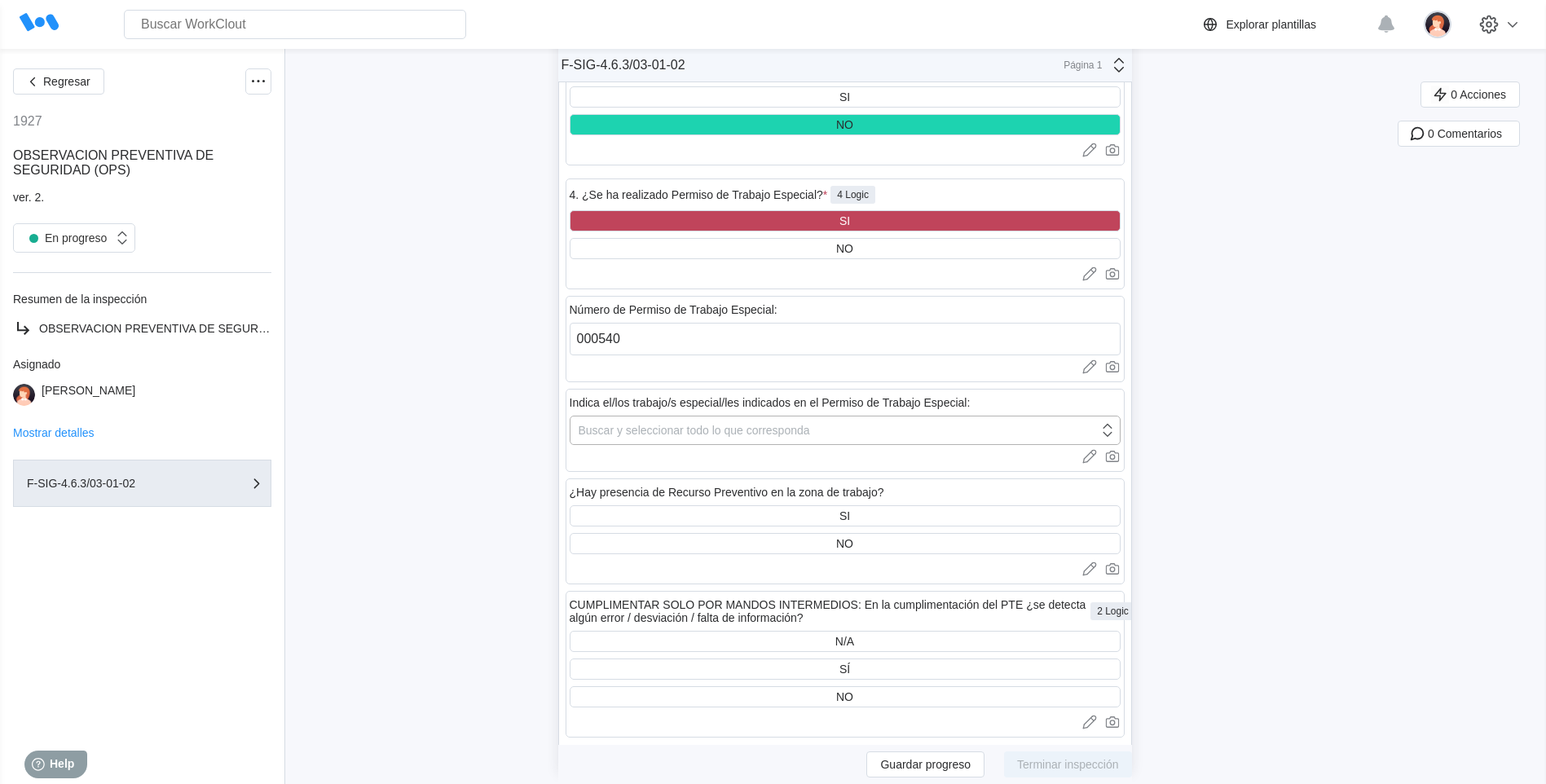
click at [624, 427] on div "Buscar y seleccionar todo lo que corresponda" at bounding box center [694, 430] width 232 height 13
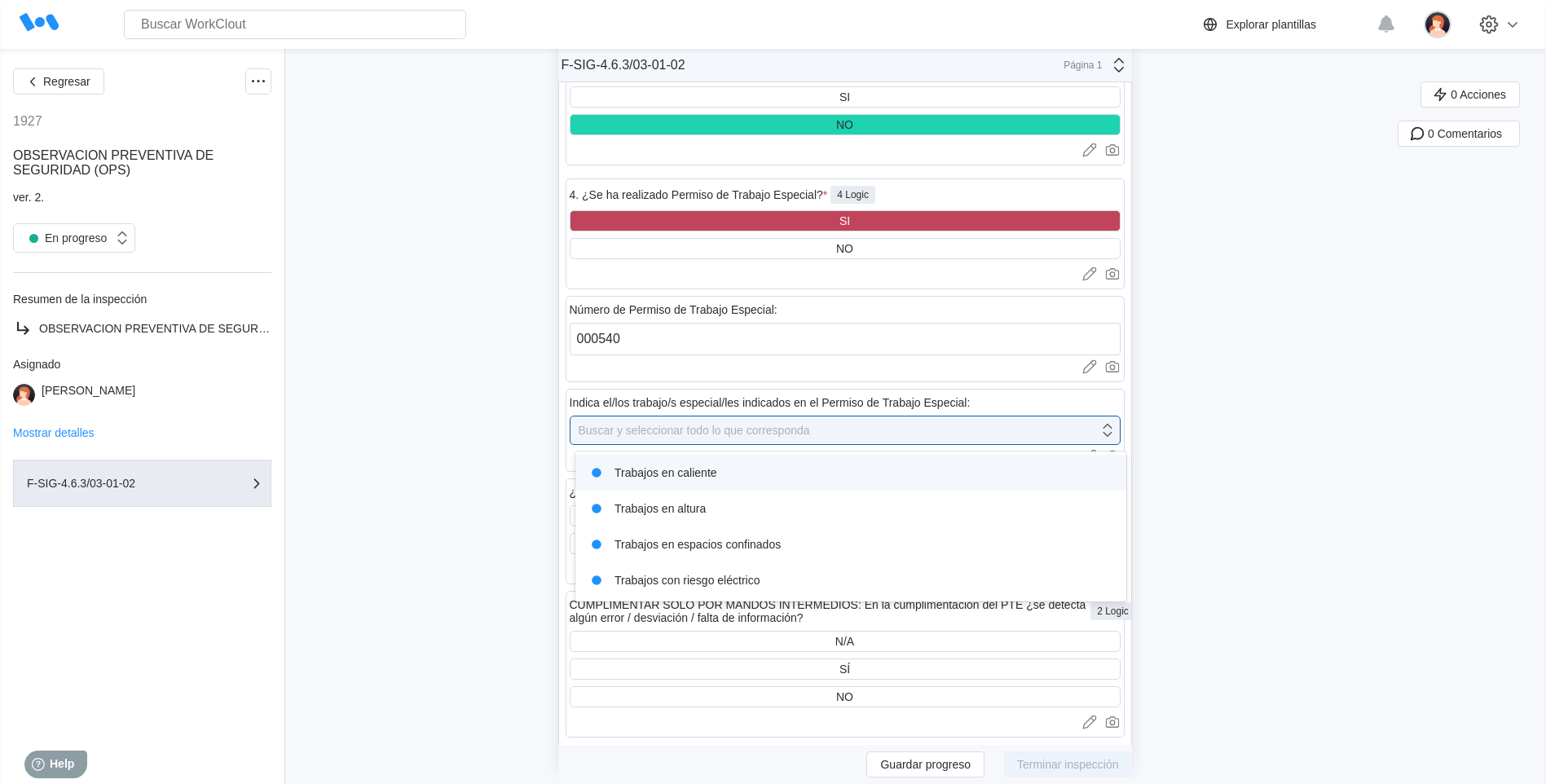
click at [742, 469] on div "Trabajos en caliente" at bounding box center [850, 472] width 531 height 23
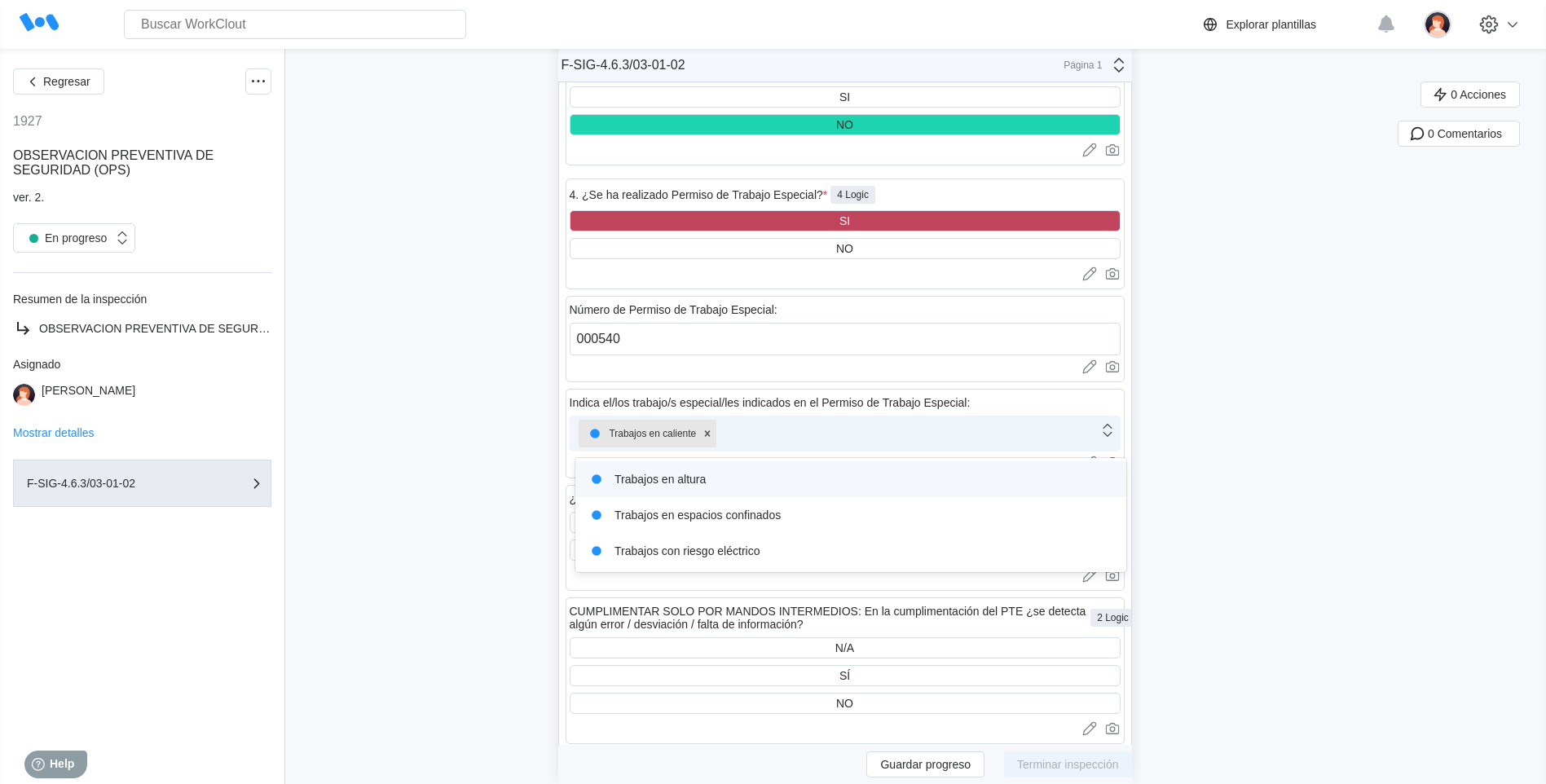
click at [742, 434] on div "Trabajos en caliente" at bounding box center [834, 434] width 528 height 34
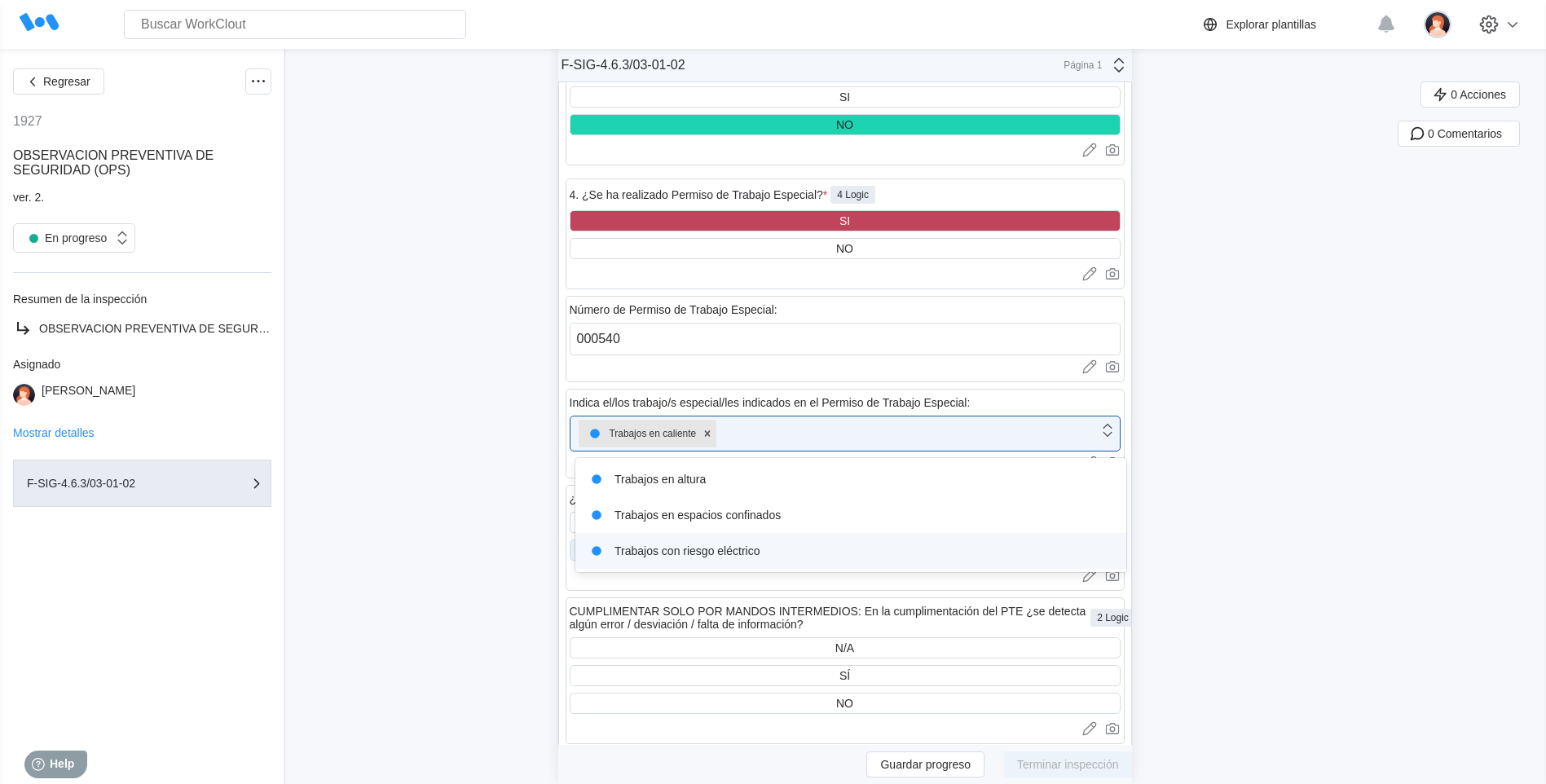
click at [739, 552] on div "Trabajos con riesgo eléctrico" at bounding box center [850, 551] width 531 height 23
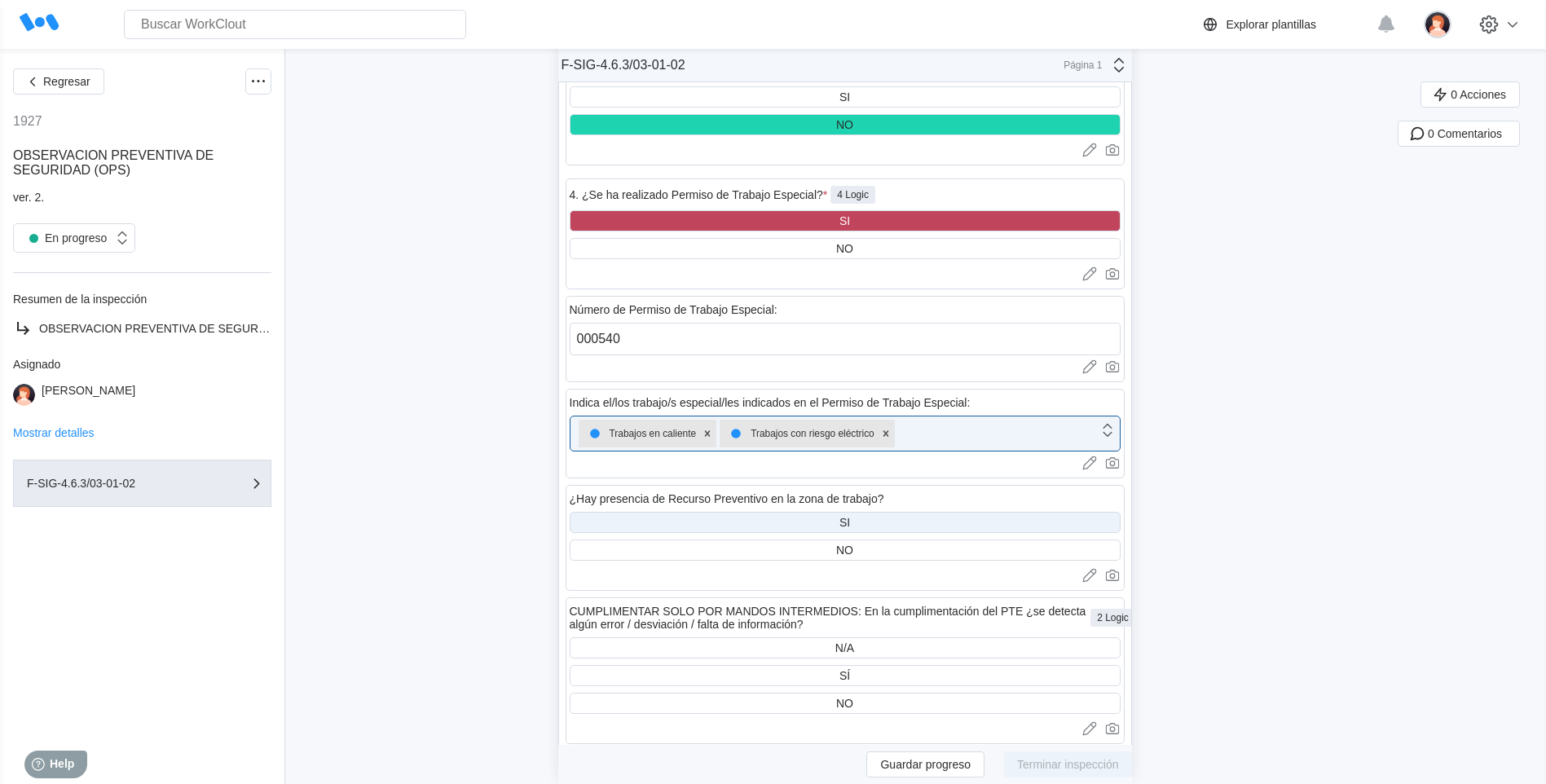
click at [831, 527] on div "SI" at bounding box center [845, 522] width 551 height 21
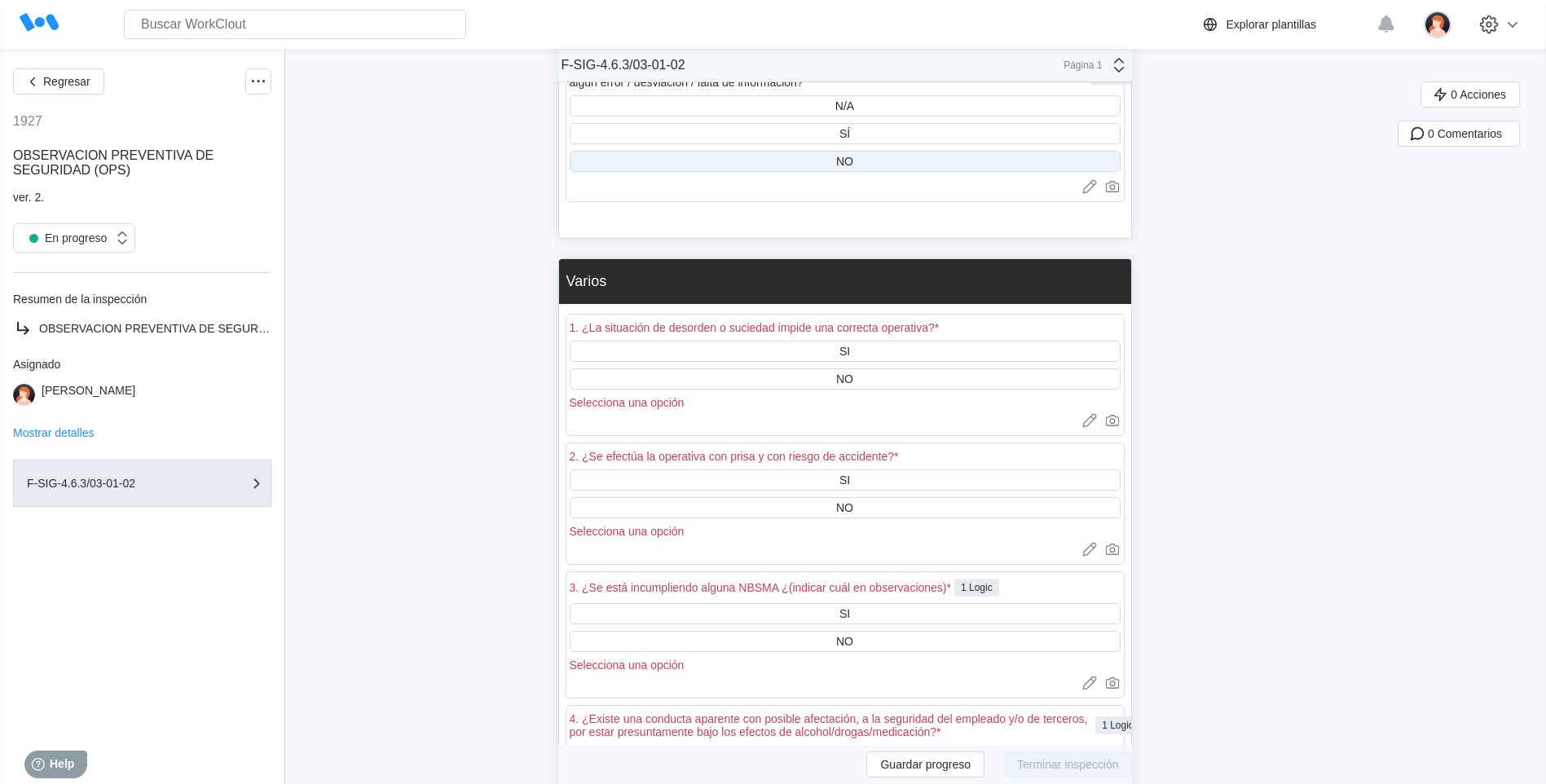
scroll to position [5088, 0]
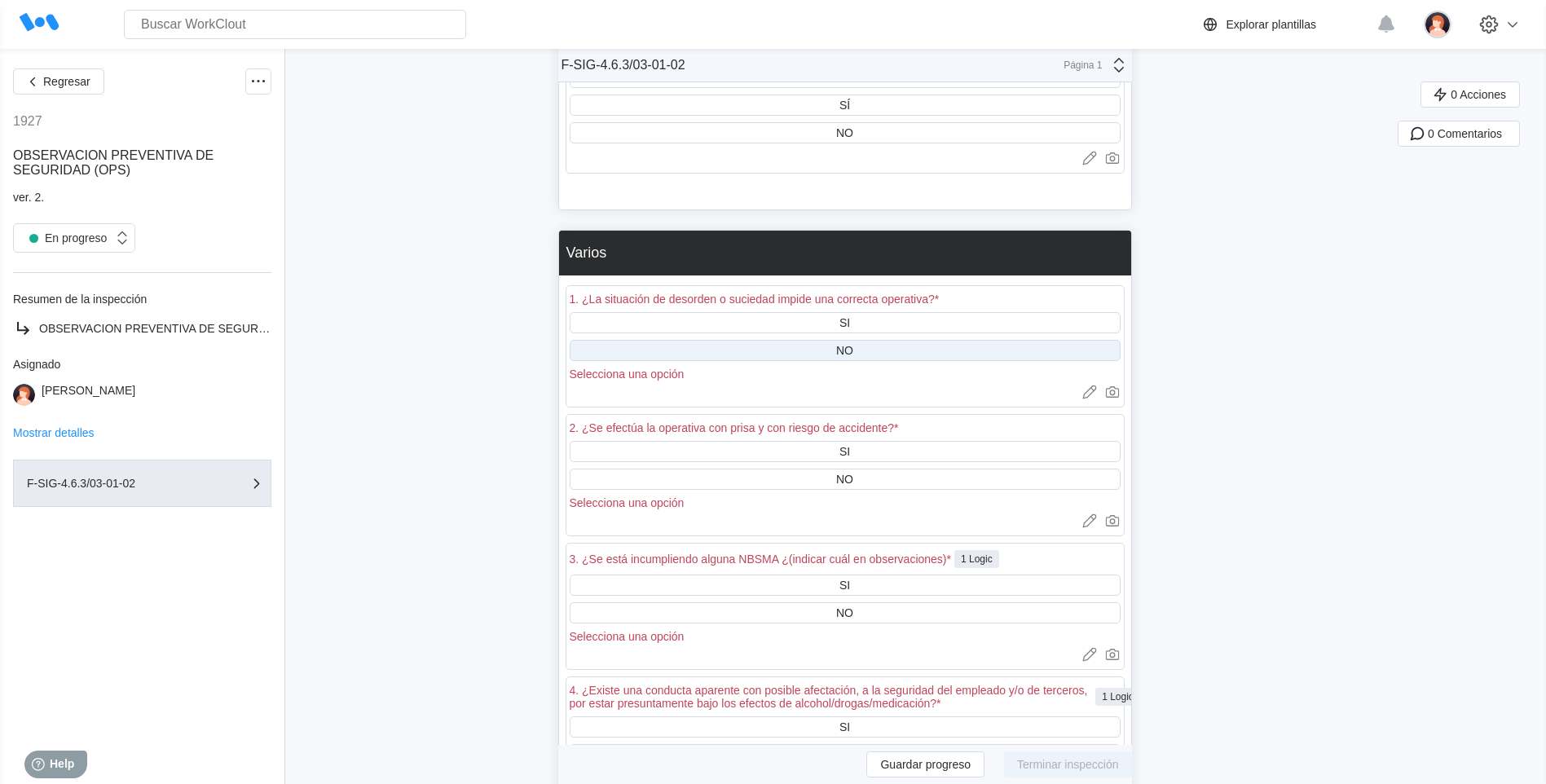
click at [849, 351] on div "NO" at bounding box center [845, 350] width 17 height 13
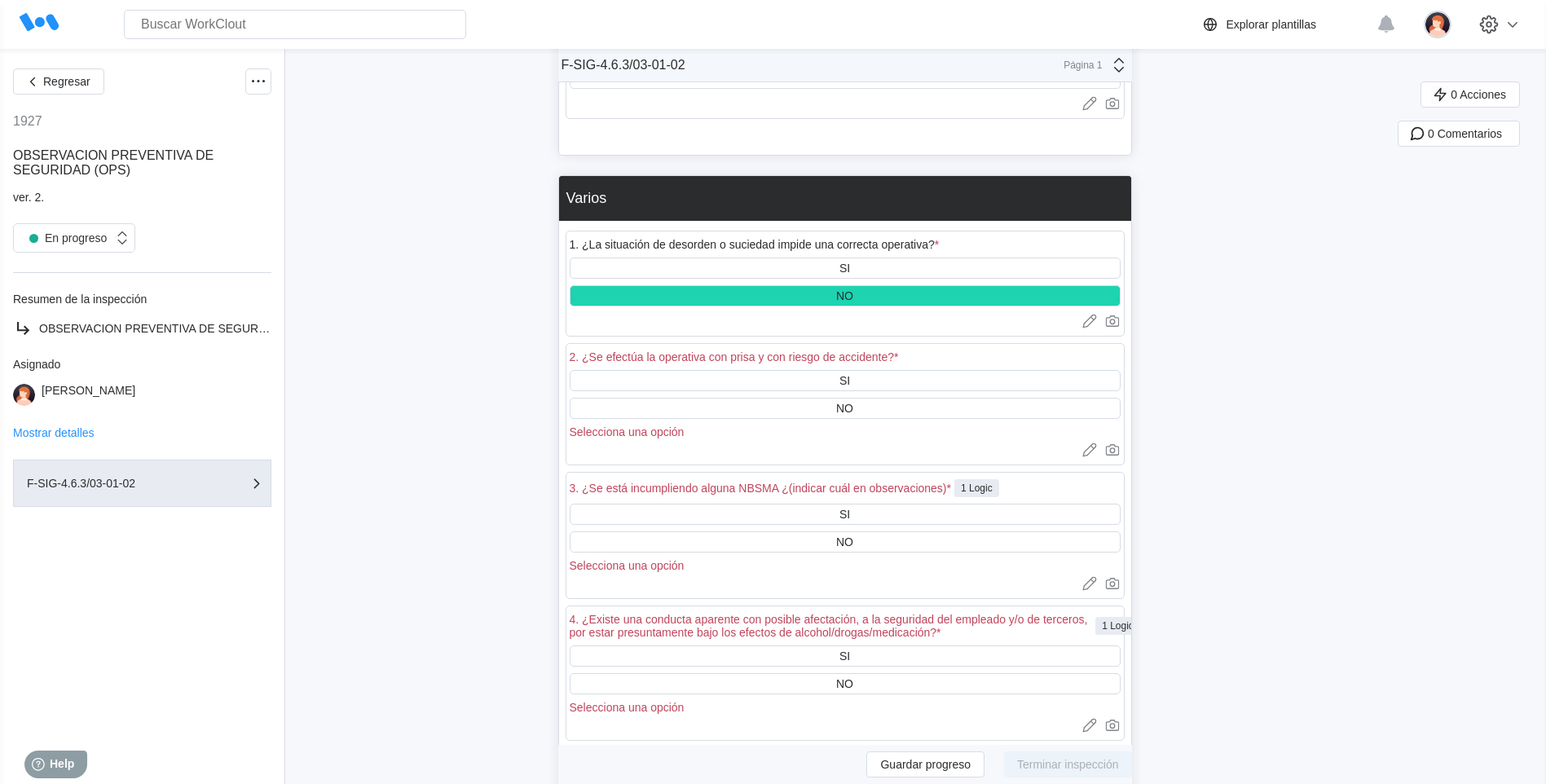
scroll to position [5171, 0]
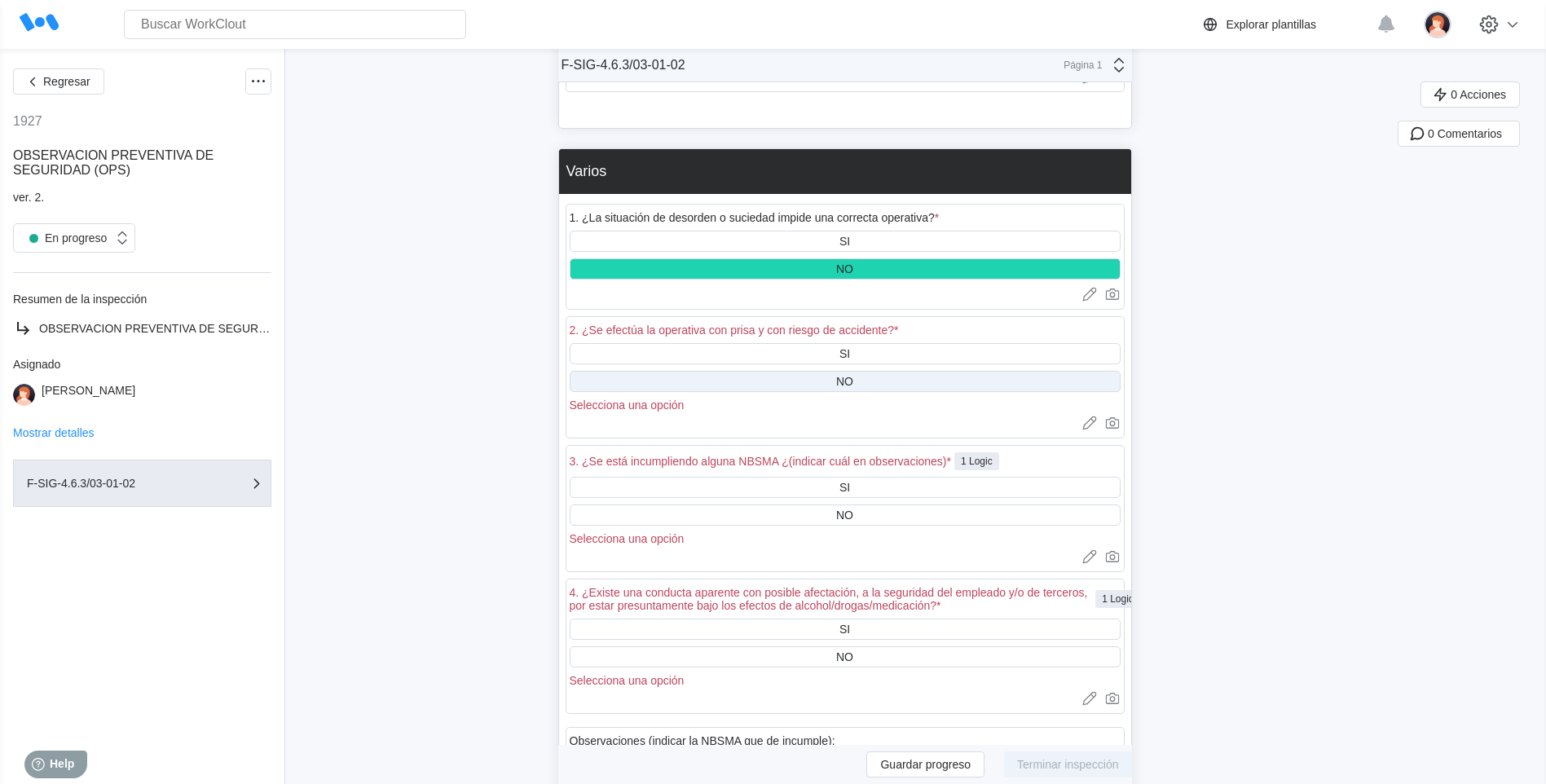
click at [848, 380] on div "NO" at bounding box center [845, 382] width 17 height 13
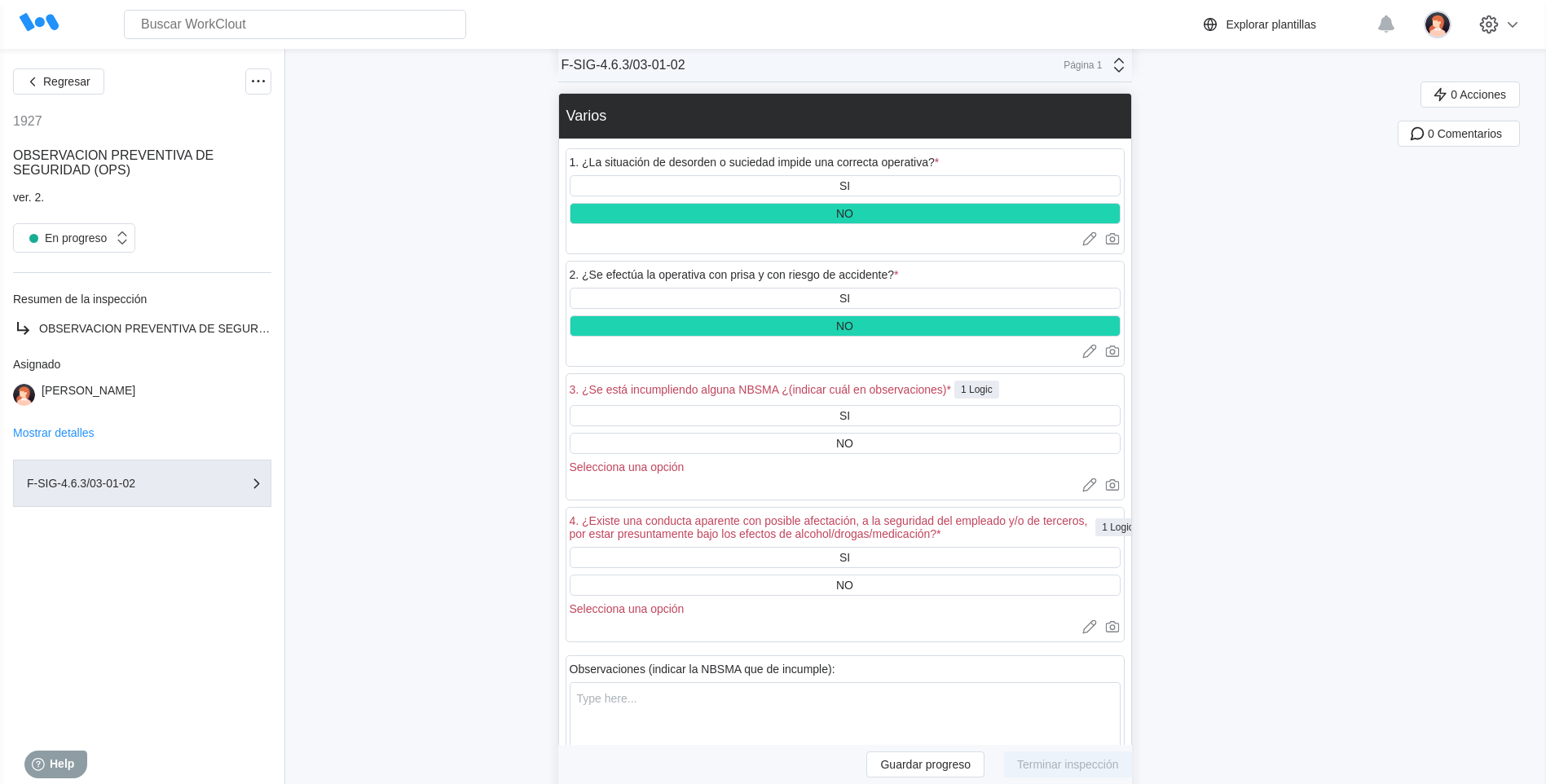
scroll to position [5252, 0]
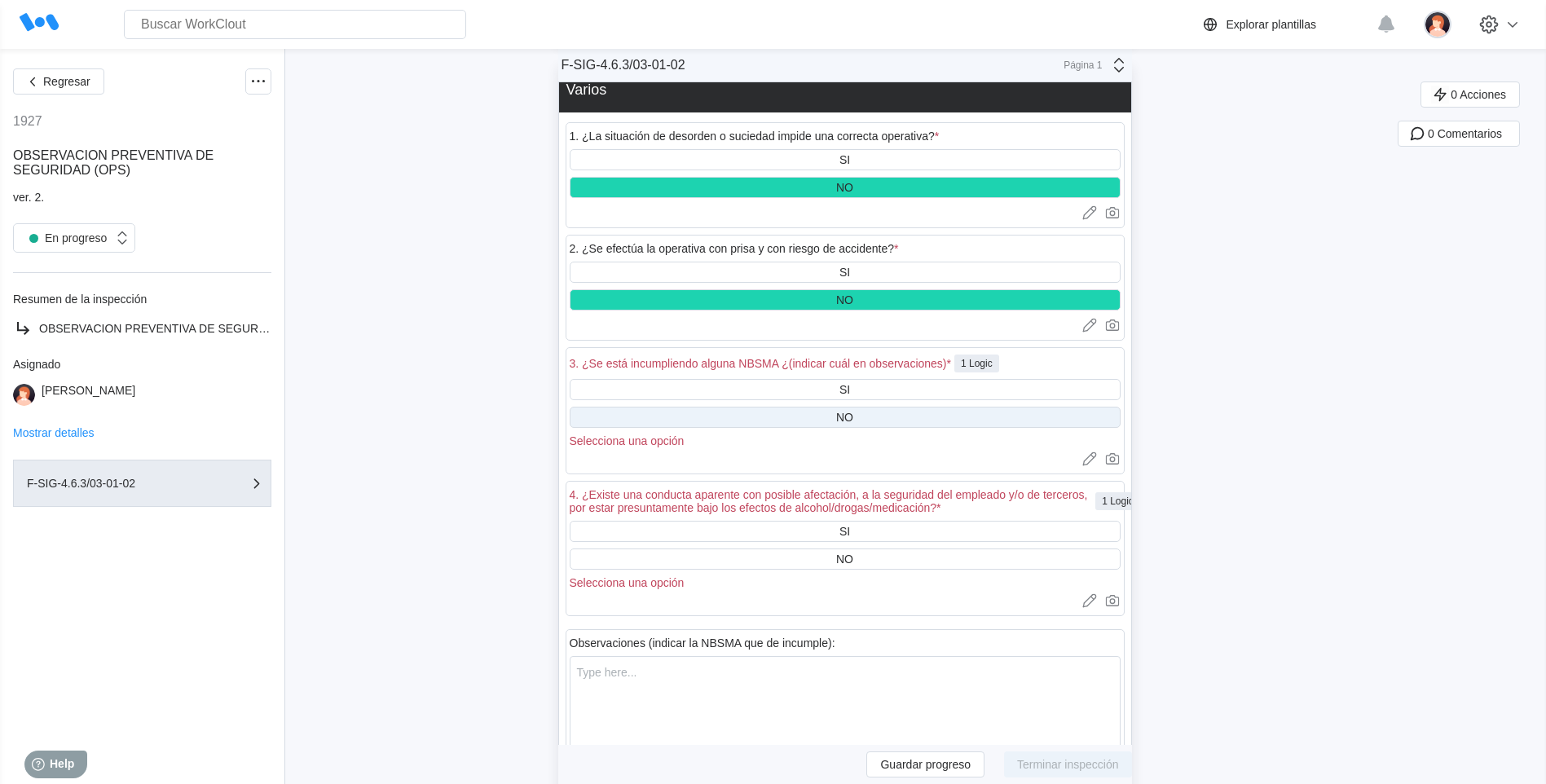
click at [850, 423] on div "NO" at bounding box center [845, 418] width 17 height 13
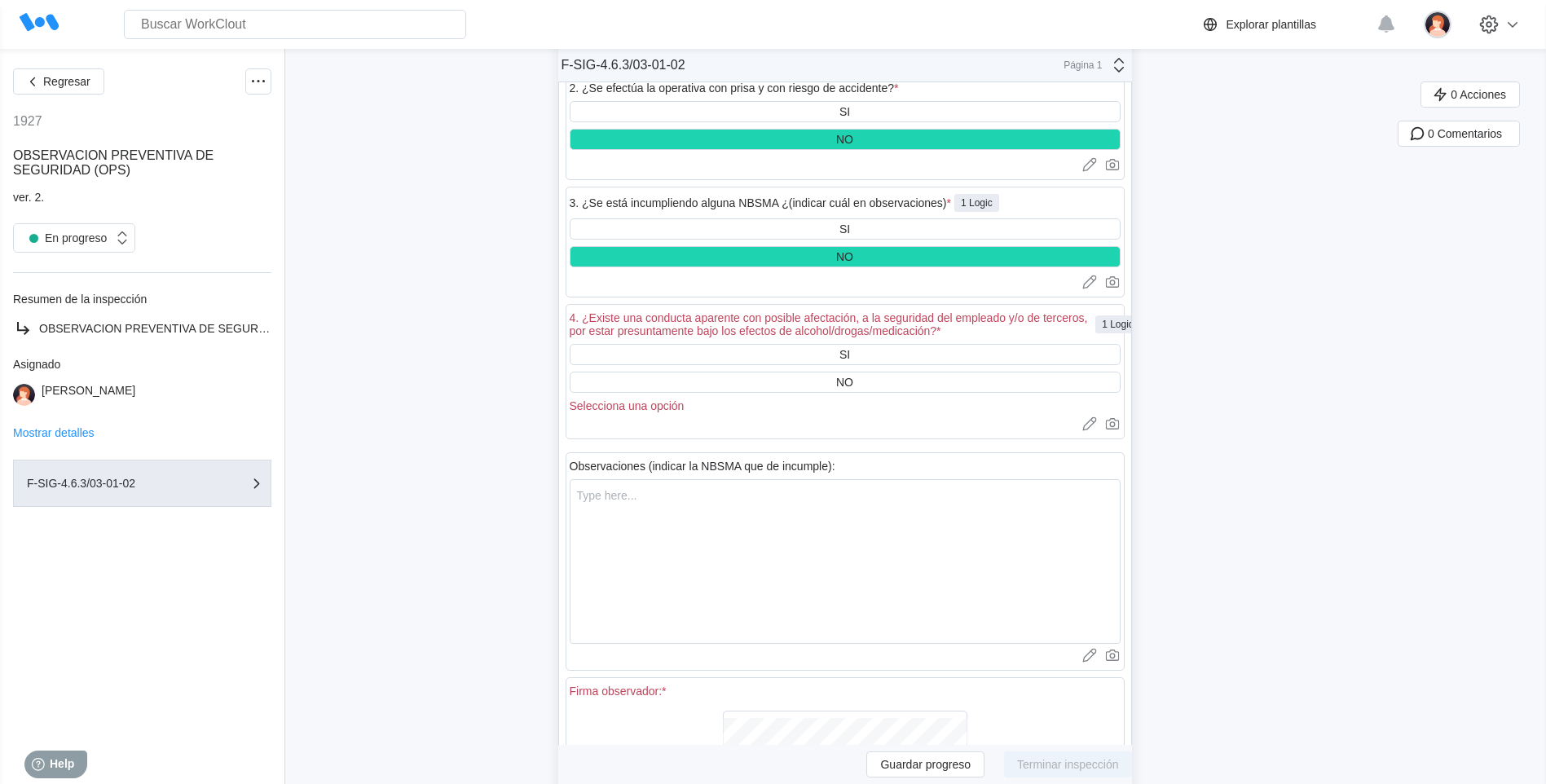
scroll to position [5414, 0]
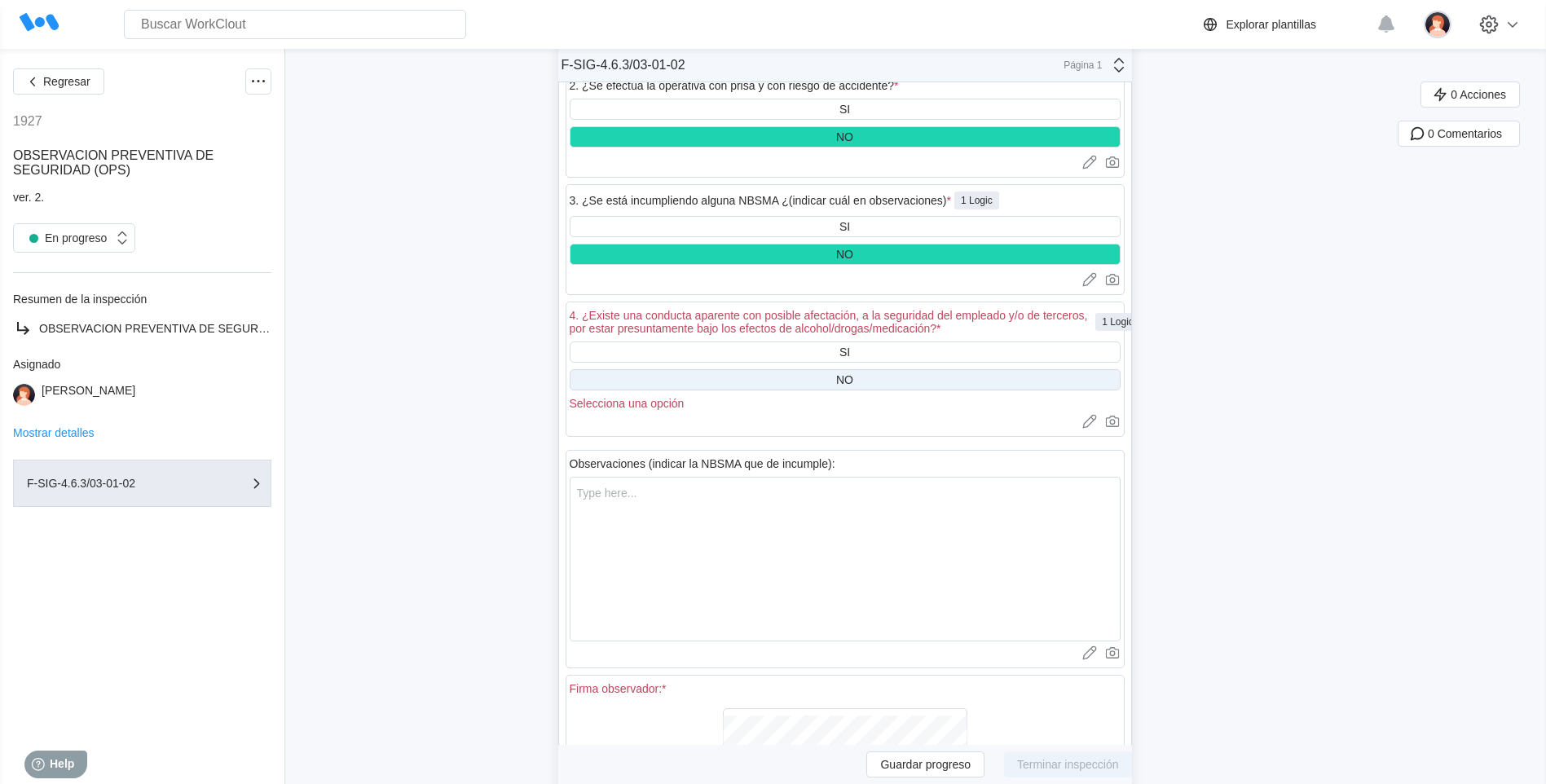
click at [853, 374] on div "NO" at bounding box center [845, 380] width 17 height 13
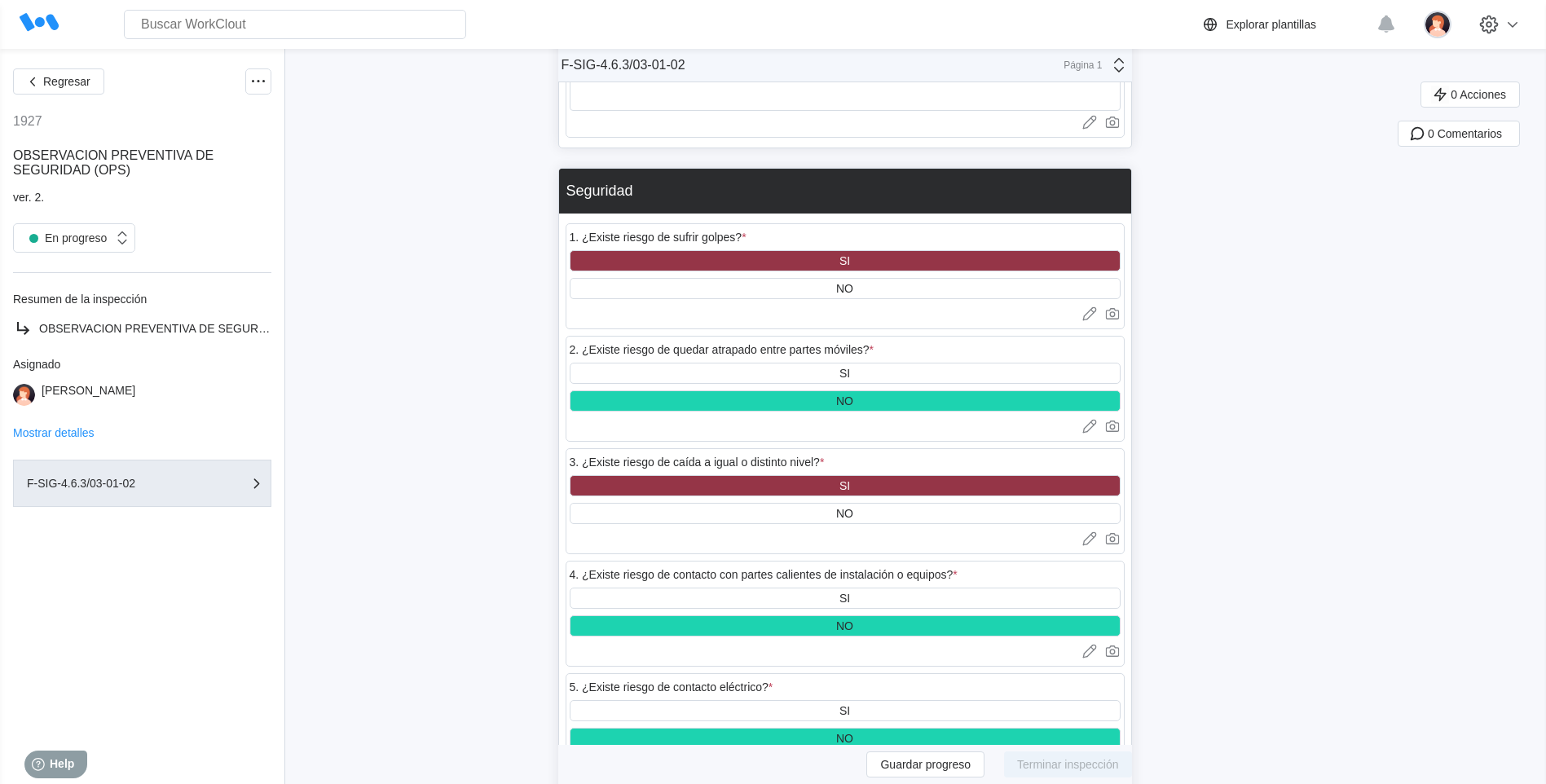
scroll to position [2282, 0]
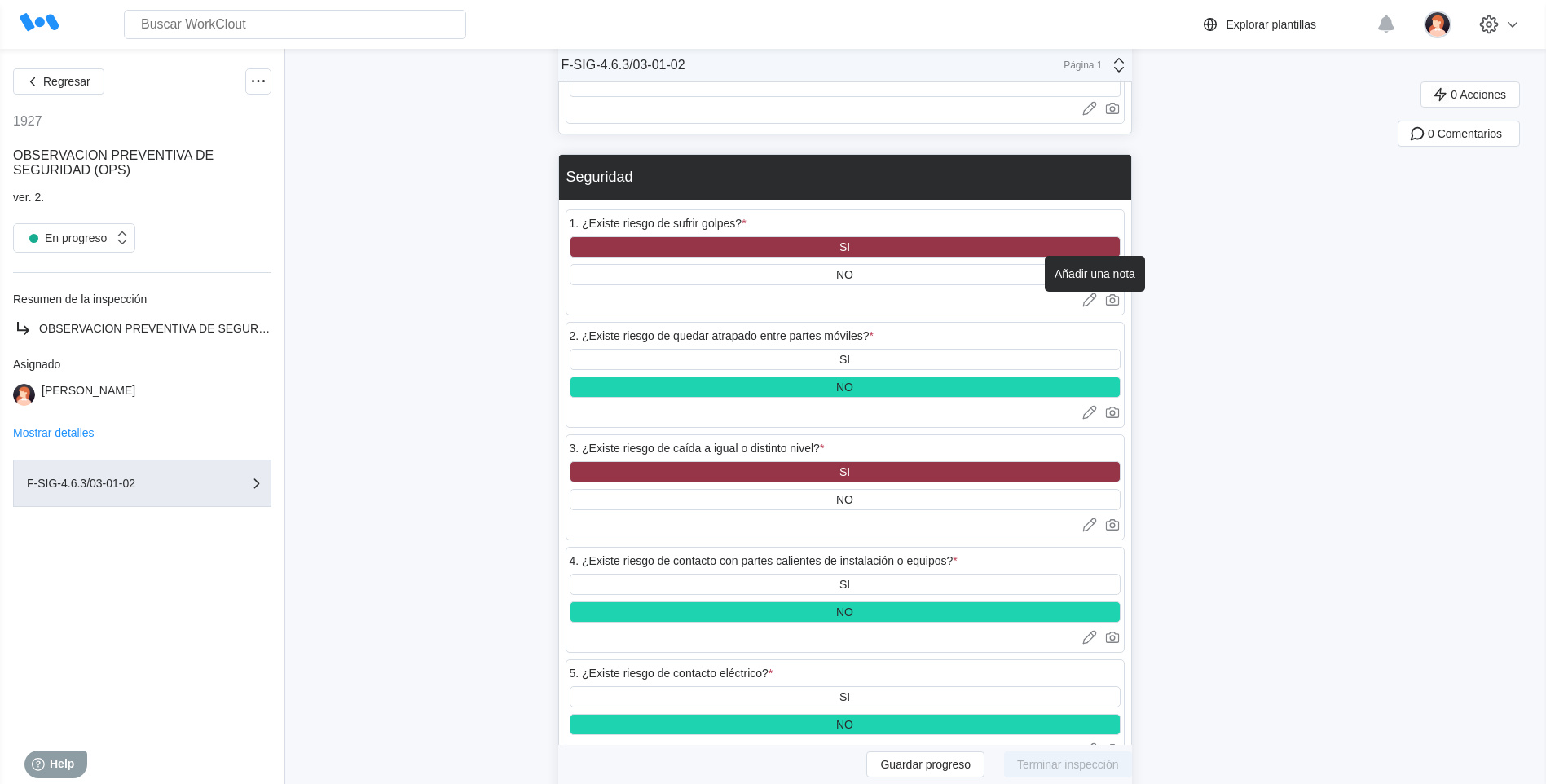
click at [1091, 301] on icon at bounding box center [1089, 299] width 16 height 16
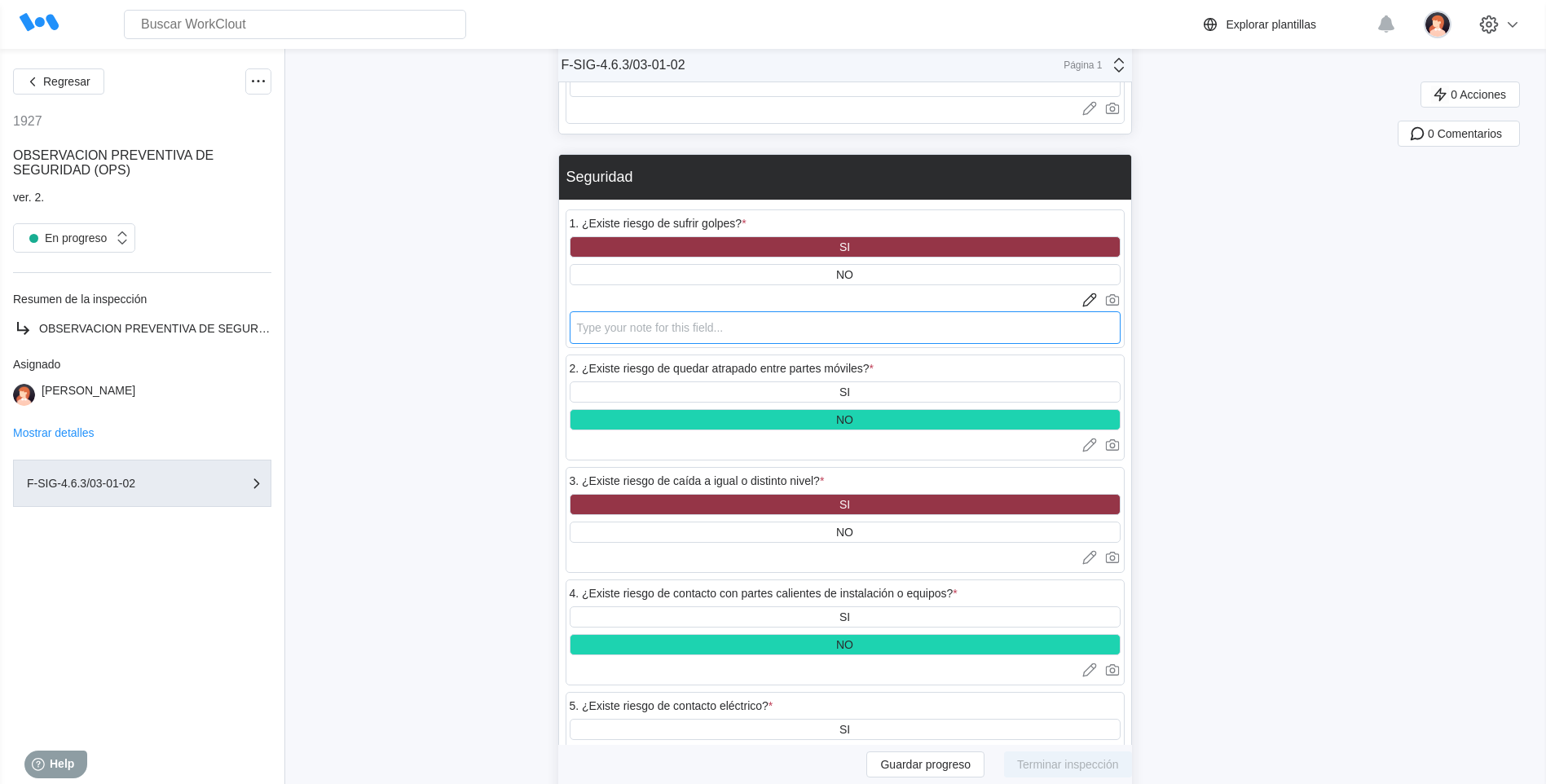
click at [598, 318] on textarea at bounding box center [845, 327] width 551 height 32
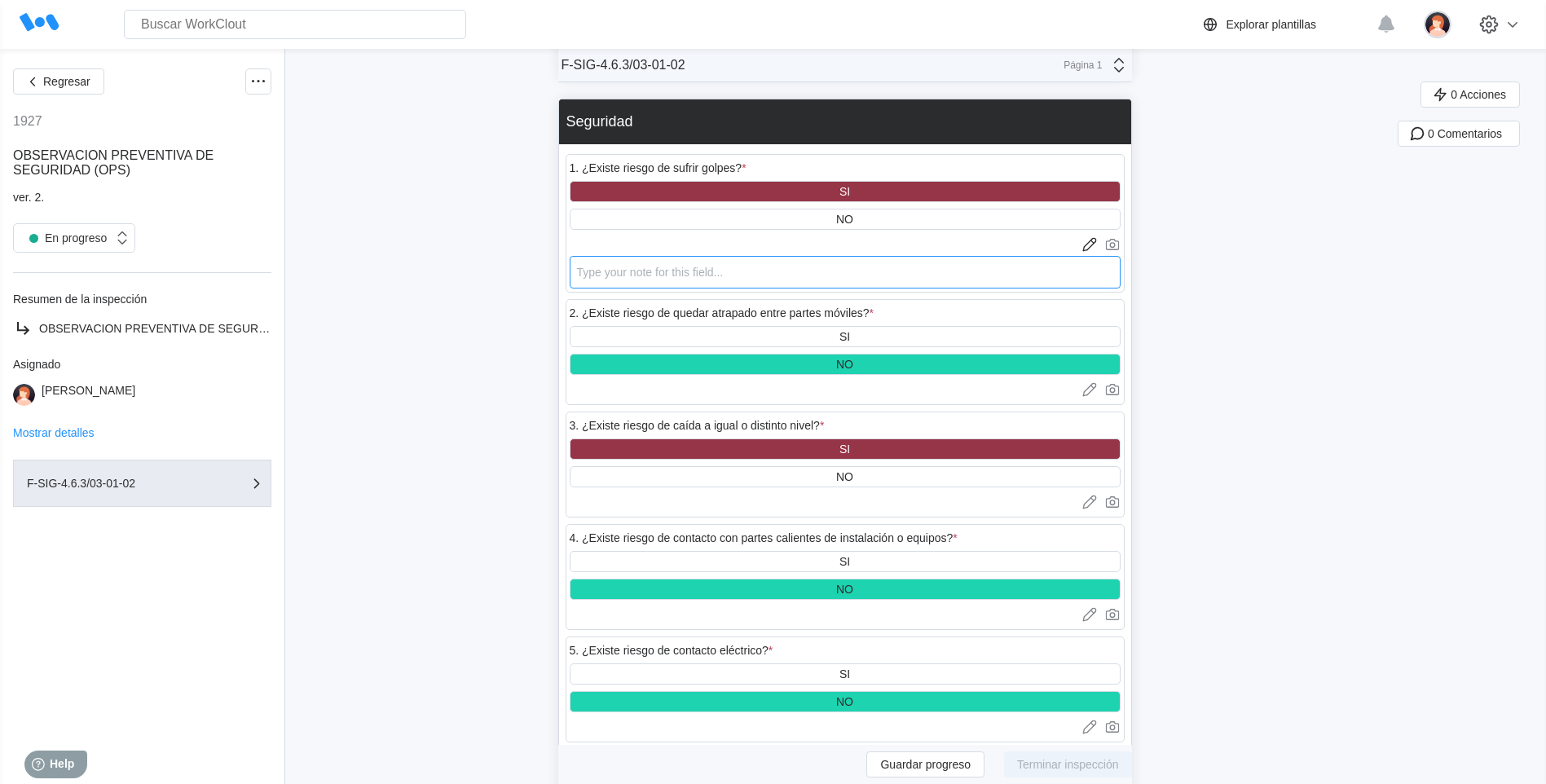
scroll to position [2363, 0]
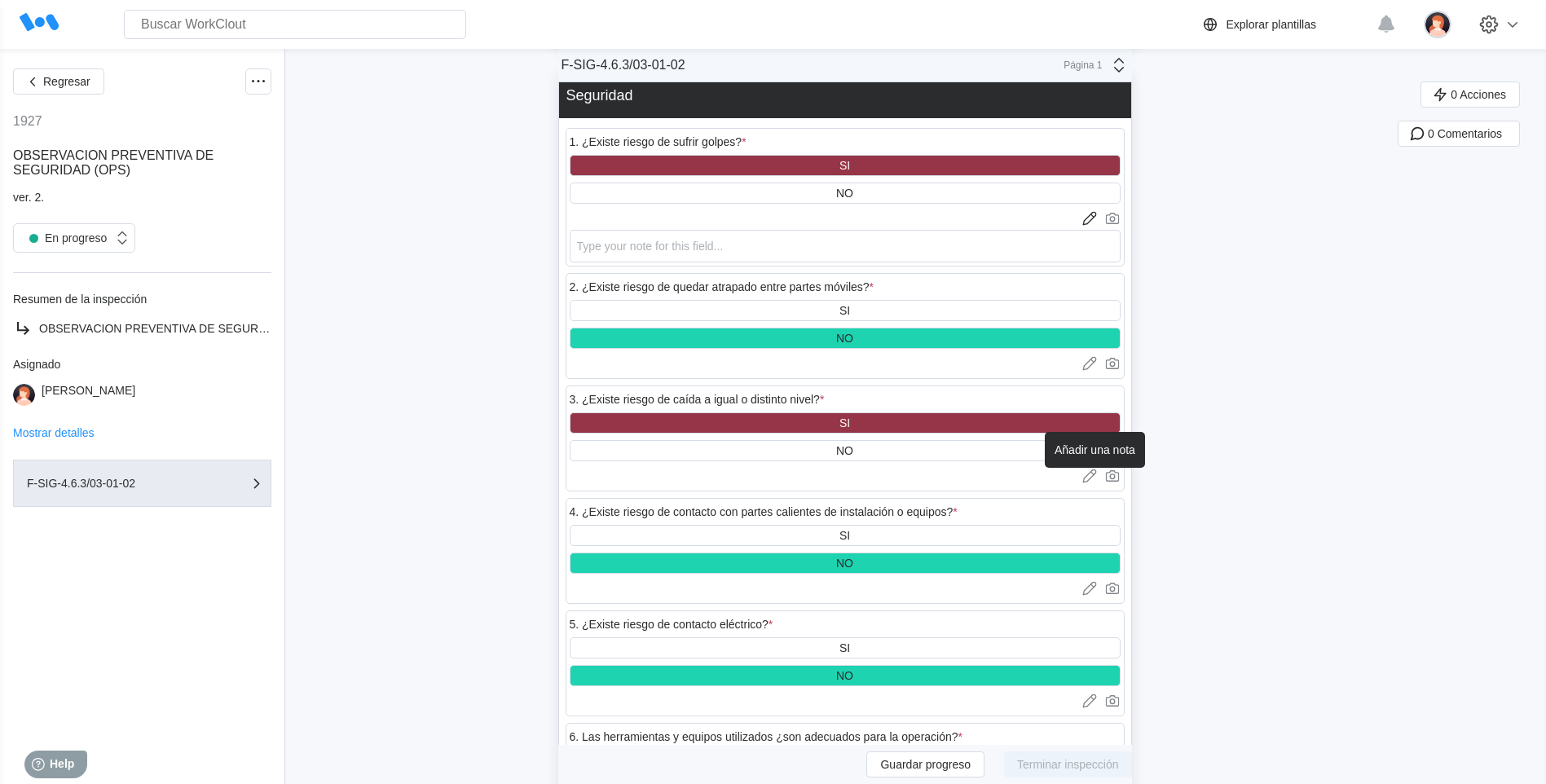
click at [1093, 470] on icon at bounding box center [1089, 475] width 16 height 16
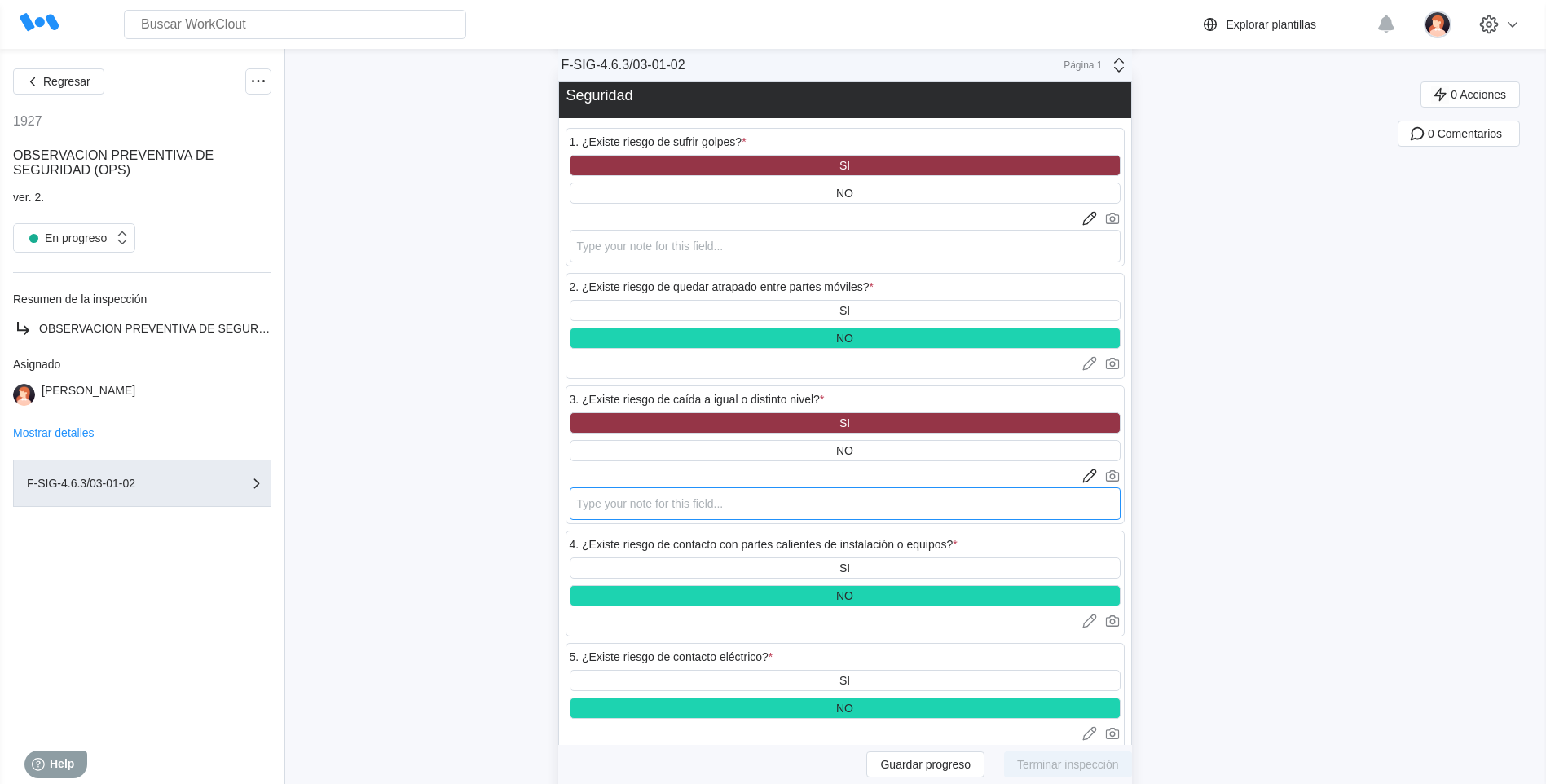
click at [586, 500] on textarea at bounding box center [845, 503] width 551 height 32
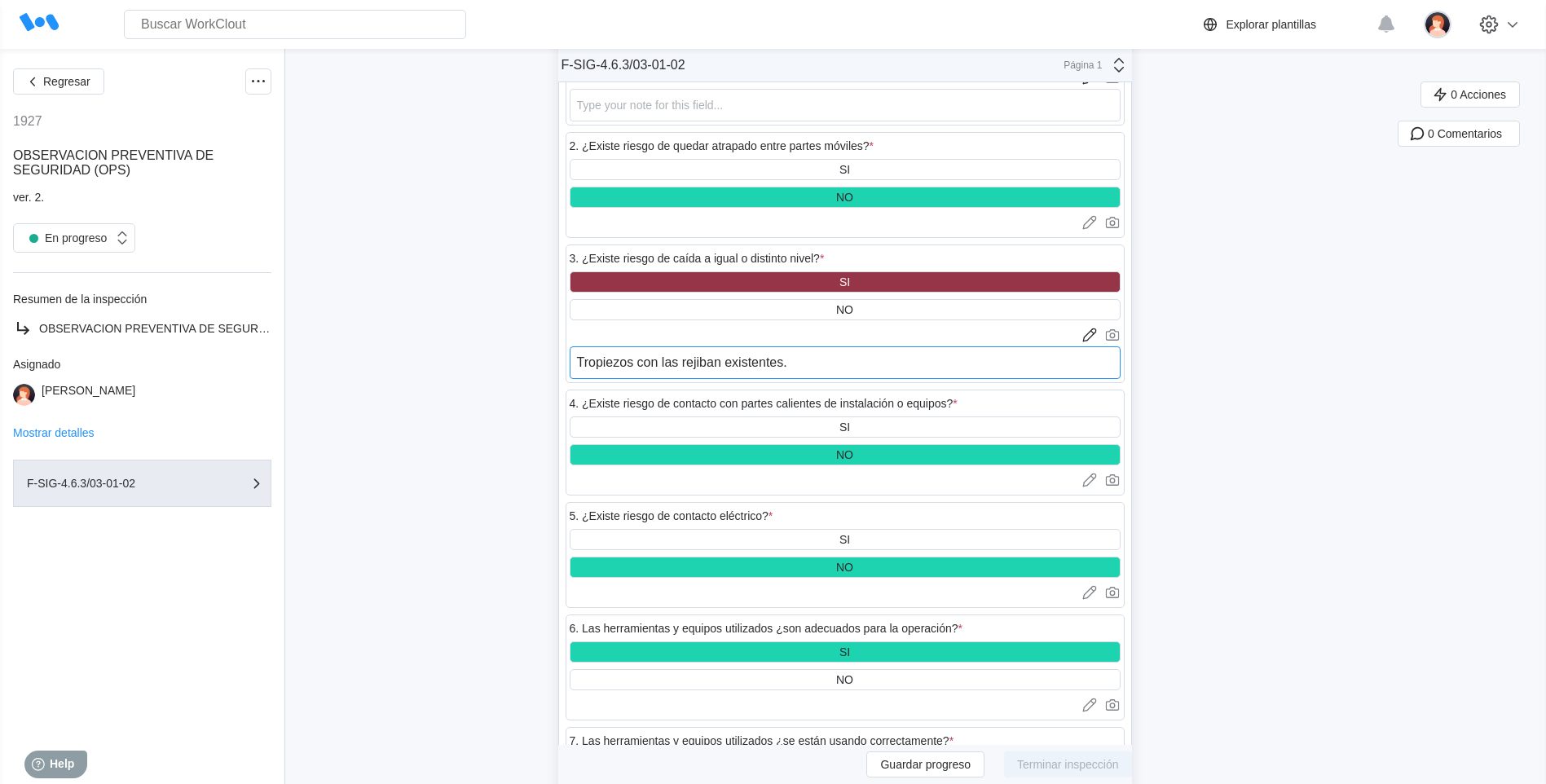
scroll to position [2527, 0]
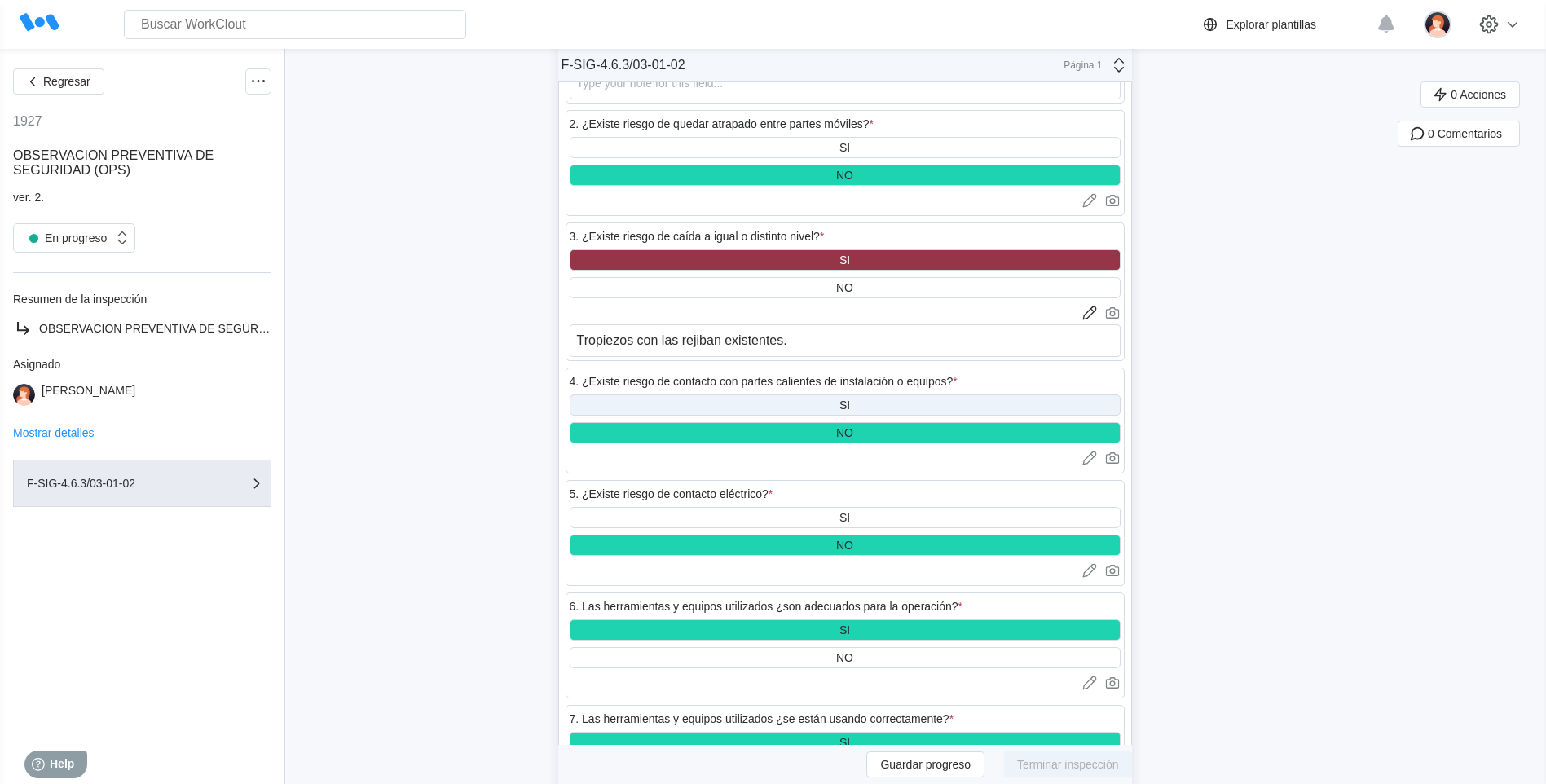
click at [861, 404] on div "SI" at bounding box center [845, 404] width 551 height 21
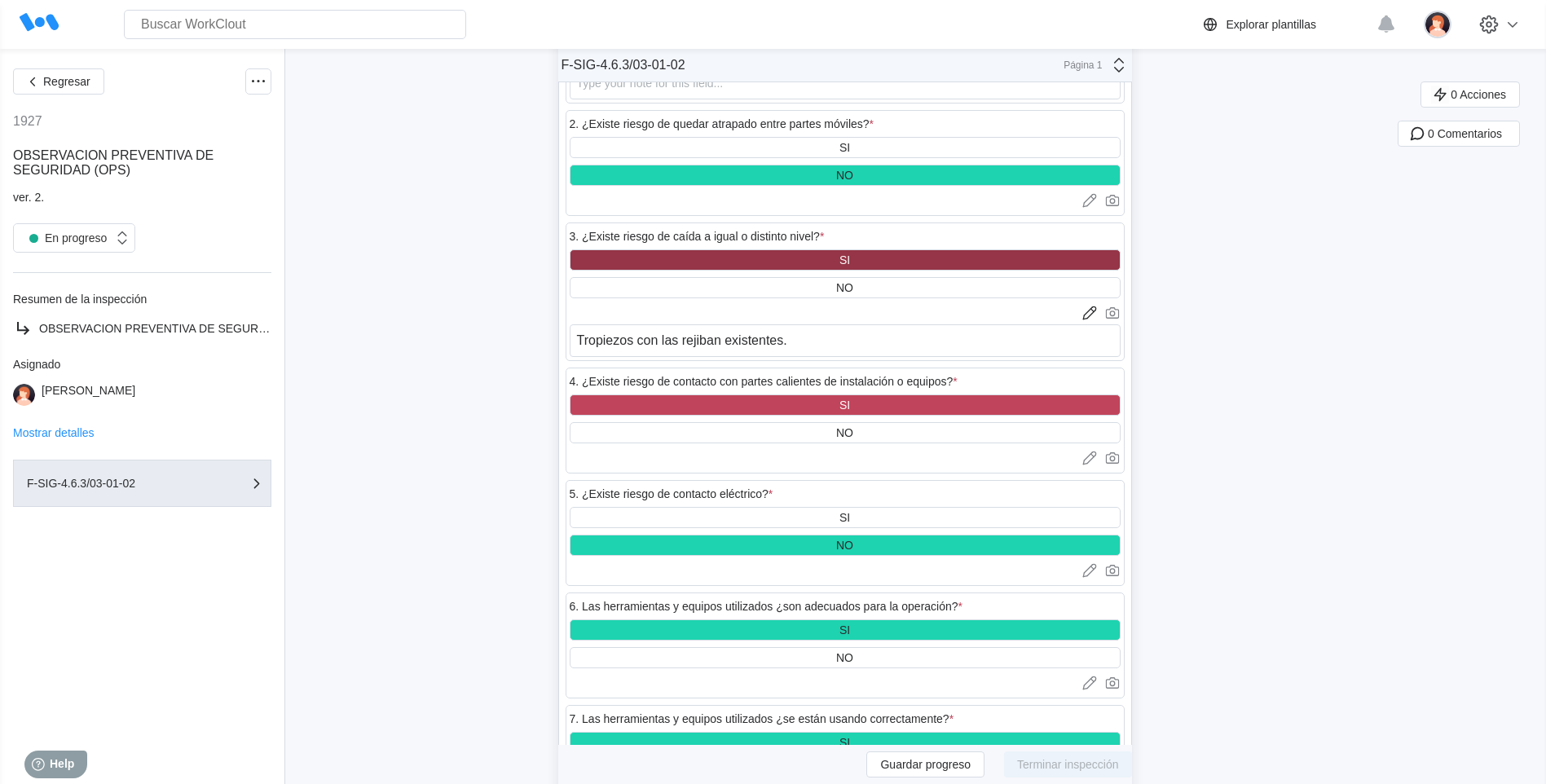
click at [591, 458] on div at bounding box center [845, 457] width 551 height 16
click at [1090, 460] on icon at bounding box center [1089, 459] width 13 height 9
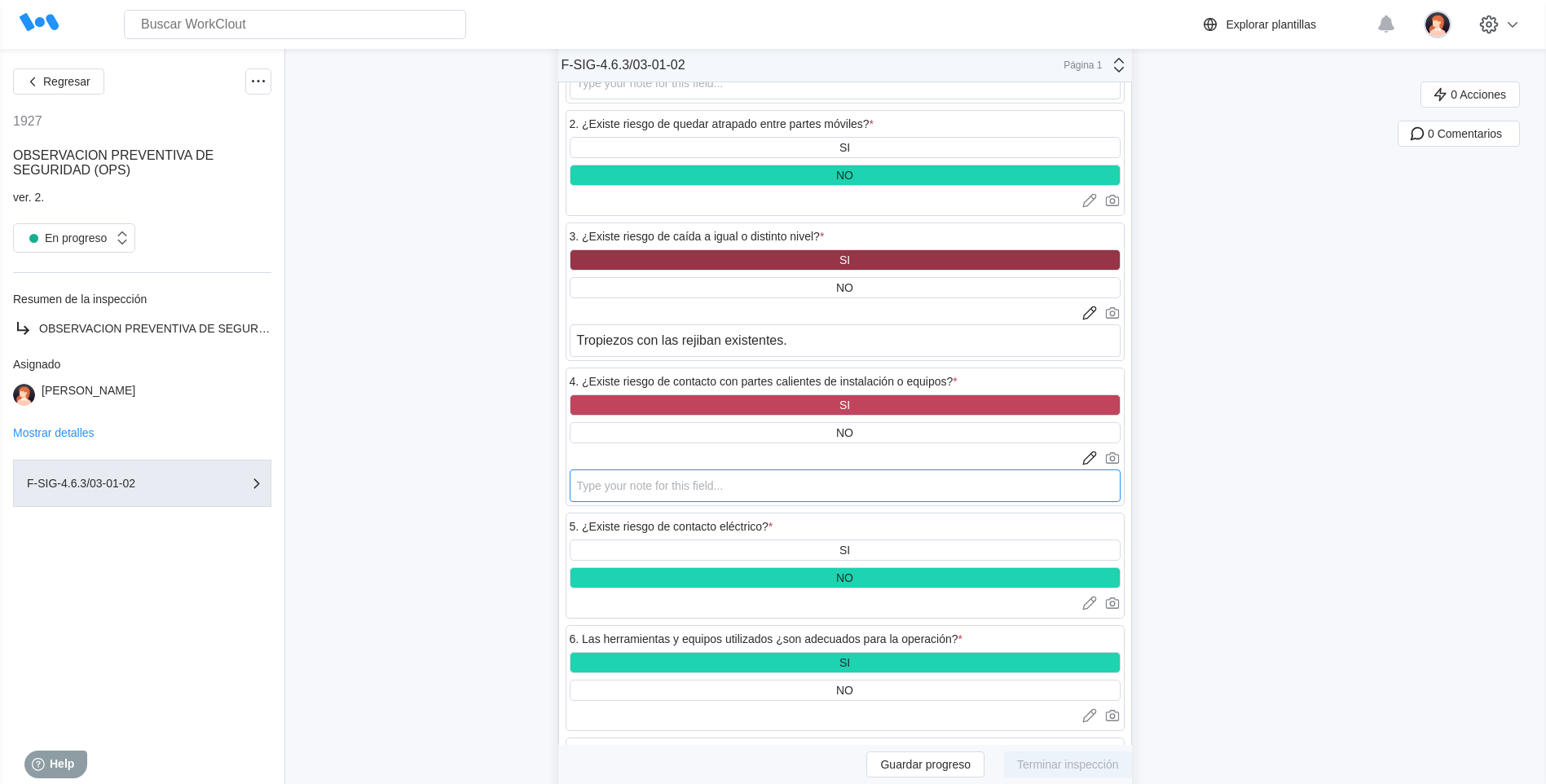
click at [596, 486] on textarea at bounding box center [845, 486] width 551 height 32
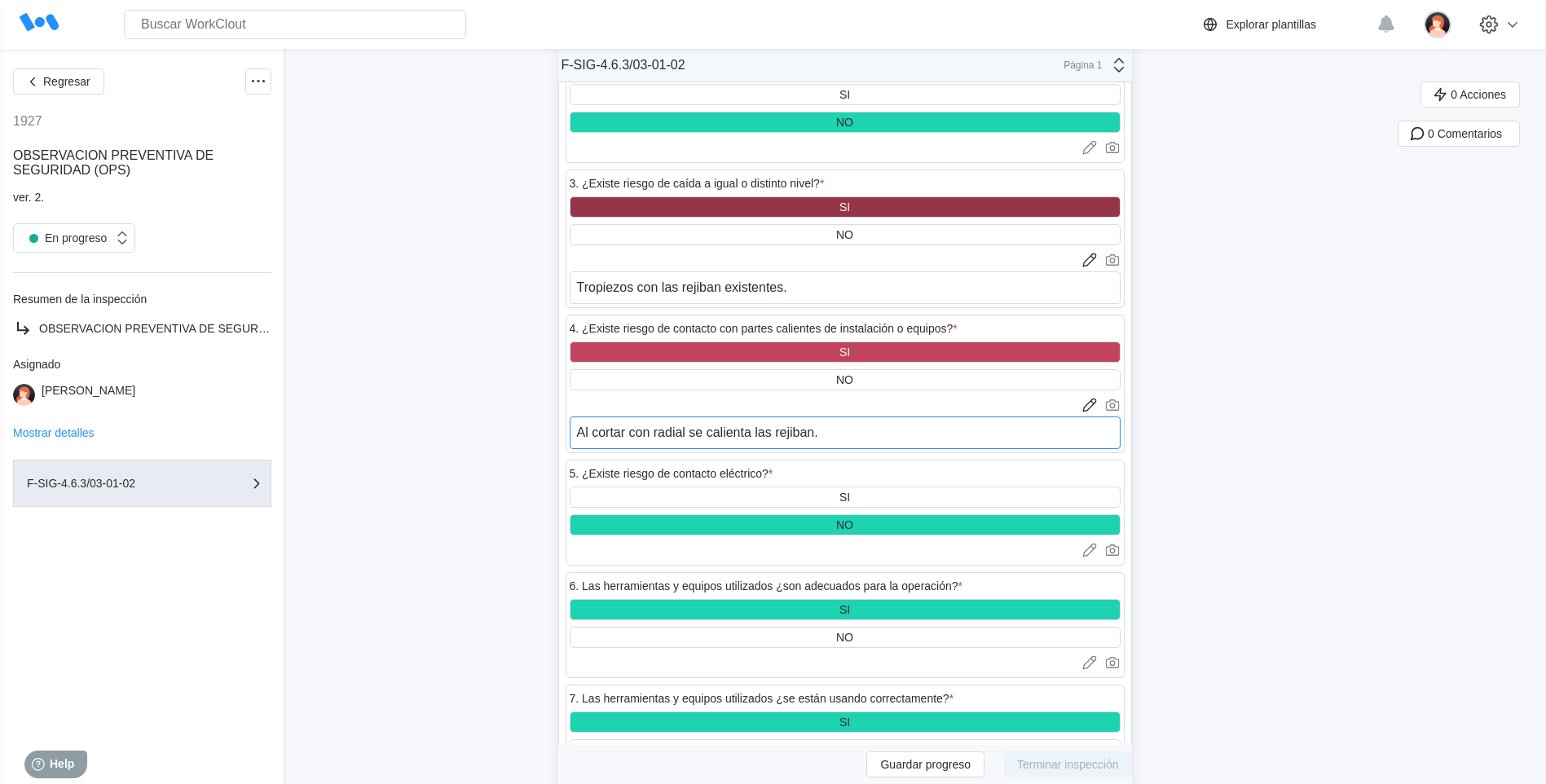
scroll to position [2608, 0]
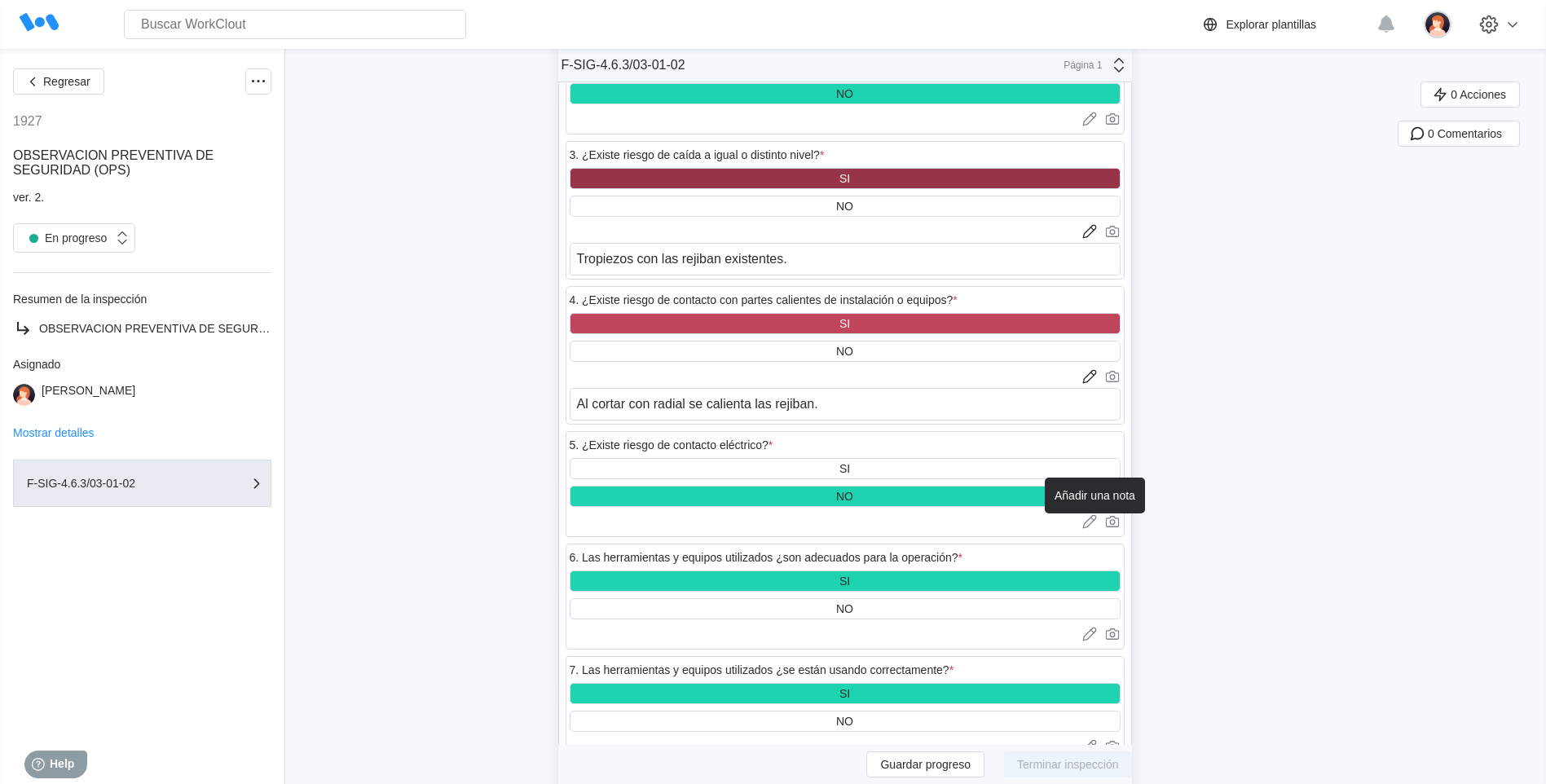
click at [1090, 525] on icon at bounding box center [1089, 522] width 13 height 9
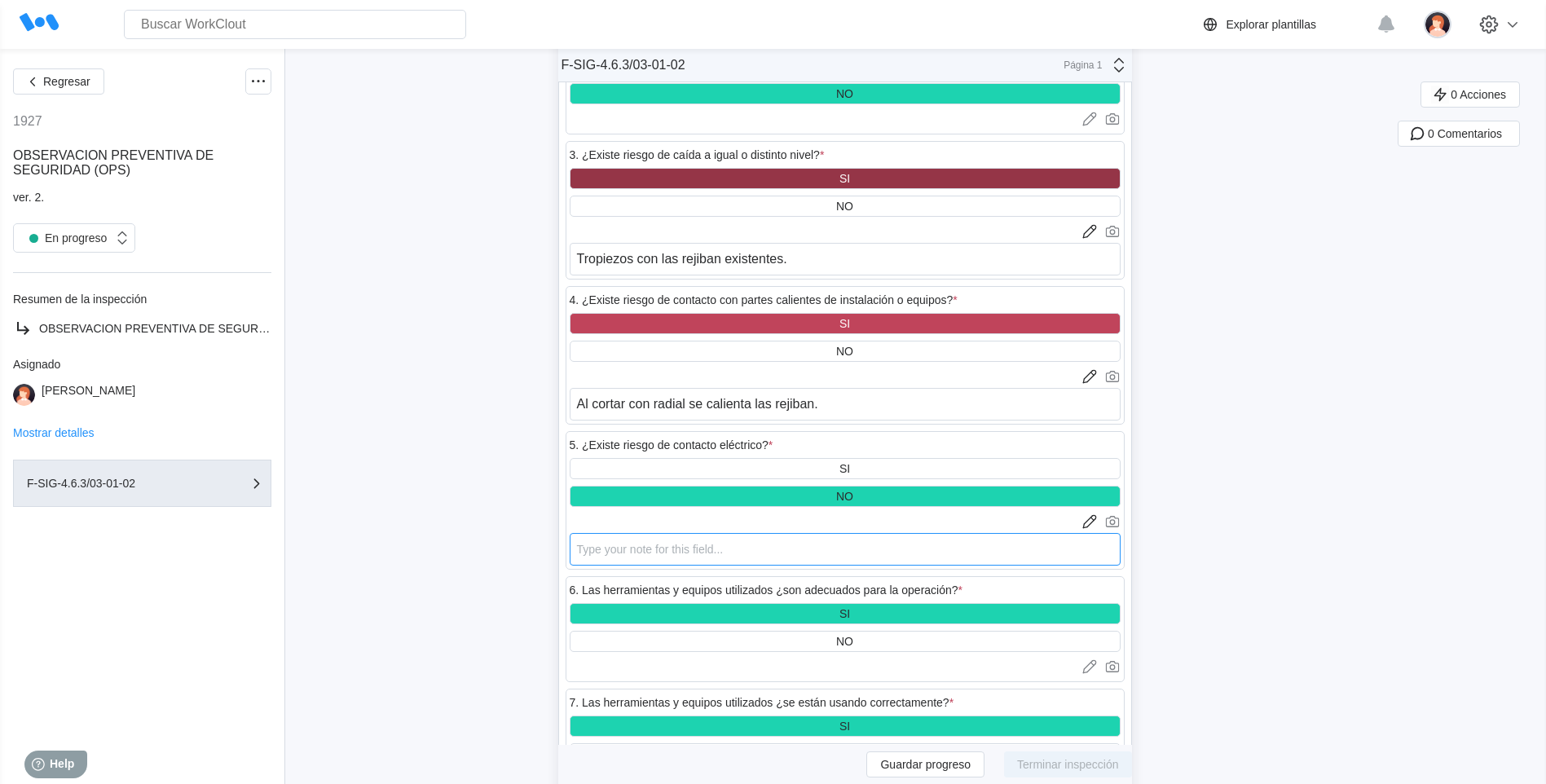
click at [594, 550] on textarea at bounding box center [845, 549] width 551 height 32
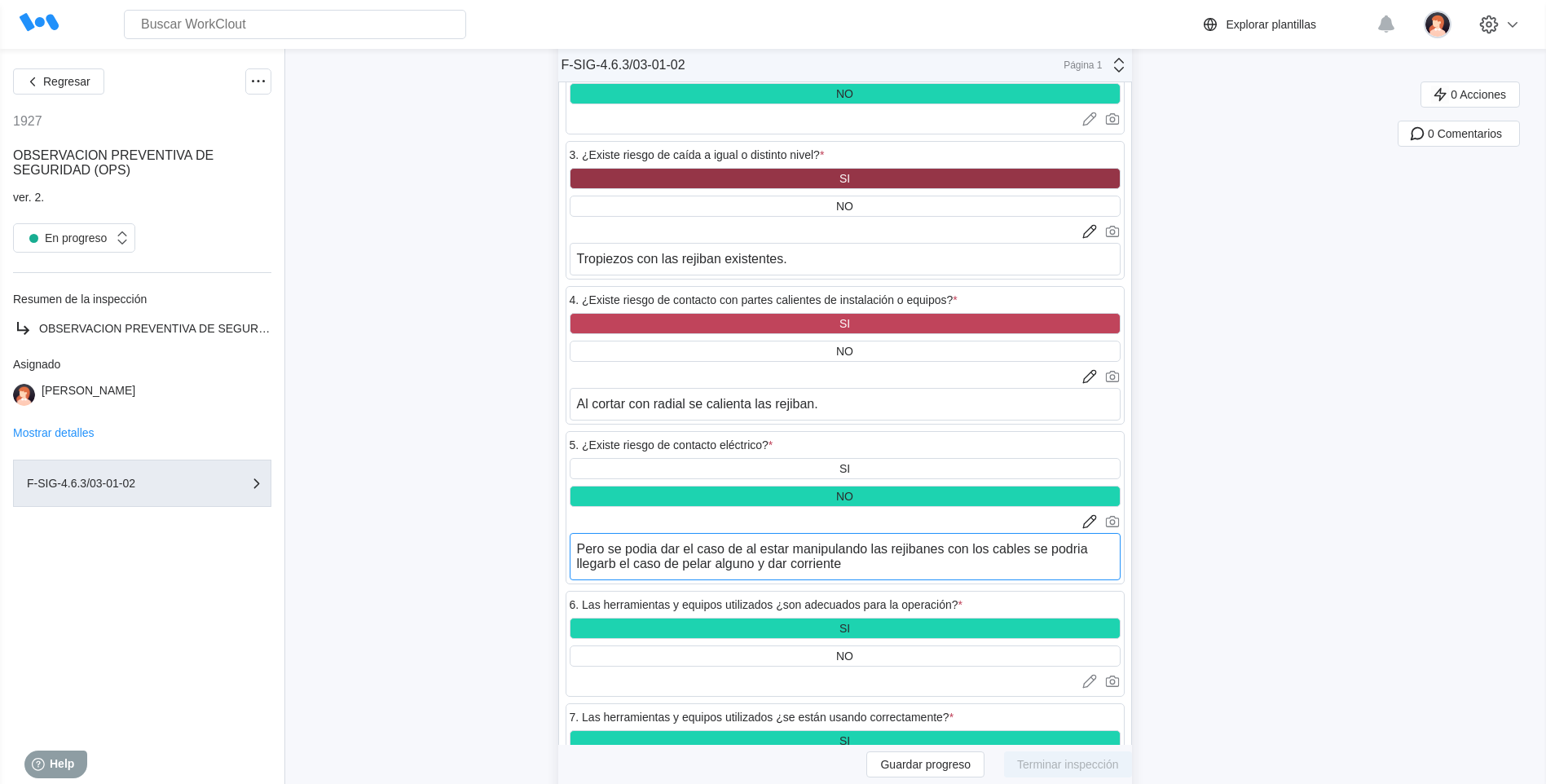
click at [748, 546] on textarea "Pero se podia dar el caso de al estar manipulando las rejibanes con los cables …" at bounding box center [845, 556] width 551 height 47
click at [1019, 552] on textarea "Pero se podia dar el caso, al estar manipulando las rejibanes con los cables se…" at bounding box center [845, 556] width 551 height 47
click at [625, 564] on textarea "Pero se podia dar el caso, al estar manipulando las rejibanes con los cables, s…" at bounding box center [845, 556] width 551 height 47
click at [1092, 544] on textarea "Pero se podia dar el caso, al estar manipulando las rejibanes con los cables, s…" at bounding box center [845, 556] width 551 height 47
click at [1117, 550] on textarea "Pero se podia dar el caso, al estar manipulando las rejibanes con los cables,ll…" at bounding box center [845, 556] width 551 height 47
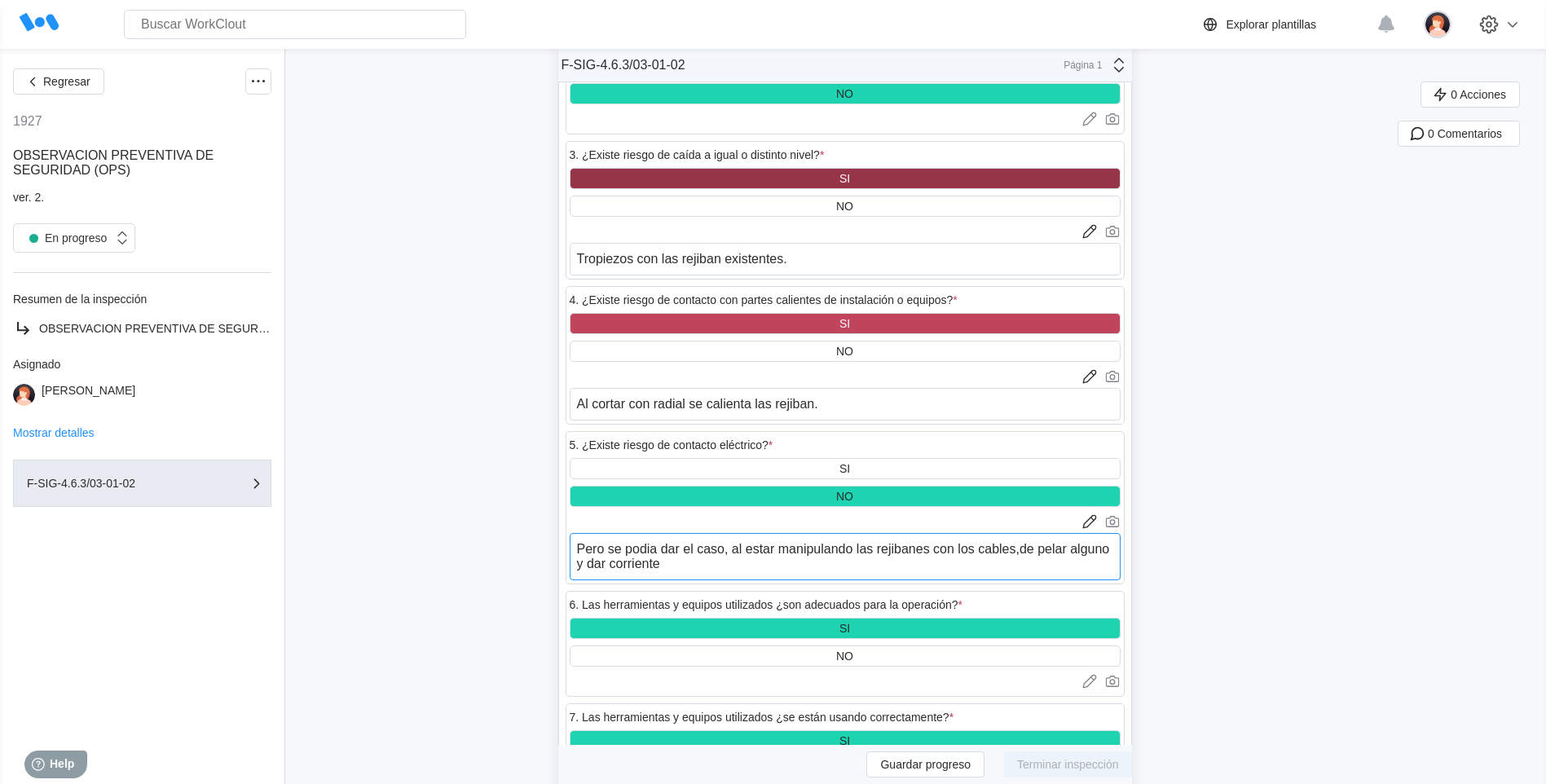
click at [672, 562] on textarea "Pero se podia dar el caso, al estar manipulando las rejibanes con los cables,de…" at bounding box center [845, 556] width 551 height 47
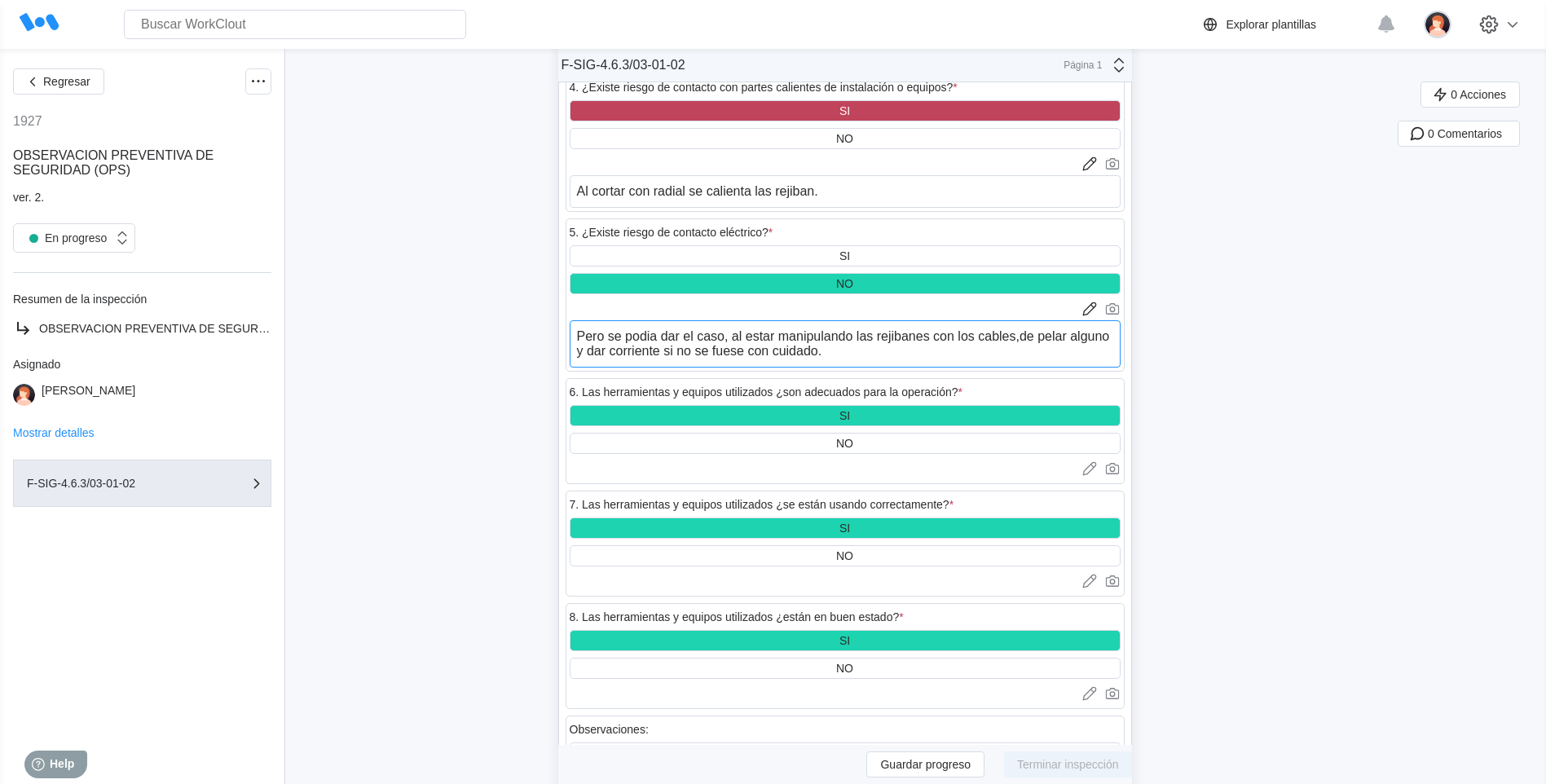
scroll to position [2770, 0]
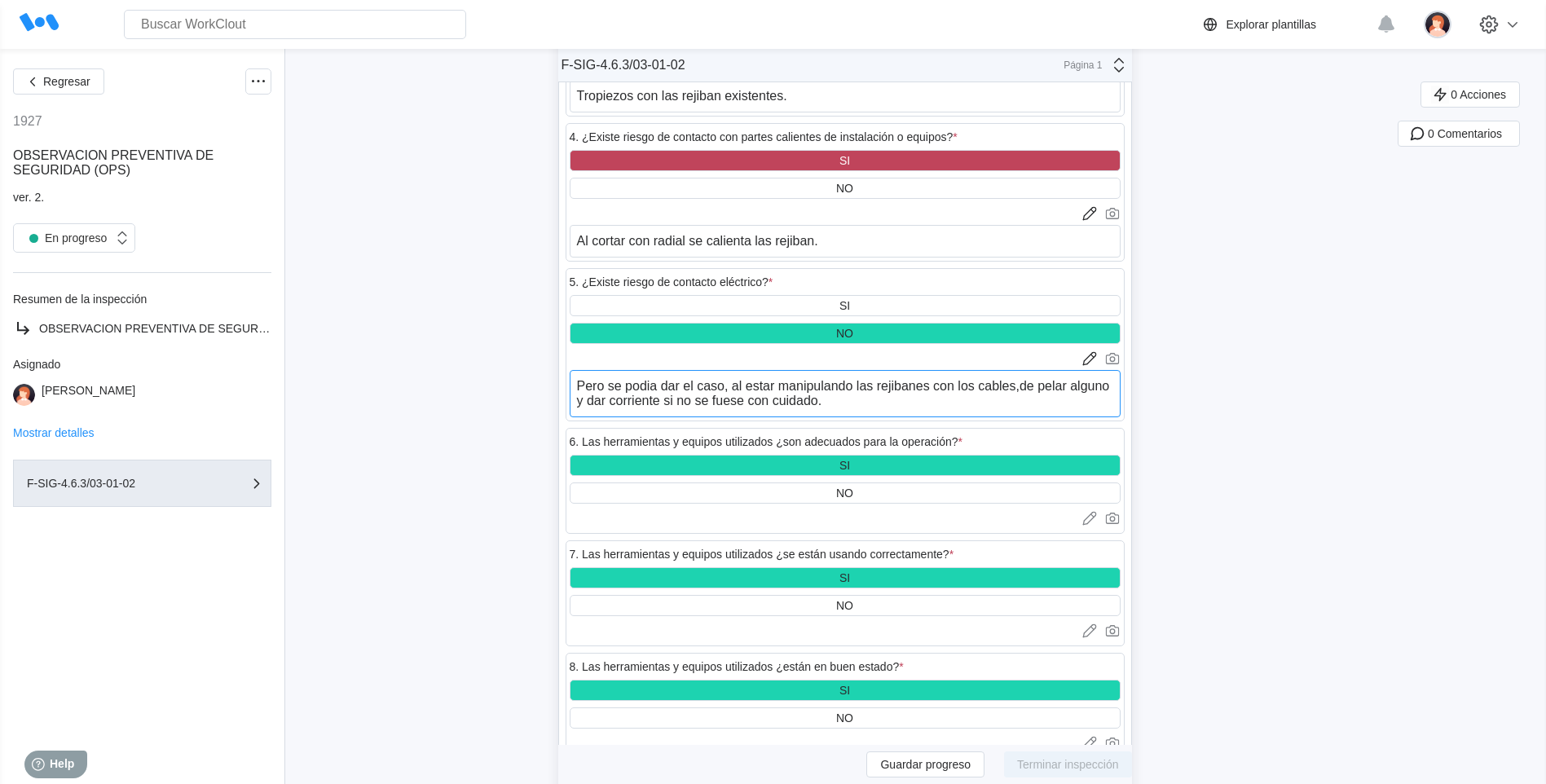
click at [936, 383] on textarea "Pero se podia dar el caso, al estar manipulando las rejibanes con los cables,de…" at bounding box center [845, 393] width 551 height 47
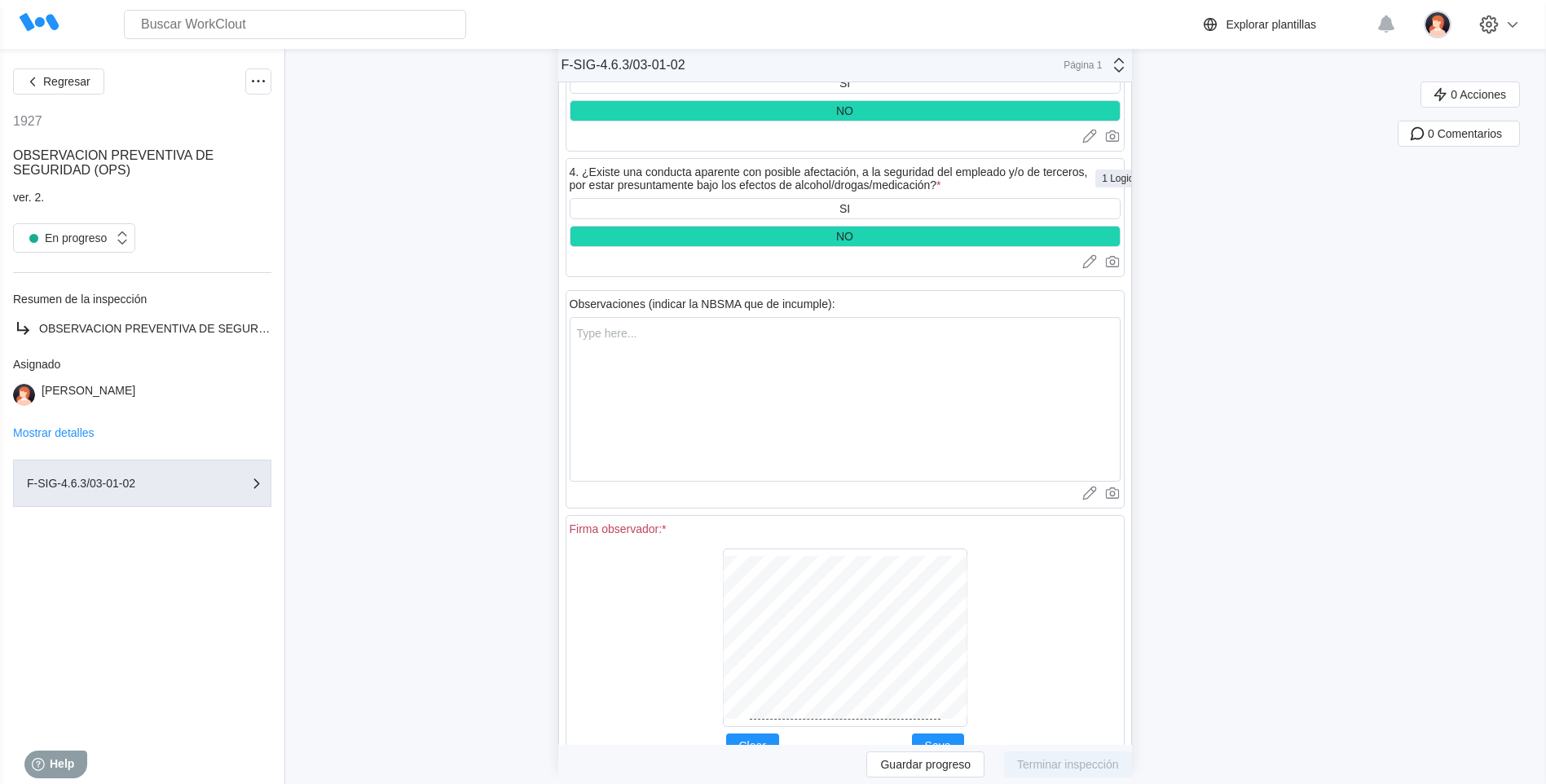
scroll to position [5767, 0]
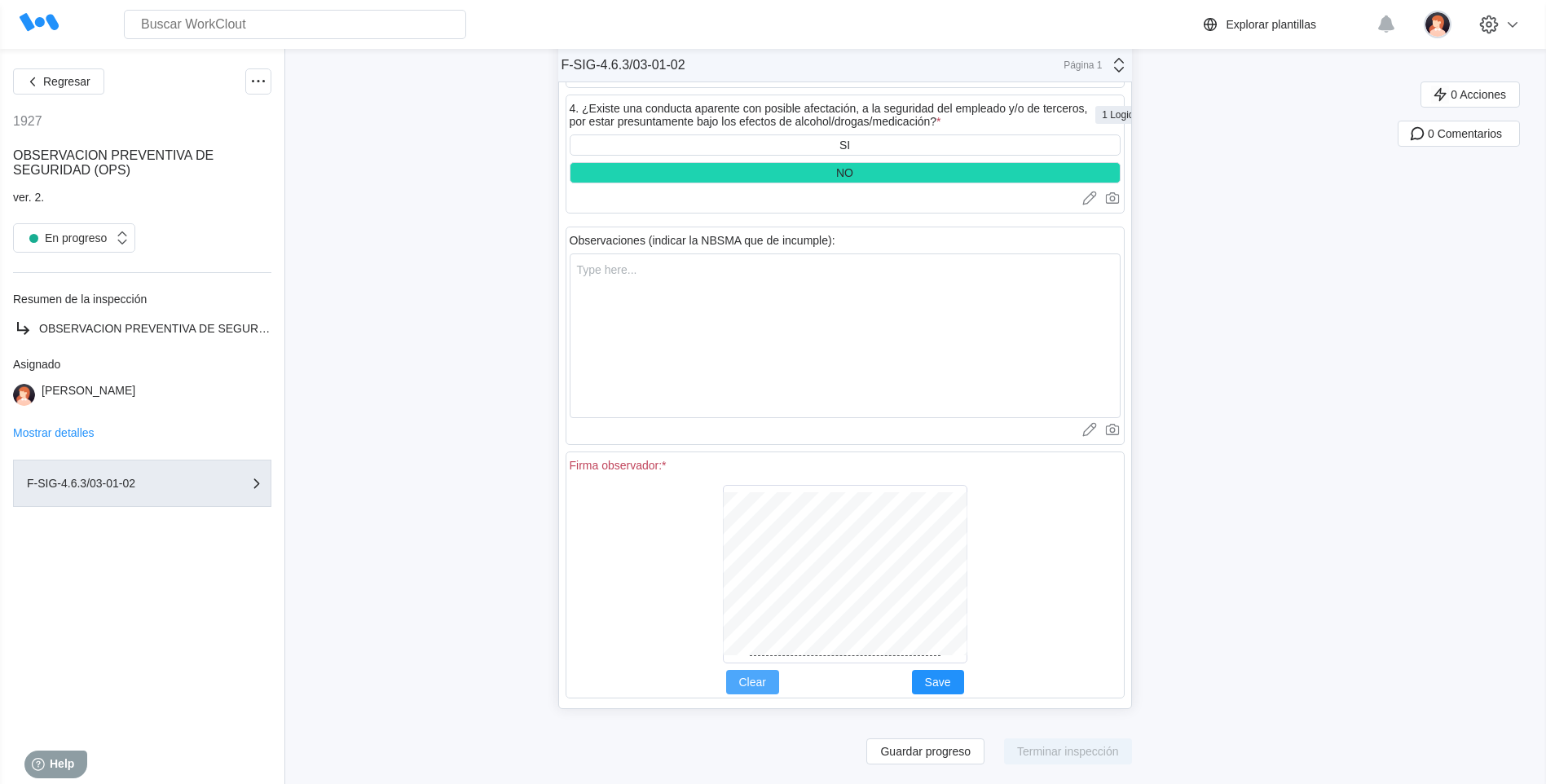
click at [749, 680] on span "Clear" at bounding box center [752, 682] width 26 height 11
drag, startPoint x: 937, startPoint y: 678, endPoint x: 930, endPoint y: 677, distance: 7.1
click at [935, 678] on span "Save" at bounding box center [938, 682] width 26 height 11
click at [1086, 756] on span "Terminar inspección" at bounding box center [1068, 751] width 102 height 11
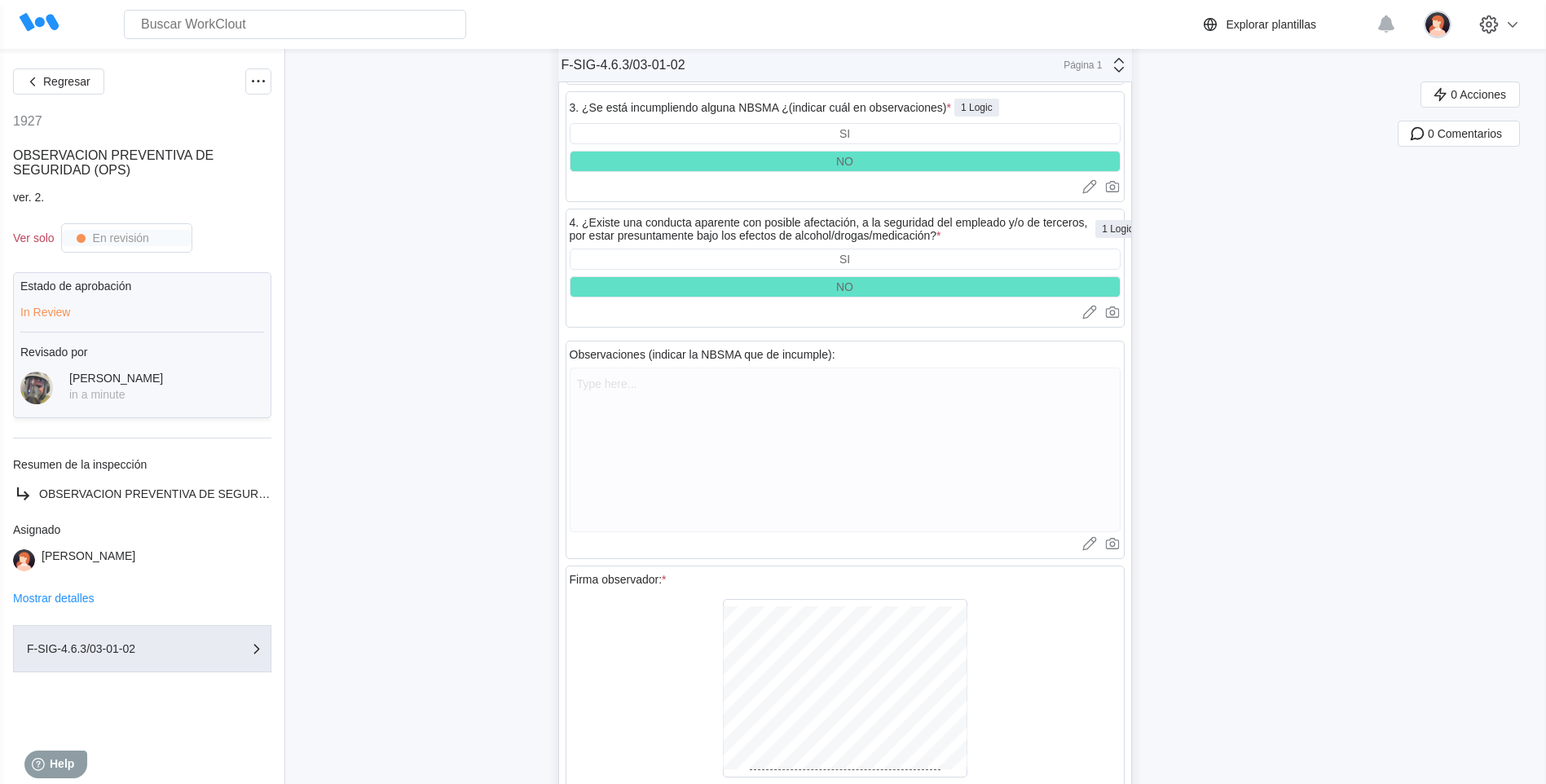
scroll to position [5695, 0]
